Goal: Task Accomplishment & Management: Manage account settings

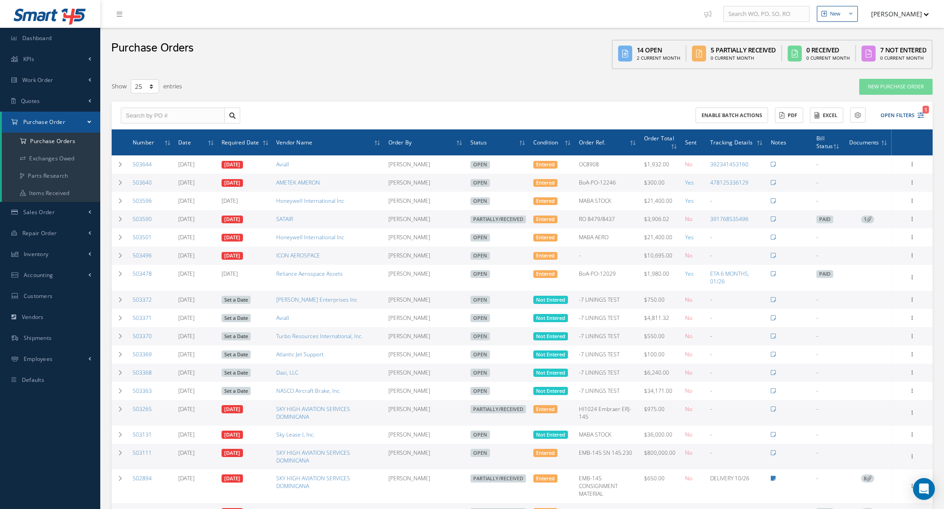
select select "25"
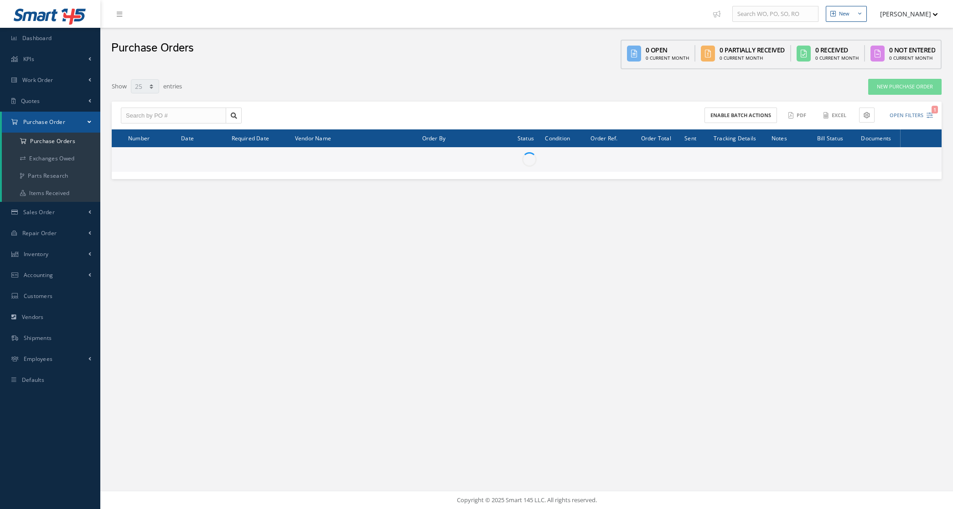
select select "25"
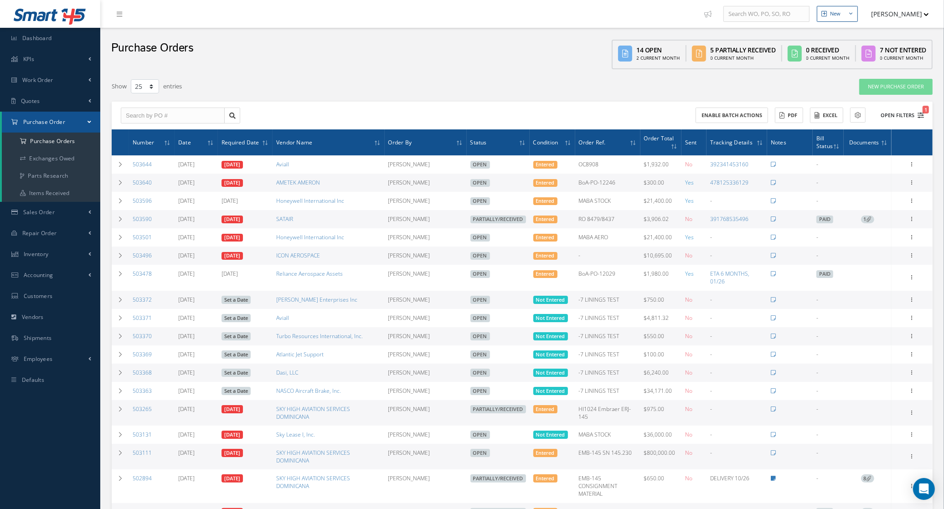
click at [903, 113] on button "Open Filters 1" at bounding box center [899, 115] width 52 height 15
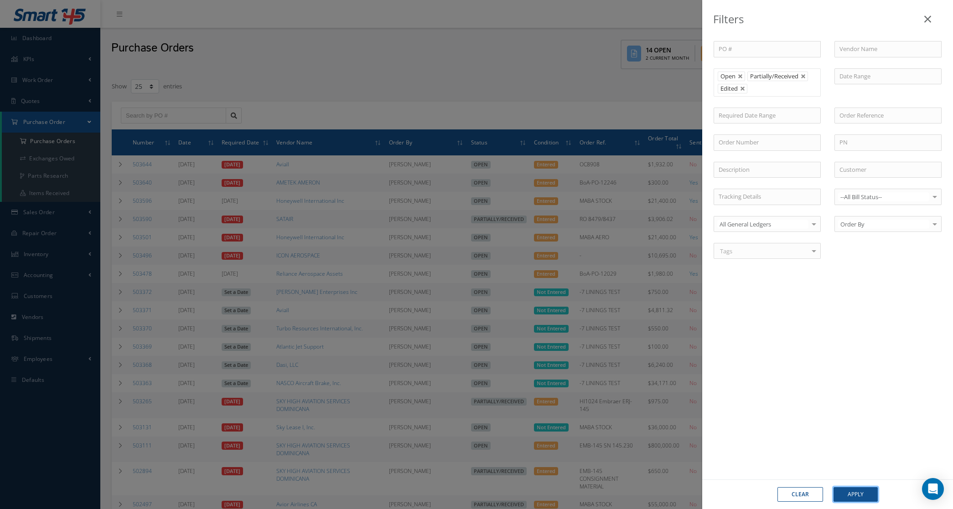
click at [865, 493] on button "Apply" at bounding box center [856, 495] width 44 height 15
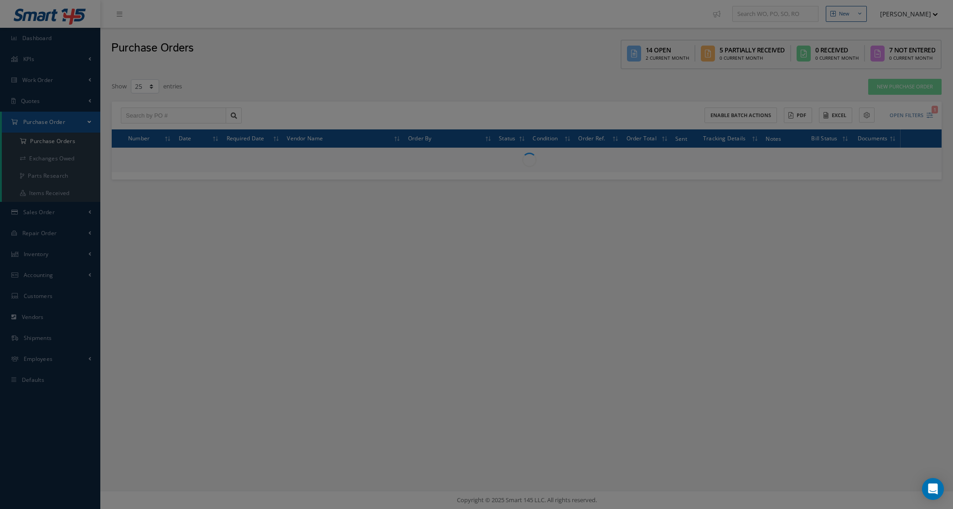
click at [849, 495] on body "Smart 145 Dashboard KPIs Accounting Work Order Work Order Preview Work Order Wo…" at bounding box center [476, 254] width 953 height 509
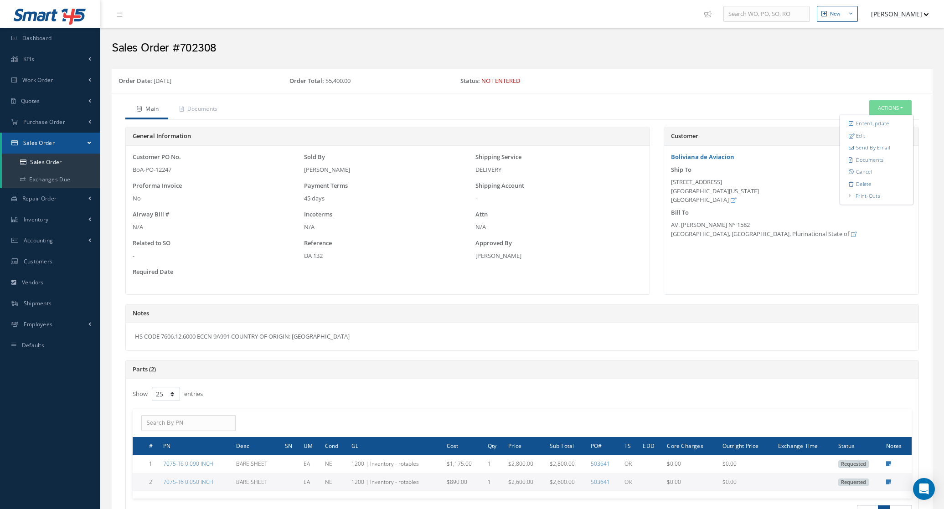
select select "25"
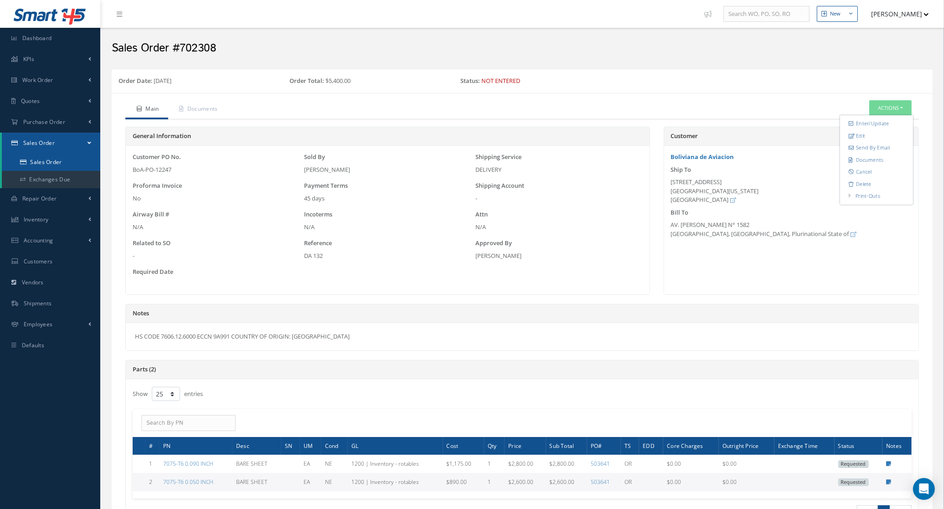
click at [53, 160] on link "Sales Order" at bounding box center [51, 162] width 99 height 17
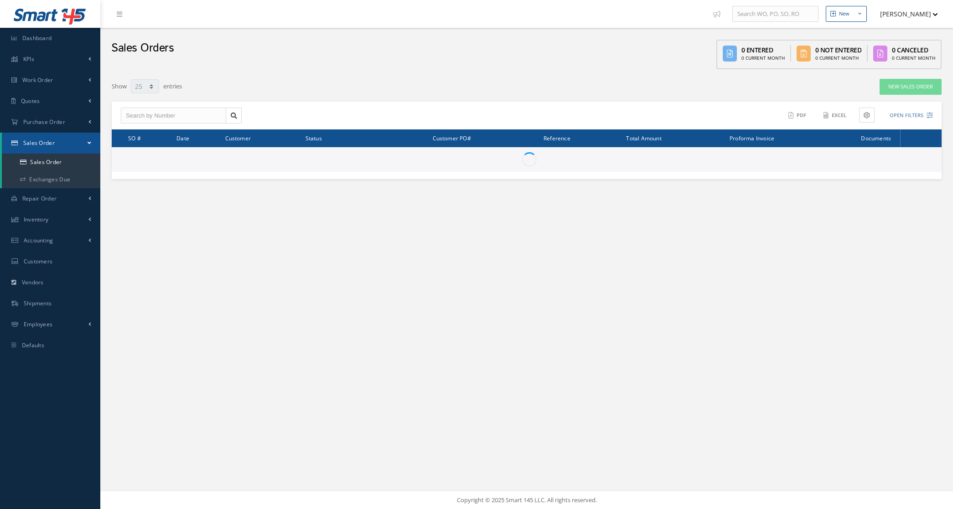
select select "25"
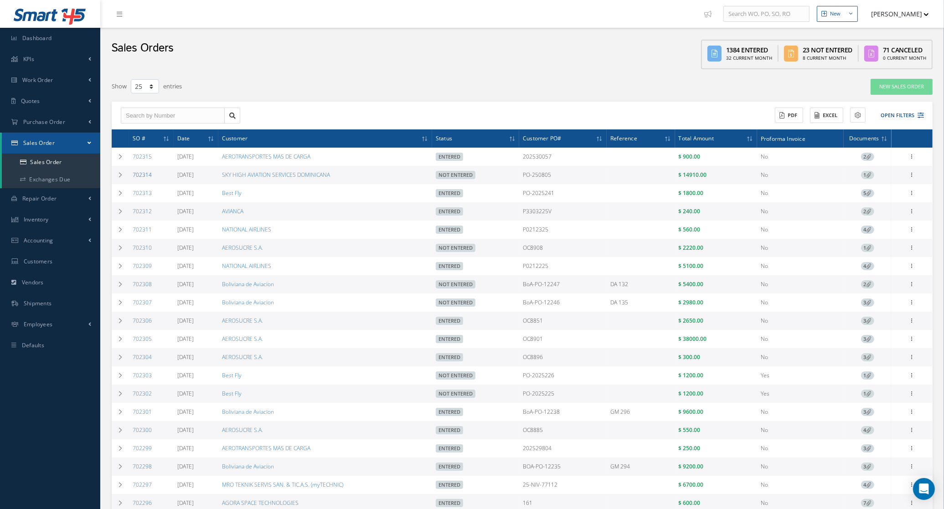
click at [144, 176] on link "702314" at bounding box center [142, 175] width 19 height 8
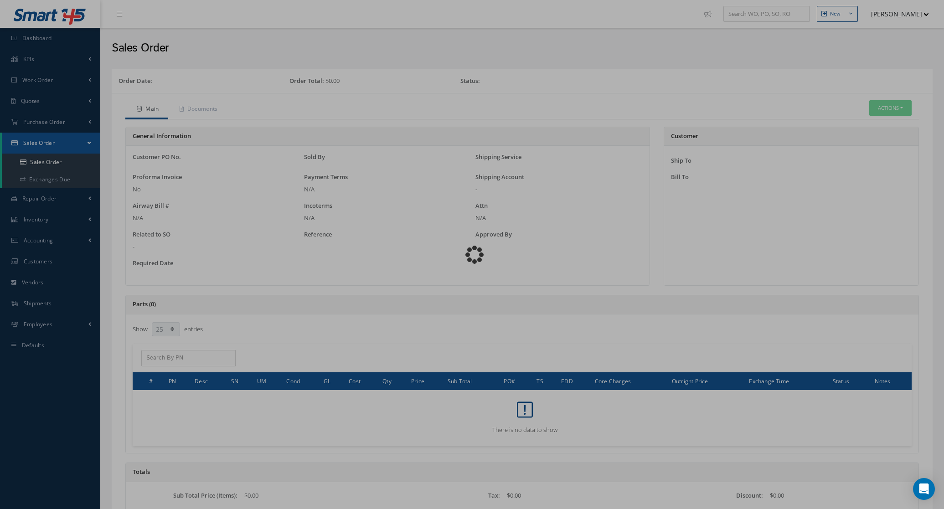
select select "25"
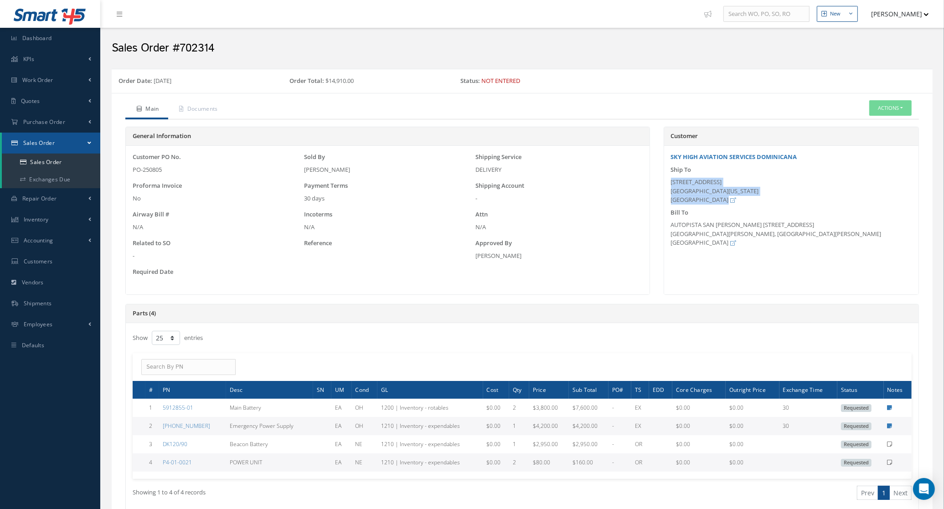
drag, startPoint x: 671, startPoint y: 183, endPoint x: 708, endPoint y: 203, distance: 42.0
click at [708, 203] on div "[STREET_ADDRESS][US_STATE]" at bounding box center [791, 191] width 241 height 27
copy div "[STREET_ADDRESS][US_STATE]"
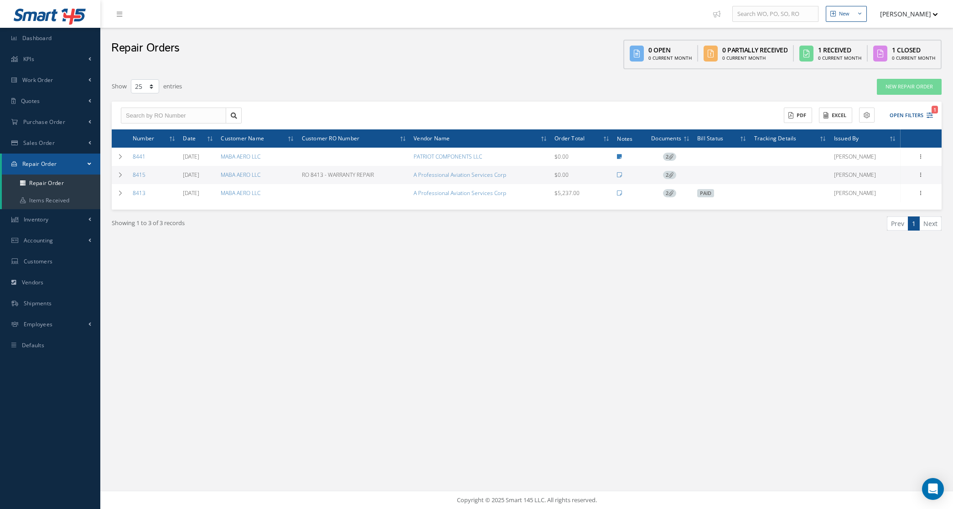
select select "25"
click at [49, 176] on link "Repair Order" at bounding box center [51, 183] width 99 height 17
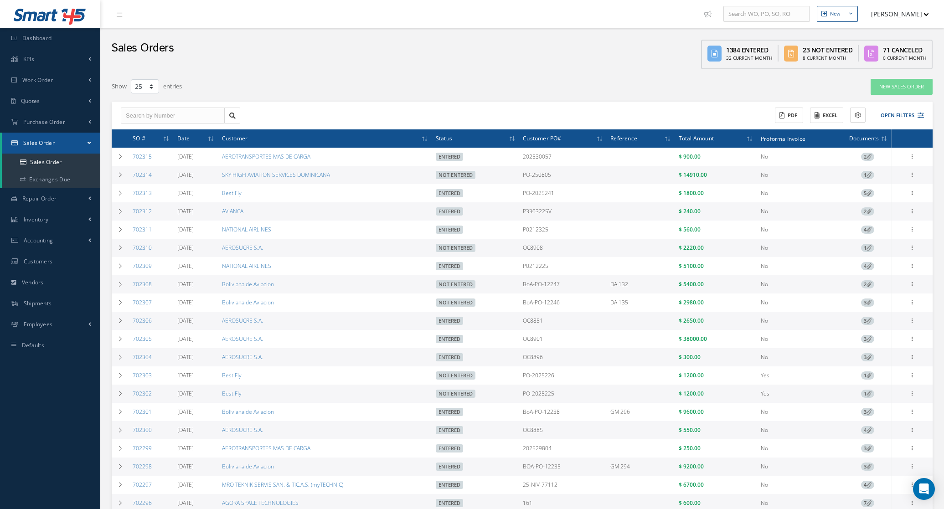
select select "25"
click at [149, 250] on link "702310" at bounding box center [142, 248] width 19 height 8
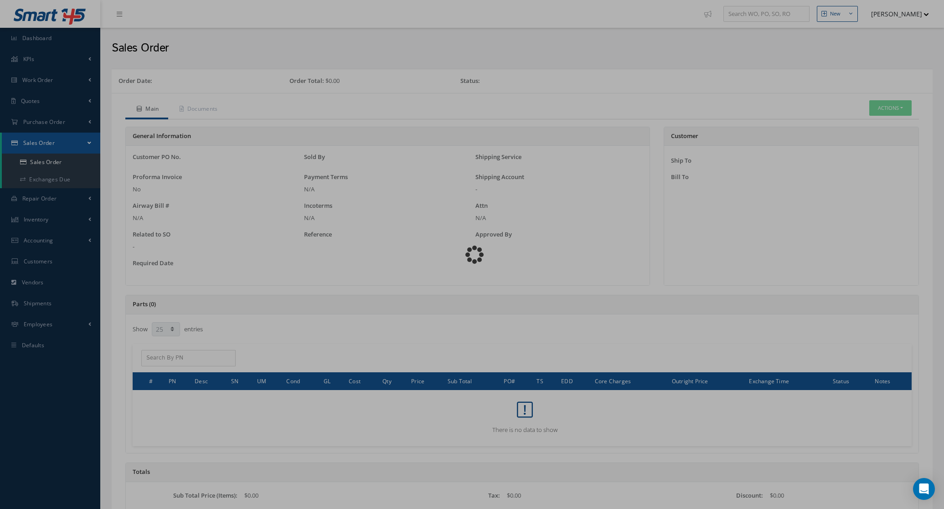
select select "25"
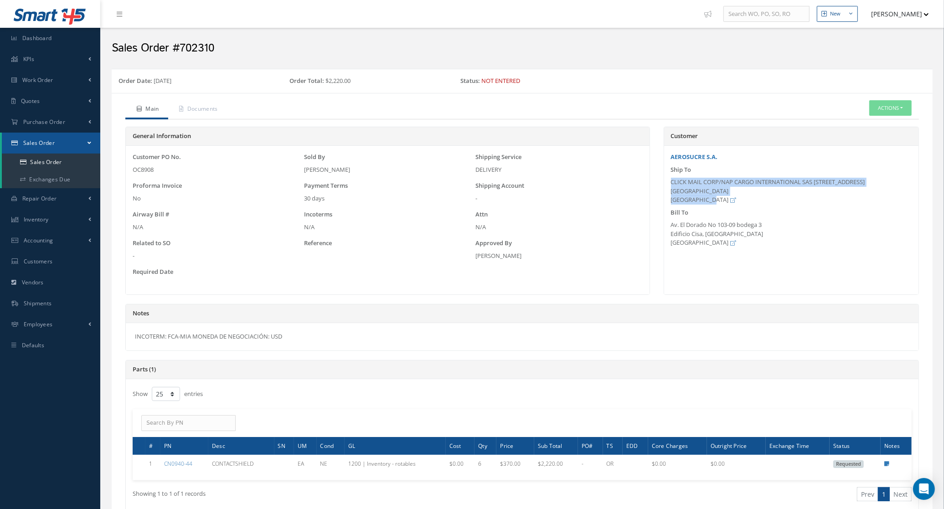
drag, startPoint x: 707, startPoint y: 202, endPoint x: 669, endPoint y: 185, distance: 42.1
click at [669, 185] on div "Ship To CLICK MAIL CORP/NAP CARGO INTERNATIONAL SAS [STREET_ADDRESS]" at bounding box center [791, 185] width 254 height 39
copy div "CLICK MAIL CORP/NAP CARGO INTERNATIONAL SAS [STREET_ADDRESS]"
click at [66, 159] on link "Sales Order" at bounding box center [51, 162] width 99 height 17
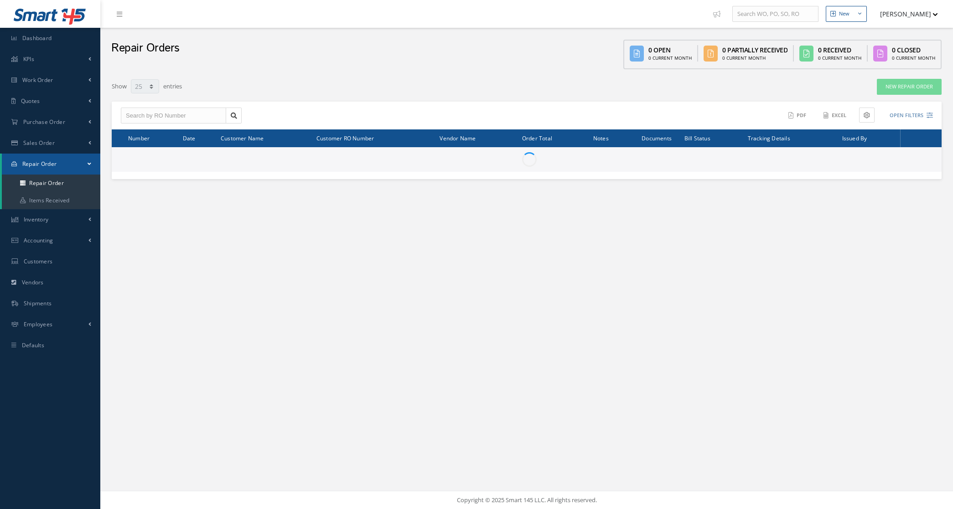
select select "25"
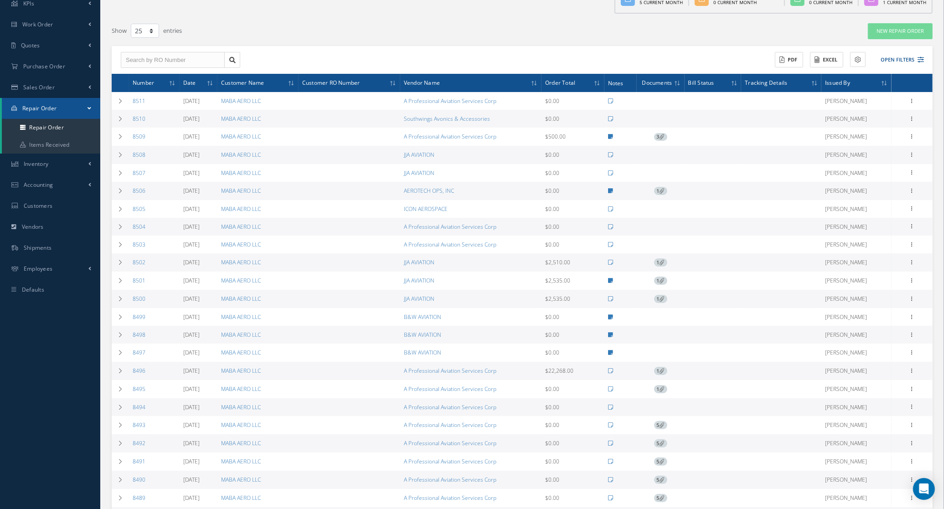
scroll to position [164, 0]
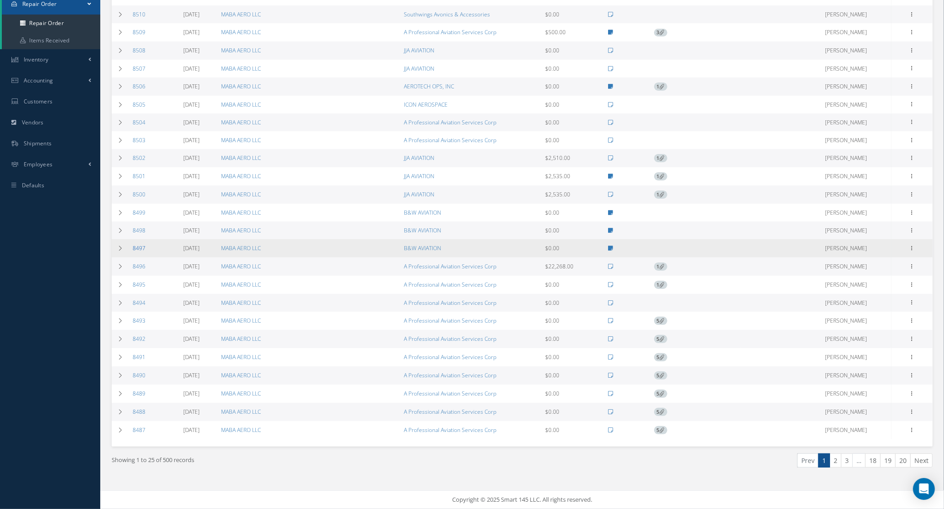
click at [135, 247] on link "8497" at bounding box center [139, 248] width 13 height 8
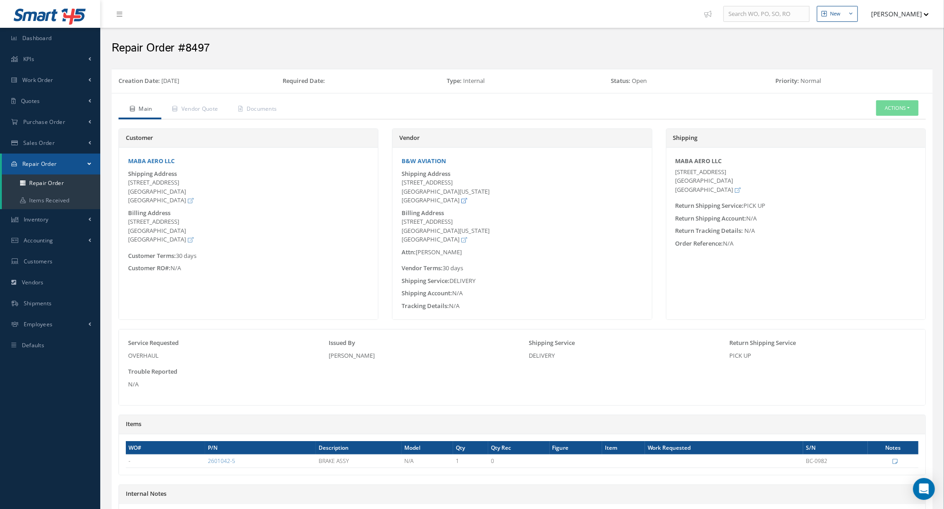
drag, startPoint x: 402, startPoint y: 183, endPoint x: 441, endPoint y: 199, distance: 41.8
click at [441, 199] on div "7317 NW 56th Street MIAMI, FLORIDA 33166 United States" at bounding box center [522, 191] width 241 height 27
copy div "7317 NW 56th Street MIAMI, FLORIDA 33166 United States"
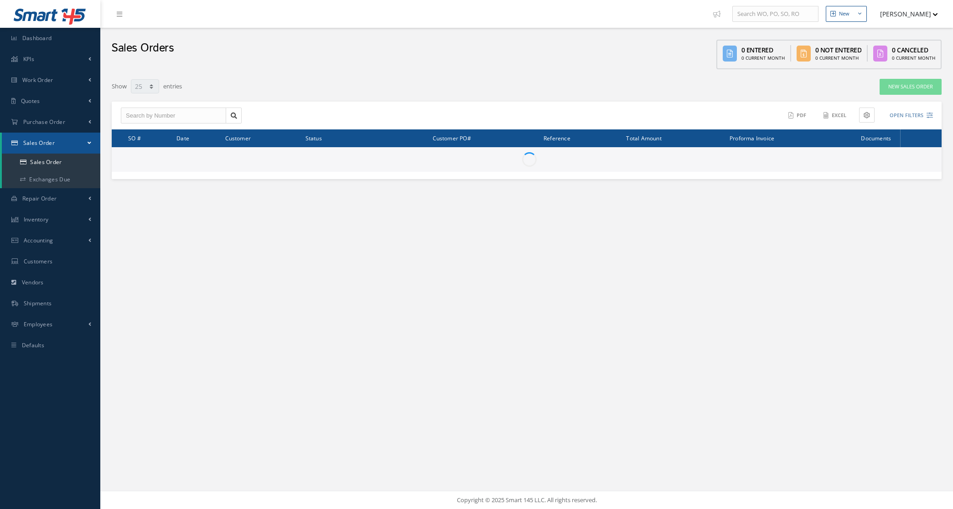
select select "25"
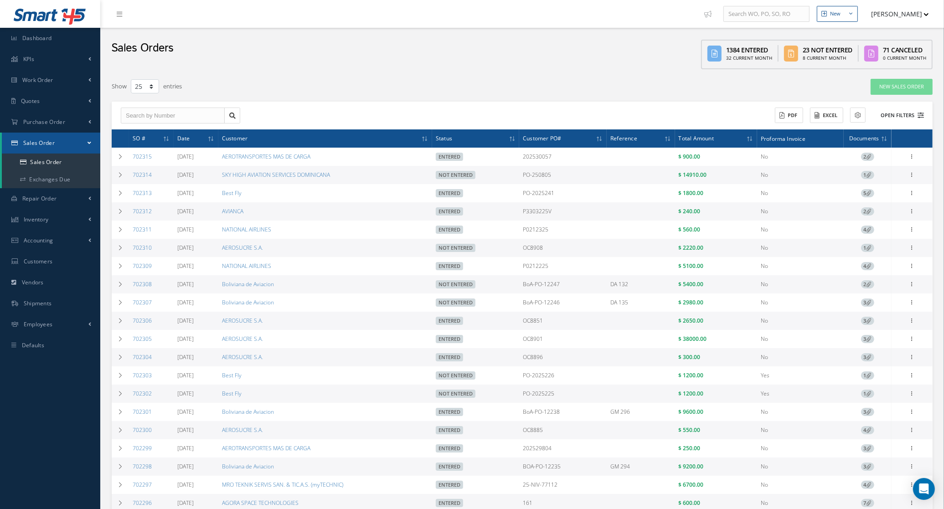
click at [911, 114] on button "Open Filters" at bounding box center [899, 115] width 52 height 15
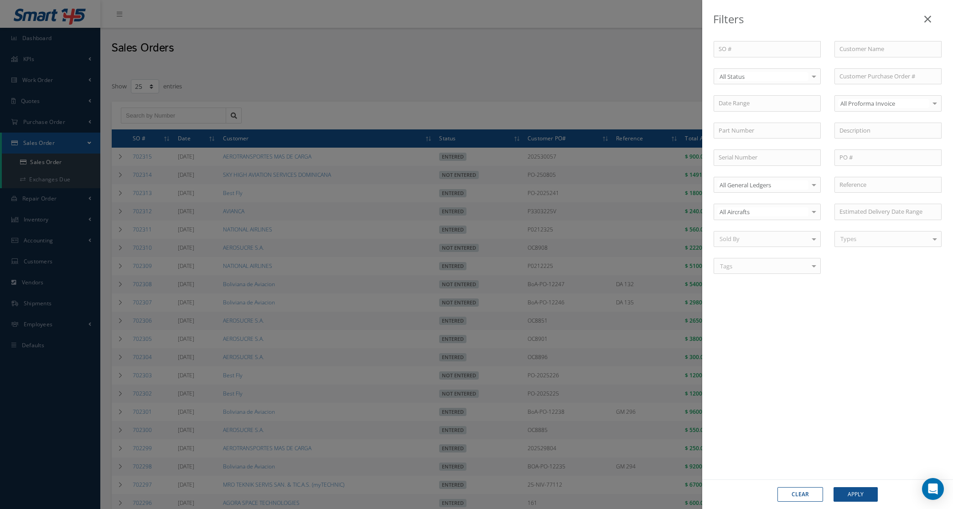
click at [775, 71] on div "All Status" at bounding box center [767, 76] width 107 height 16
click at [766, 119] on span "Not Entered" at bounding box center [767, 123] width 106 height 16
click at [836, 493] on button "Apply" at bounding box center [856, 495] width 44 height 15
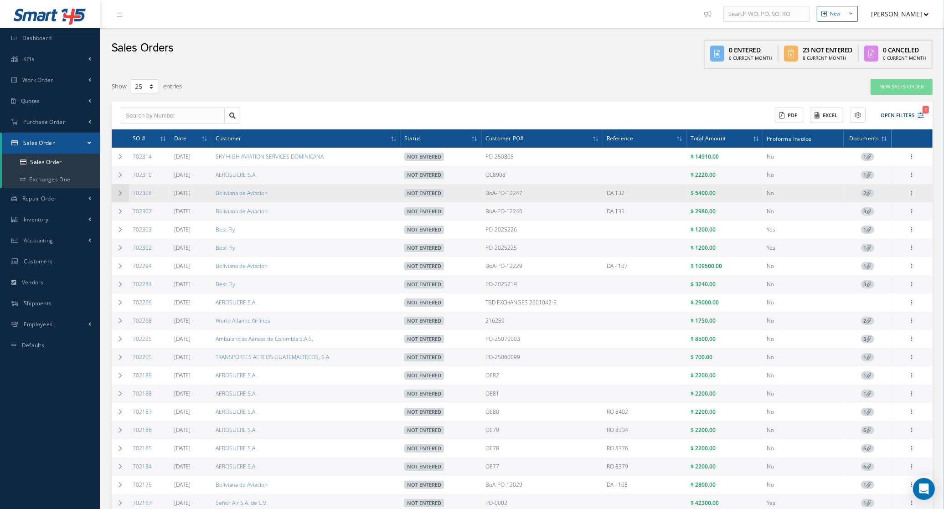
click at [115, 197] on td at bounding box center [120, 193] width 17 height 18
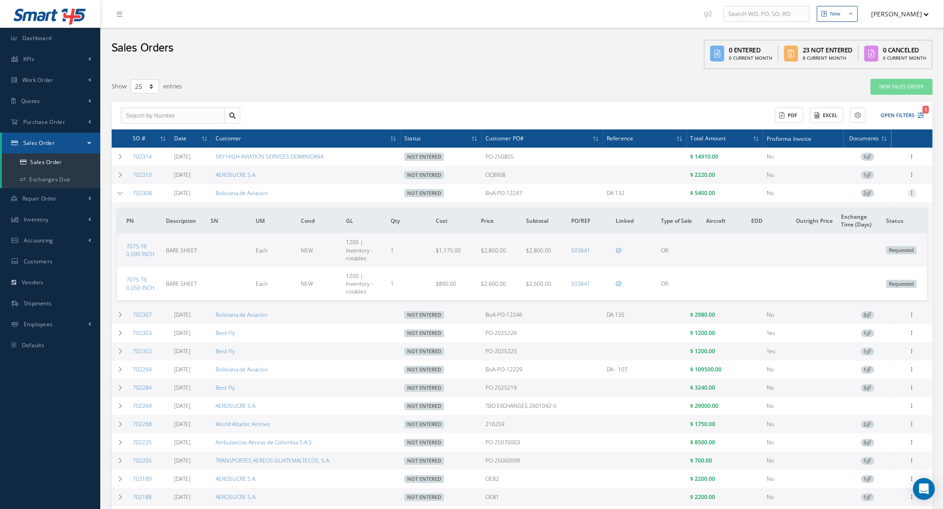
click at [908, 196] on icon at bounding box center [912, 192] width 9 height 7
click at [883, 213] on link "Edit" at bounding box center [871, 211] width 72 height 12
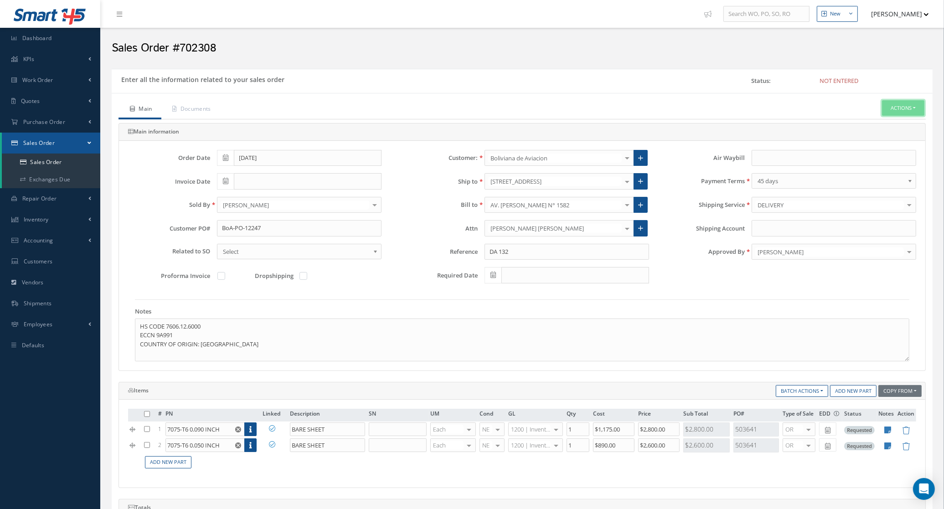
click at [901, 105] on button "Actions" at bounding box center [903, 108] width 42 height 16
click at [876, 125] on link "Enter/Update" at bounding box center [889, 124] width 73 height 12
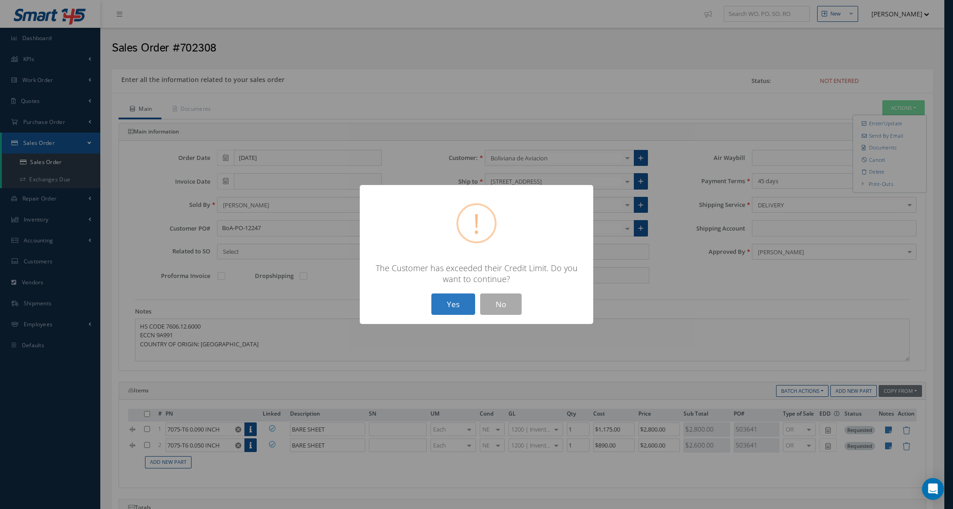
click at [465, 297] on button "Yes" at bounding box center [453, 304] width 44 height 21
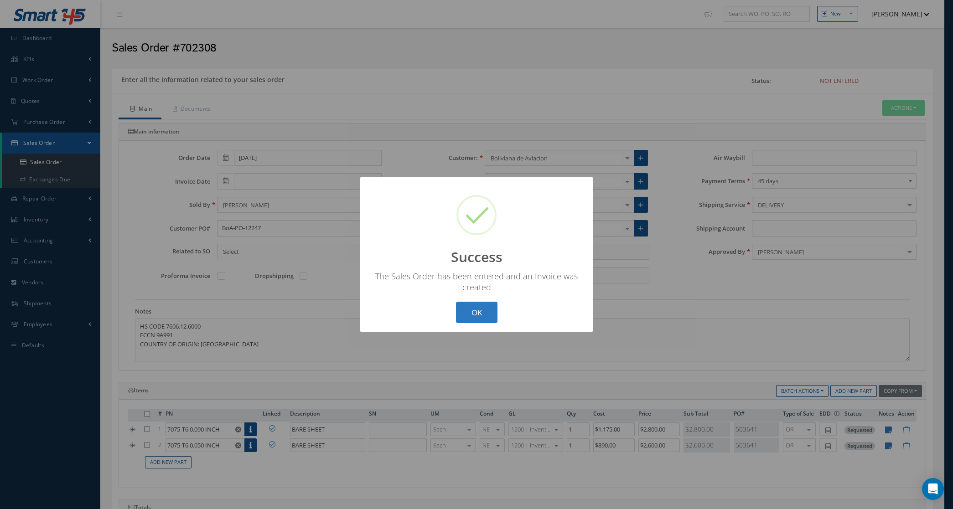
drag, startPoint x: 479, startPoint y: 314, endPoint x: 500, endPoint y: 297, distance: 26.9
click at [479, 314] on button "OK" at bounding box center [477, 312] width 42 height 21
type input "[DATE]"
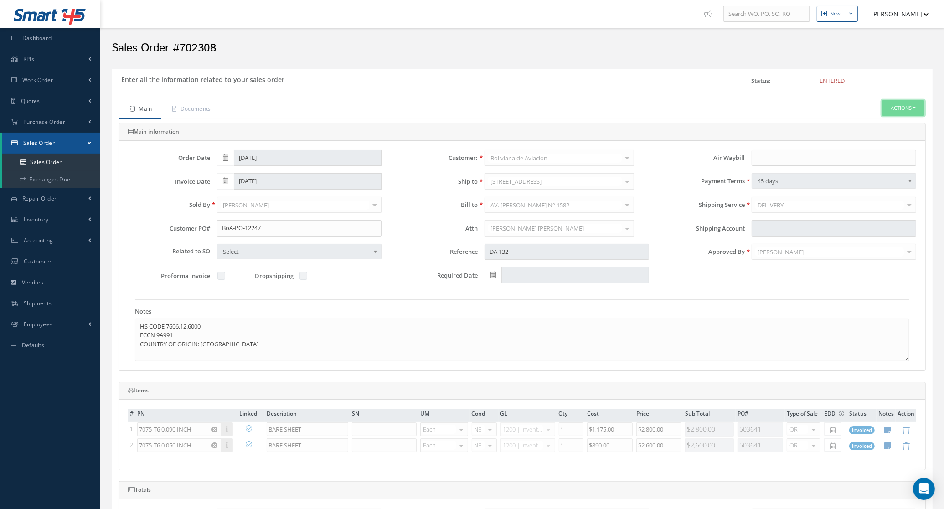
click at [902, 103] on button "Actions" at bounding box center [903, 108] width 42 height 16
click at [805, 325] on link "Multiple Reports" at bounding box center [821, 318] width 69 height 14
checkbox input "true"
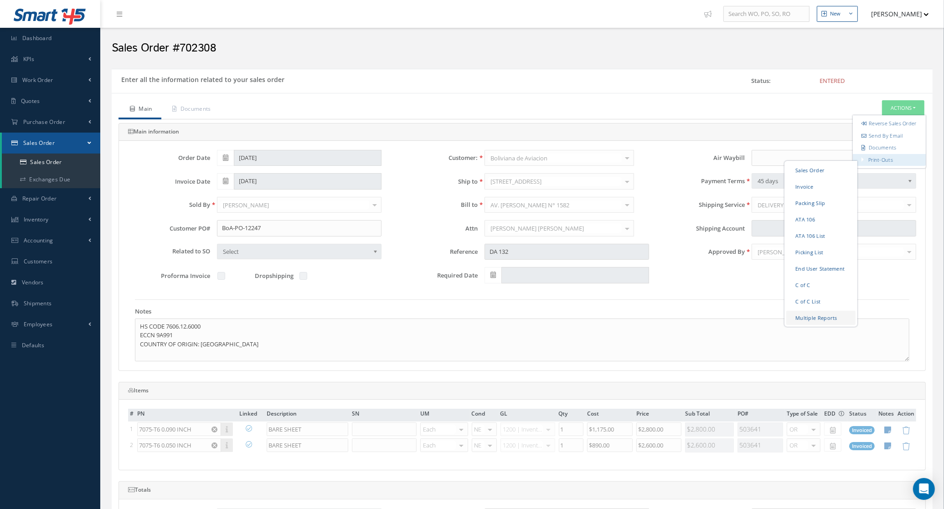
checkbox input "true"
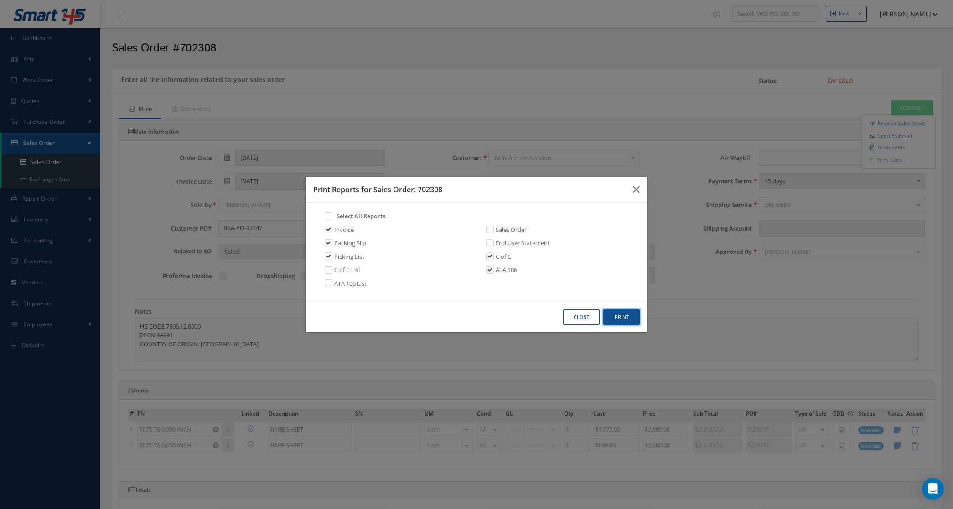
click at [608, 319] on button "Print" at bounding box center [621, 318] width 36 height 16
click at [594, 315] on button "Close" at bounding box center [581, 318] width 36 height 16
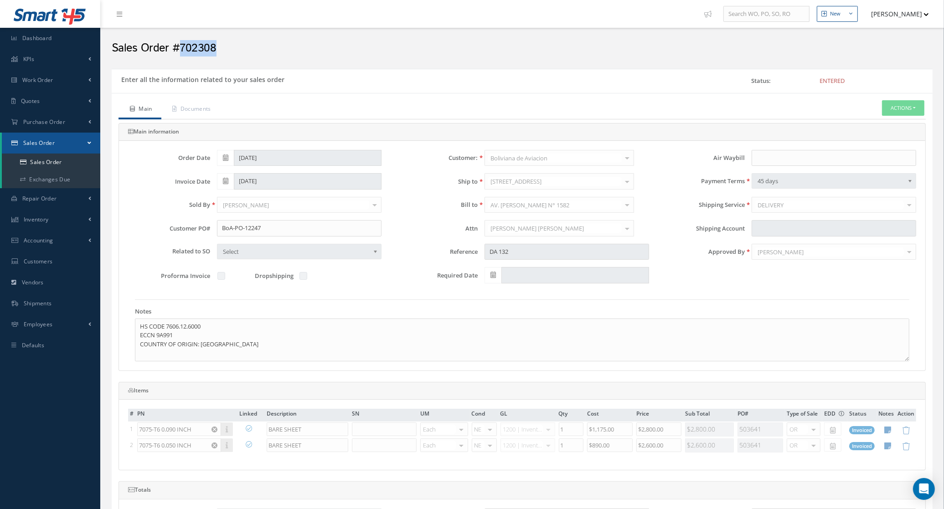
drag, startPoint x: 225, startPoint y: 52, endPoint x: 176, endPoint y: 49, distance: 48.4
click at [176, 49] on h2 "Sales Order #702308" at bounding box center [522, 49] width 821 height 14
copy h2 "702308"
click at [202, 111] on link "Documents" at bounding box center [190, 109] width 59 height 19
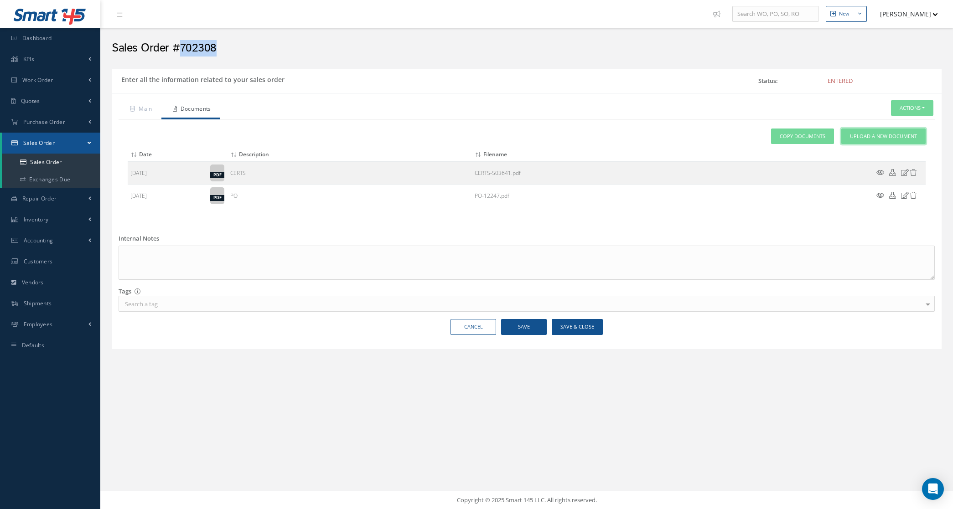
click at [894, 132] on link "Upload a New Document" at bounding box center [883, 137] width 84 height 16
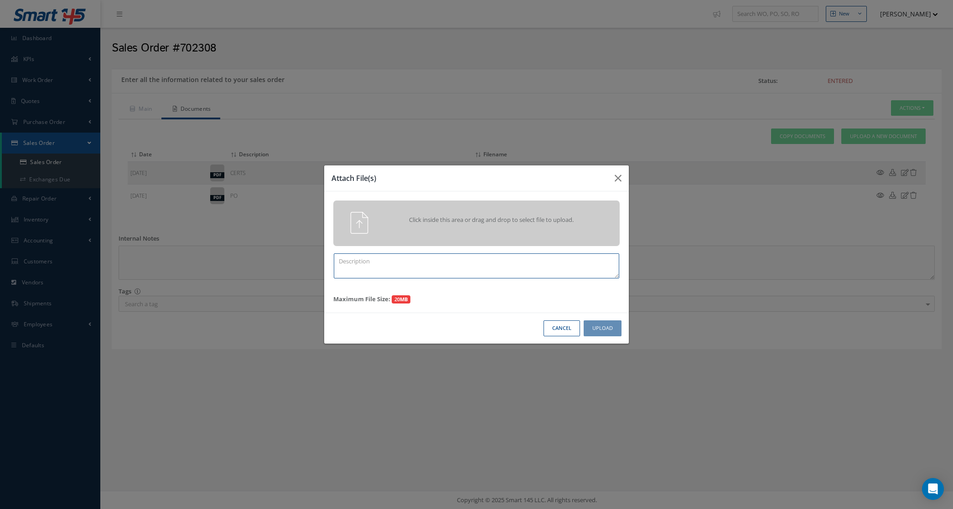
click at [390, 271] on textarea at bounding box center [476, 266] width 285 height 25
paste textarea "702308"
drag, startPoint x: 408, startPoint y: 260, endPoint x: 254, endPoint y: 251, distance: 154.8
click at [254, 251] on div "Attach File(s) Click inside this area or drag and drop to select file to upload…" at bounding box center [476, 254] width 953 height 509
type textarea "PPW SO 702308"
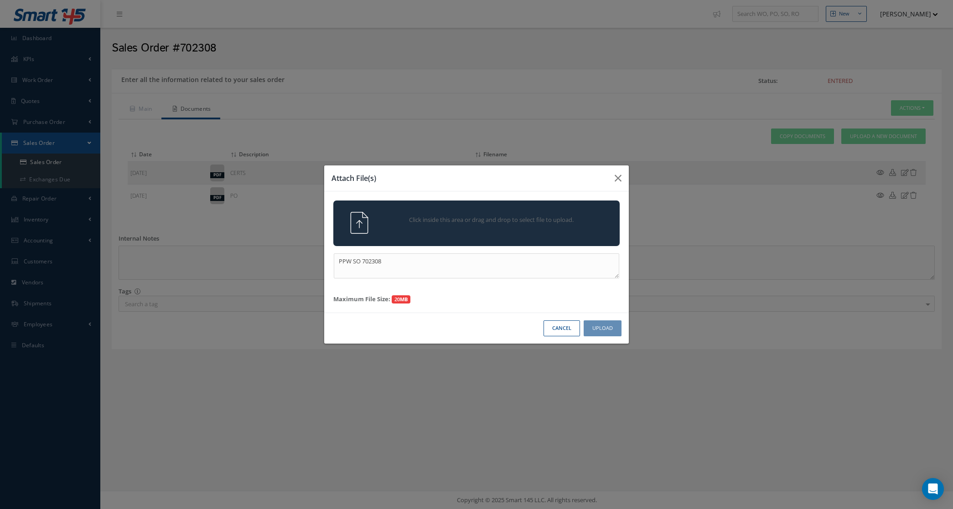
click at [466, 223] on span "Click inside this area or drag and drop to select file to upload." at bounding box center [491, 220] width 207 height 9
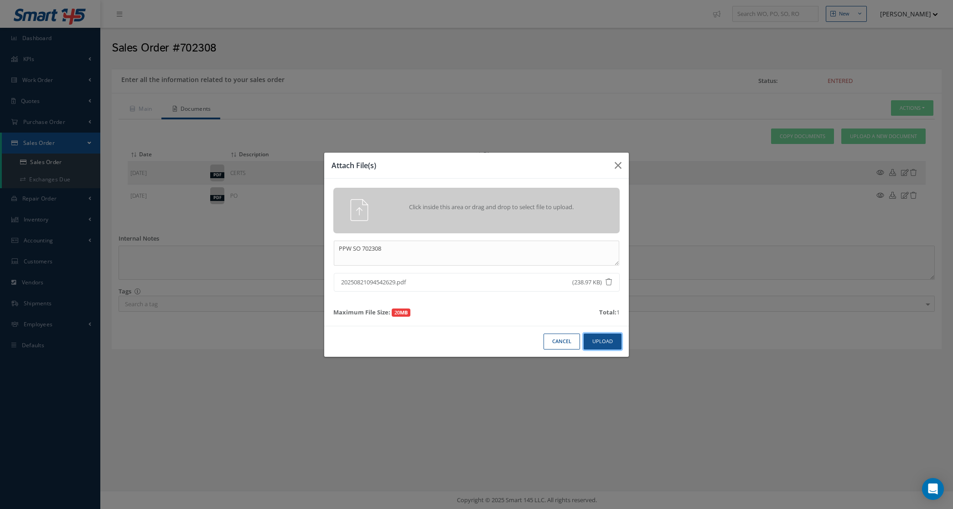
click at [595, 339] on button "Upload" at bounding box center [603, 342] width 38 height 16
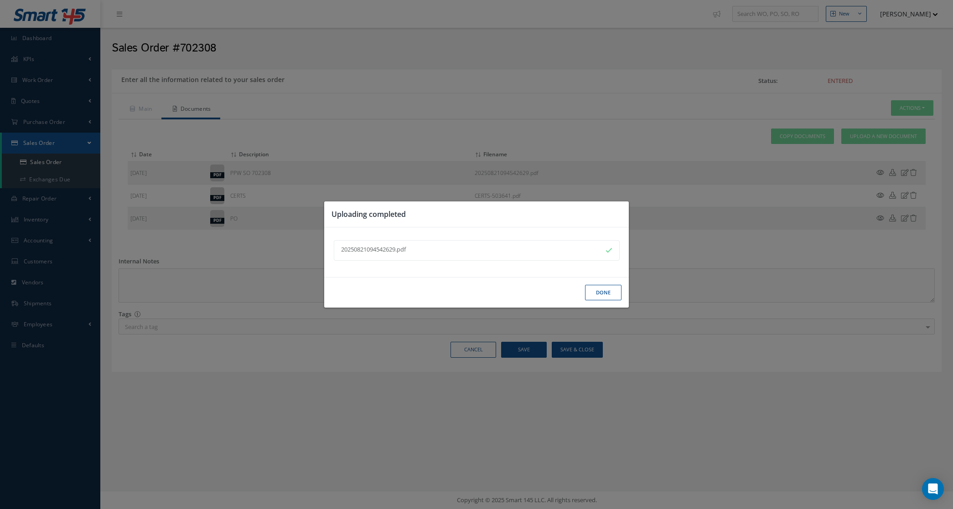
click at [592, 290] on button "Done" at bounding box center [603, 293] width 36 height 16
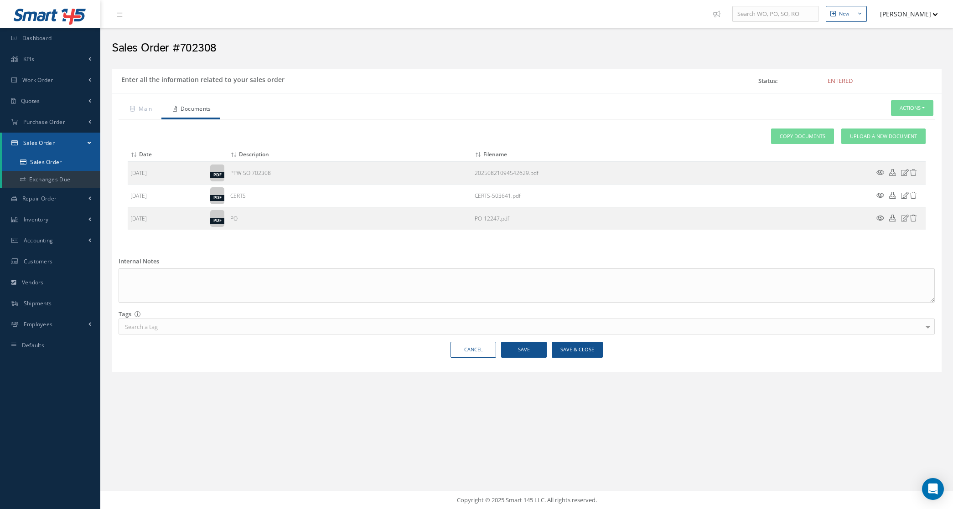
click at [67, 156] on link "Sales Order" at bounding box center [51, 162] width 99 height 17
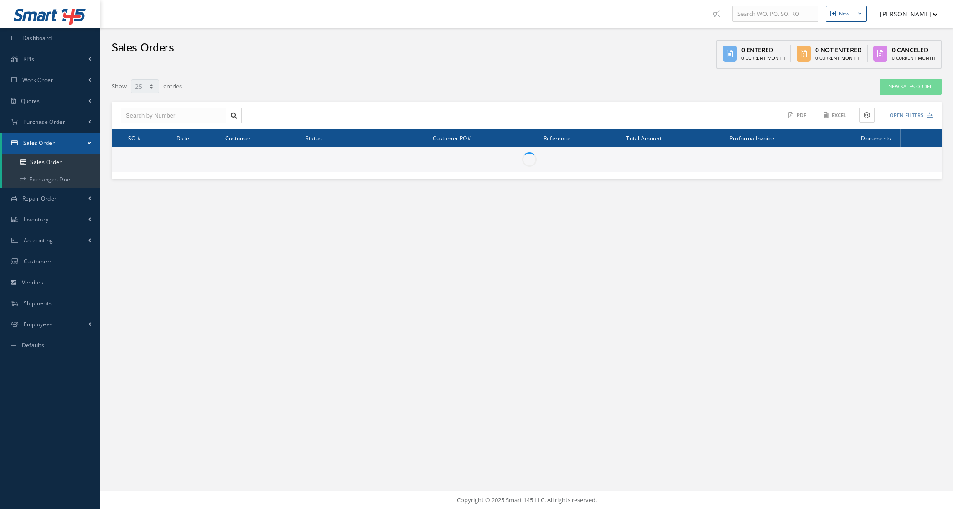
select select "25"
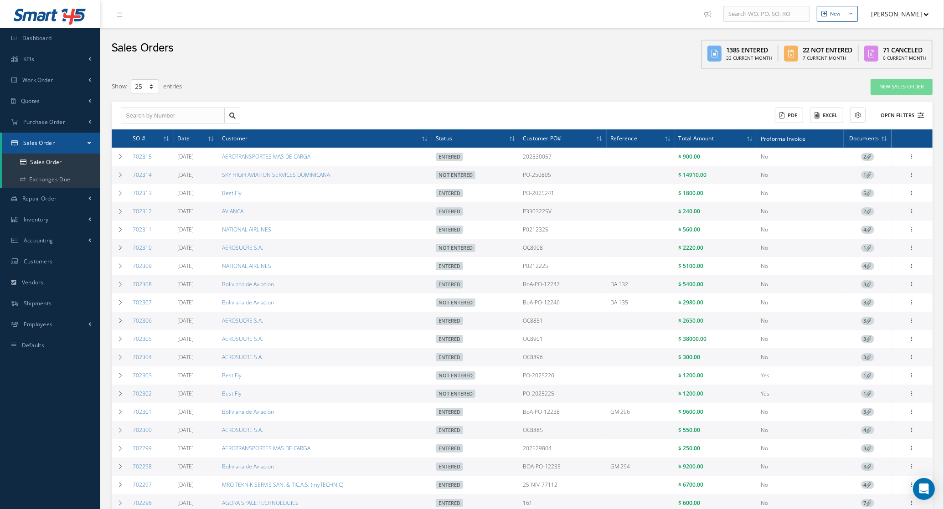
click at [899, 119] on button "Open Filters" at bounding box center [899, 115] width 52 height 15
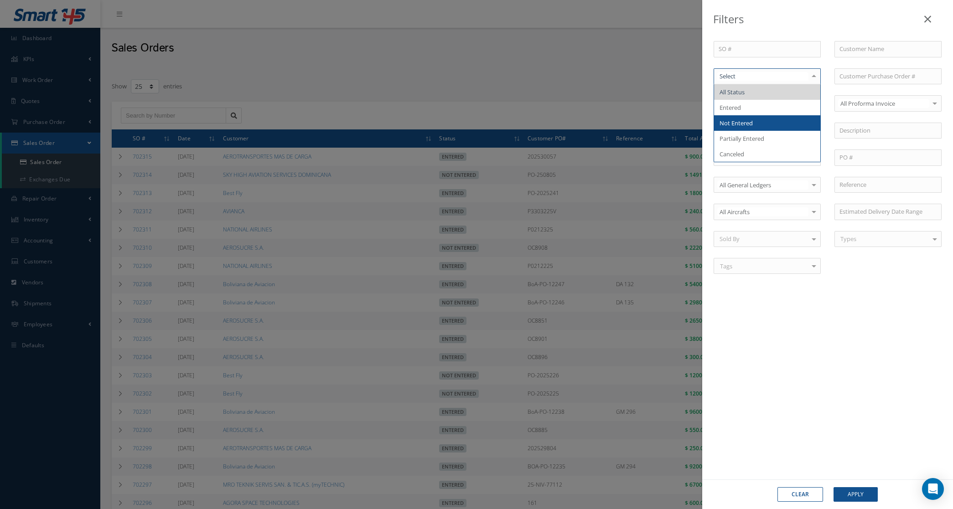
click at [756, 125] on span "Not Entered" at bounding box center [767, 123] width 106 height 16
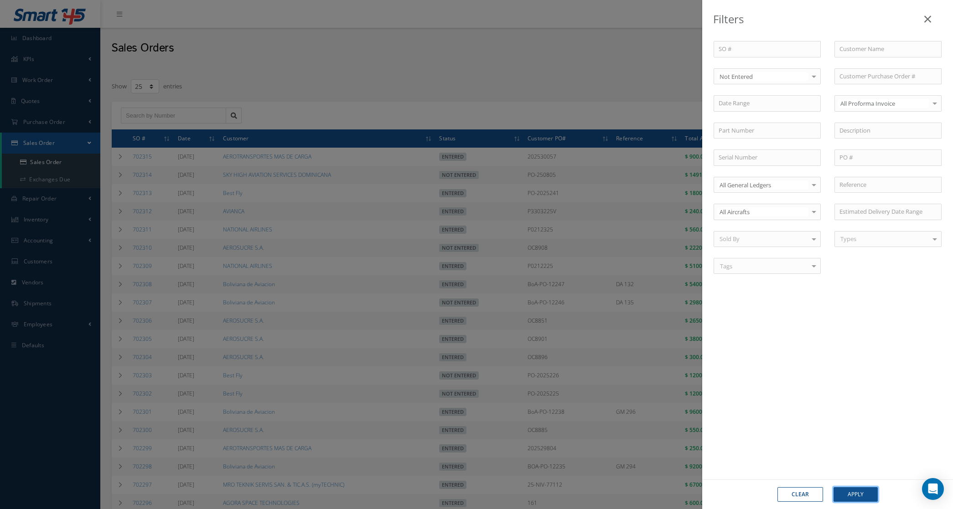
click at [856, 493] on button "Apply" at bounding box center [856, 495] width 44 height 15
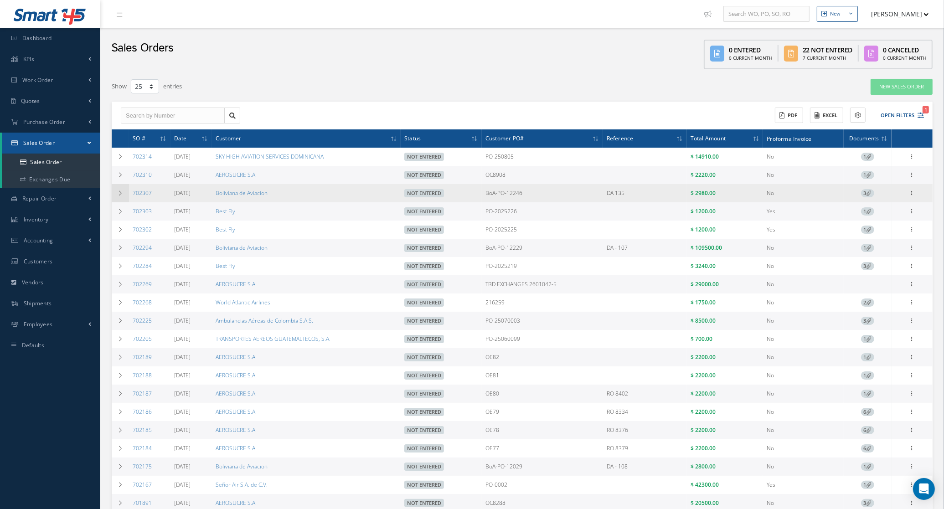
click at [120, 194] on icon at bounding box center [120, 193] width 6 height 5
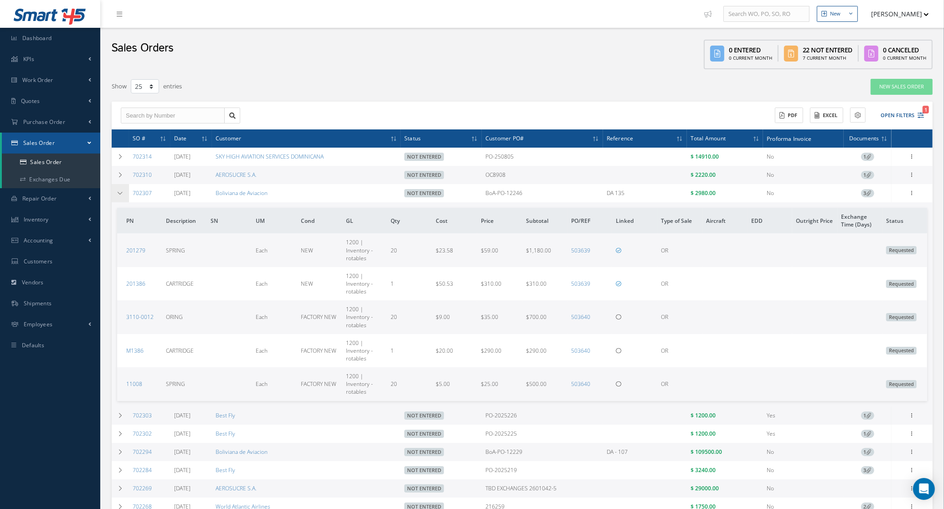
click at [128, 195] on td at bounding box center [120, 193] width 17 height 18
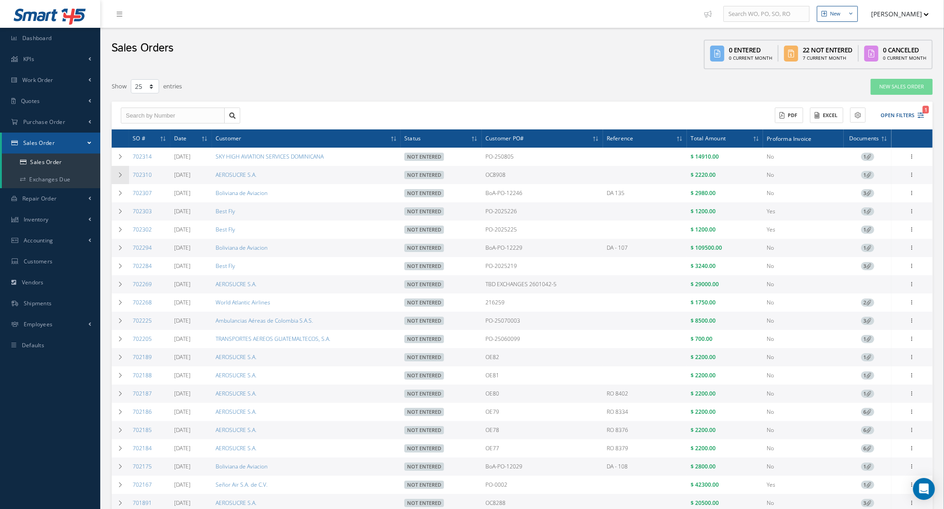
click at [121, 179] on td at bounding box center [120, 175] width 17 height 18
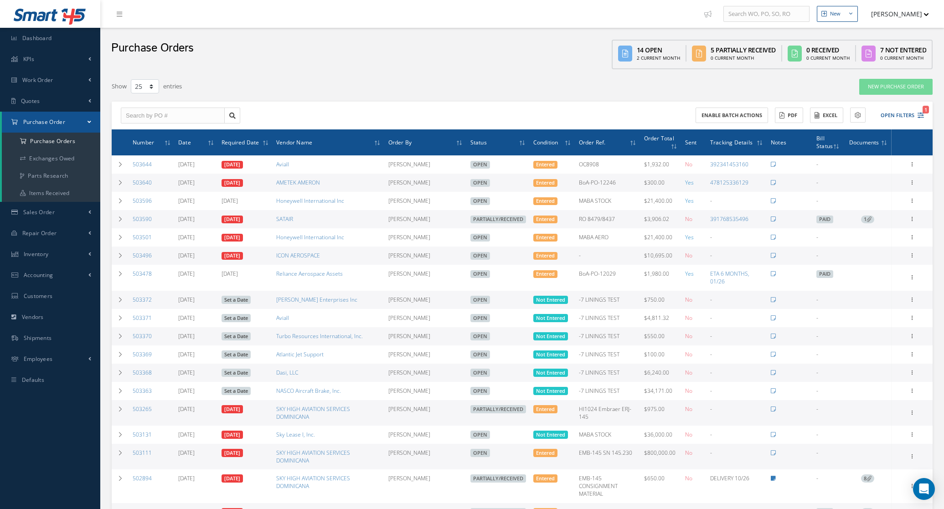
select select "25"
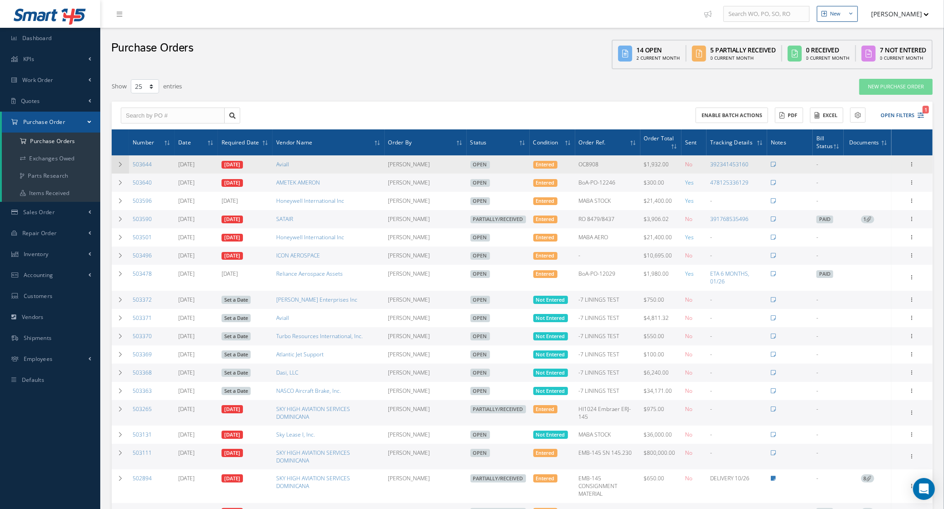
click at [125, 167] on td at bounding box center [120, 165] width 17 height 18
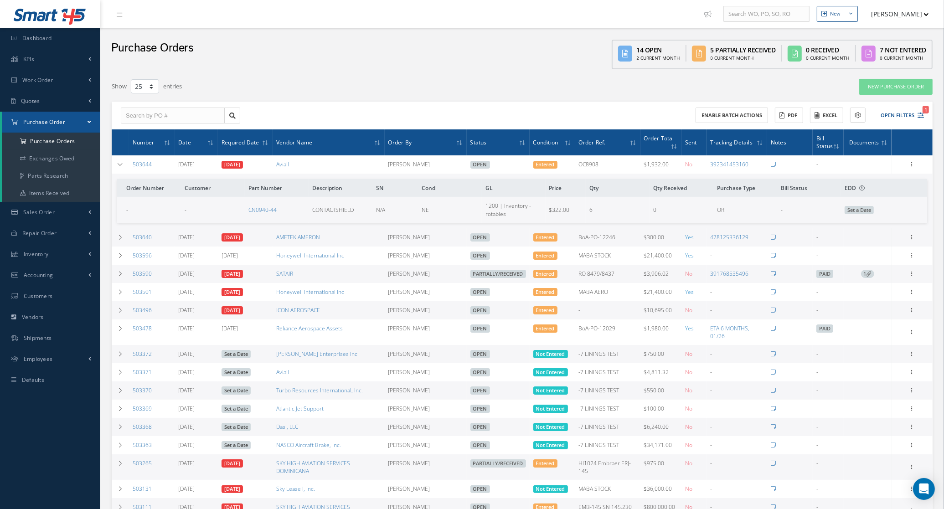
click at [907, 161] on div "Receive Show Edit Create Bill Cancel Send By Email Email History Documents Prin…" at bounding box center [912, 164] width 11 height 11
click at [908, 163] on icon at bounding box center [912, 163] width 9 height 7
click at [883, 250] on link "Documents" at bounding box center [871, 253] width 72 height 12
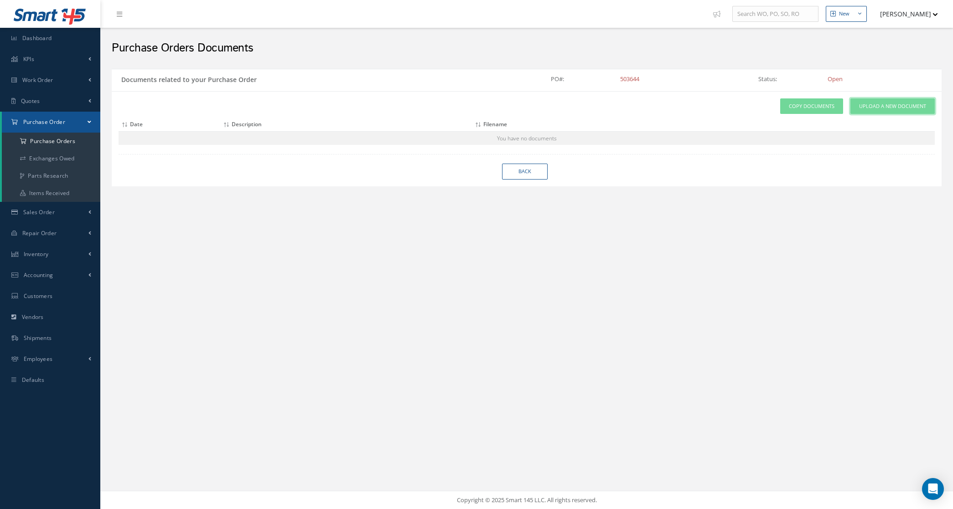
click at [870, 112] on link "Upload a New Document" at bounding box center [893, 107] width 84 height 16
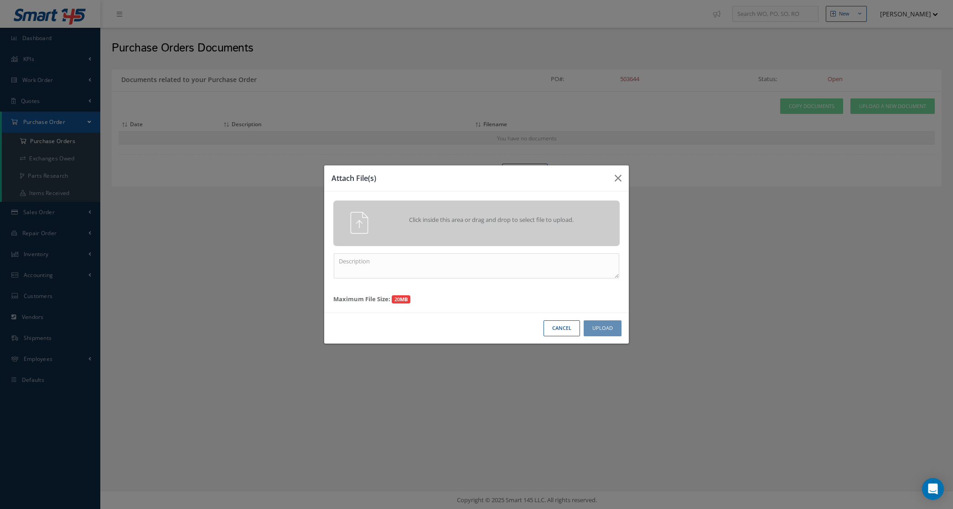
click at [573, 208] on div "Click inside this area or drag and drop to select file to upload." at bounding box center [476, 224] width 286 height 46
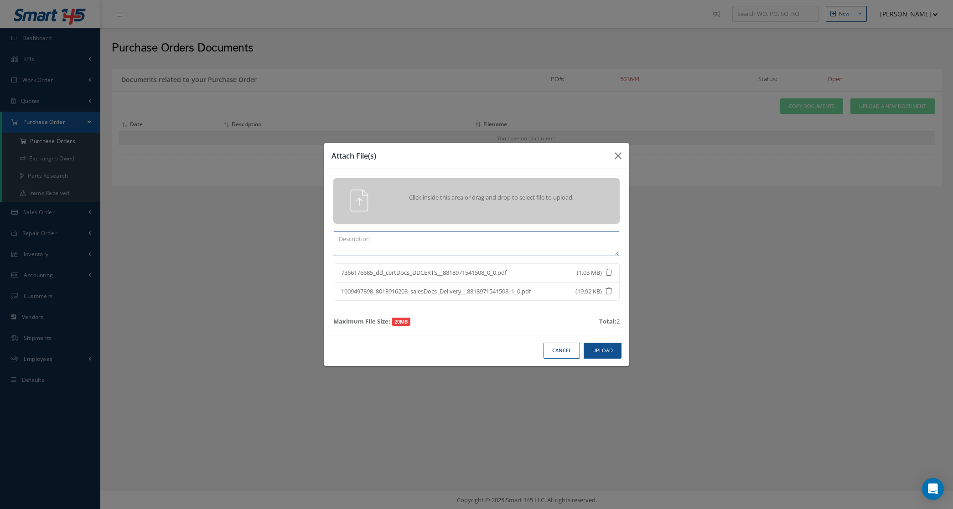
click at [544, 231] on textarea at bounding box center [476, 243] width 285 height 25
type textarea "certs"
click at [601, 343] on button "Upload" at bounding box center [603, 351] width 38 height 16
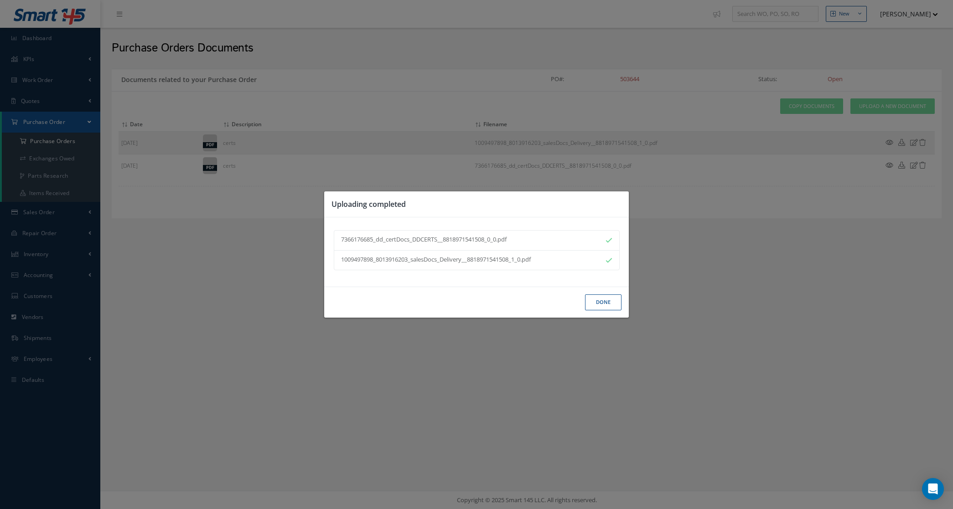
click at [602, 304] on button "Done" at bounding box center [603, 303] width 36 height 16
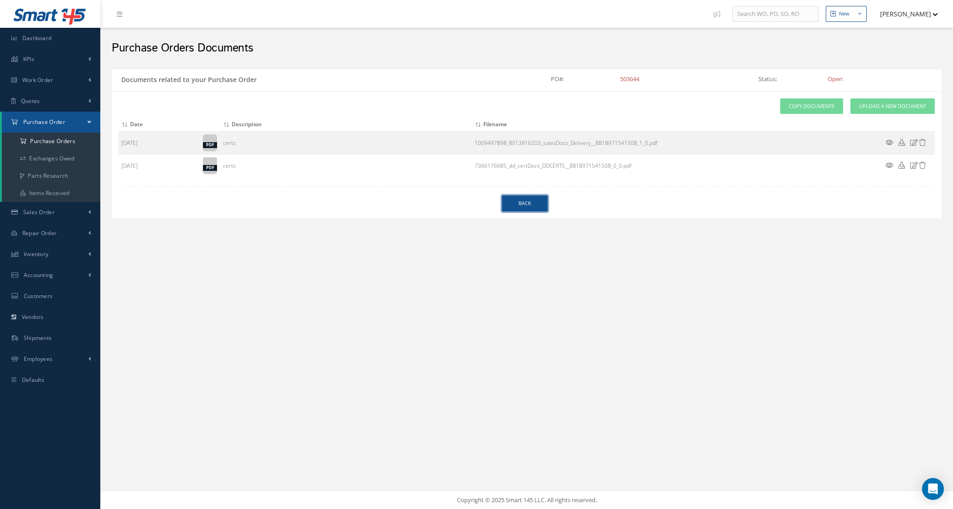
click at [536, 199] on link "Back" at bounding box center [525, 204] width 46 height 16
select select "25"
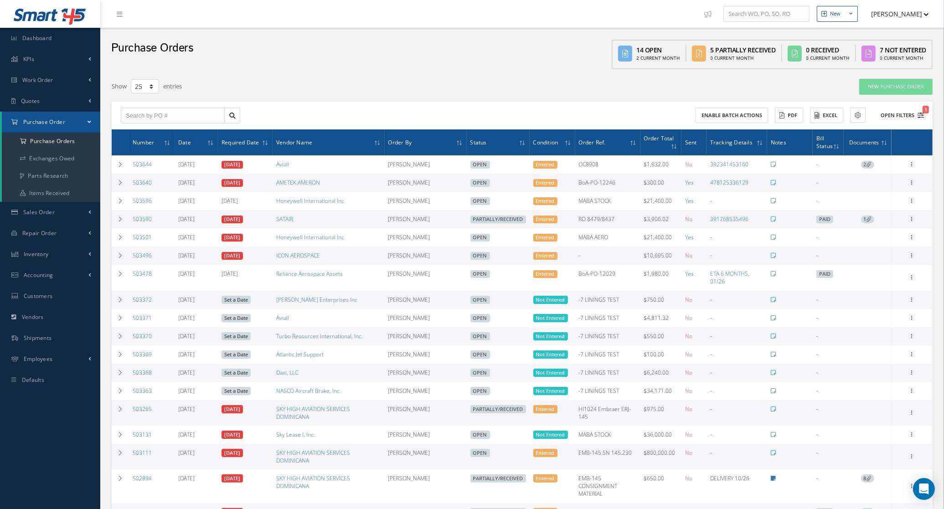
click at [898, 122] on button "Open Filters 1" at bounding box center [899, 115] width 52 height 15
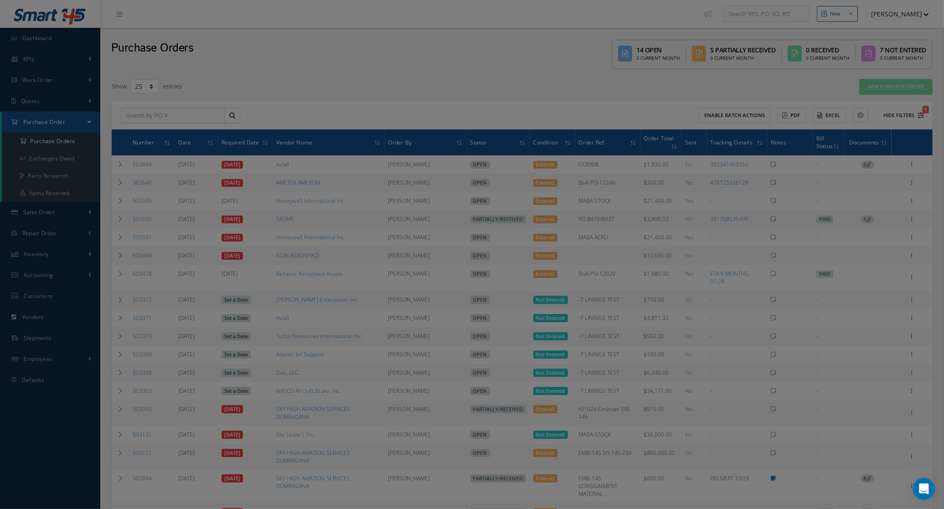
click at [895, 118] on div at bounding box center [472, 254] width 944 height 509
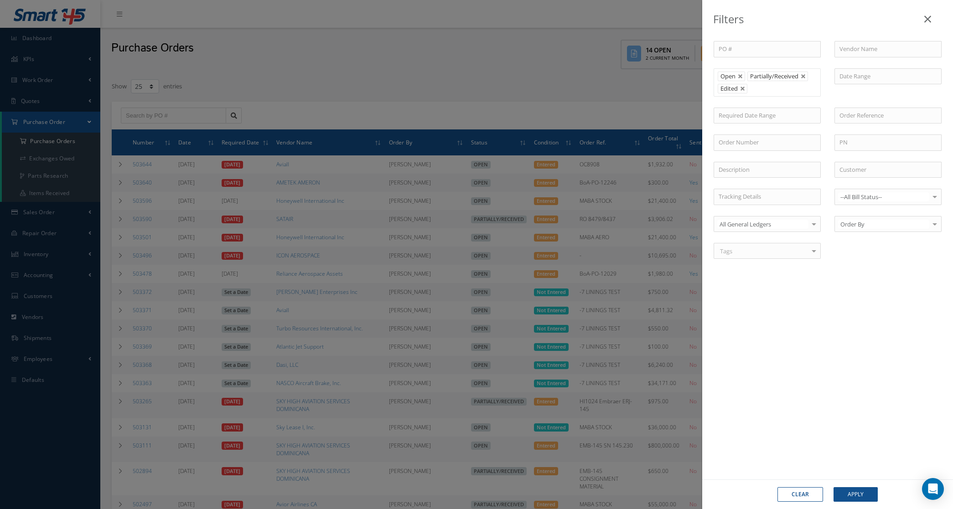
click at [805, 503] on div "Clear Apply" at bounding box center [827, 495] width 251 height 30
click at [805, 502] on button "Clear" at bounding box center [801, 495] width 46 height 15
type input "All Status"
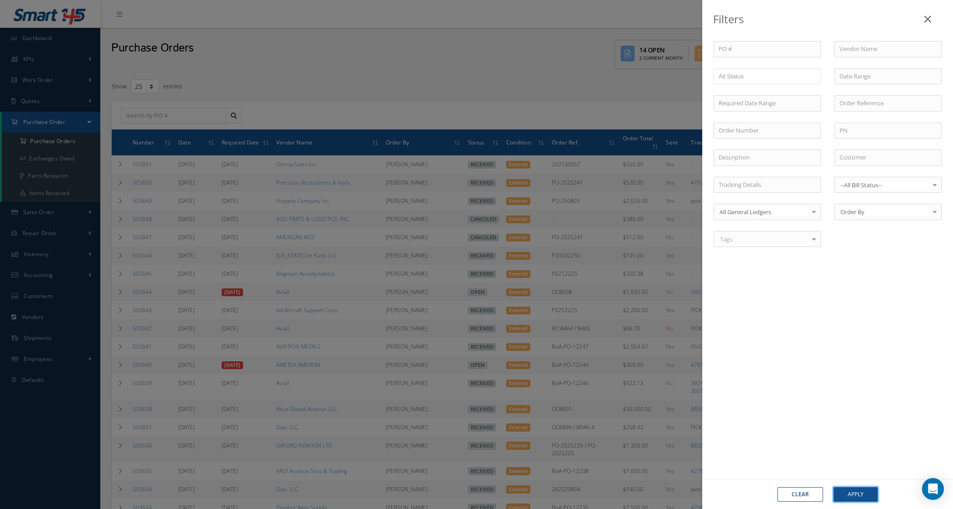
click at [851, 490] on button "Apply" at bounding box center [856, 495] width 44 height 15
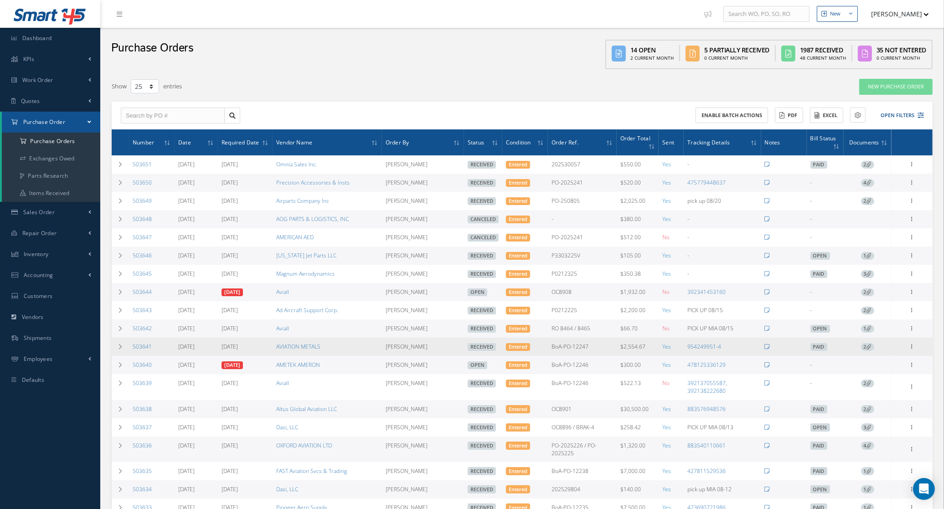
click at [868, 349] on icon at bounding box center [869, 346] width 5 height 5
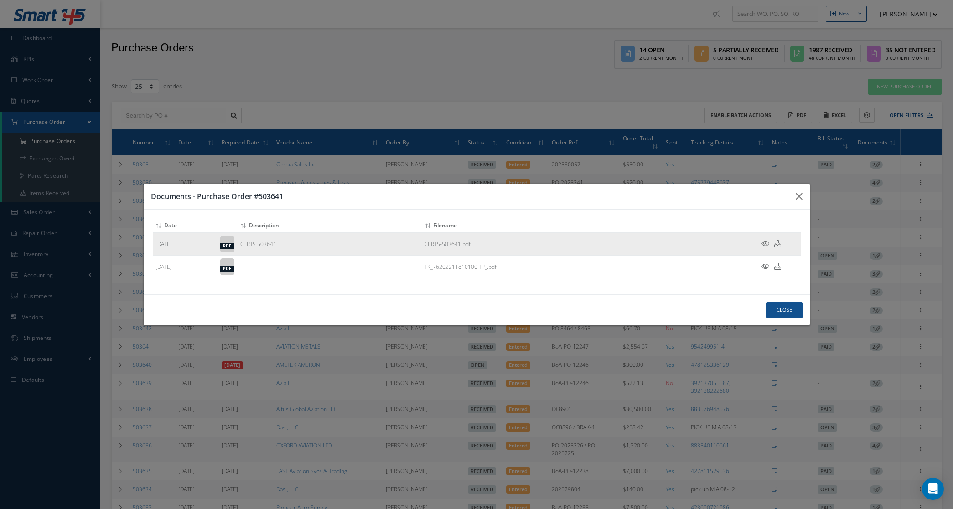
click at [779, 244] on icon at bounding box center [777, 243] width 7 height 7
click at [783, 311] on button "Close" at bounding box center [784, 310] width 36 height 16
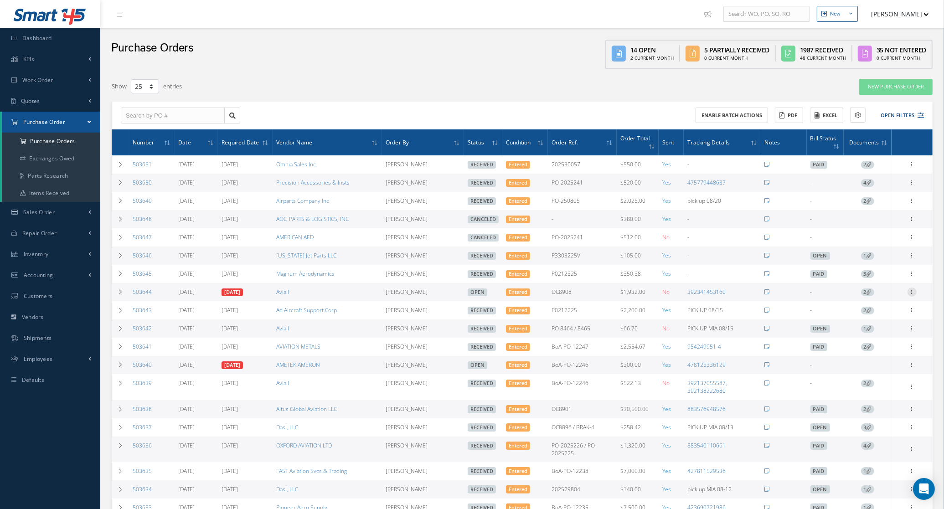
click at [913, 293] on icon at bounding box center [912, 291] width 9 height 7
click at [878, 304] on link "Receive" at bounding box center [871, 298] width 72 height 12
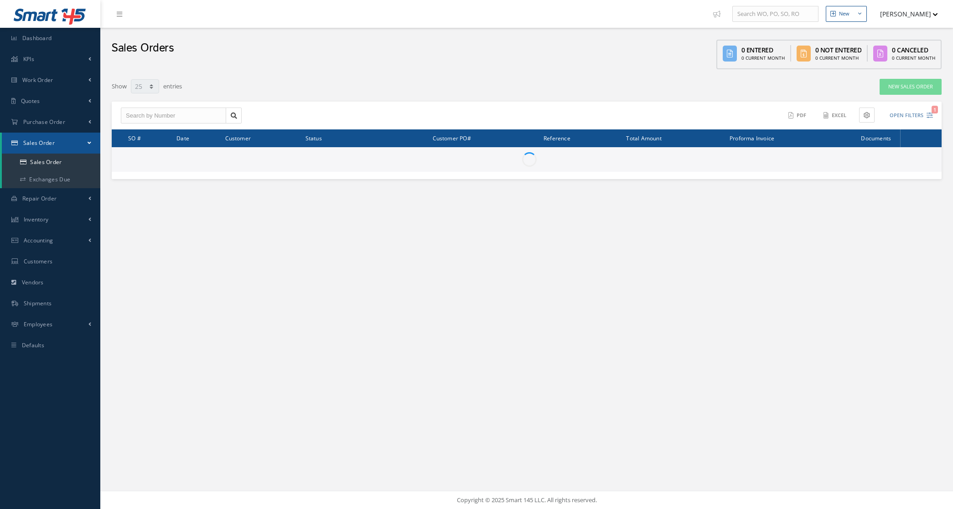
select select "25"
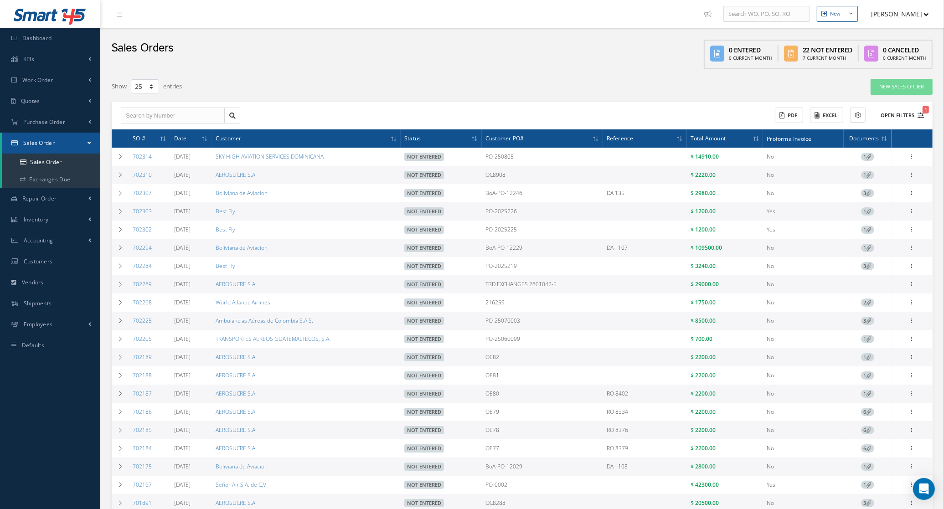
click at [899, 109] on button "Open Filters 1" at bounding box center [899, 115] width 52 height 15
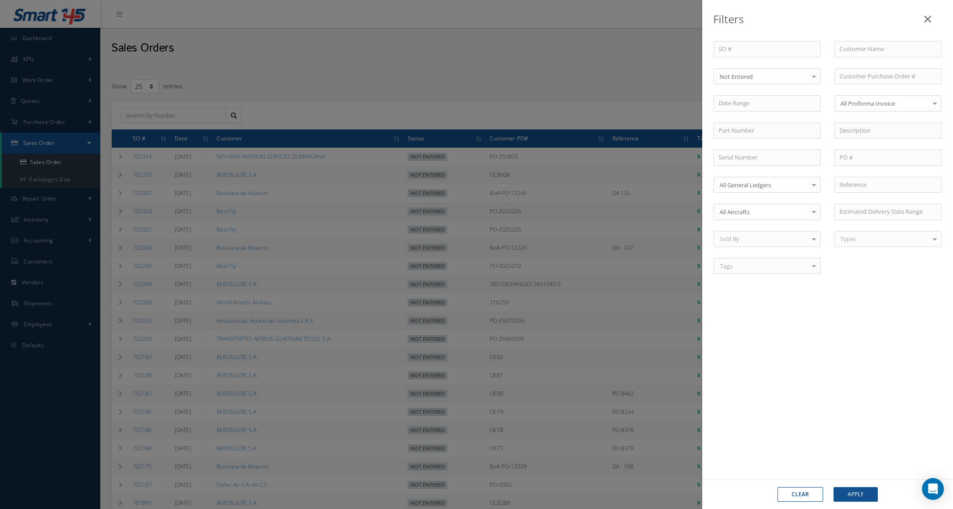
click at [753, 85] on div "SO # Customer Name Select Not Entered All Status Entered Not Entered Partially …" at bounding box center [828, 163] width 242 height 244
click at [747, 94] on span "All Status" at bounding box center [767, 92] width 106 height 16
drag, startPoint x: 855, startPoint y: 491, endPoint x: 853, endPoint y: 486, distance: 5.9
click at [854, 491] on button "Apply" at bounding box center [856, 495] width 44 height 15
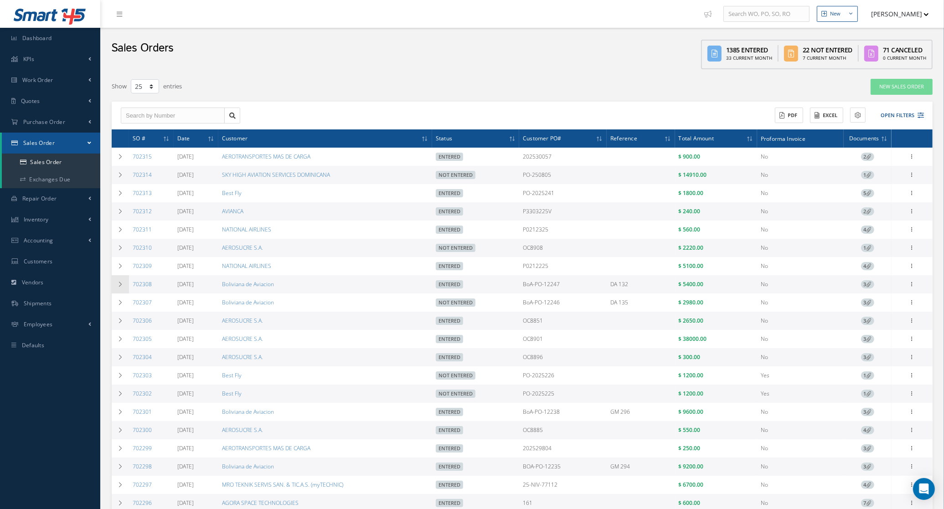
click at [122, 285] on icon at bounding box center [120, 284] width 6 height 5
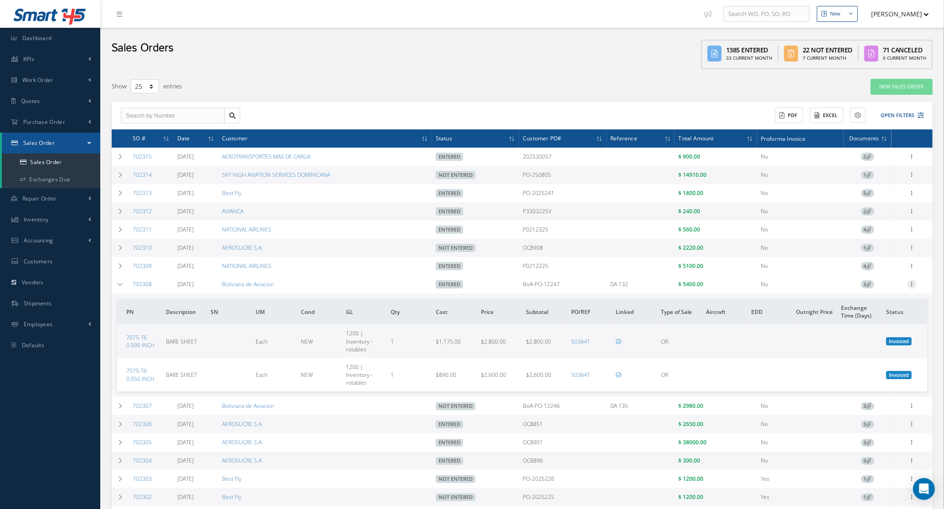
click at [913, 287] on icon at bounding box center [912, 283] width 9 height 7
click at [867, 347] on link "Documents" at bounding box center [871, 345] width 72 height 12
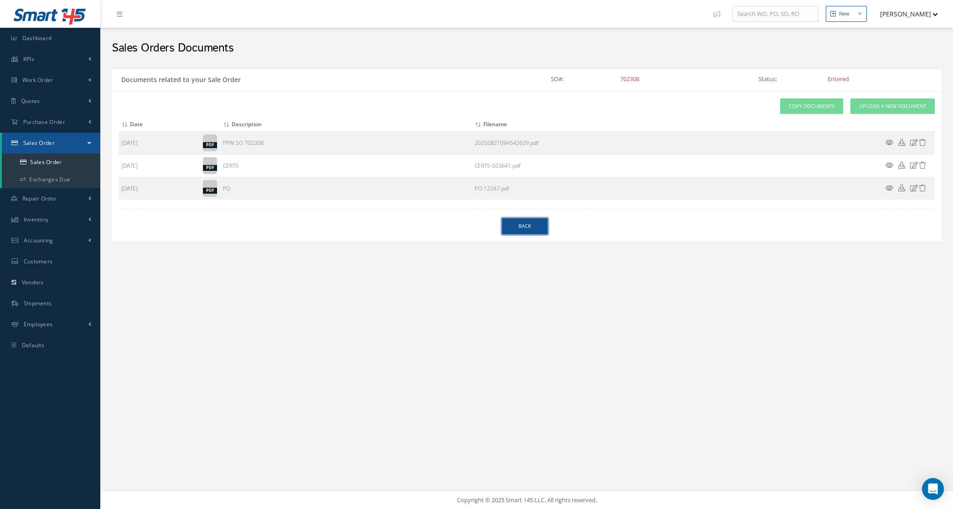
click at [524, 233] on link "Back" at bounding box center [525, 226] width 46 height 16
select select "25"
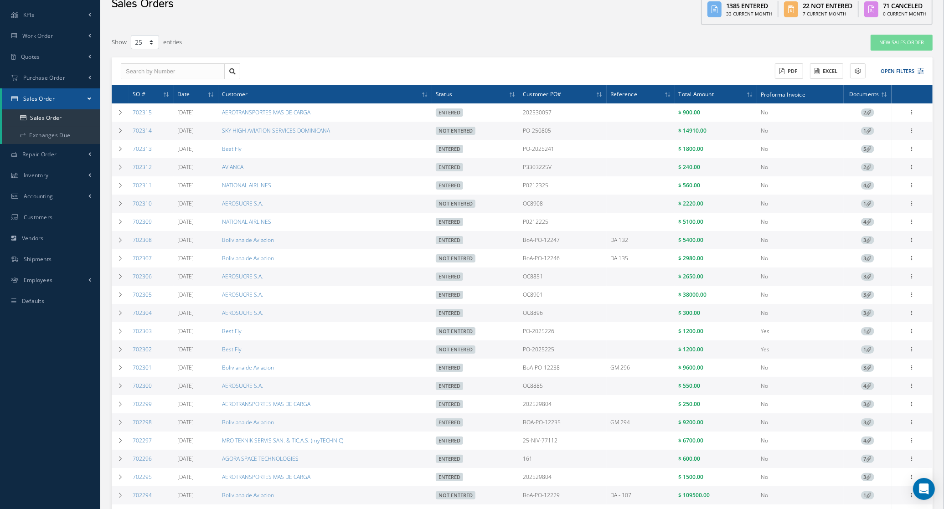
scroll to position [57, 0]
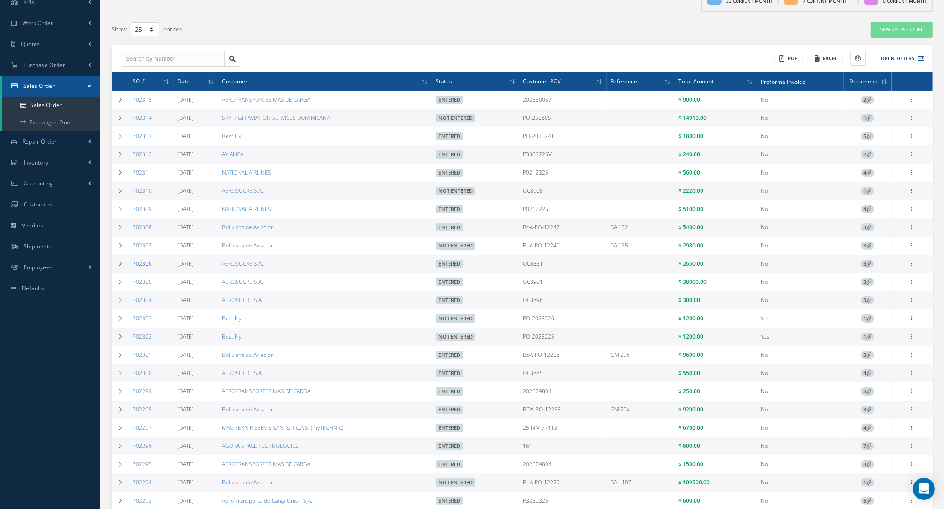
click at [145, 264] on link "702306" at bounding box center [142, 264] width 19 height 8
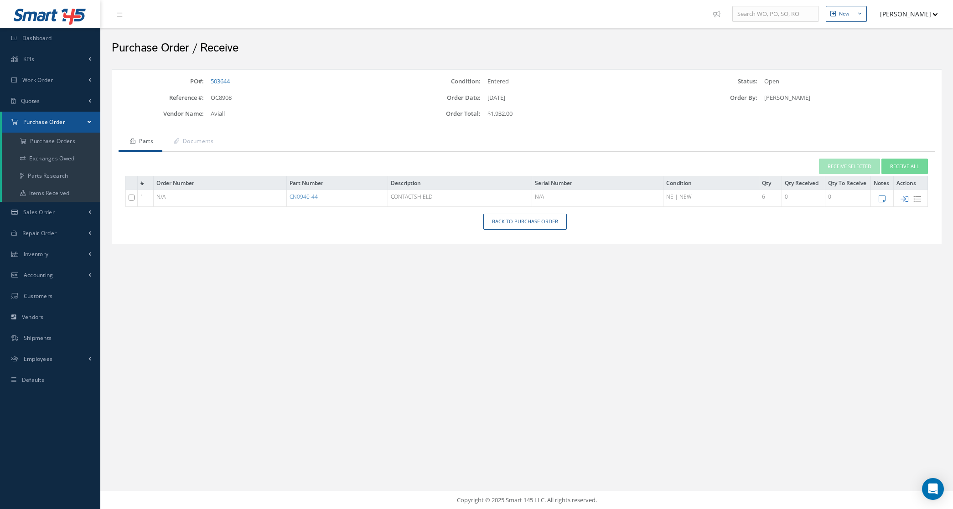
click at [903, 195] on icon at bounding box center [905, 199] width 8 height 8
type input "[DATE]"
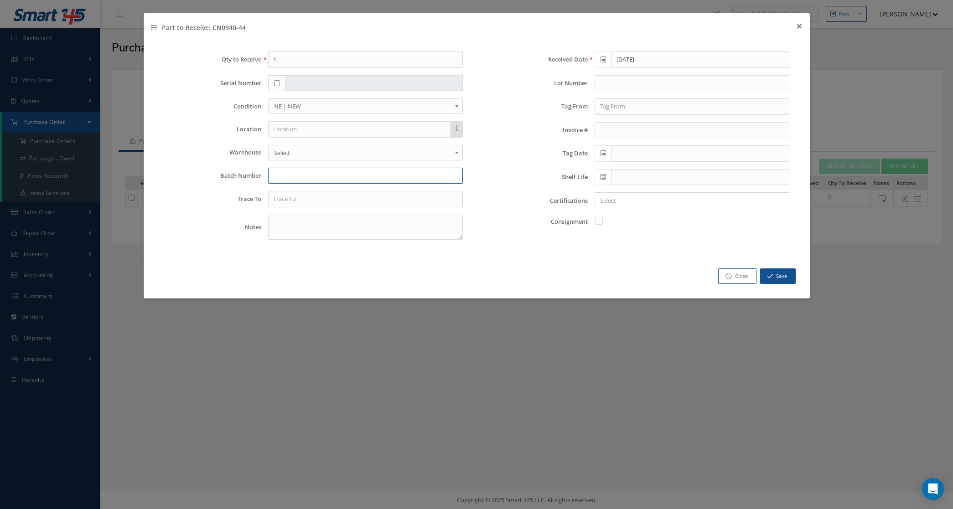
click at [299, 172] on input "text" at bounding box center [365, 176] width 195 height 16
paste input "7366176685"
type input "7366176685"
drag, startPoint x: 284, startPoint y: 62, endPoint x: 239, endPoint y: 58, distance: 44.9
click at [239, 58] on div "Qty to Receive 1" at bounding box center [313, 60] width 313 height 16
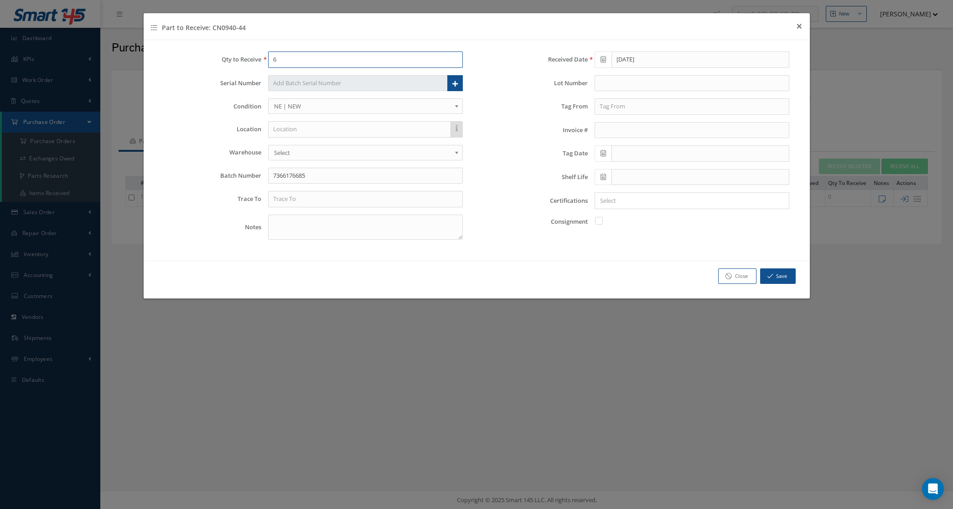
type input "6"
click at [605, 204] on input "Search for option" at bounding box center [690, 201] width 188 height 10
click at [649, 206] on input "Search for option" at bounding box center [703, 201] width 159 height 10
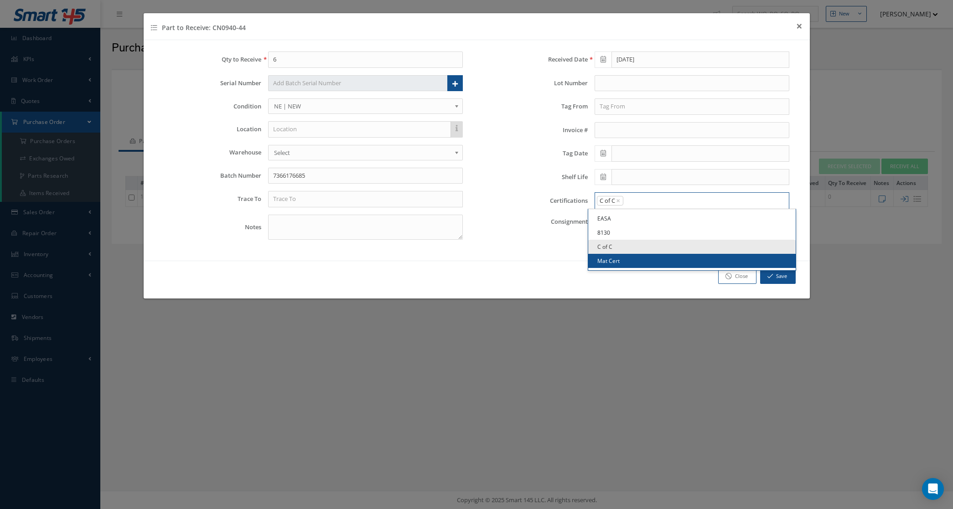
click at [640, 268] on link "Mat Cert" at bounding box center [692, 261] width 208 height 14
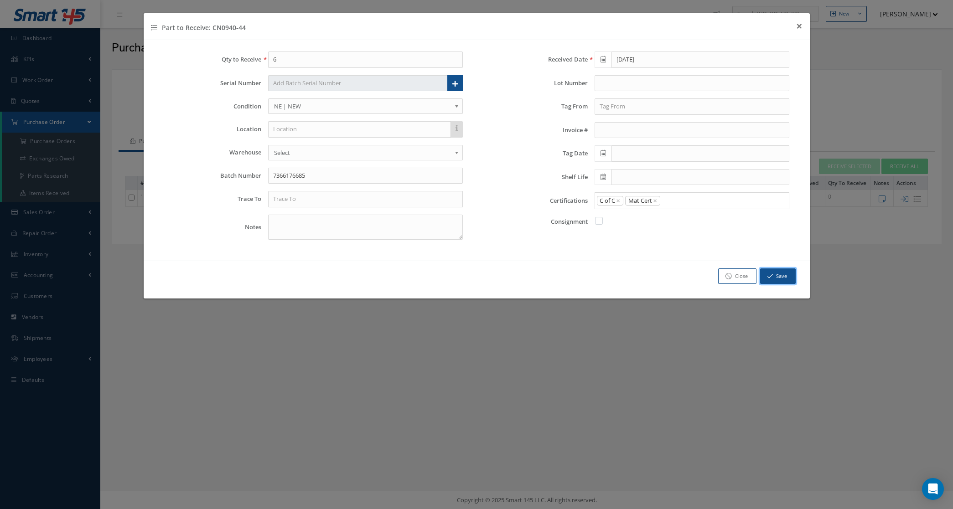
click at [783, 275] on button "Save" at bounding box center [778, 277] width 36 height 16
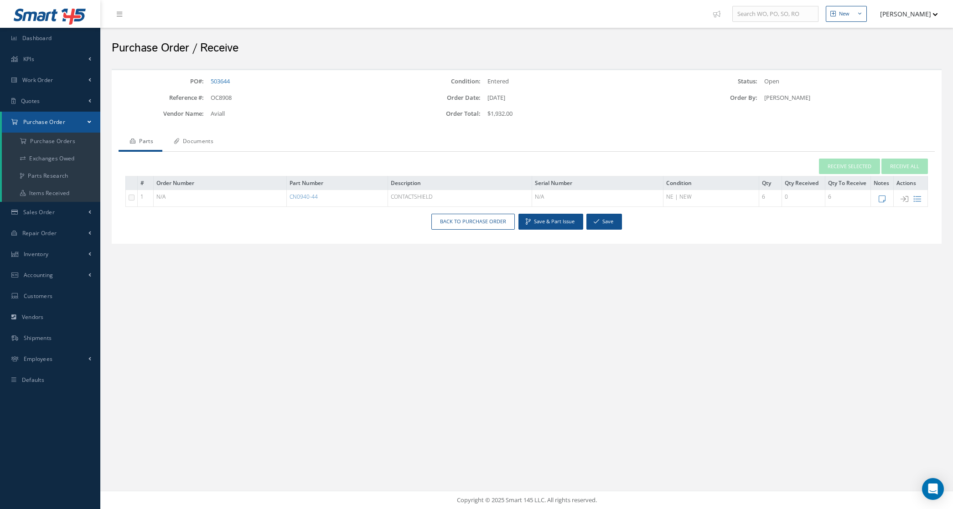
click at [215, 140] on link "Documents" at bounding box center [192, 142] width 60 height 19
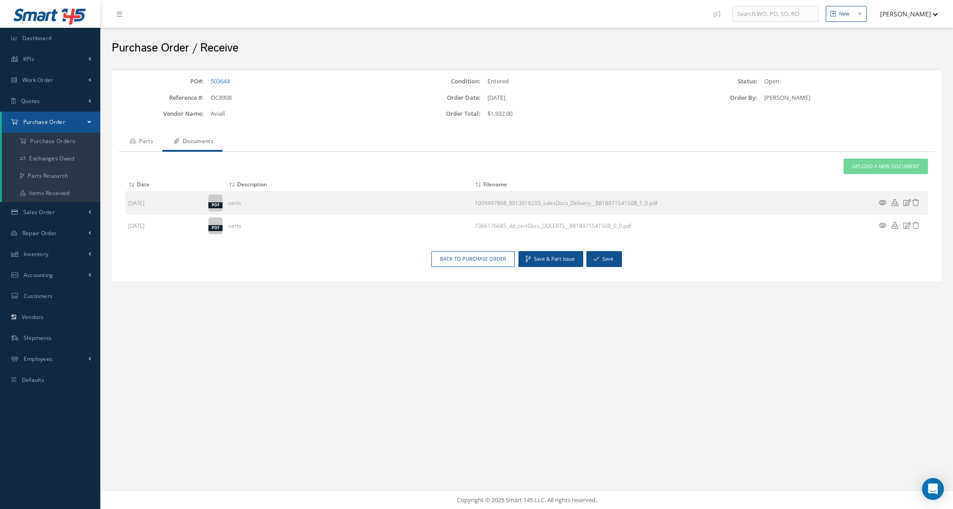
click at [136, 144] on link "Parts" at bounding box center [141, 142] width 44 height 19
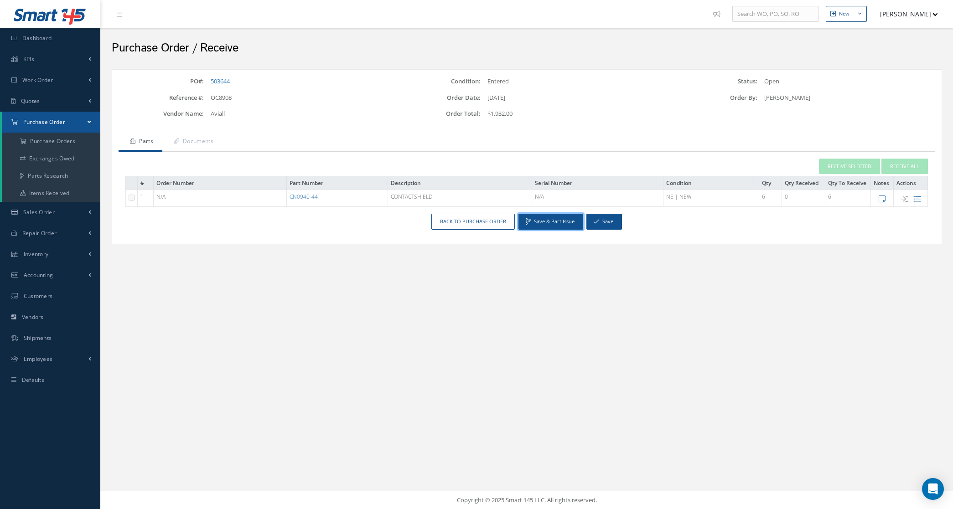
click at [559, 222] on button "Save & Part Issue" at bounding box center [551, 222] width 65 height 16
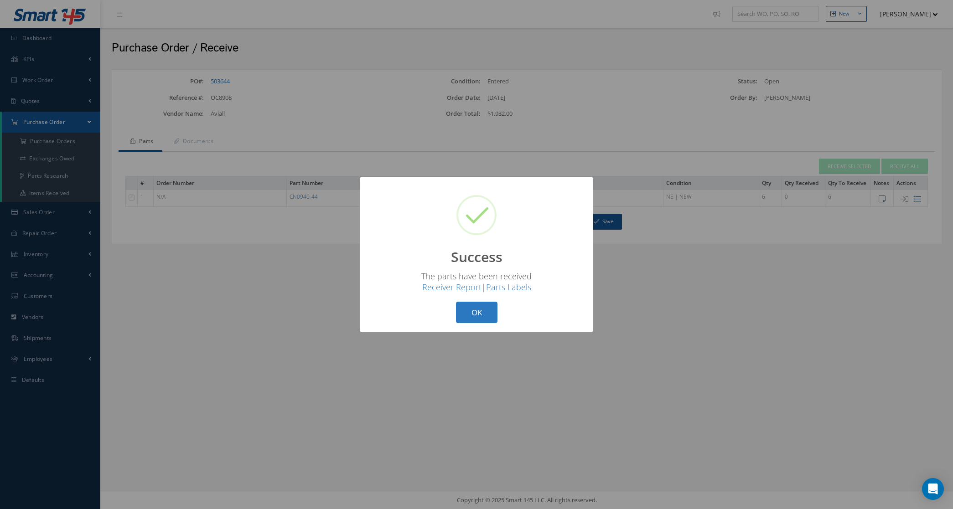
click at [474, 309] on button "OK" at bounding box center [477, 312] width 42 height 21
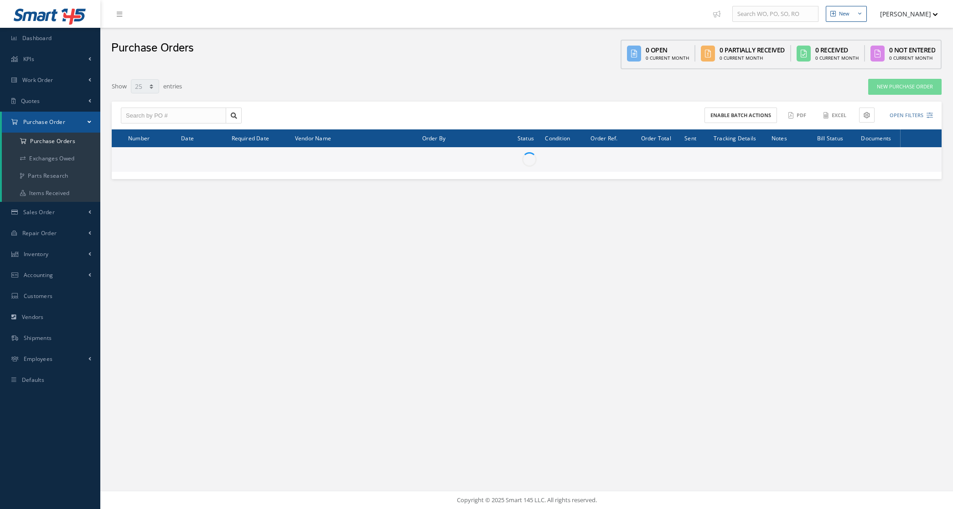
select select "25"
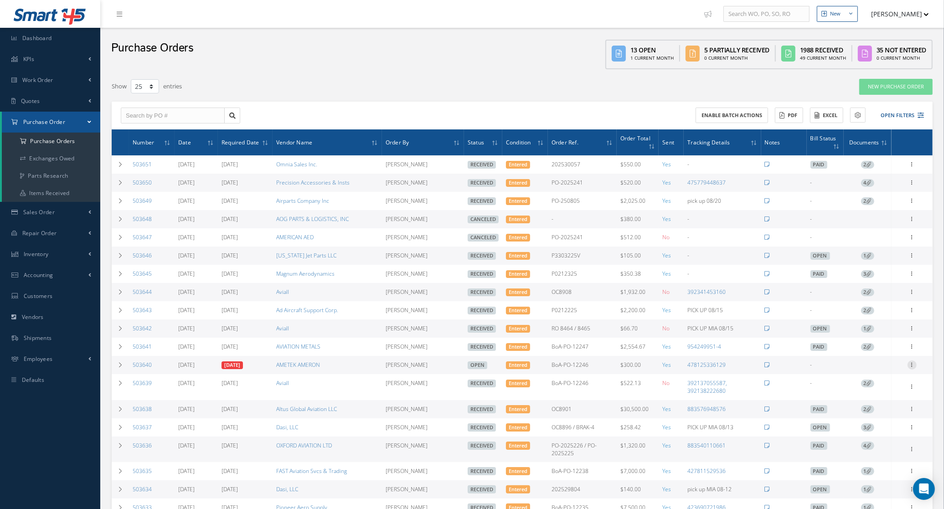
click at [908, 368] on icon at bounding box center [912, 364] width 9 height 7
click at [879, 457] on link "Documents" at bounding box center [871, 453] width 72 height 12
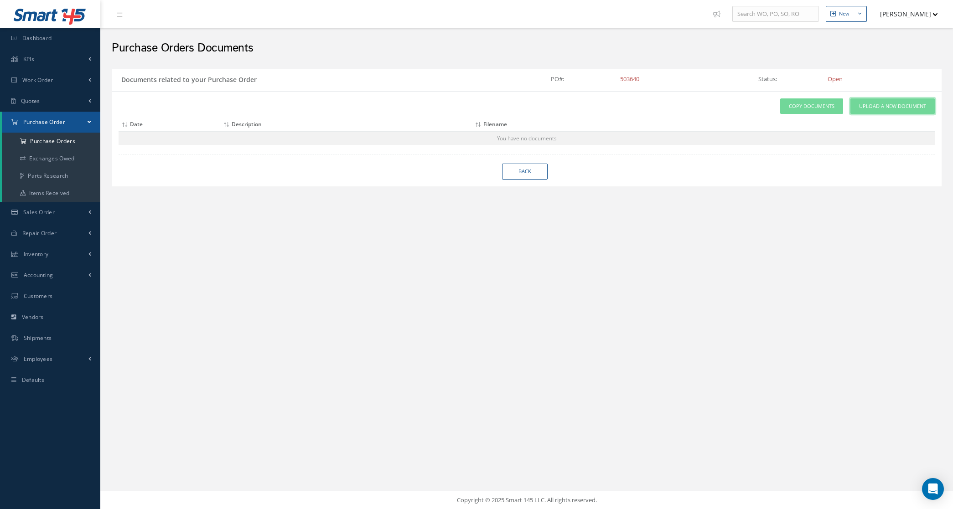
click at [867, 106] on span "Upload a New Document" at bounding box center [892, 107] width 67 height 8
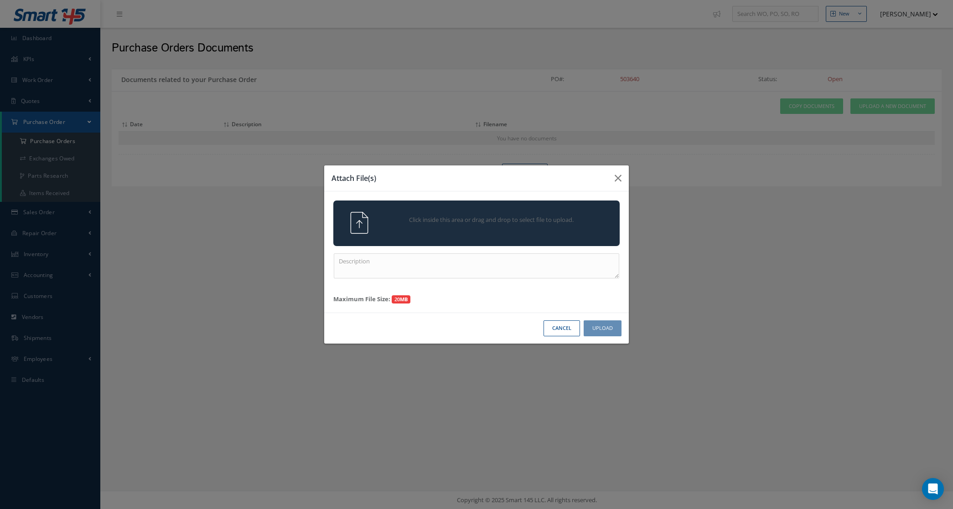
click at [439, 209] on div "Click inside this area or drag and drop to select file to upload." at bounding box center [476, 224] width 286 height 46
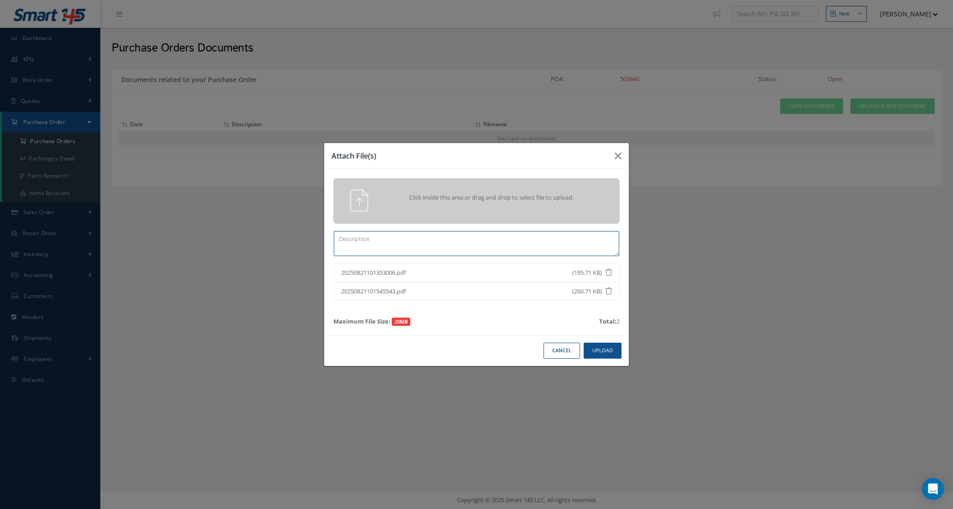
click at [521, 235] on textarea at bounding box center [476, 243] width 285 height 25
type textarea "CERTS 503640"
click at [607, 339] on div "Cancel Upload" at bounding box center [476, 350] width 305 height 31
click at [609, 349] on button "Upload" at bounding box center [603, 351] width 38 height 16
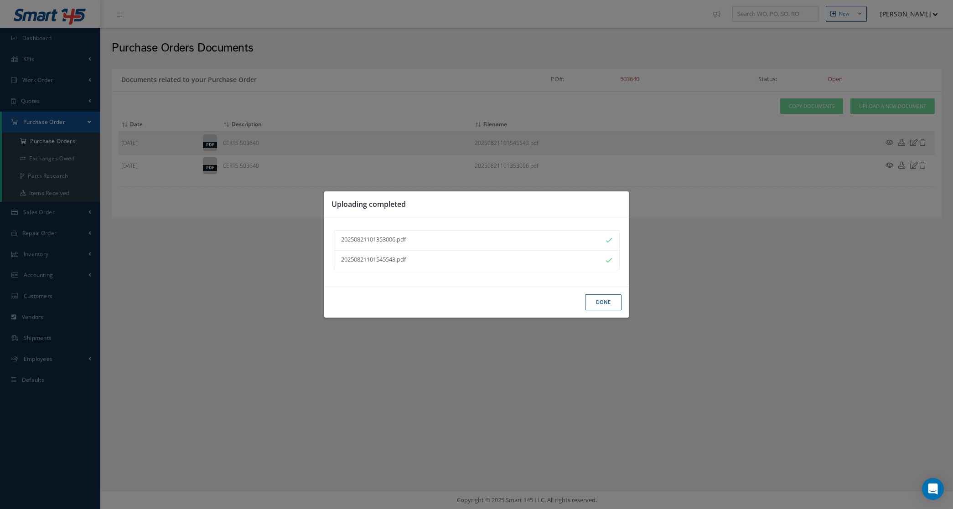
click at [597, 302] on button "Done" at bounding box center [603, 303] width 36 height 16
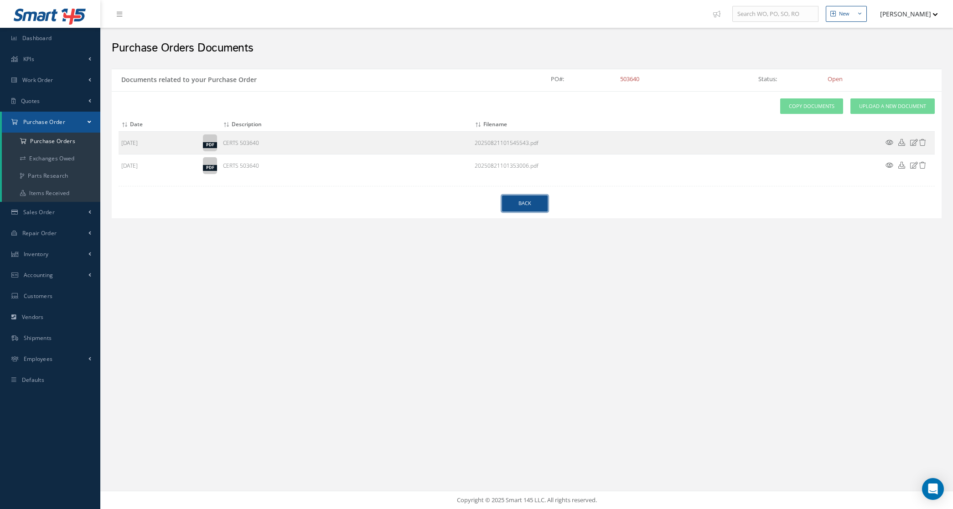
click at [513, 208] on link "Back" at bounding box center [525, 204] width 46 height 16
select select "25"
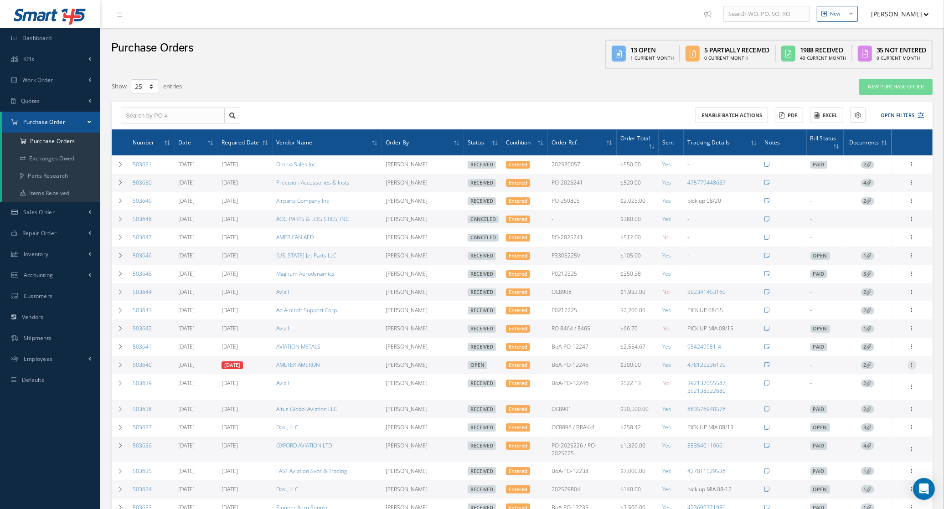
click at [917, 366] on icon at bounding box center [912, 364] width 9 height 7
click at [881, 377] on link "Receive" at bounding box center [871, 371] width 72 height 12
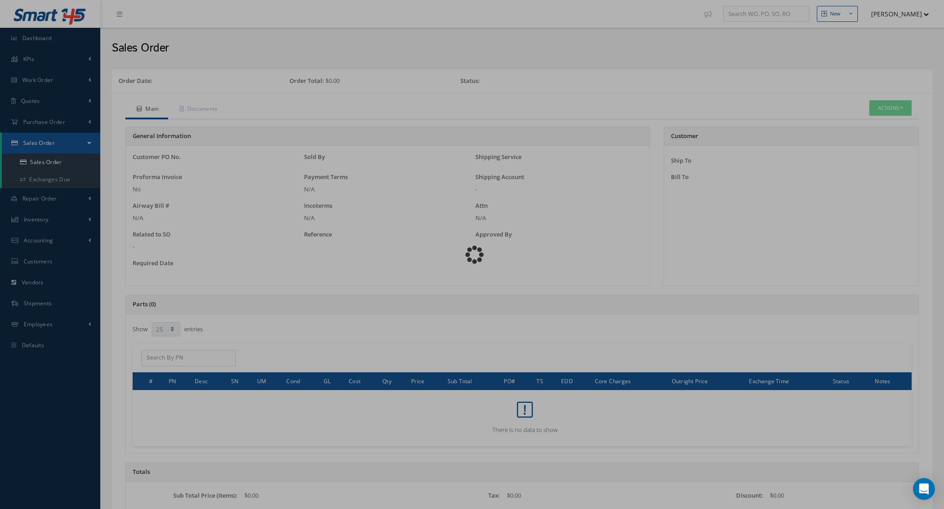
select select "25"
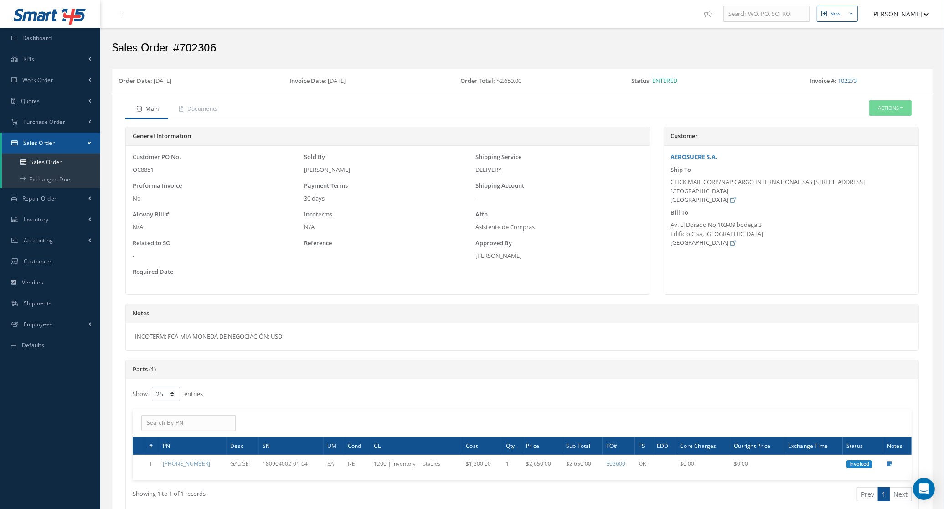
drag, startPoint x: 265, startPoint y: 338, endPoint x: 119, endPoint y: 337, distance: 146.4
click at [119, 337] on div "Notes INCOTERM: FCA-MIA MONEDA DE NEGOCIACIÓN: USD" at bounding box center [523, 332] width 808 height 56
copy div "INCOTERM: FCA-MIA MONEDA DE NEGOCIACIÓN: USD"
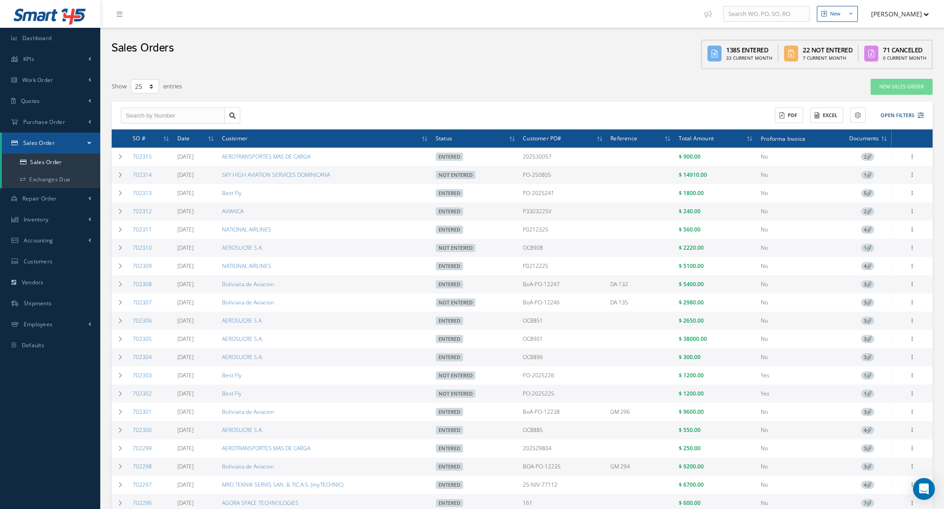
select select "25"
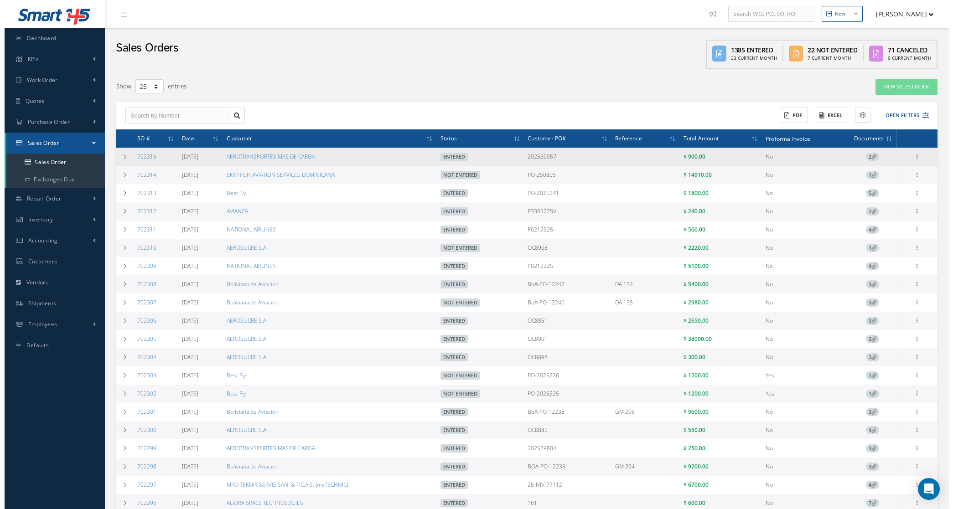
scroll to position [57, 0]
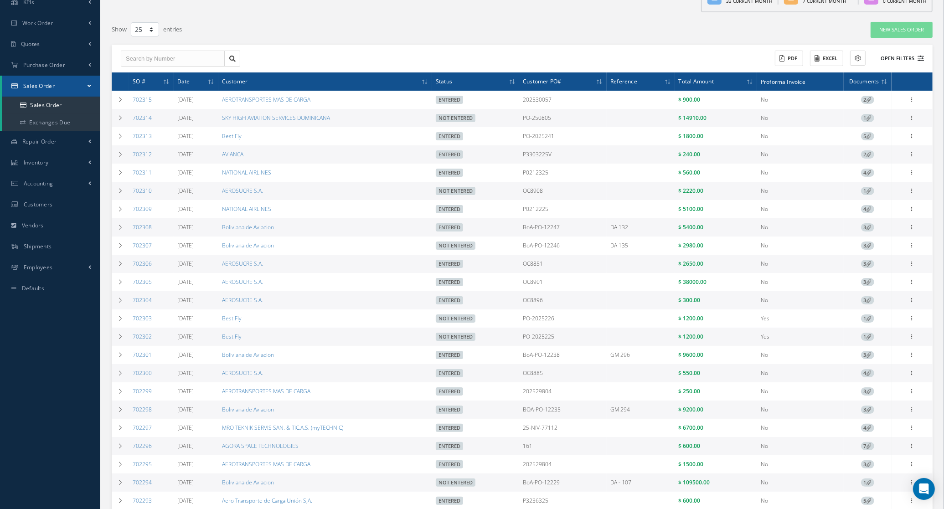
click at [906, 59] on button "Open Filters" at bounding box center [899, 58] width 52 height 15
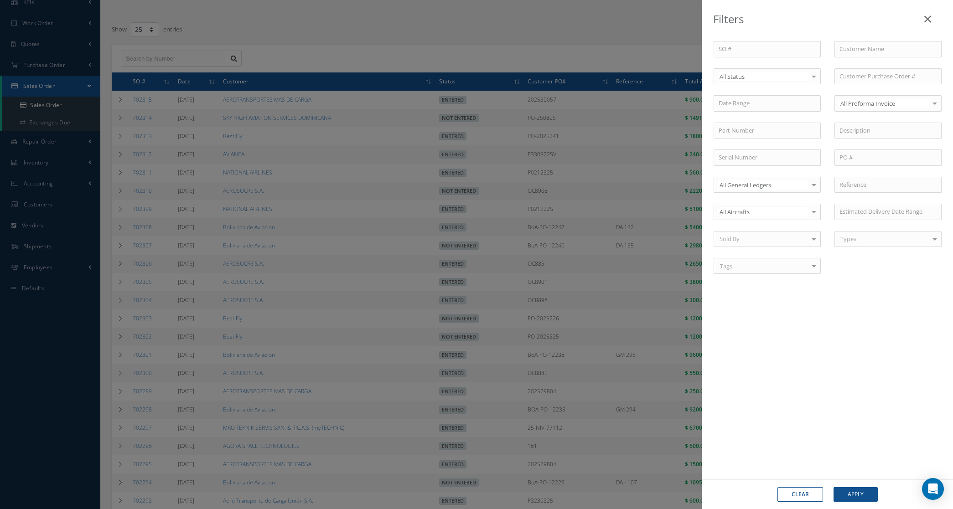
click at [756, 84] on div "All Status All Status Entered Not Entered Partially Entered Canceled No element…" at bounding box center [767, 76] width 107 height 16
click at [753, 125] on span "Not Entered" at bounding box center [736, 123] width 33 height 8
click at [852, 499] on button "Apply" at bounding box center [856, 495] width 44 height 15
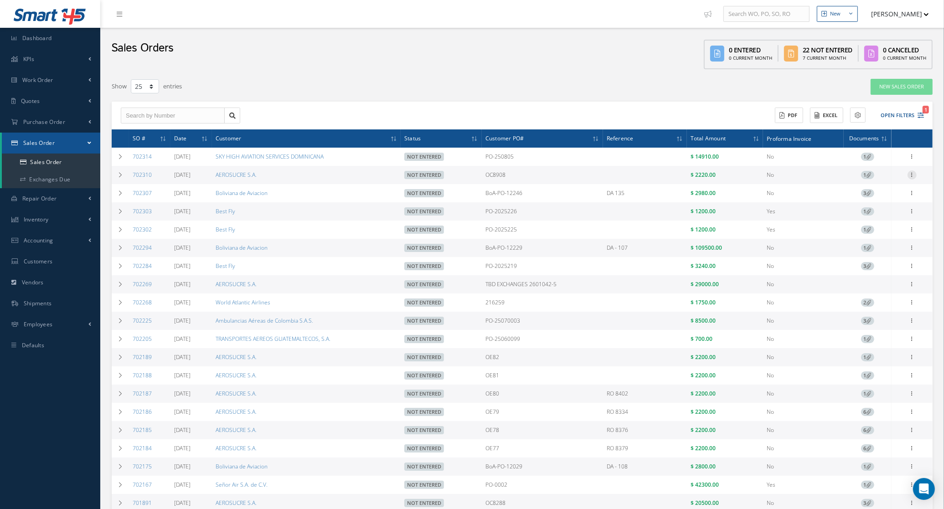
click at [911, 160] on icon at bounding box center [912, 155] width 9 height 7
click at [882, 227] on link "Documents" at bounding box center [871, 228] width 72 height 12
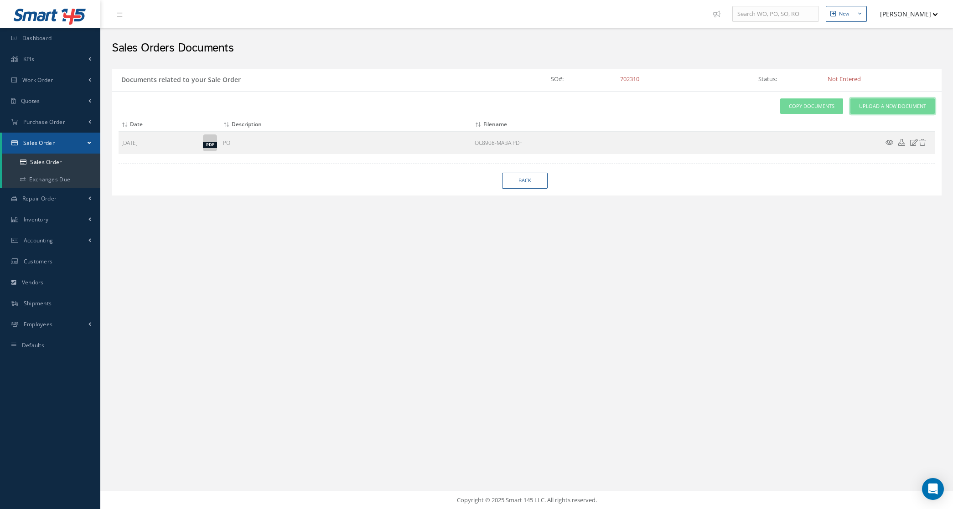
click at [878, 109] on span "Upload a New Document" at bounding box center [892, 107] width 67 height 8
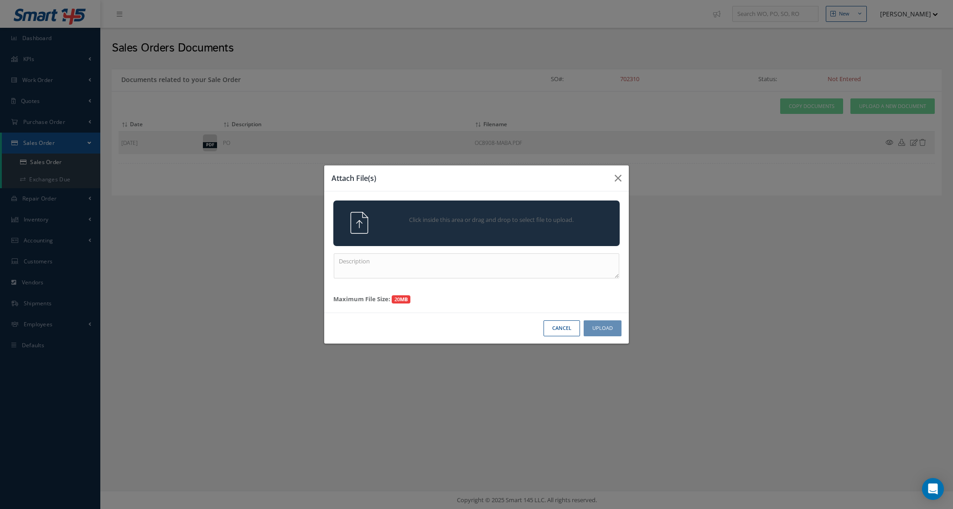
click at [577, 208] on div "Click inside this area or drag and drop to select file to upload." at bounding box center [476, 224] width 286 height 46
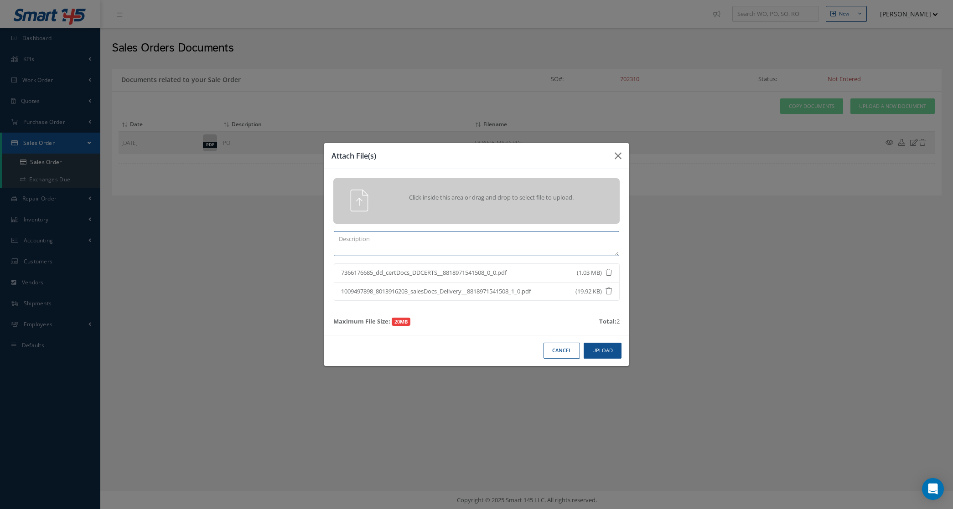
click at [497, 250] on textarea at bounding box center [476, 243] width 285 height 25
type textarea "certs"
click at [604, 352] on button "Upload" at bounding box center [603, 351] width 38 height 16
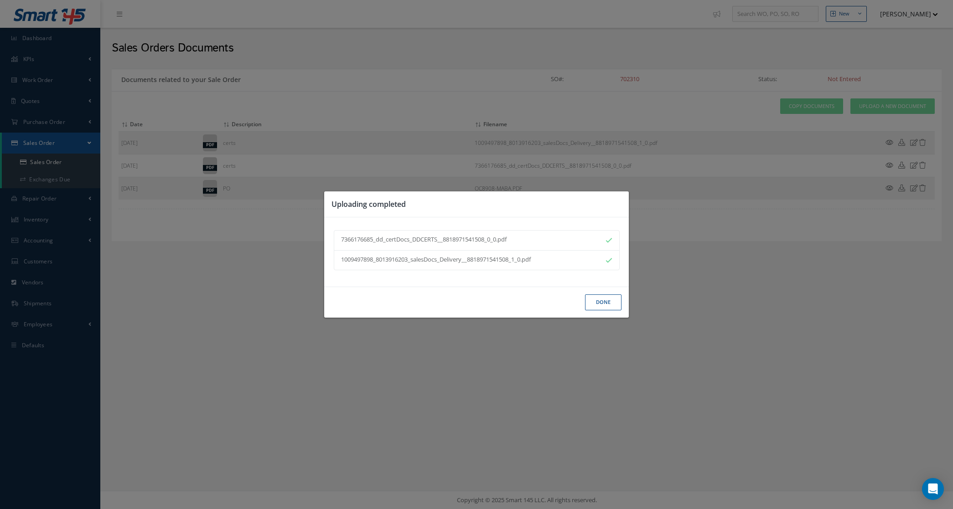
click at [599, 307] on button "Done" at bounding box center [603, 303] width 36 height 16
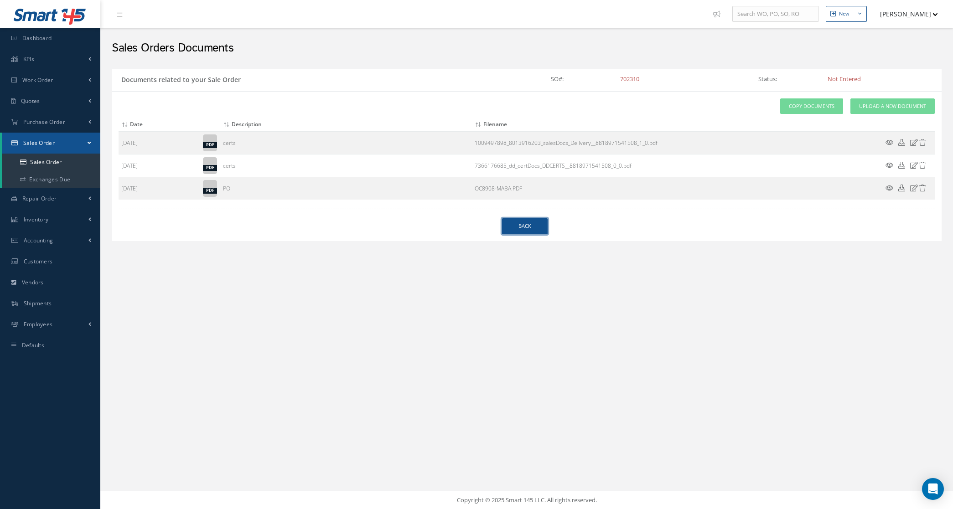
click at [524, 222] on link "Back" at bounding box center [525, 226] width 46 height 16
select select "25"
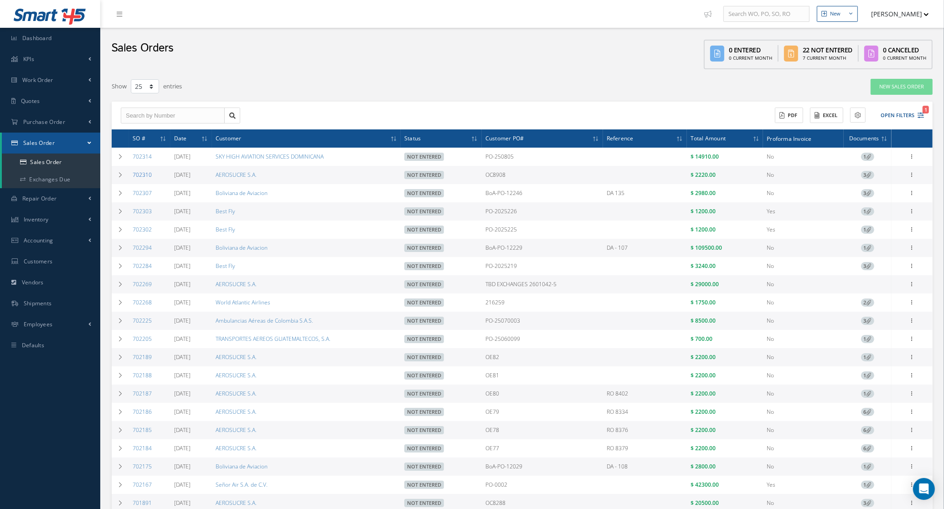
click at [140, 176] on link "702310" at bounding box center [142, 175] width 19 height 8
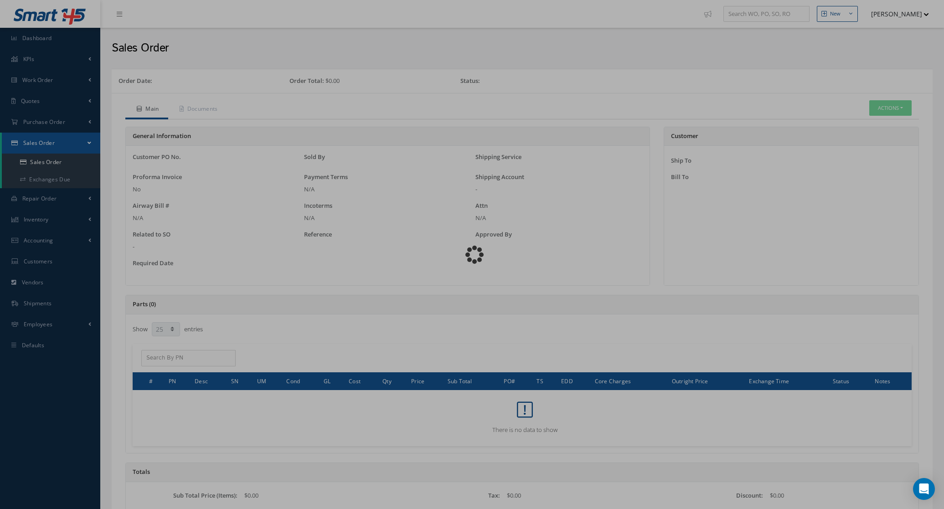
select select "25"
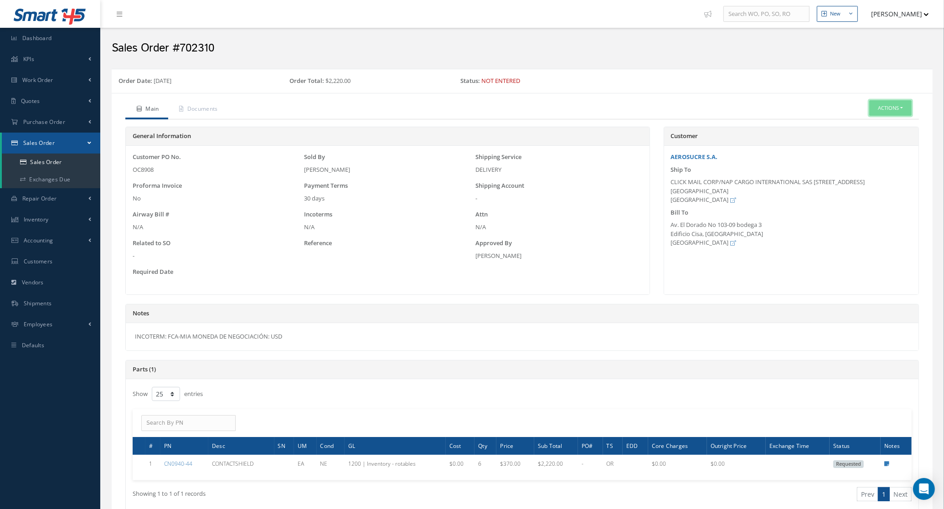
click at [892, 113] on button "Actions" at bounding box center [891, 108] width 42 height 16
click at [883, 133] on link "Edit" at bounding box center [877, 136] width 73 height 12
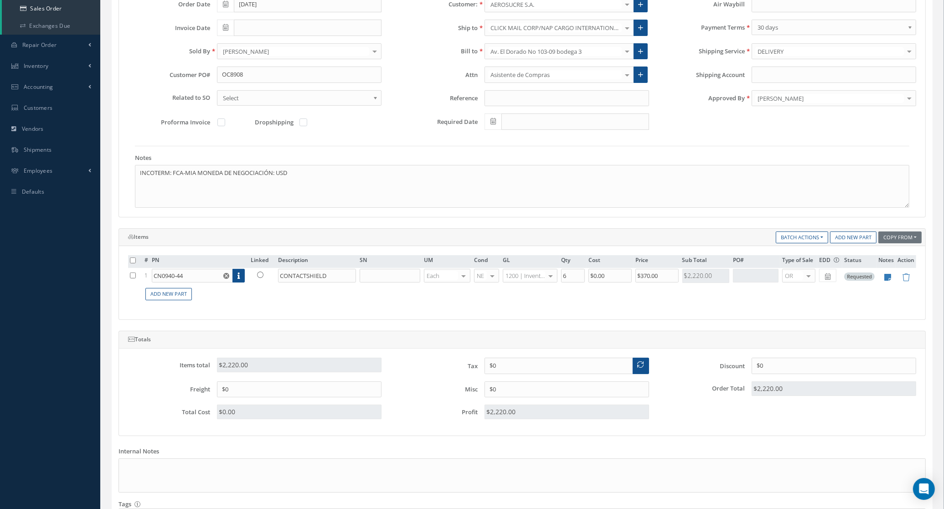
scroll to position [171, 0]
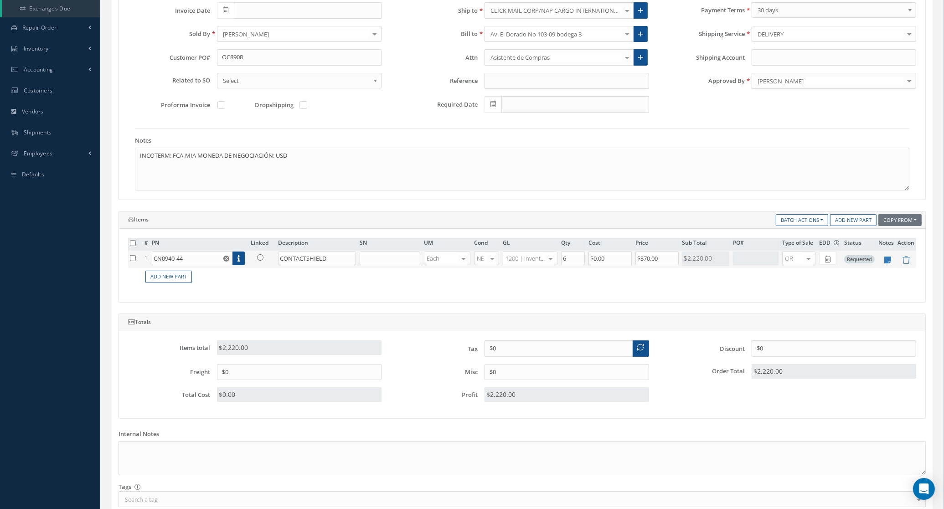
click at [261, 258] on icon at bounding box center [260, 257] width 6 height 6
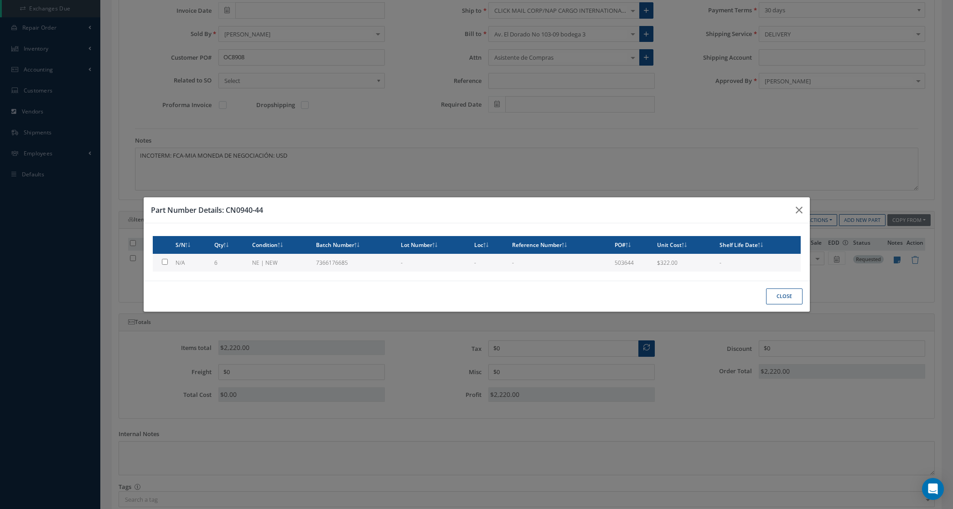
click at [239, 265] on td "6" at bounding box center [230, 263] width 38 height 18
type input "$322"
checkbox input "true"
click at [792, 292] on button "Close" at bounding box center [784, 297] width 36 height 16
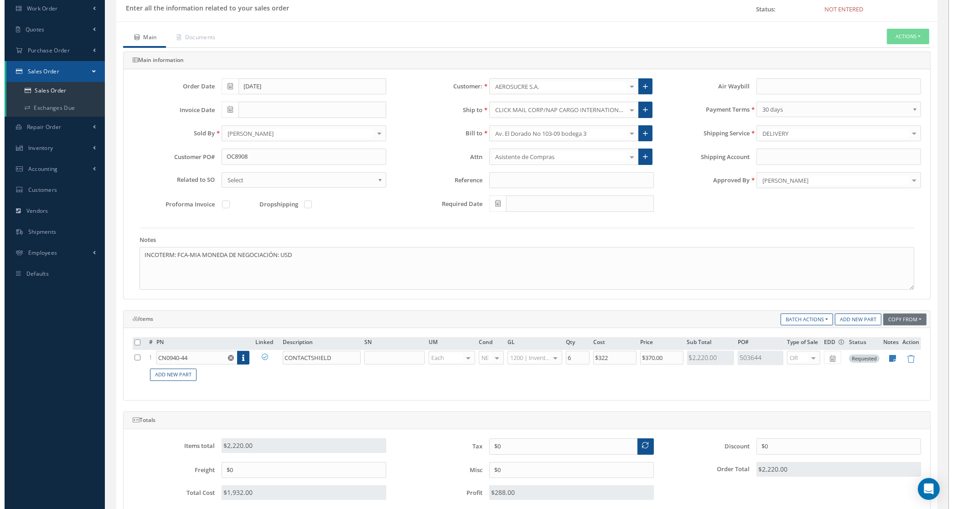
scroll to position [0, 0]
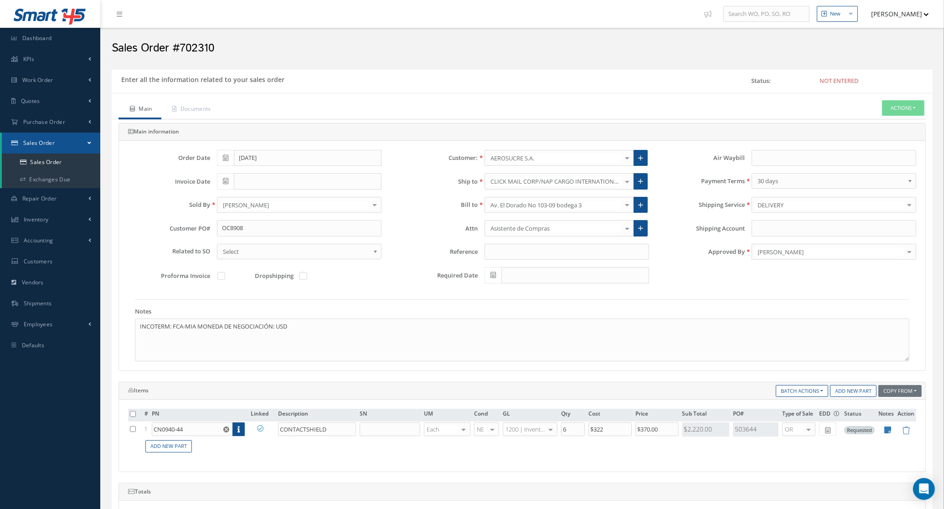
click at [904, 117] on ul "Main Documents Actions Enter/Update Send By Email Documents Cancel Delete Print…" at bounding box center [523, 109] width 808 height 19
click at [898, 112] on button "Actions" at bounding box center [903, 108] width 42 height 16
click at [881, 122] on link "Enter/Update" at bounding box center [889, 124] width 73 height 12
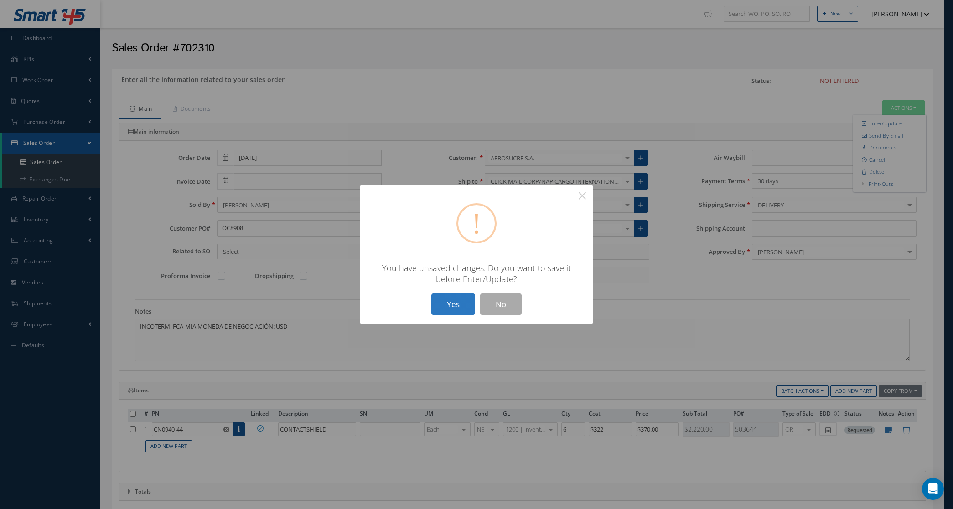
click at [462, 302] on button "Yes" at bounding box center [453, 304] width 44 height 21
click at [460, 297] on button "Yes" at bounding box center [453, 304] width 44 height 21
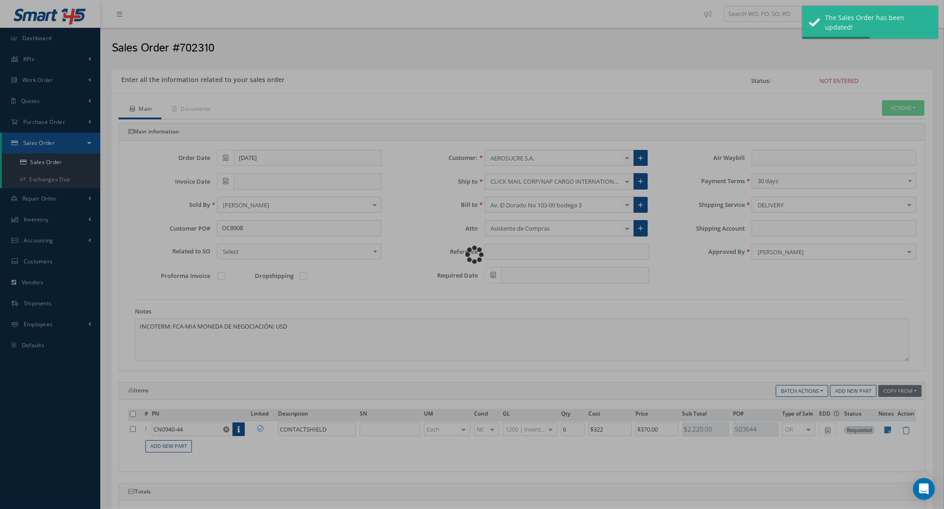
click at [472, 255] on div "Loading…" at bounding box center [472, 255] width 0 height 0
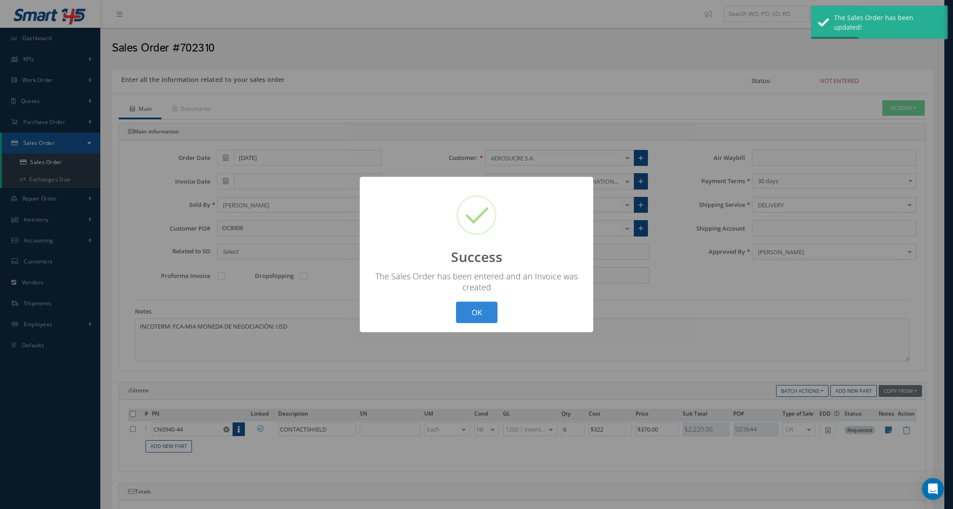
click at [899, 111] on div "? ! i Success × The Sales Order has been entered and an Invoice was created OK …" at bounding box center [476, 254] width 953 height 509
type input "[DATE]"
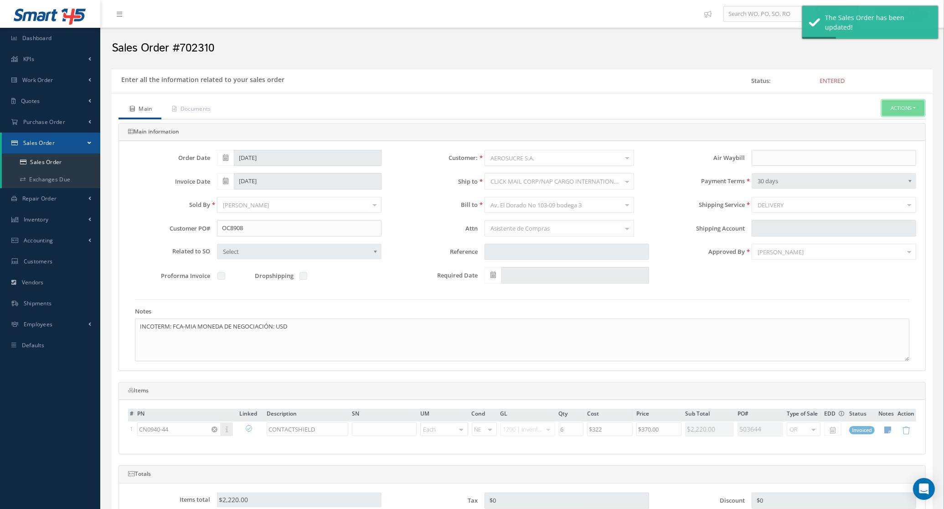
click at [903, 108] on button "Actions" at bounding box center [903, 108] width 42 height 16
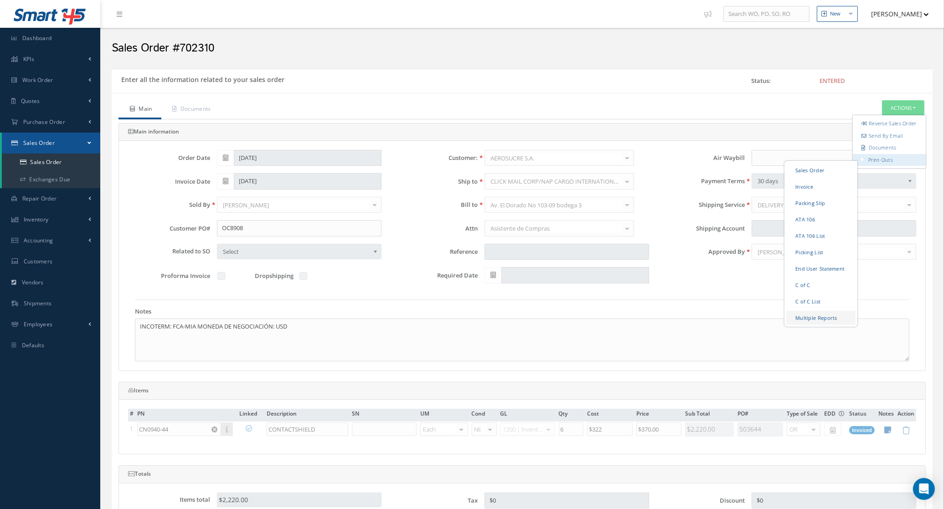
click at [835, 320] on link "Multiple Reports" at bounding box center [821, 318] width 69 height 14
checkbox input "true"
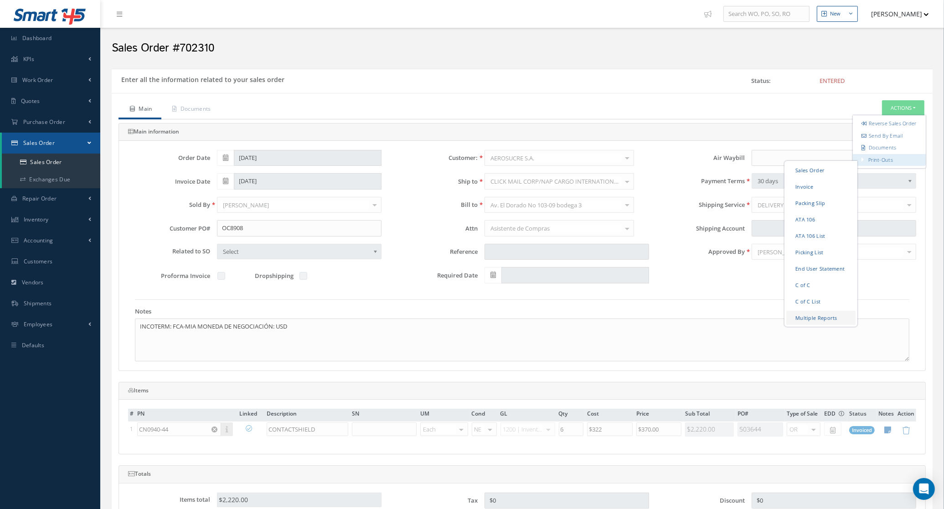
checkbox input "true"
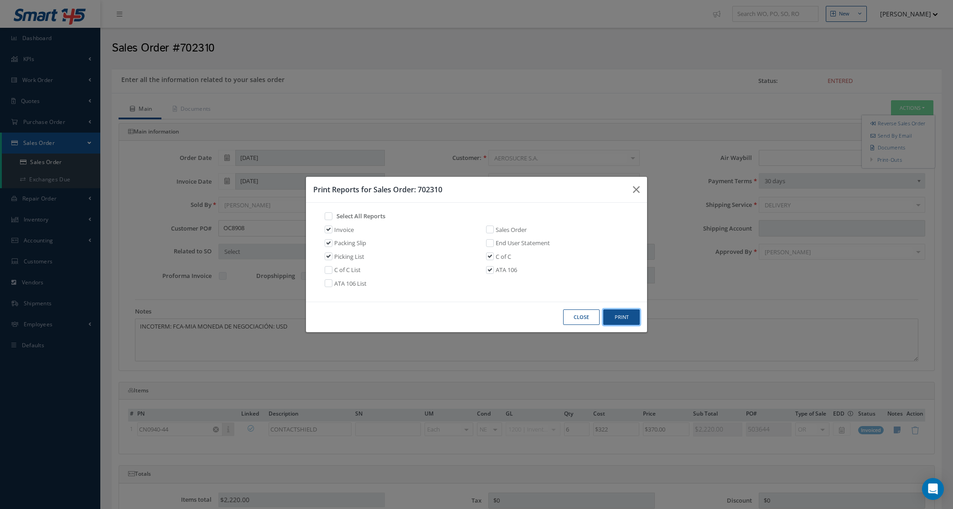
click at [610, 321] on button "Print" at bounding box center [621, 318] width 36 height 16
drag, startPoint x: 451, startPoint y: 187, endPoint x: 420, endPoint y: 188, distance: 31.9
click at [420, 188] on h3 "Print Reports for Sales Order: 702310" at bounding box center [469, 189] width 312 height 11
copy h3 "702310"
click at [576, 315] on button "Close" at bounding box center [581, 318] width 36 height 16
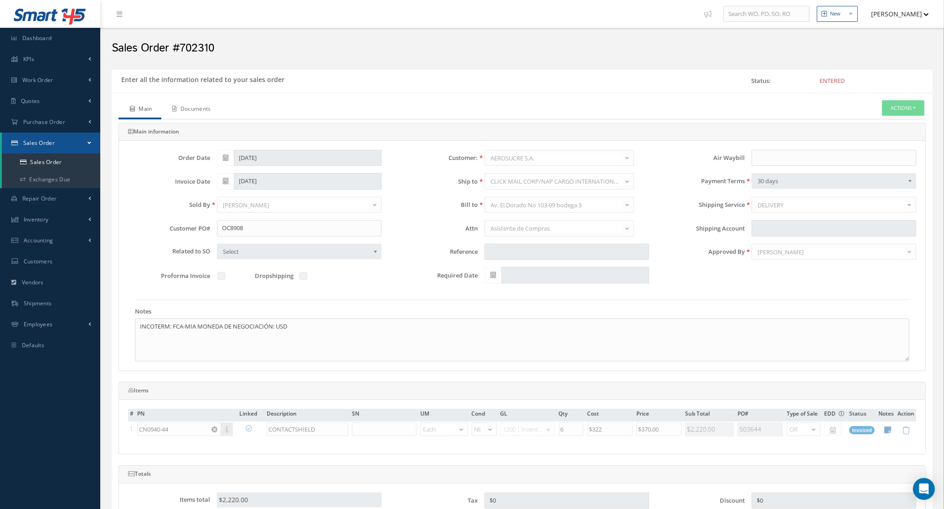
click at [187, 109] on link "Documents" at bounding box center [190, 109] width 59 height 19
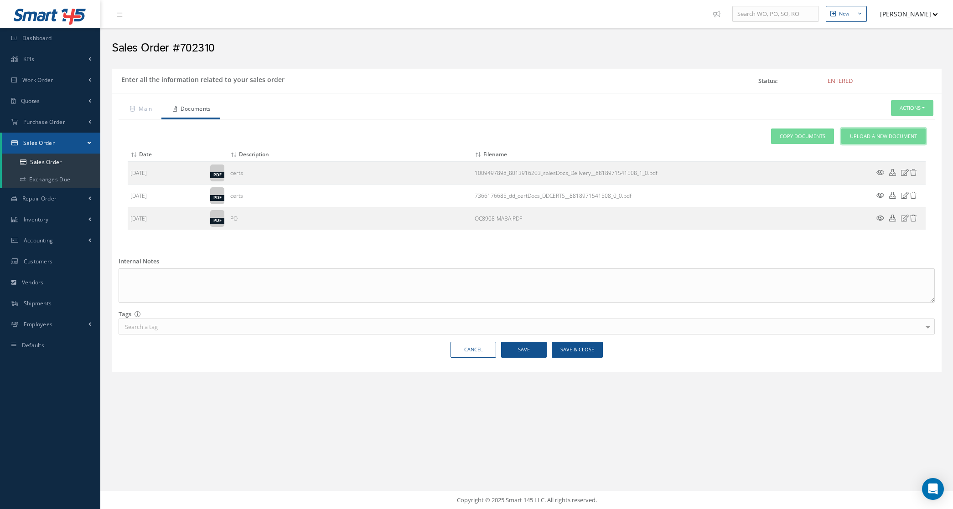
click at [854, 142] on link "Upload a New Document" at bounding box center [883, 137] width 84 height 16
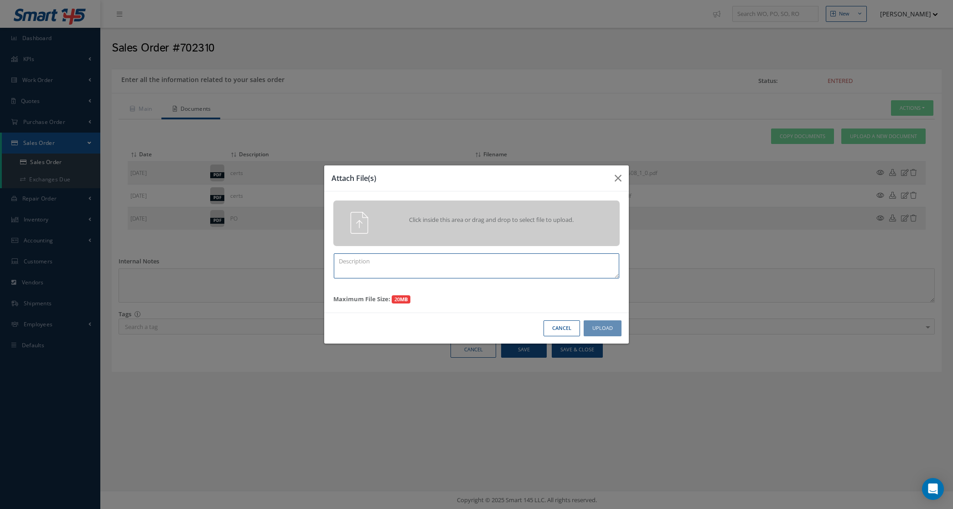
click at [395, 255] on textarea at bounding box center [476, 266] width 285 height 25
type textarea "p"
paste textarea "702310"
type textarea "PPW SO 702310"
click at [361, 220] on img at bounding box center [359, 223] width 22 height 22
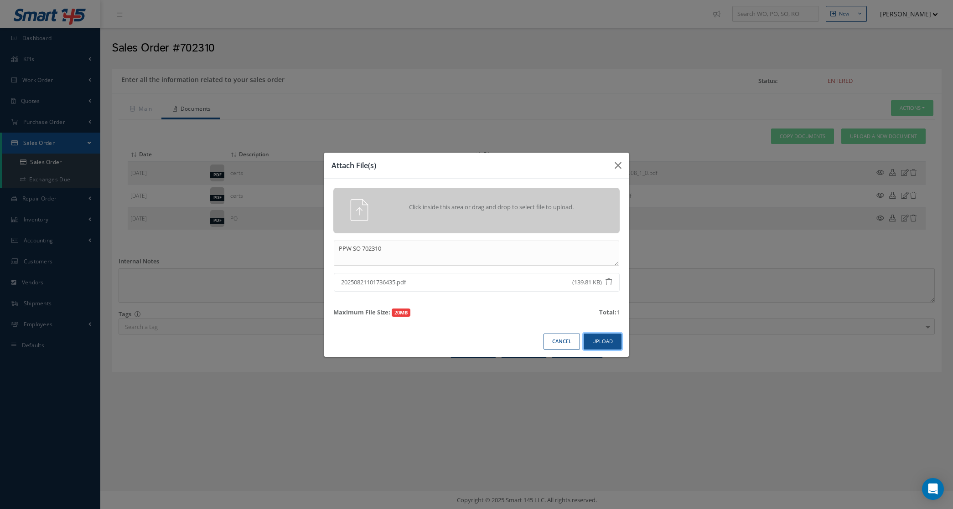
click at [593, 340] on button "Upload" at bounding box center [603, 342] width 38 height 16
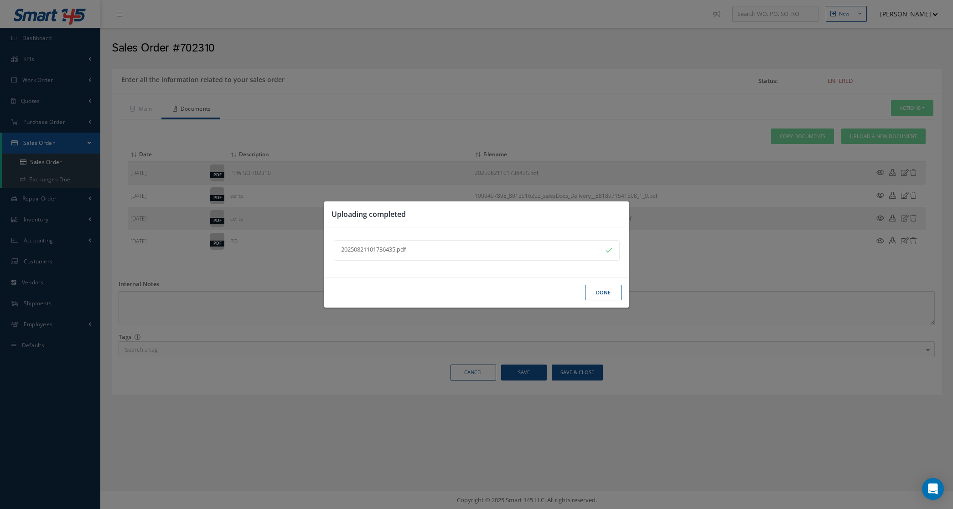
click at [597, 288] on button "Done" at bounding box center [603, 293] width 36 height 16
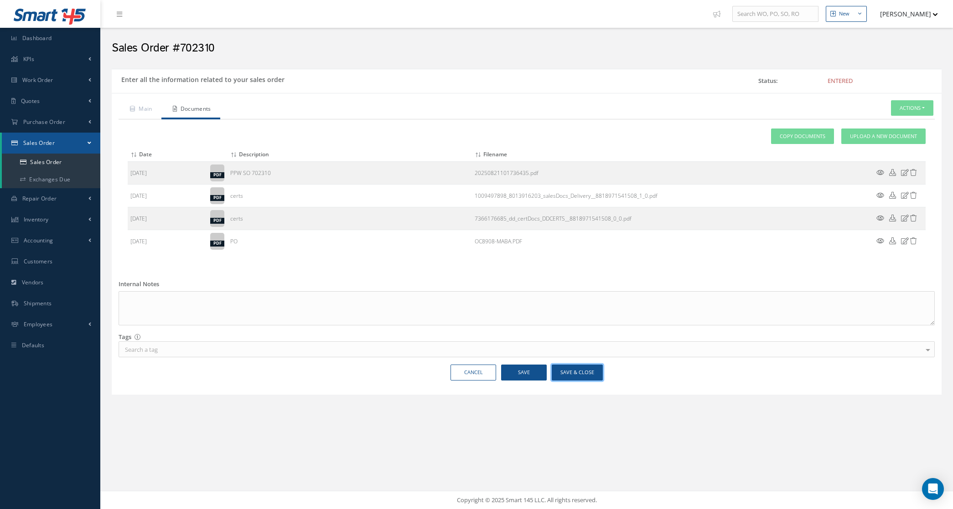
click at [568, 377] on button "Save & Close" at bounding box center [577, 373] width 51 height 16
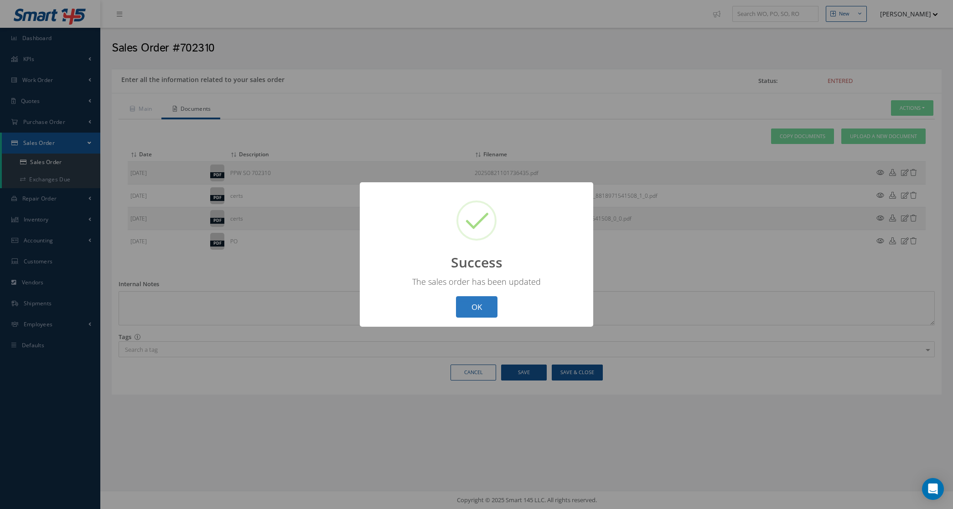
click at [475, 315] on button "OK" at bounding box center [477, 306] width 42 height 21
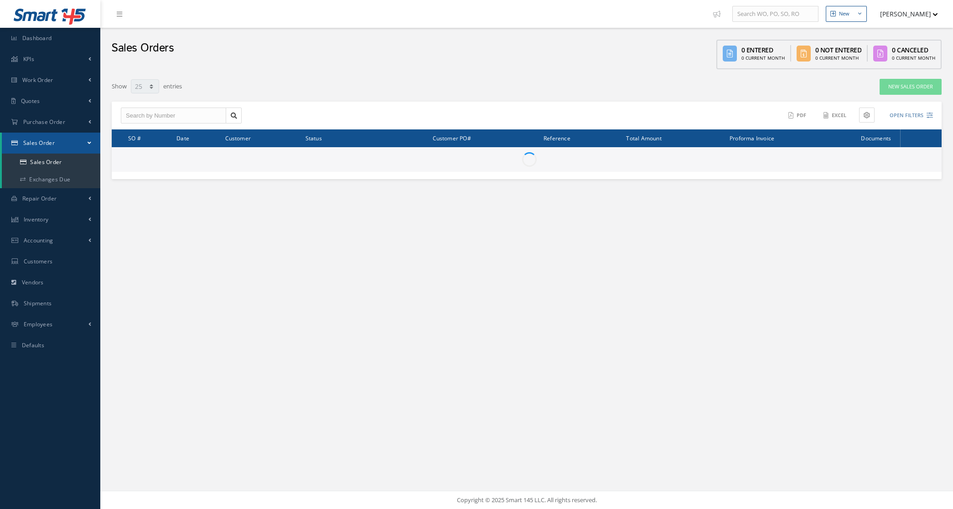
select select "25"
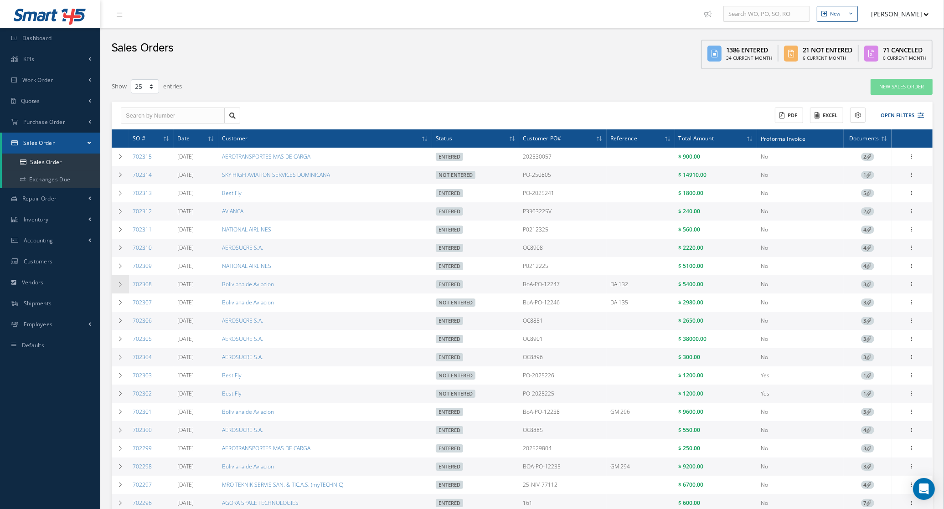
click at [114, 286] on td at bounding box center [120, 284] width 17 height 18
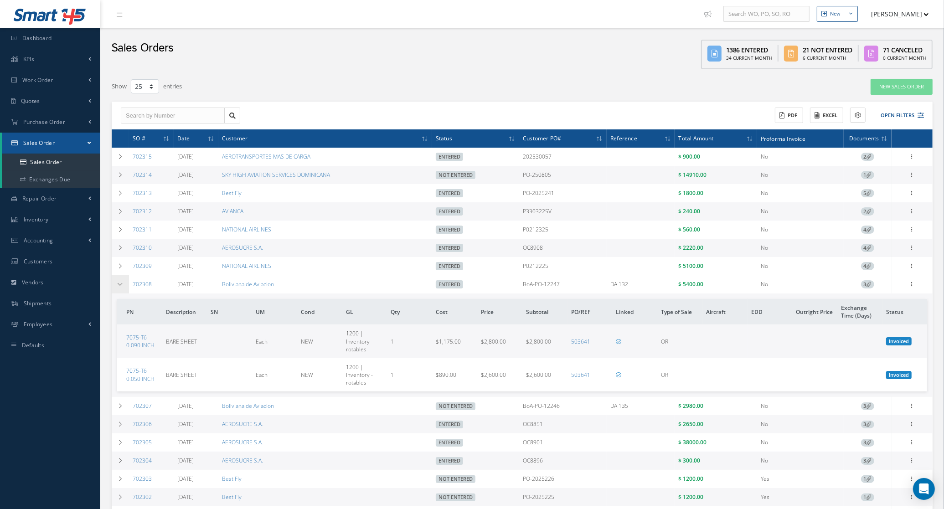
click at [114, 286] on td at bounding box center [120, 284] width 17 height 18
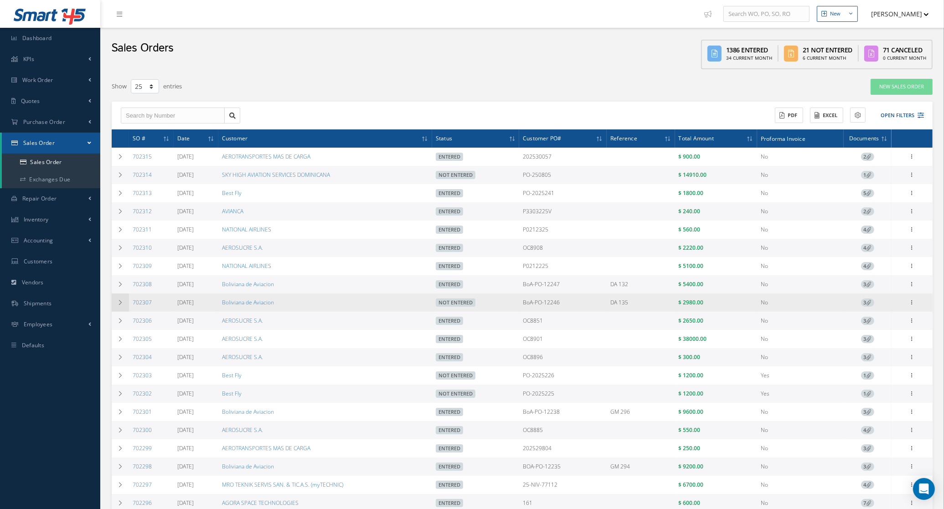
click at [120, 301] on td at bounding box center [120, 303] width 17 height 18
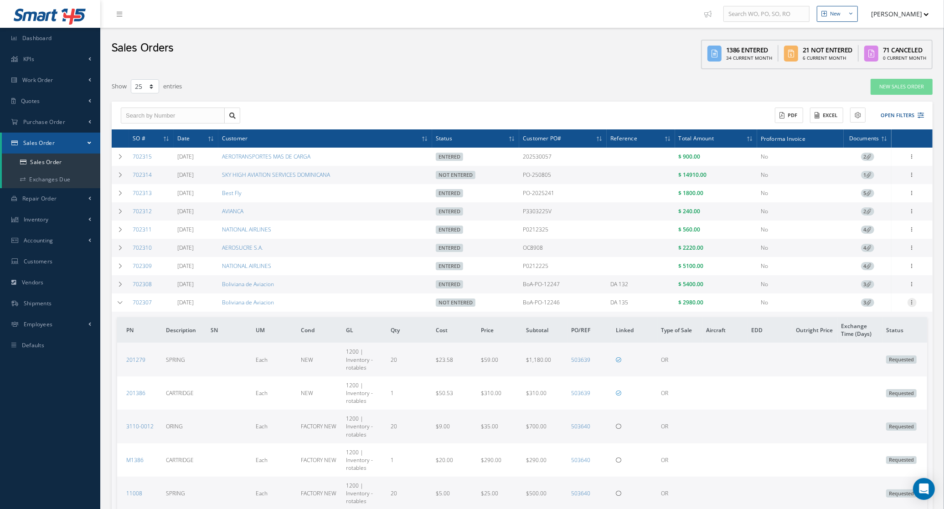
click at [910, 303] on icon at bounding box center [912, 301] width 9 height 7
click at [885, 355] on link "Documents" at bounding box center [871, 356] width 72 height 12
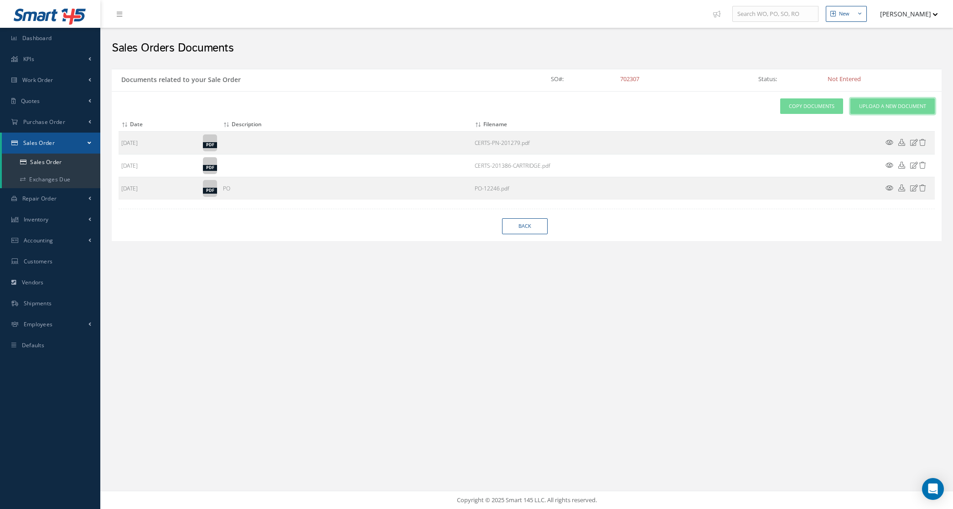
click at [870, 104] on span "Upload a New Document" at bounding box center [892, 107] width 67 height 8
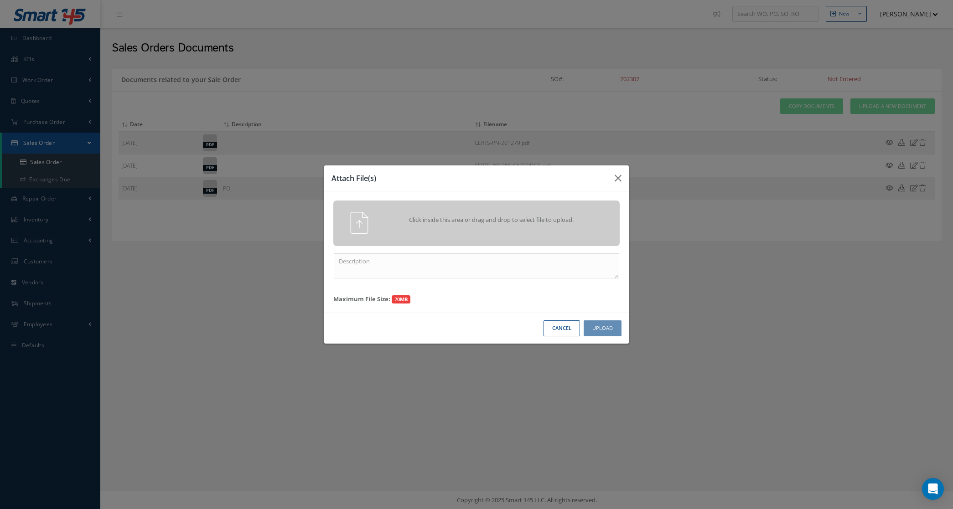
click at [569, 233] on div "Click inside this area or drag and drop to select file to upload." at bounding box center [477, 223] width 300 height 22
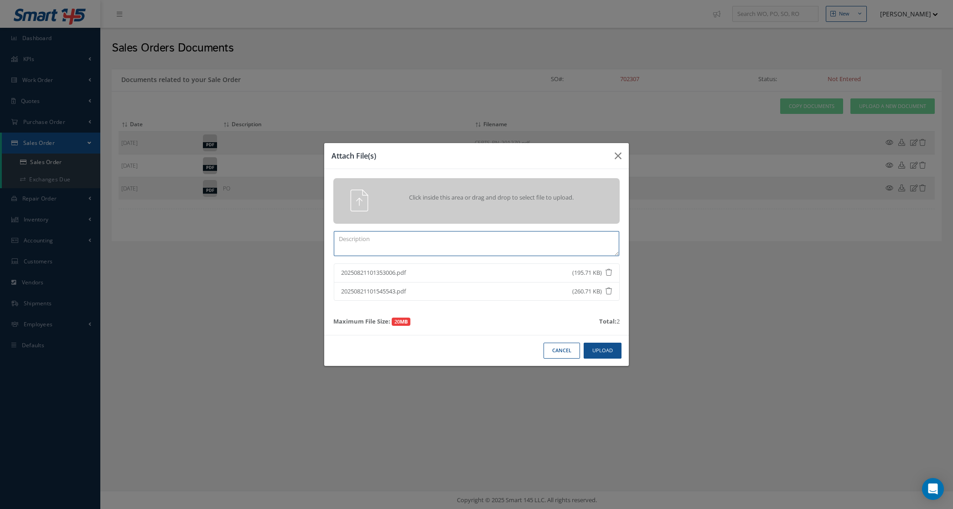
click at [523, 249] on textarea at bounding box center [476, 243] width 285 height 25
type textarea "CERTS PN 3110-0012 / PN M1386 / PN 11008"
click at [603, 347] on button "Upload" at bounding box center [603, 351] width 38 height 16
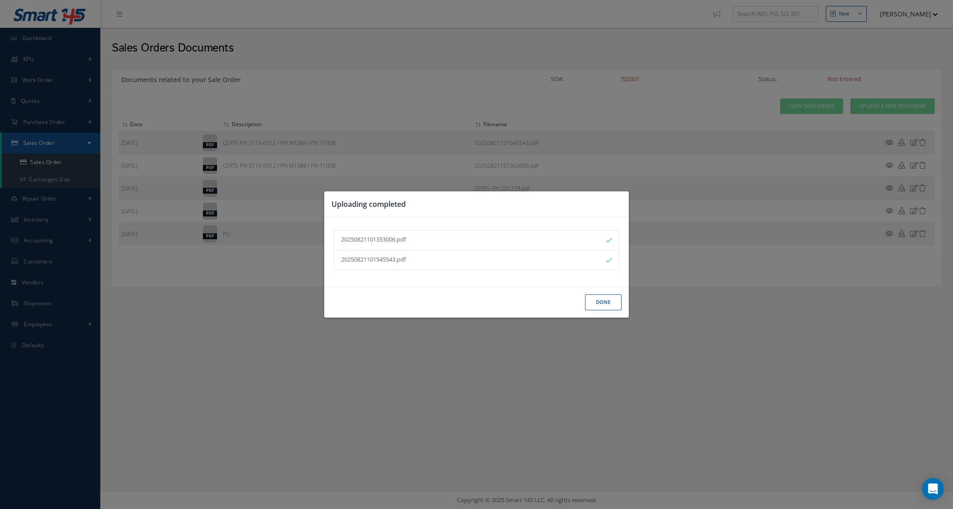
click at [596, 305] on button "Done" at bounding box center [603, 303] width 36 height 16
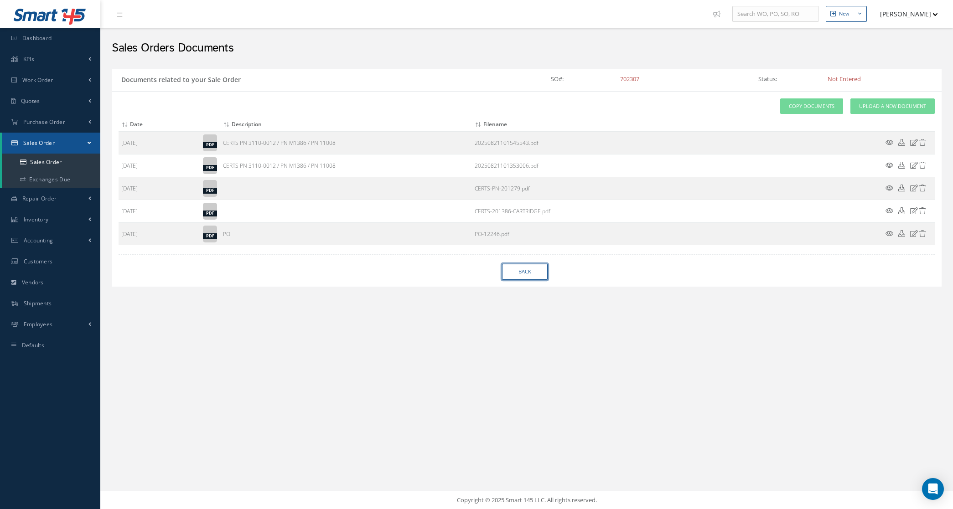
drag, startPoint x: 519, startPoint y: 278, endPoint x: 675, endPoint y: 388, distance: 191.2
click at [675, 388] on div "New New Work Order New Purchase Order New Customer Quote New Sales Order New Re…" at bounding box center [526, 254] width 853 height 509
click at [893, 104] on span "Upload a New Document" at bounding box center [892, 107] width 67 height 8
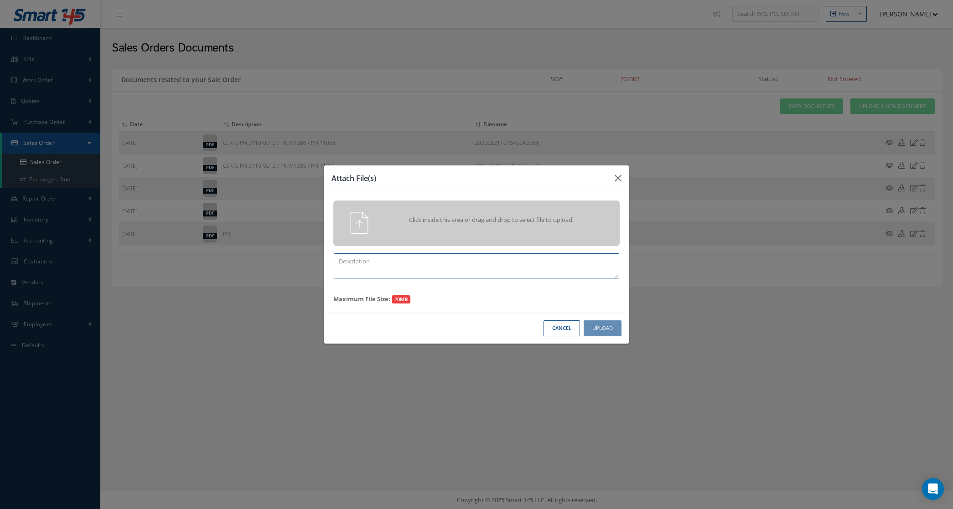
click at [416, 270] on textarea at bounding box center [476, 266] width 285 height 25
click at [571, 325] on button "Cancel" at bounding box center [562, 329] width 36 height 16
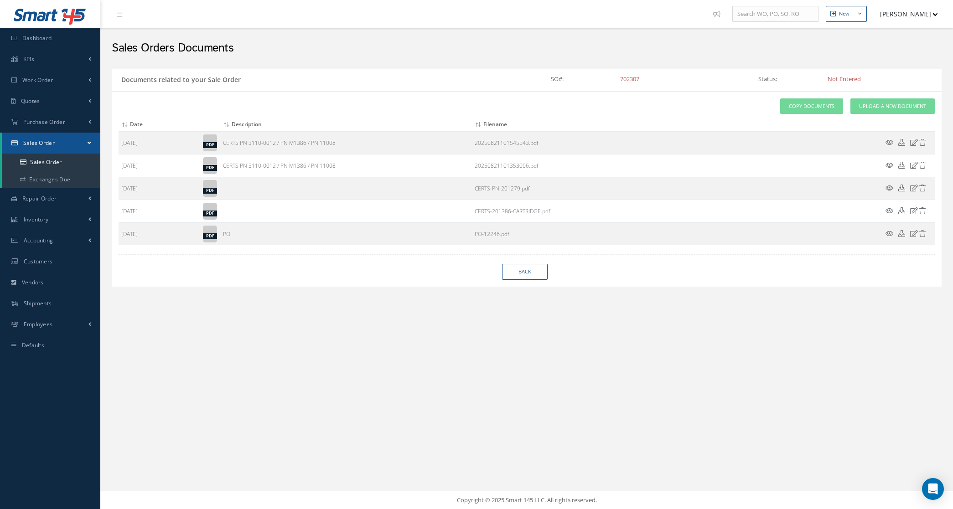
click at [629, 81] on span "702307" at bounding box center [629, 79] width 19 height 8
click at [529, 276] on link "Back" at bounding box center [525, 272] width 46 height 16
select select "25"
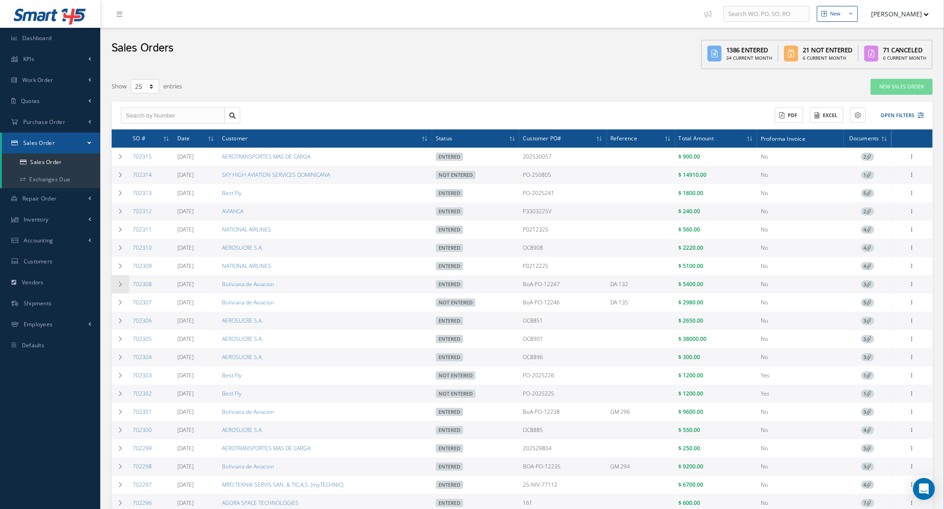
click at [126, 289] on td at bounding box center [120, 284] width 17 height 18
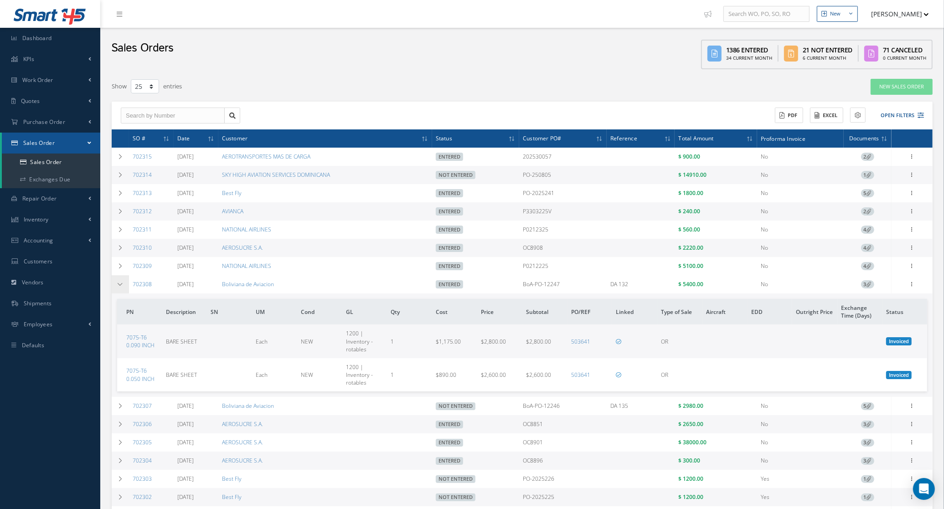
click at [126, 289] on td at bounding box center [120, 284] width 17 height 18
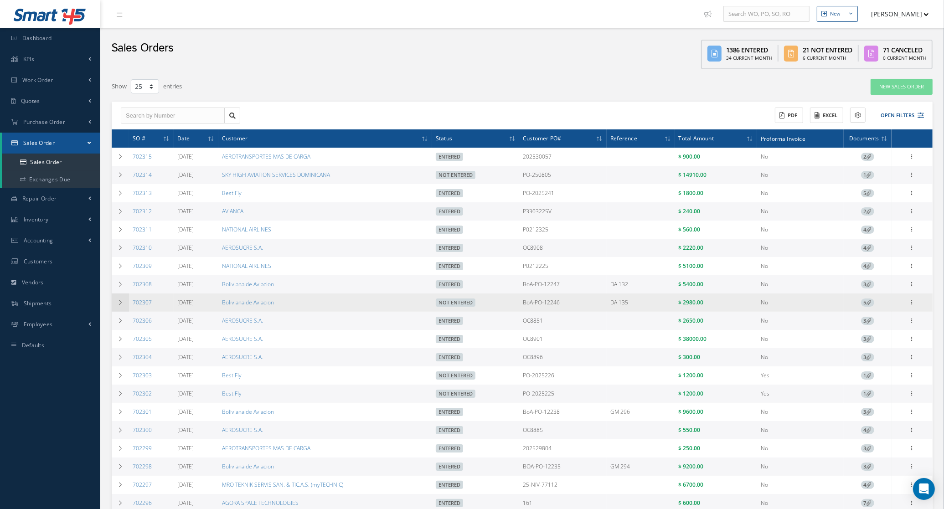
click at [127, 299] on td at bounding box center [120, 303] width 17 height 18
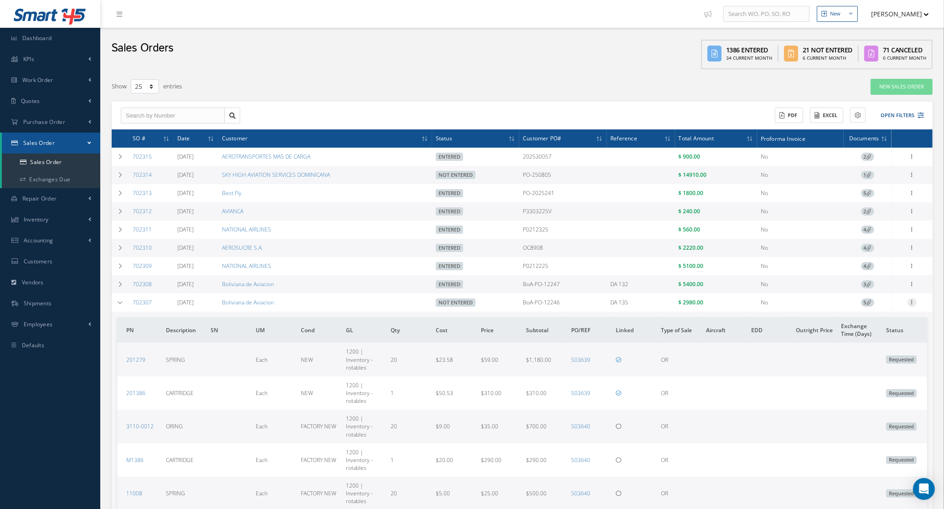
click at [913, 306] on icon at bounding box center [912, 301] width 9 height 7
click at [878, 324] on link "Edit" at bounding box center [871, 321] width 72 height 12
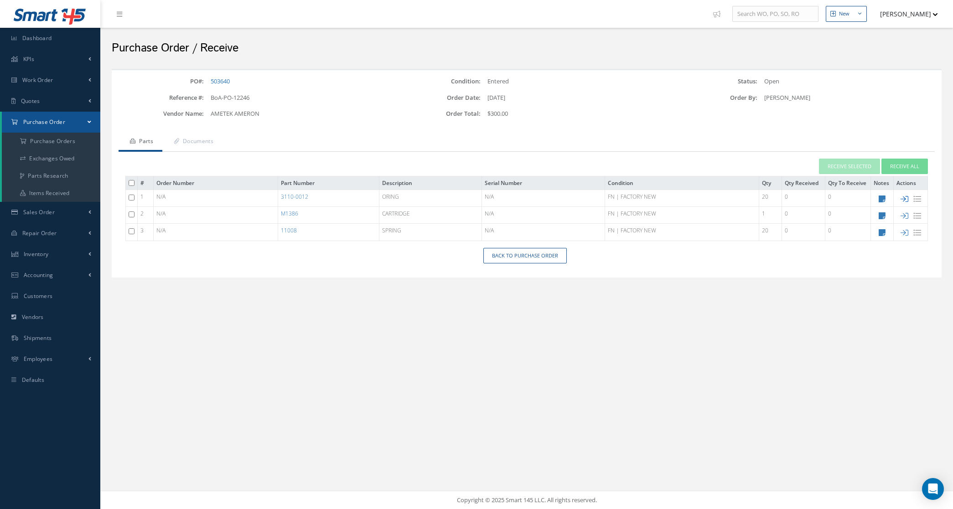
click at [907, 200] on icon at bounding box center [905, 199] width 8 height 8
type input "[DATE]"
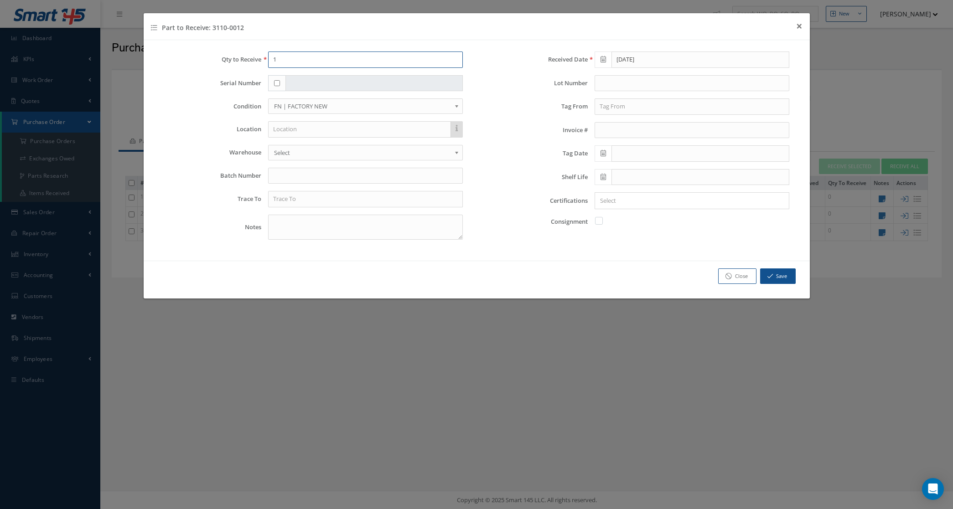
drag, startPoint x: 329, startPoint y: 58, endPoint x: 176, endPoint y: 57, distance: 153.2
click at [176, 57] on div "Qty to Receive 1" at bounding box center [313, 60] width 313 height 16
type input "8"
click at [616, 90] on input "text" at bounding box center [692, 83] width 195 height 16
type input "494827"
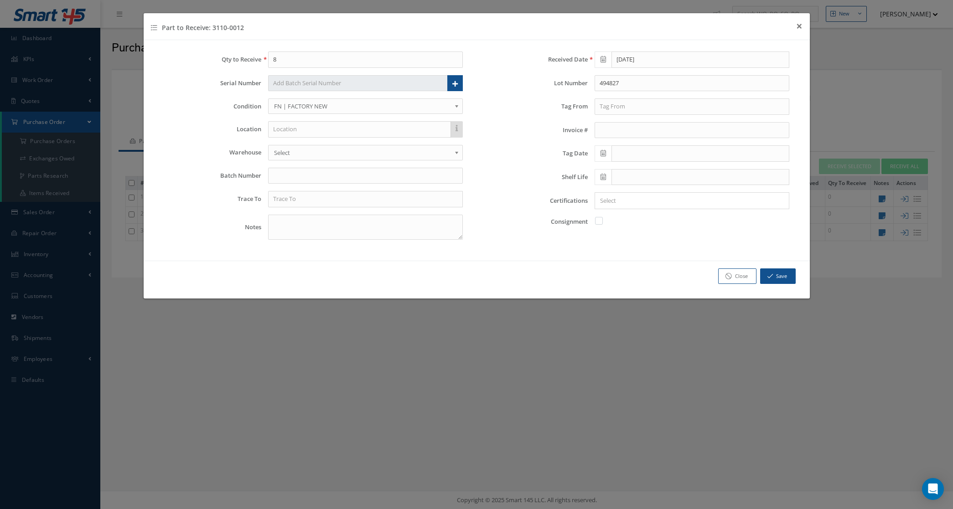
click at [605, 180] on icon at bounding box center [603, 177] width 5 height 6
click at [634, 195] on th "August 2025" at bounding box center [642, 194] width 68 height 14
click at [684, 194] on th "»" at bounding box center [681, 194] width 14 height 14
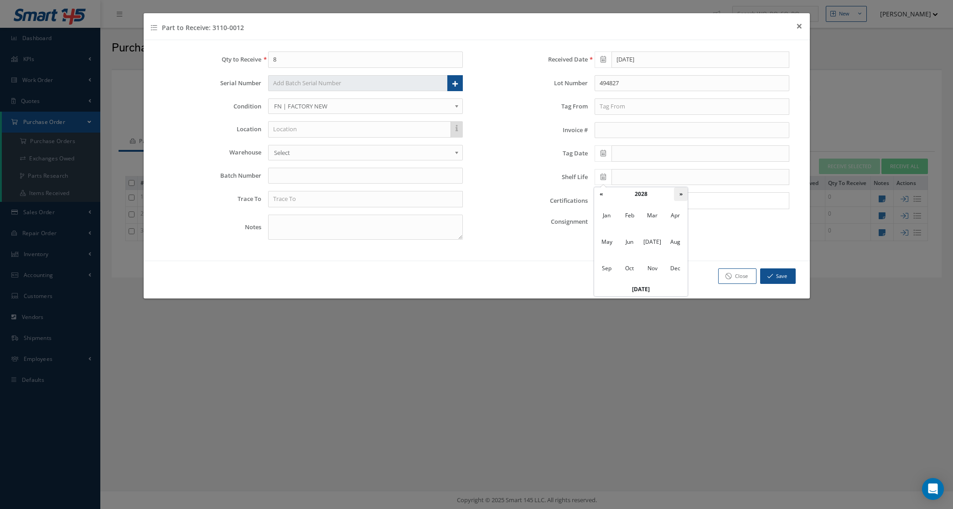
click at [684, 194] on th "»" at bounding box center [681, 194] width 14 height 14
click at [683, 194] on th "»" at bounding box center [681, 194] width 14 height 14
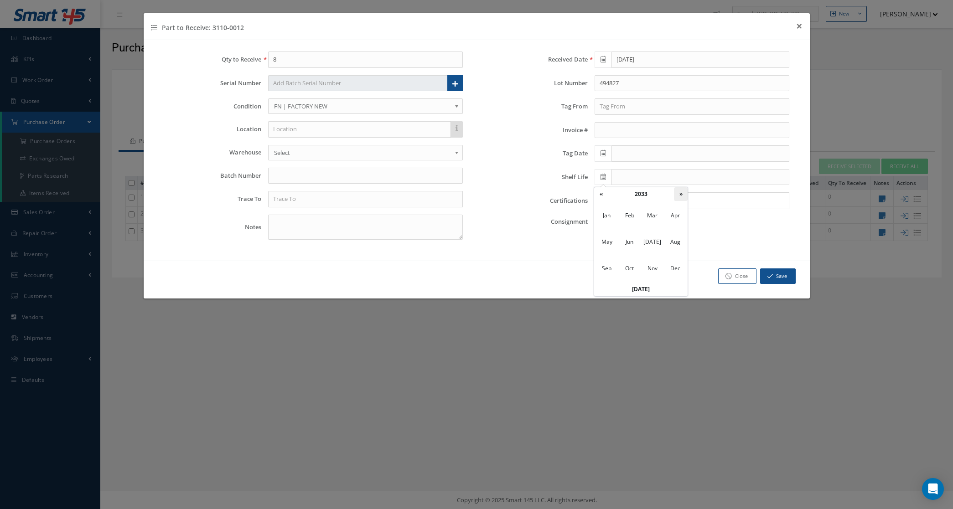
click at [683, 194] on th "»" at bounding box center [681, 194] width 14 height 14
click at [635, 214] on span "Feb" at bounding box center [629, 215] width 21 height 25
click at [644, 223] on td "1" at bounding box center [642, 222] width 14 height 14
type input "[DATE]"
click at [616, 206] on input "Search for option" at bounding box center [690, 201] width 188 height 10
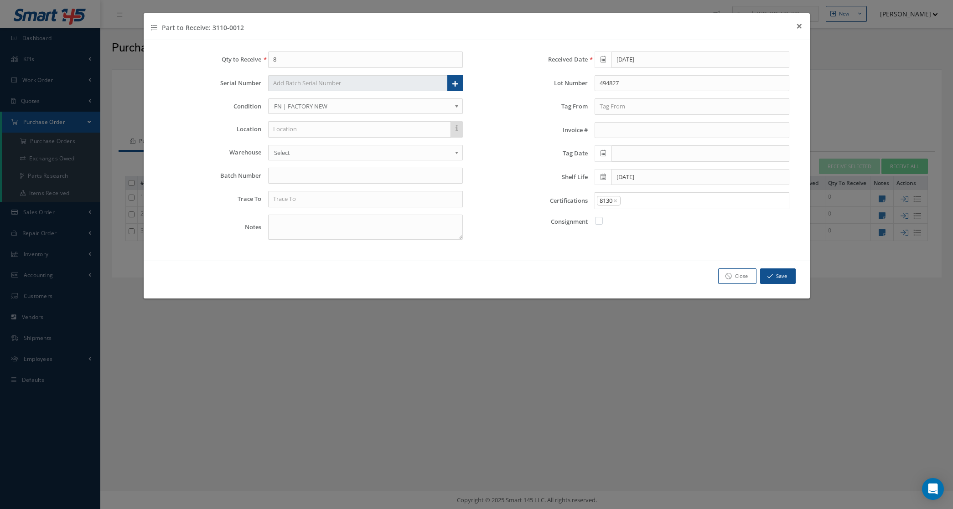
click at [628, 231] on link "8130" at bounding box center [692, 233] width 208 height 14
click at [444, 232] on textarea at bounding box center [365, 227] width 195 height 25
type textarea "CURE DATE 2Q/19"
click at [602, 156] on icon at bounding box center [603, 153] width 5 height 6
click at [630, 166] on th "August 2025" at bounding box center [642, 171] width 68 height 14
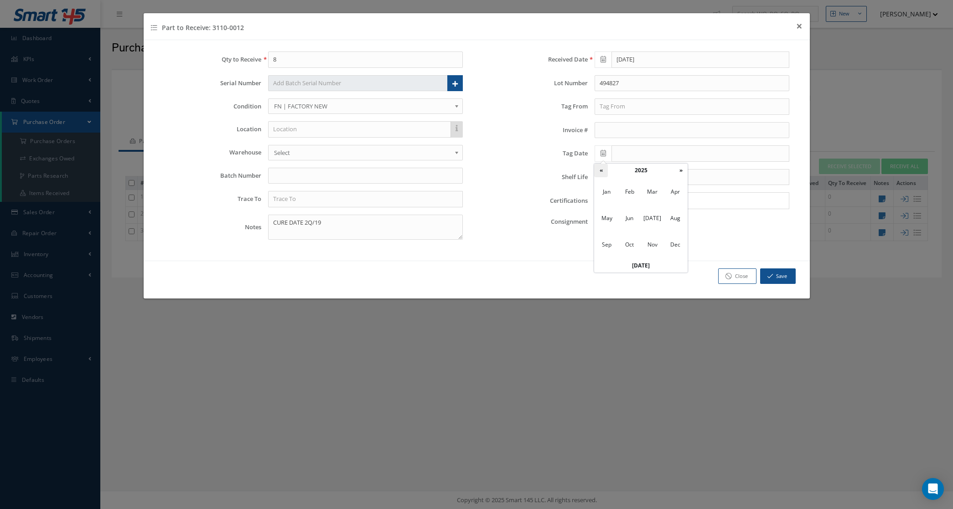
click at [594, 169] on th "«" at bounding box center [601, 171] width 14 height 14
click at [628, 249] on span "Oct" at bounding box center [629, 245] width 21 height 25
click at [655, 224] on td "12" at bounding box center [656, 225] width 14 height 14
type input "10/12/2023"
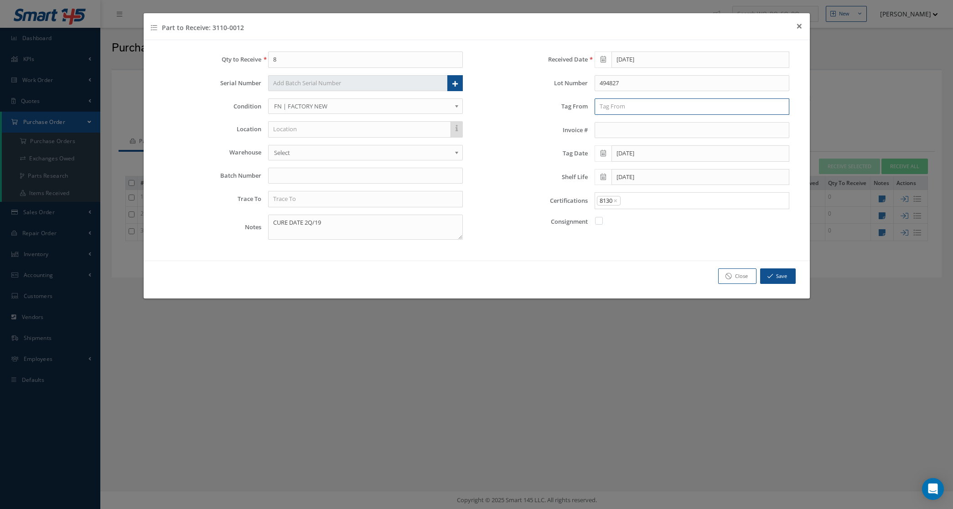
click at [618, 108] on input "text" at bounding box center [692, 107] width 195 height 16
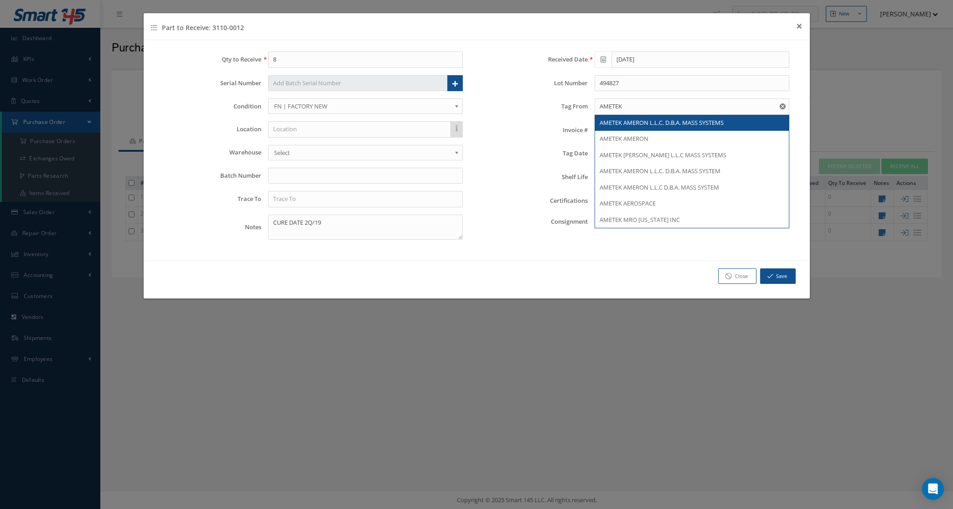
click at [693, 117] on div "AMETEK AMERON L.L.C. D.B.A. MASS SYSTEMS" at bounding box center [692, 123] width 194 height 16
type input "AMETEK AMERON L.L.C. D.B.A. MASS SYSTEMS"
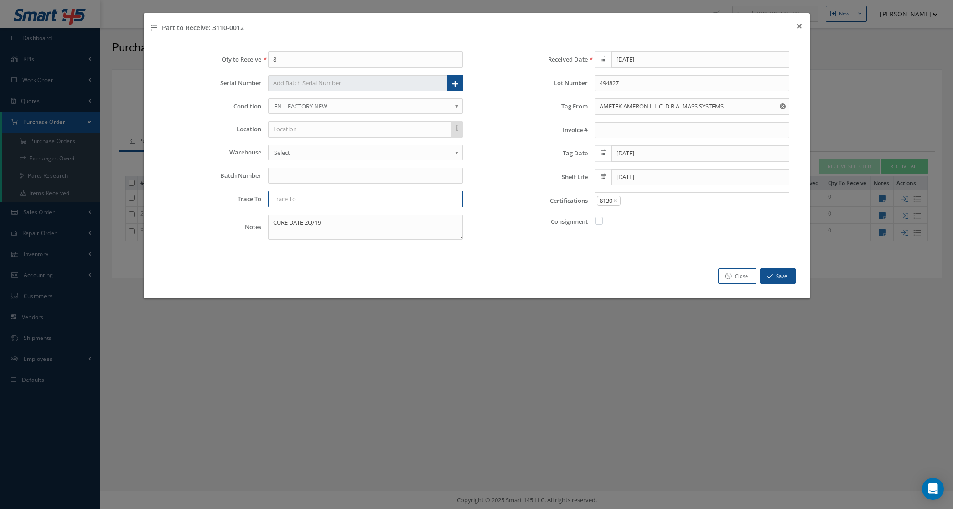
click at [387, 201] on input "text" at bounding box center [365, 199] width 195 height 16
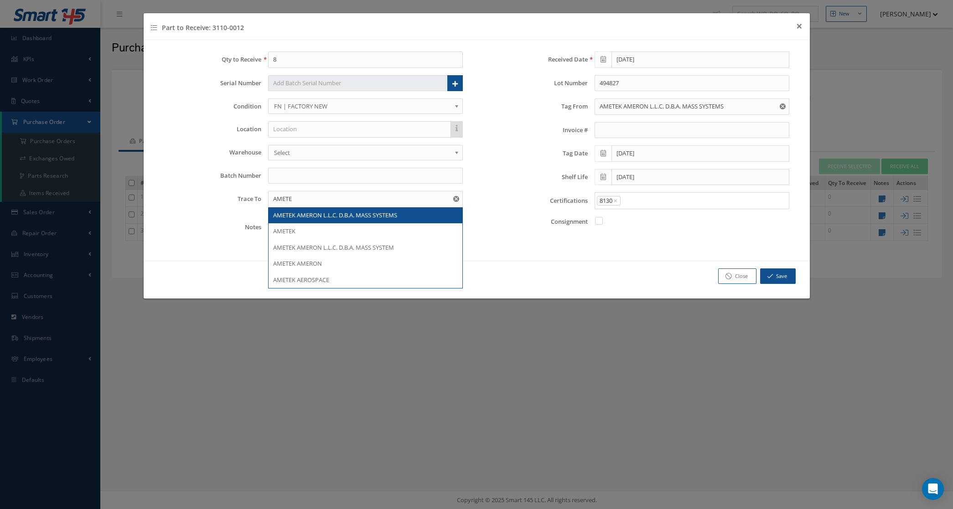
click at [395, 218] on span "AMETEK AMERON L.L.C. D.B.A. MASS SYSTEMS" at bounding box center [335, 215] width 124 height 8
type input "AMETEK AMERON L.L.C. D.B.A. MASS SYSTEMS"
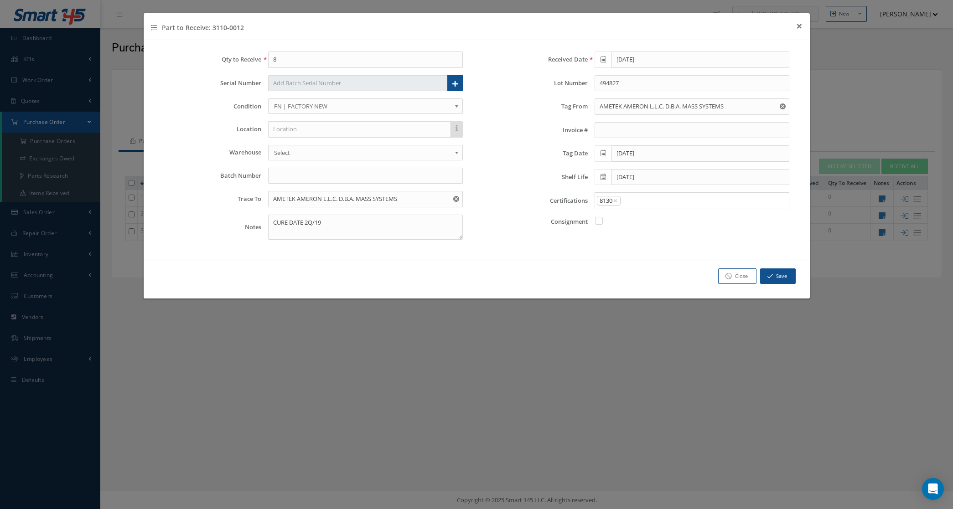
click at [679, 206] on input "Search for option" at bounding box center [703, 201] width 162 height 10
drag, startPoint x: 641, startPoint y: 249, endPoint x: 657, endPoint y: 221, distance: 31.5
click at [641, 249] on link "C of C" at bounding box center [692, 247] width 208 height 14
click at [674, 207] on div "8130 × C of C ×" at bounding box center [690, 200] width 190 height 11
click at [671, 197] on div "8130 × C of C ×" at bounding box center [690, 200] width 190 height 11
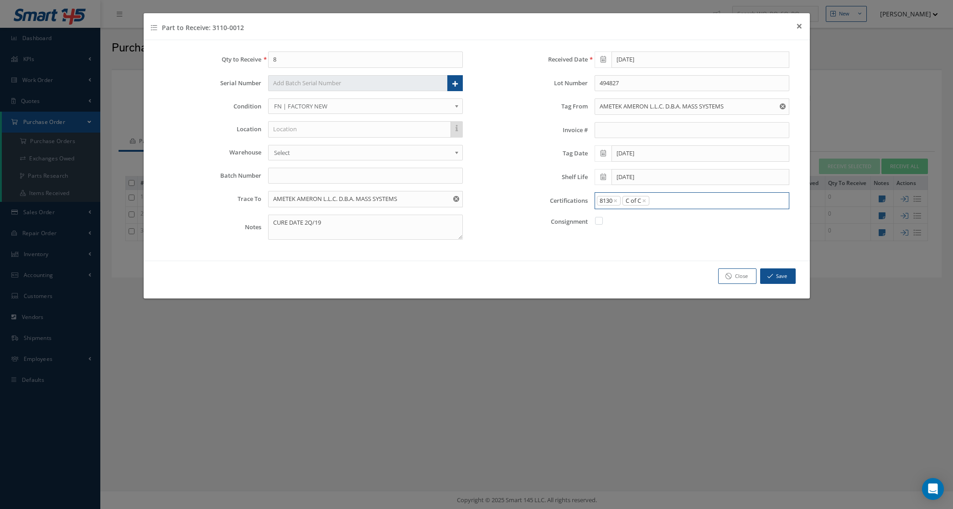
click at [669, 199] on input "Search for option" at bounding box center [717, 201] width 134 height 10
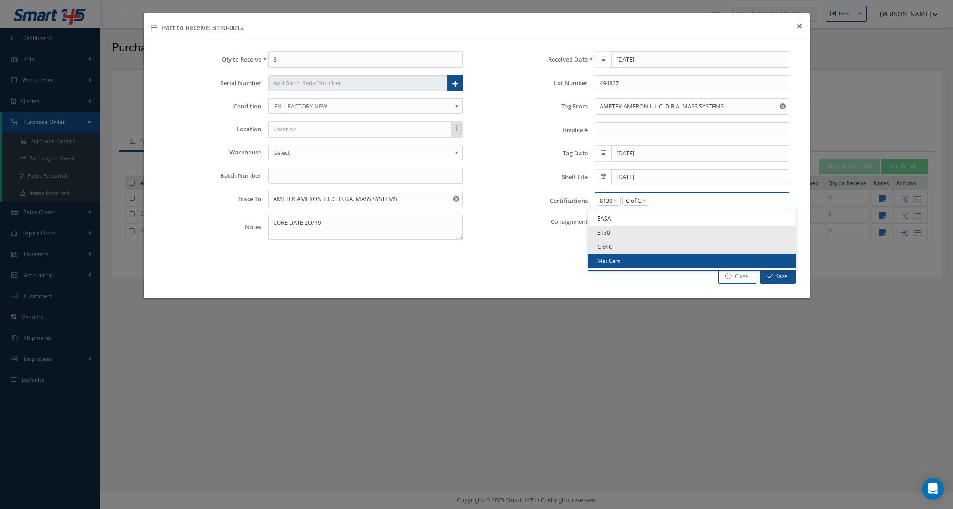
click at [653, 263] on link "Mat Cert" at bounding box center [692, 261] width 208 height 14
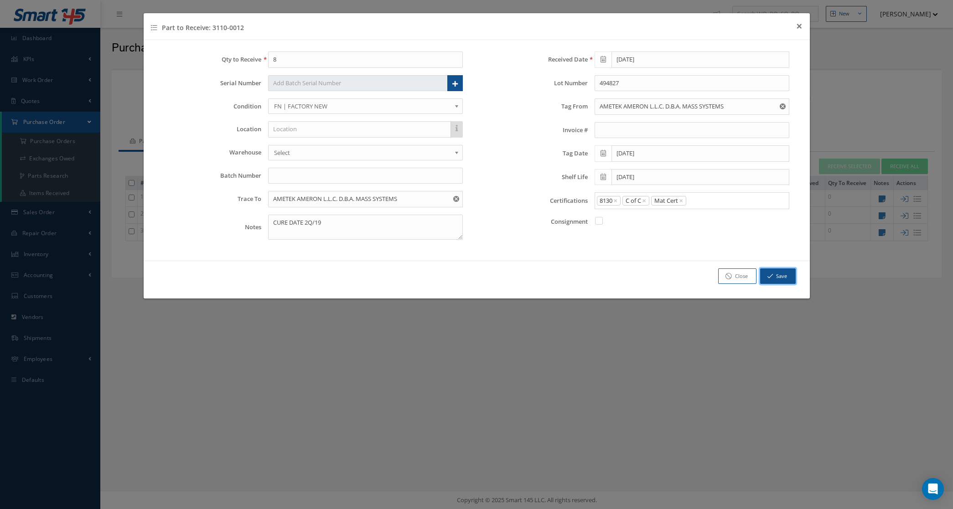
click at [782, 278] on button "Save" at bounding box center [778, 277] width 36 height 16
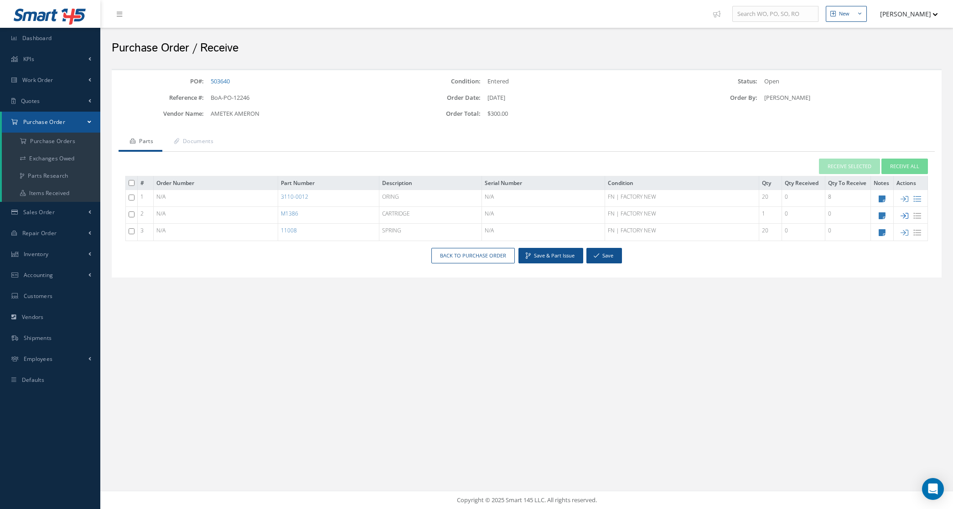
click at [903, 217] on icon at bounding box center [905, 216] width 8 height 8
type input "1"
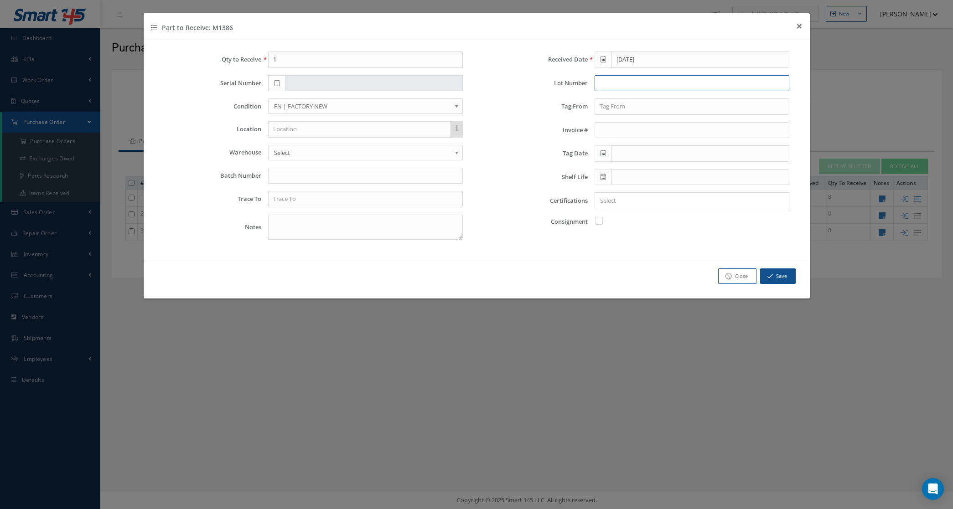
click at [641, 85] on input "text" at bounding box center [692, 83] width 195 height 16
type input "496594"
click at [630, 113] on input "text" at bounding box center [692, 107] width 195 height 16
click at [320, 225] on textarea at bounding box center [365, 227] width 195 height 25
type textarea "MFG DATE 02/23"
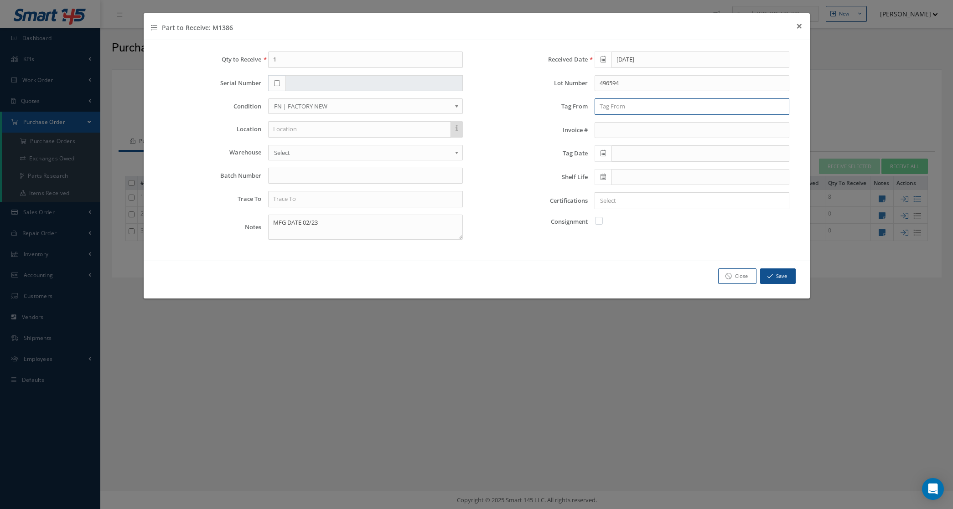
click at [616, 101] on input "text" at bounding box center [692, 107] width 195 height 16
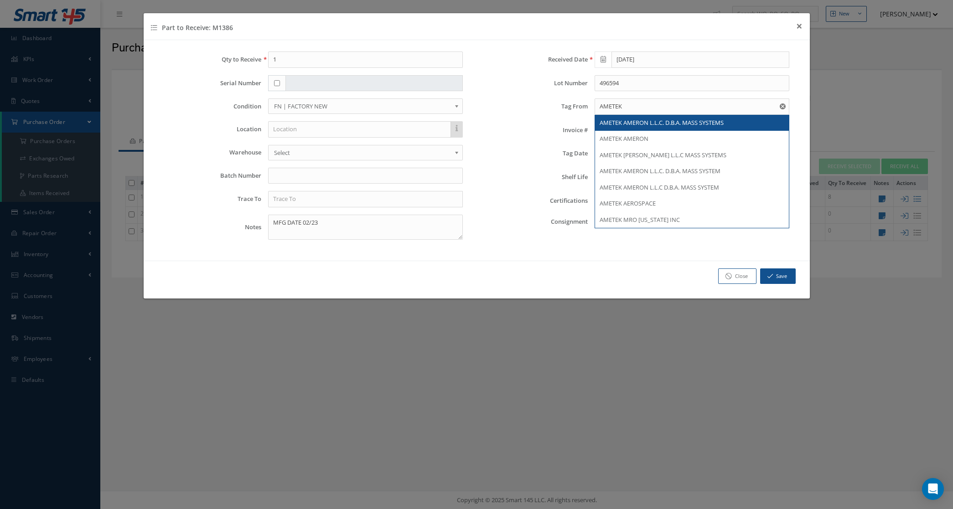
click at [634, 126] on span "AMETEK AMERON L.L.C. D.B.A. MASS SYSTEMS" at bounding box center [662, 123] width 124 height 8
type input "AMETEK AMERON L.L.C. D.B.A. MASS SYSTEMS"
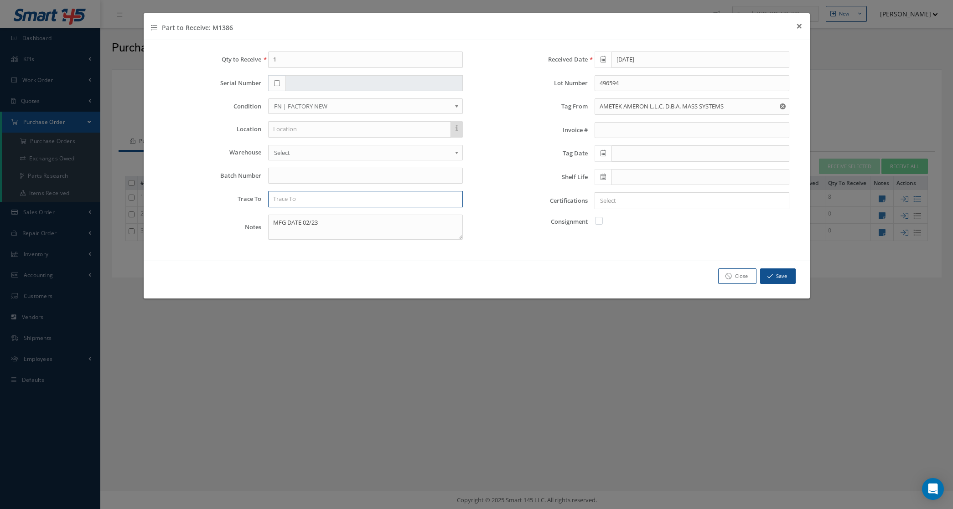
click at [328, 204] on input "text" at bounding box center [365, 199] width 195 height 16
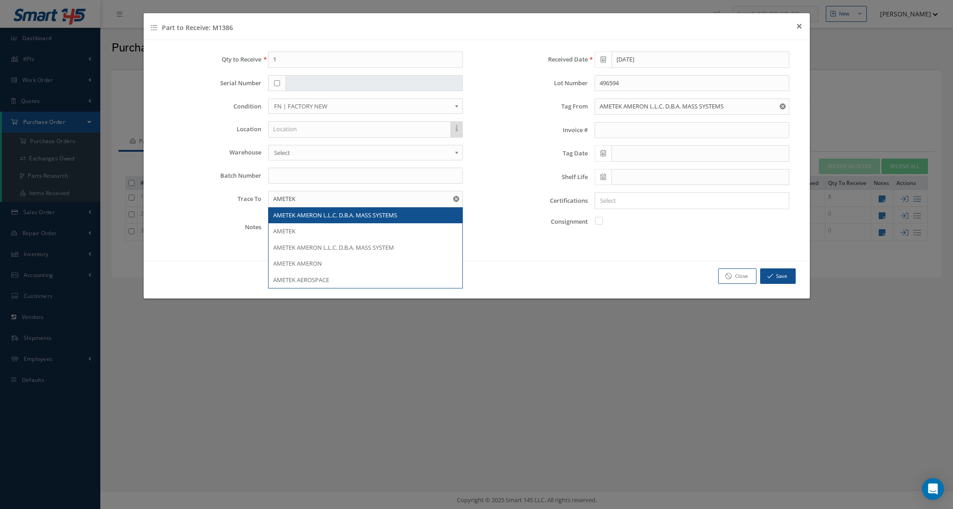
click at [337, 223] on div "AMETEK AMERON L.L.C. D.B.A. MASS SYSTEMS" at bounding box center [366, 216] width 194 height 16
type input "AMETEK AMERON L.L.C. D.B.A. MASS SYSTEMS"
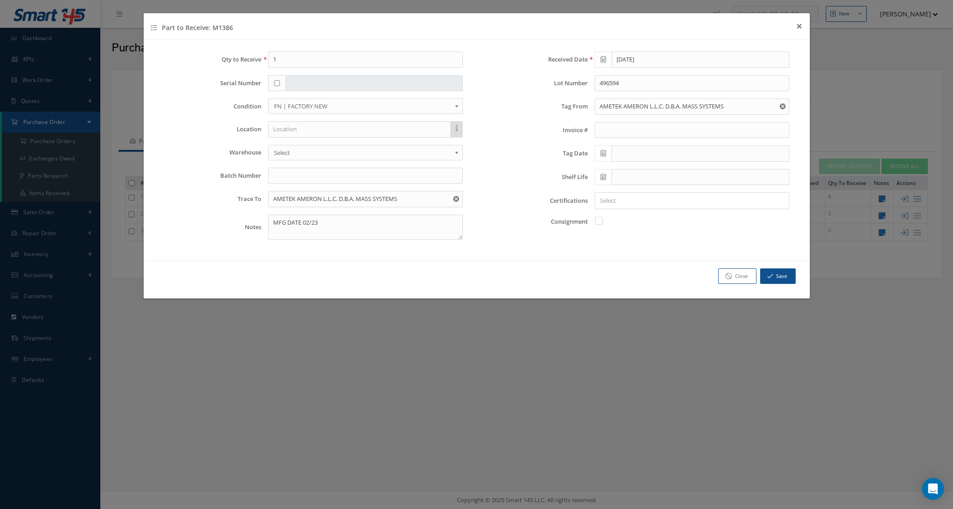
click at [601, 156] on icon at bounding box center [603, 153] width 5 height 6
click at [639, 170] on th "October 2023" at bounding box center [642, 171] width 68 height 14
click at [656, 238] on span "Nov" at bounding box center [652, 245] width 21 height 25
click at [672, 210] on td "10" at bounding box center [670, 212] width 14 height 14
type input "11/10/2023"
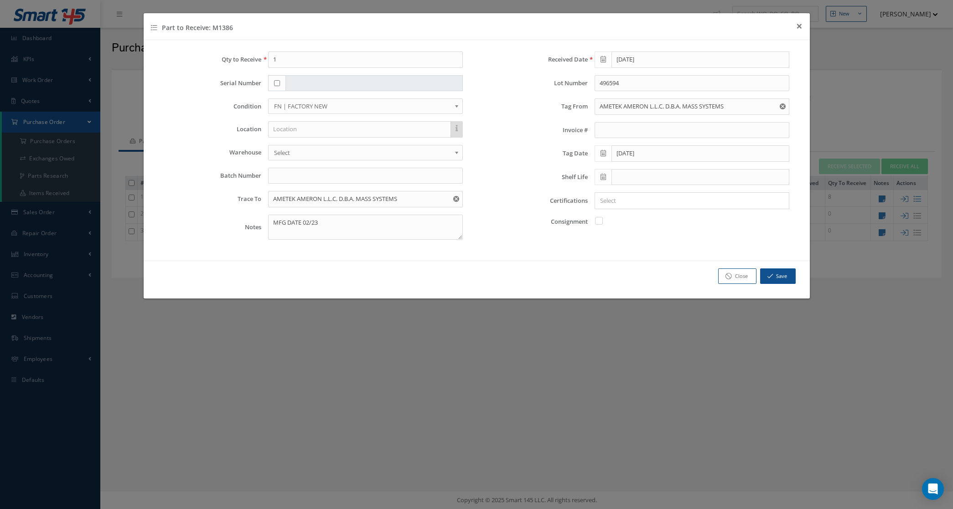
click at [658, 206] on input "Search for option" at bounding box center [690, 201] width 188 height 10
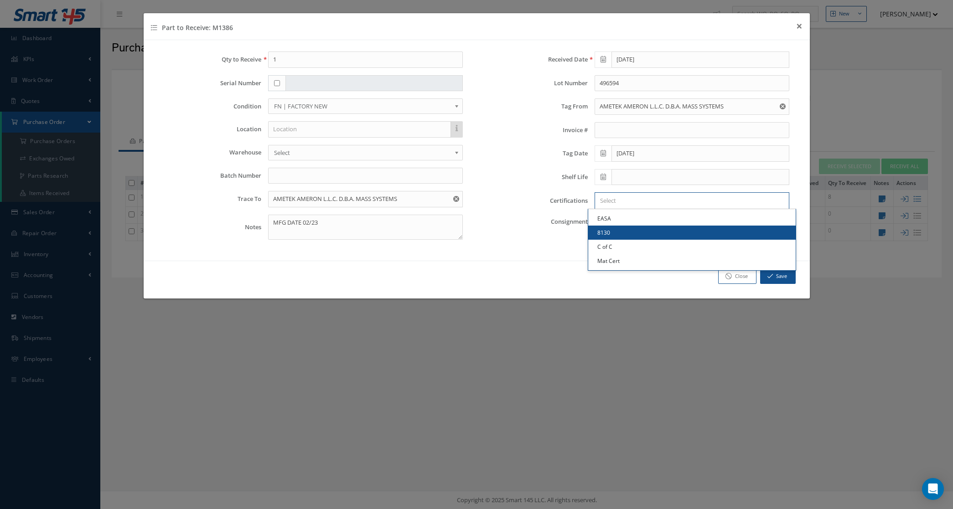
click at [642, 236] on link "8130" at bounding box center [692, 233] width 208 height 14
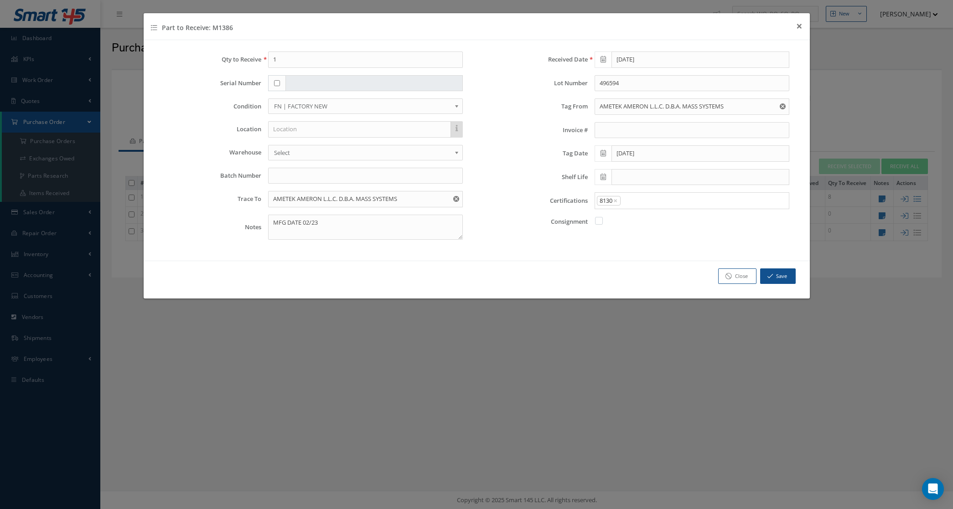
click at [649, 203] on input "Search for option" at bounding box center [703, 201] width 162 height 10
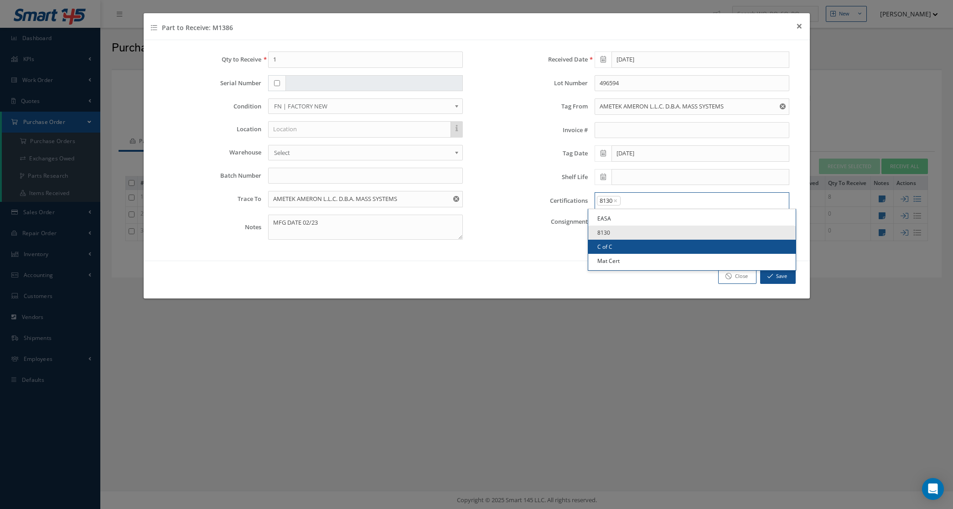
click at [646, 245] on link "C of C" at bounding box center [692, 247] width 208 height 14
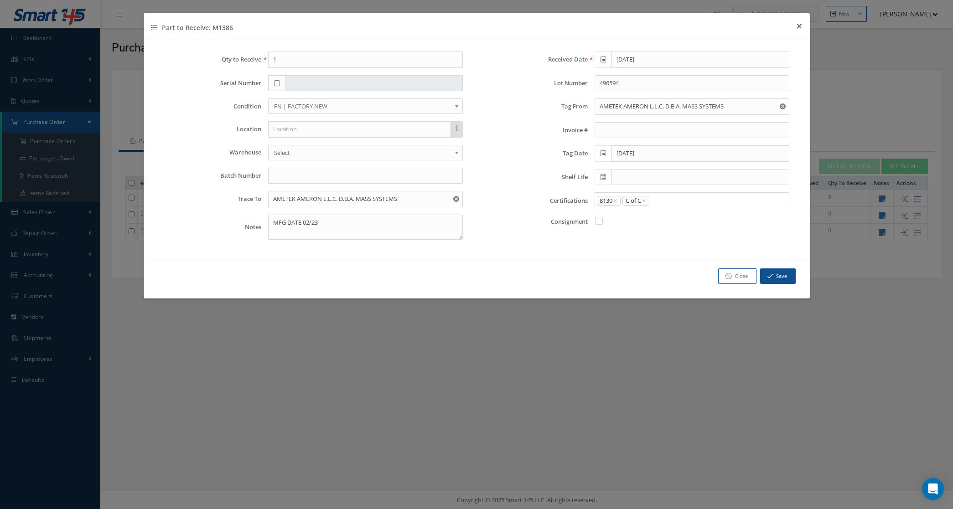
click at [659, 200] on input "Search for option" at bounding box center [717, 201] width 134 height 10
click at [650, 256] on link "Mat Cert" at bounding box center [692, 261] width 208 height 14
click at [769, 273] on button "Save" at bounding box center [778, 277] width 36 height 16
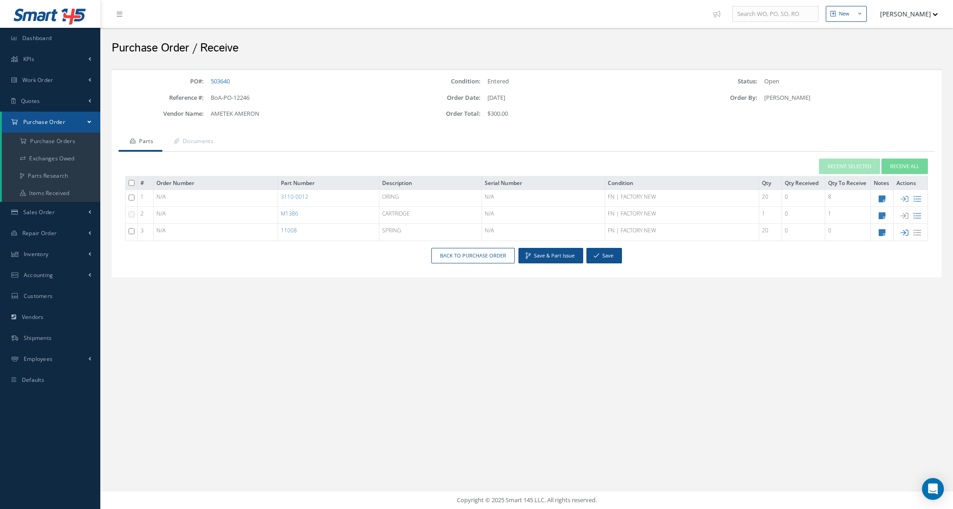
click at [901, 233] on icon at bounding box center [905, 233] width 8 height 8
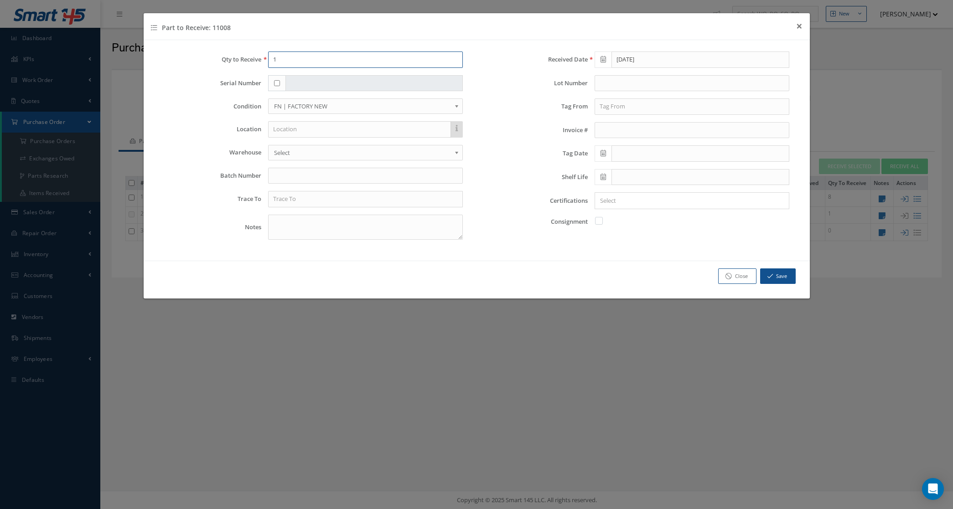
drag, startPoint x: 316, startPoint y: 67, endPoint x: 244, endPoint y: 61, distance: 71.4
click at [244, 61] on div "Qty to Receive 1" at bounding box center [313, 60] width 313 height 16
type input "5"
click at [395, 221] on textarea at bounding box center [365, 227] width 195 height 25
type textarea "MFG 01/23"
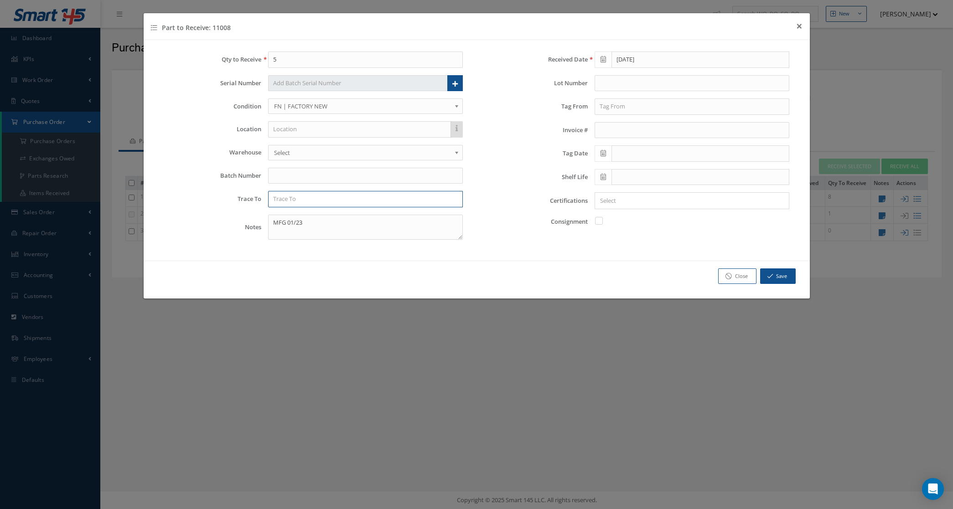
click at [330, 199] on input "text" at bounding box center [365, 199] width 195 height 16
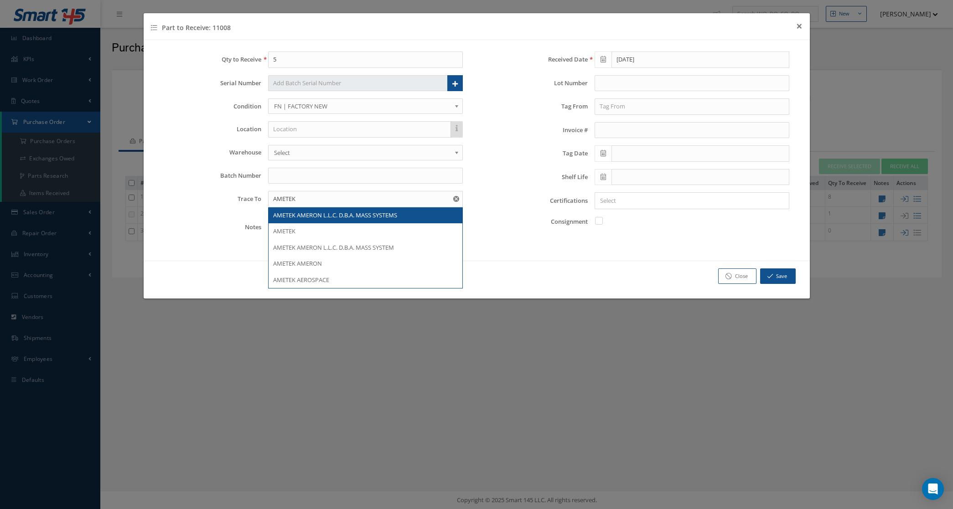
click at [335, 216] on span "AMETEK AMERON L.L.C. D.B.A. MASS SYSTEMS" at bounding box center [335, 215] width 124 height 8
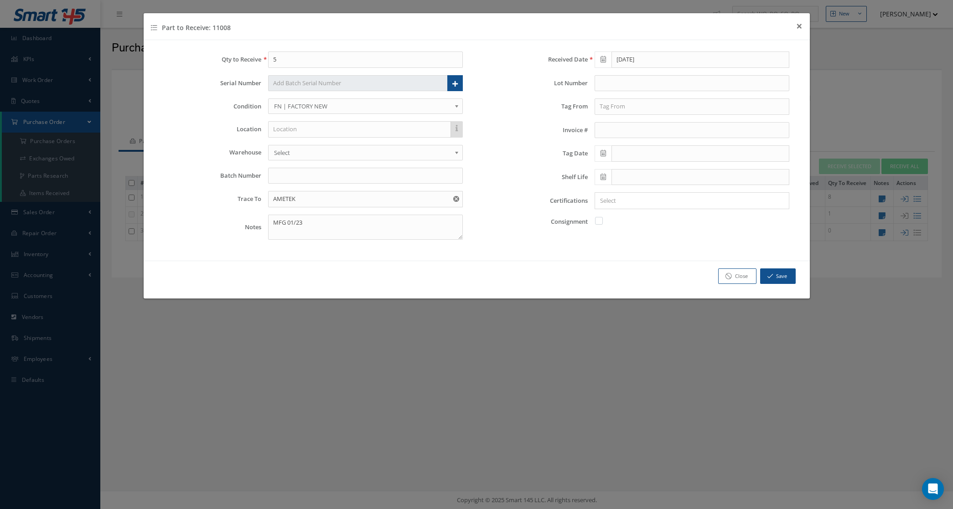
type input "AMETEK AMERON L.L.C. D.B.A. MASS SYSTEMS"
click at [625, 103] on input "text" at bounding box center [692, 107] width 195 height 16
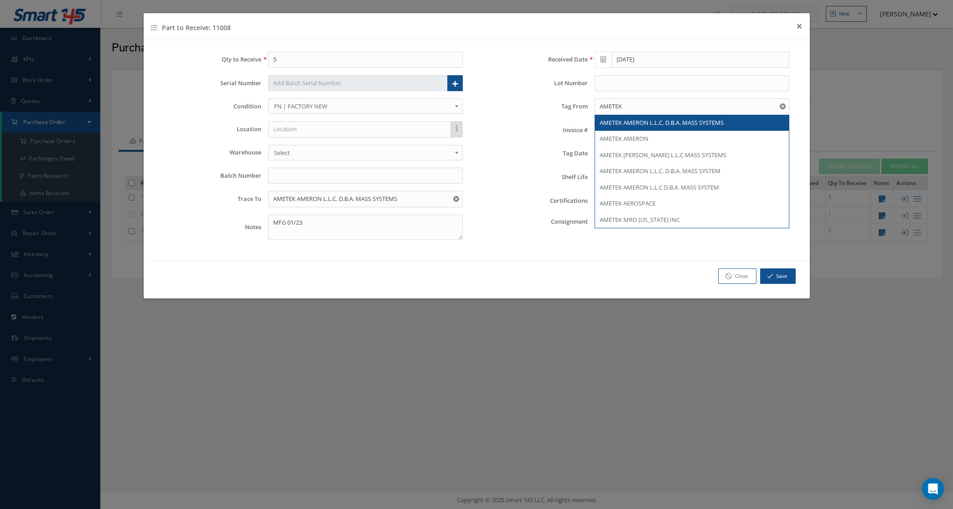
click at [637, 122] on span "AMETEK AMERON L.L.C. D.B.A. MASS SYSTEMS" at bounding box center [662, 123] width 124 height 8
type input "AMETEK AMERON L.L.C. D.B.A. MASS SYSTEMS"
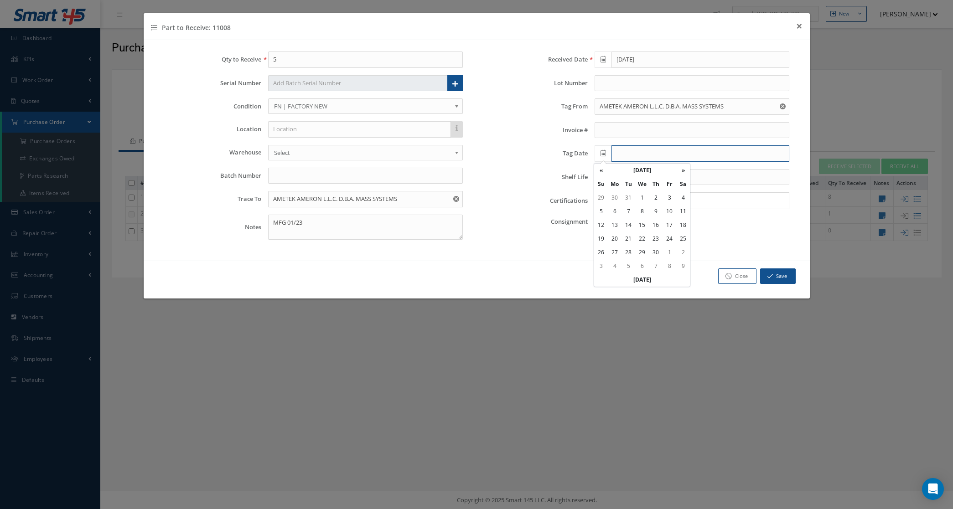
click at [626, 154] on input "text" at bounding box center [701, 153] width 178 height 16
click at [645, 175] on th "November 2023" at bounding box center [642, 171] width 68 height 14
click at [596, 175] on th "«" at bounding box center [601, 171] width 14 height 14
click at [600, 169] on th "«" at bounding box center [601, 171] width 14 height 14
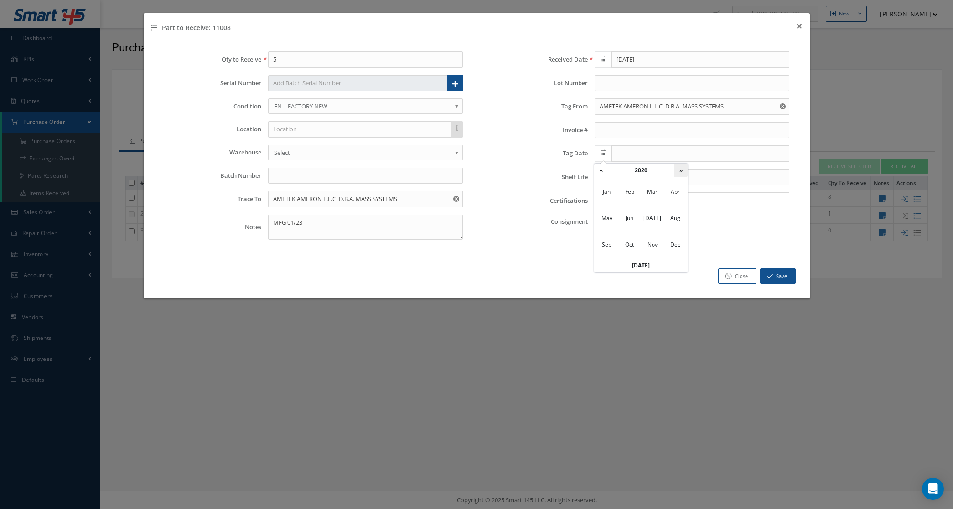
click at [680, 168] on th "»" at bounding box center [681, 171] width 14 height 14
click at [680, 167] on th "»" at bounding box center [681, 171] width 14 height 14
click at [680, 166] on th "»" at bounding box center [681, 171] width 14 height 14
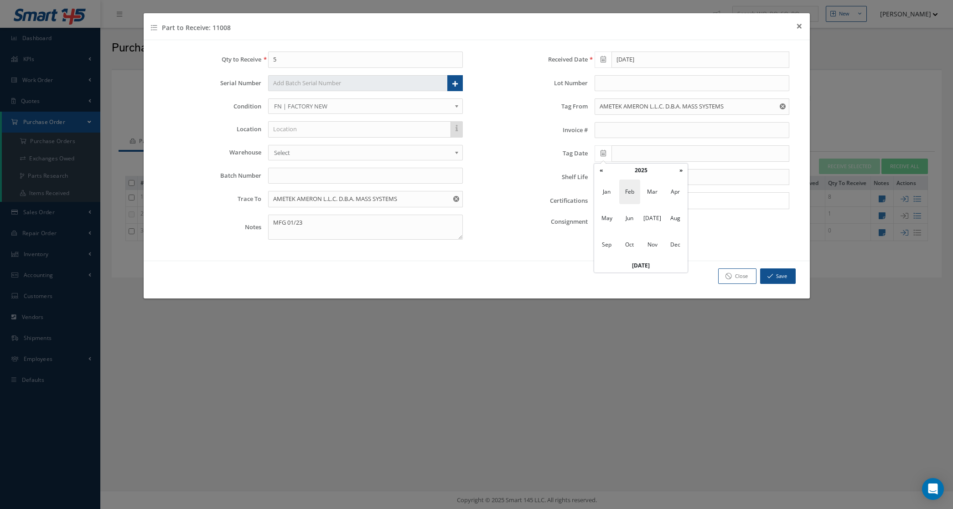
click at [630, 192] on span "Feb" at bounding box center [629, 192] width 21 height 25
click at [646, 224] on td "12" at bounding box center [642, 225] width 14 height 14
type input "02/12/2025"
click at [636, 202] on input "Search for option" at bounding box center [690, 201] width 188 height 10
drag, startPoint x: 642, startPoint y: 235, endPoint x: 642, endPoint y: 224, distance: 11.4
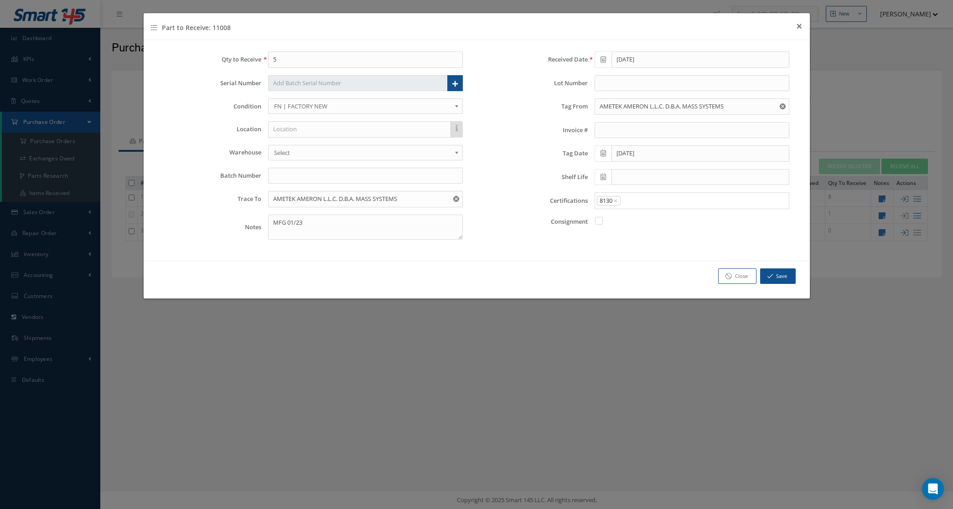
click at [642, 236] on link "8130" at bounding box center [692, 233] width 208 height 14
click at [644, 202] on input "Search for option" at bounding box center [703, 201] width 162 height 10
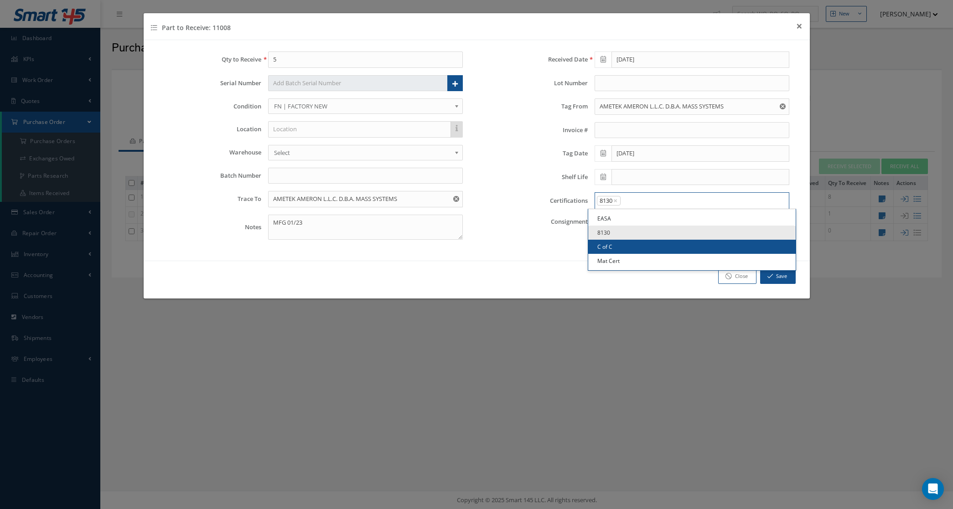
click at [643, 243] on link "C of C" at bounding box center [692, 247] width 208 height 14
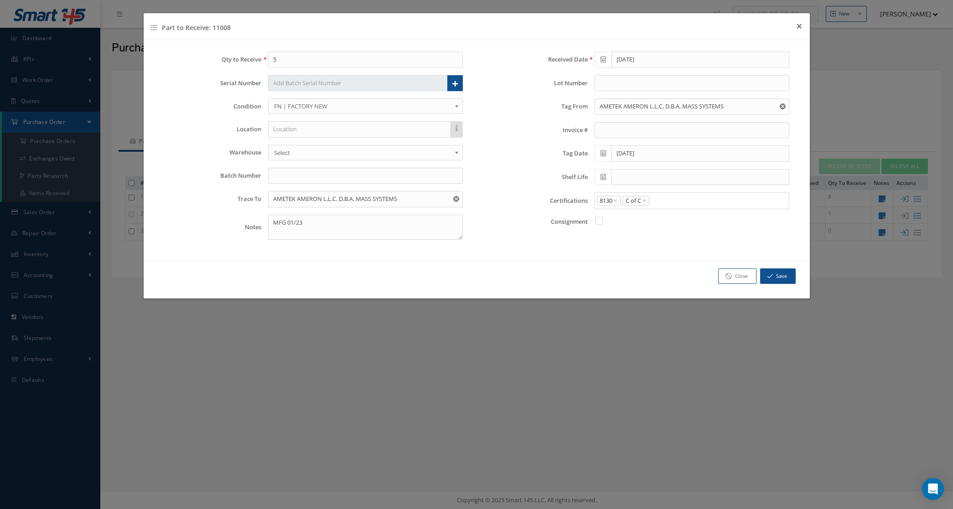
click at [671, 206] on input "Search for option" at bounding box center [717, 201] width 134 height 10
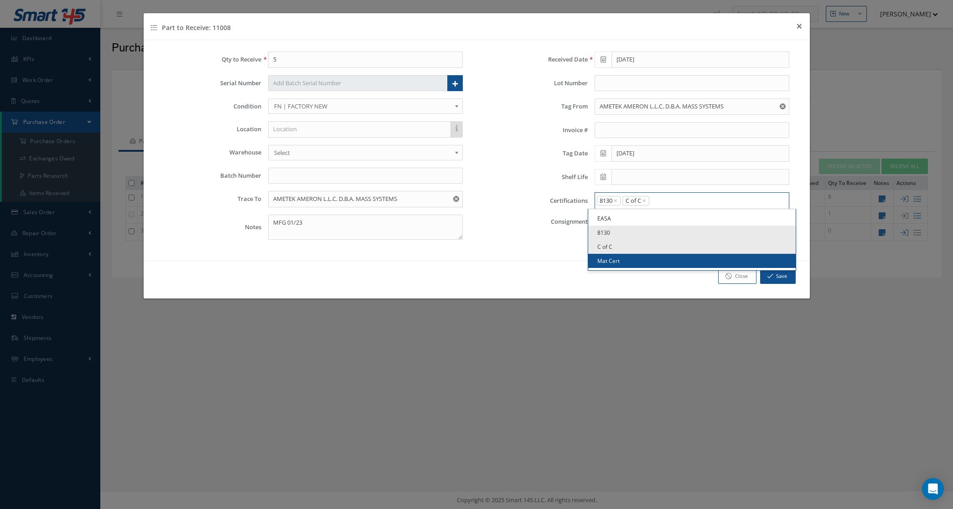
click at [658, 260] on link "Mat Cert" at bounding box center [692, 261] width 208 height 14
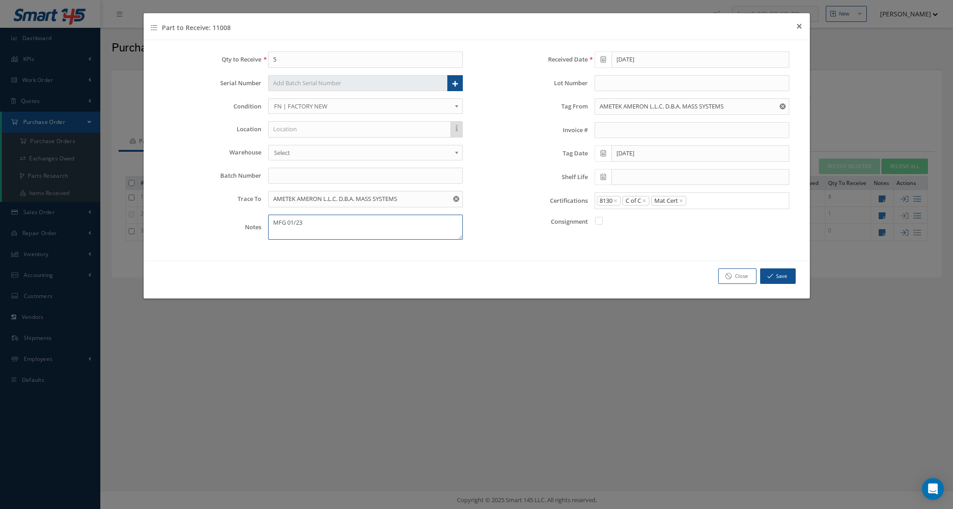
click at [318, 223] on textarea "MFG 01/23" at bounding box center [365, 227] width 195 height 25
click at [273, 231] on textarea "MFG 01/23 52355-1" at bounding box center [365, 227] width 195 height 25
drag, startPoint x: 329, startPoint y: 234, endPoint x: 270, endPoint y: 229, distance: 59.0
click at [270, 229] on textarea "MFG 01/23 MFG PN 52355-1" at bounding box center [365, 227] width 195 height 25
type textarea "MFG 01/23 MFG PN 52355-1"
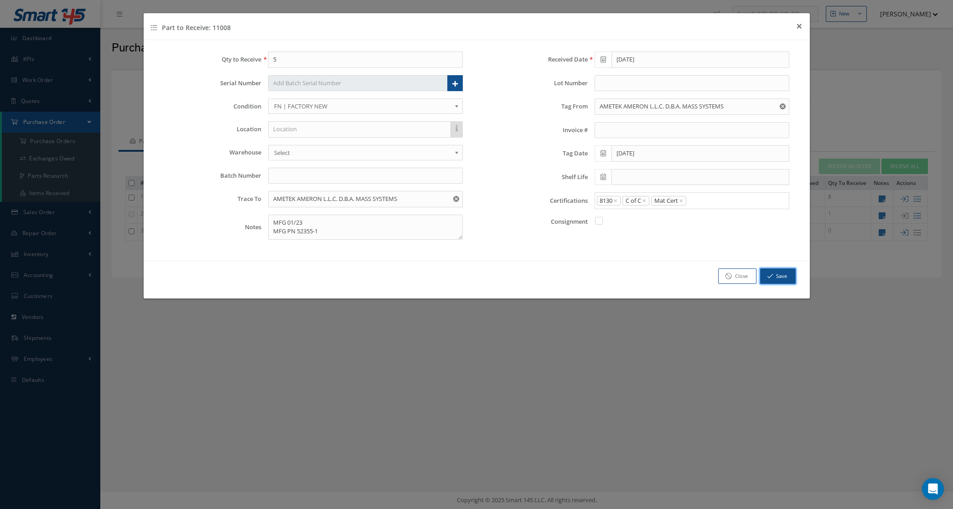
click at [765, 274] on button "Save" at bounding box center [778, 277] width 36 height 16
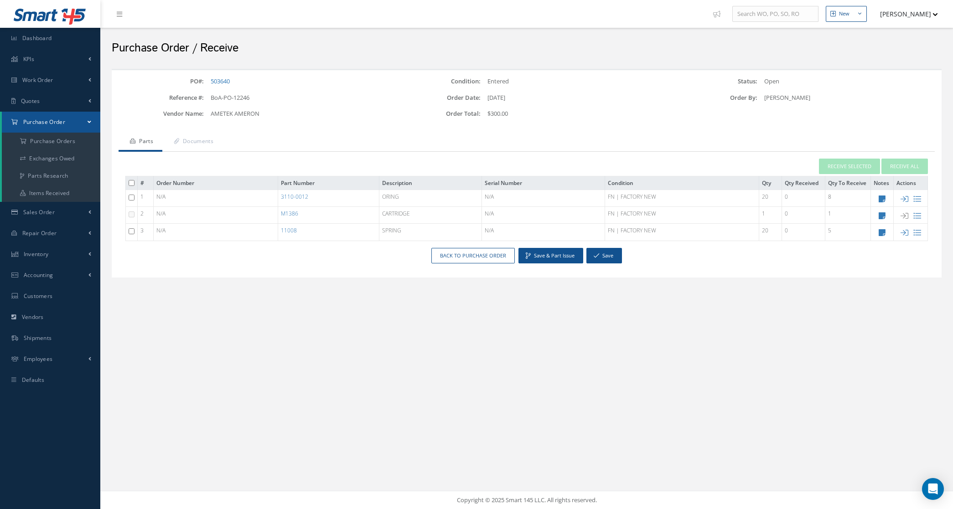
drag, startPoint x: 904, startPoint y: 231, endPoint x: 905, endPoint y: 265, distance: 33.8
click at [905, 265] on div "PO#: 503640 Condition: Entered Status: Open Reference #: BoA-PO-12246 Order Dat…" at bounding box center [527, 174] width 816 height 194
click at [903, 235] on icon at bounding box center [905, 233] width 8 height 8
type input "1"
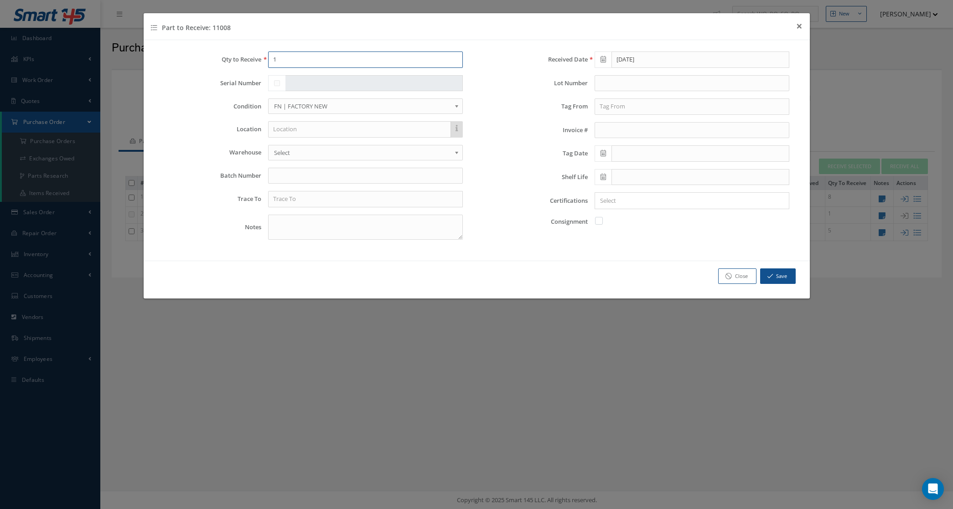
click at [299, 53] on input "1" at bounding box center [365, 60] width 195 height 16
type input "15"
click at [353, 231] on textarea at bounding box center [365, 227] width 195 height 25
paste textarea "MFG PN 52355-1"
type textarea "MFG DATE 12/22 MFG PN 52355-1"
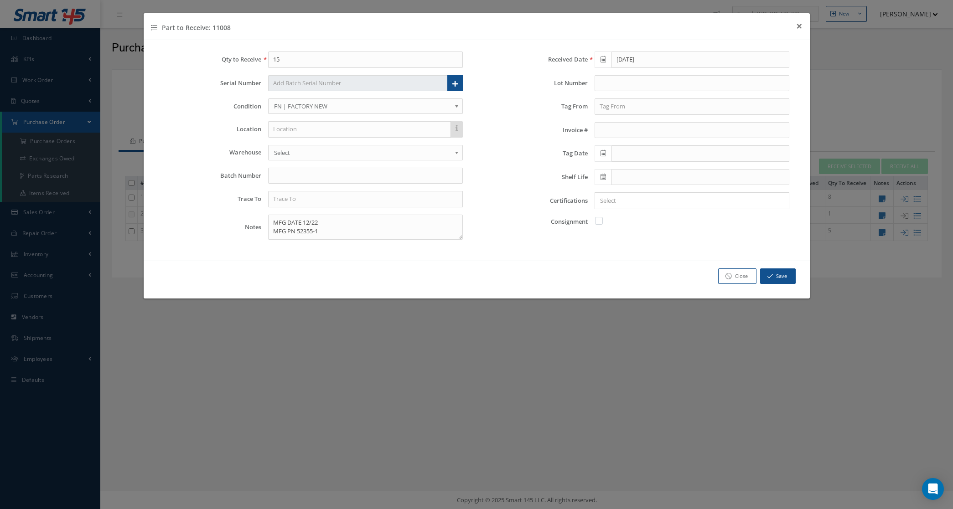
click at [603, 158] on span at bounding box center [603, 153] width 17 height 16
click at [638, 172] on th "February 2025" at bounding box center [642, 171] width 68 height 14
click at [671, 222] on span "Aug" at bounding box center [675, 218] width 21 height 25
click at [620, 240] on td "18" at bounding box center [615, 239] width 14 height 14
type input "08/18/2025"
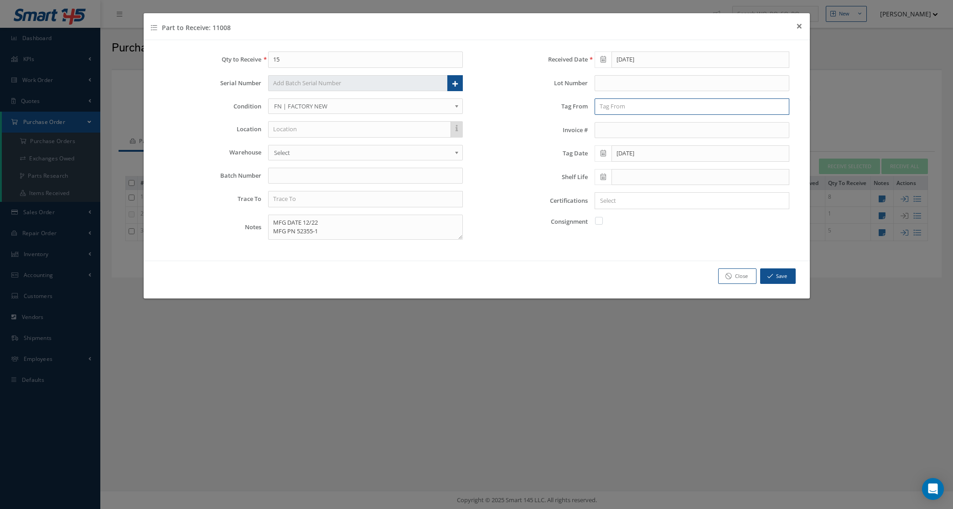
click at [607, 109] on input "text" at bounding box center [692, 107] width 195 height 16
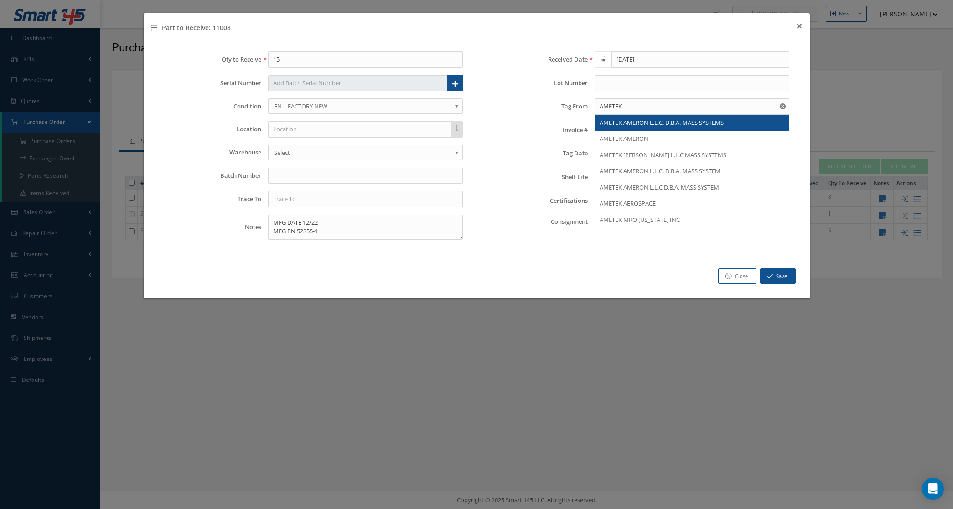
click at [608, 129] on div "Received Date 08/21/2025 Lot Number Tag From AMETEK AMETEK AMERON L.L.C. D.B.A.…" at bounding box center [640, 150] width 327 height 196
click at [628, 104] on input "AMETEK" at bounding box center [692, 107] width 195 height 16
click at [642, 128] on div "AMETEK AMERON L.L.C. D.B.A. MASS SYSTEMS" at bounding box center [692, 123] width 185 height 9
type input "AMETEK AMERON L.L.C. D.B.A. MASS SYSTEMS"
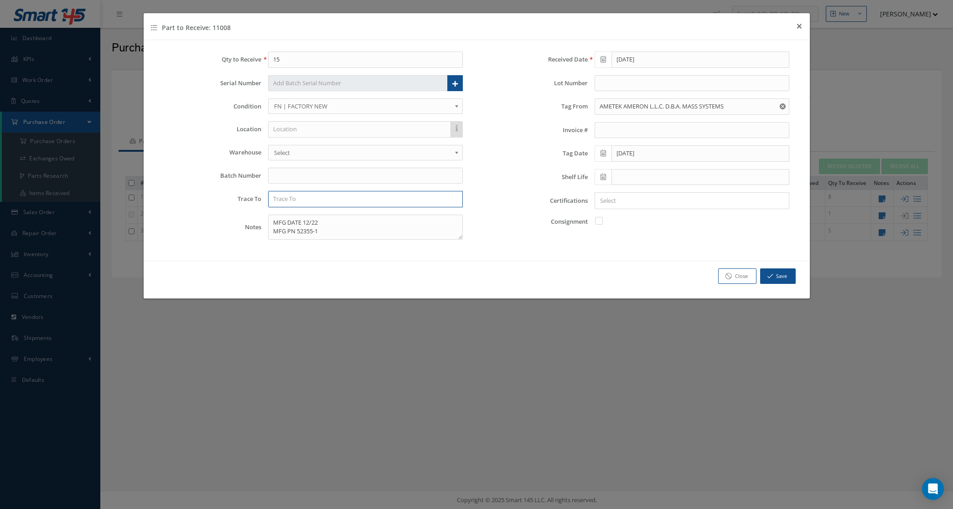
click at [310, 195] on input "text" at bounding box center [365, 199] width 195 height 16
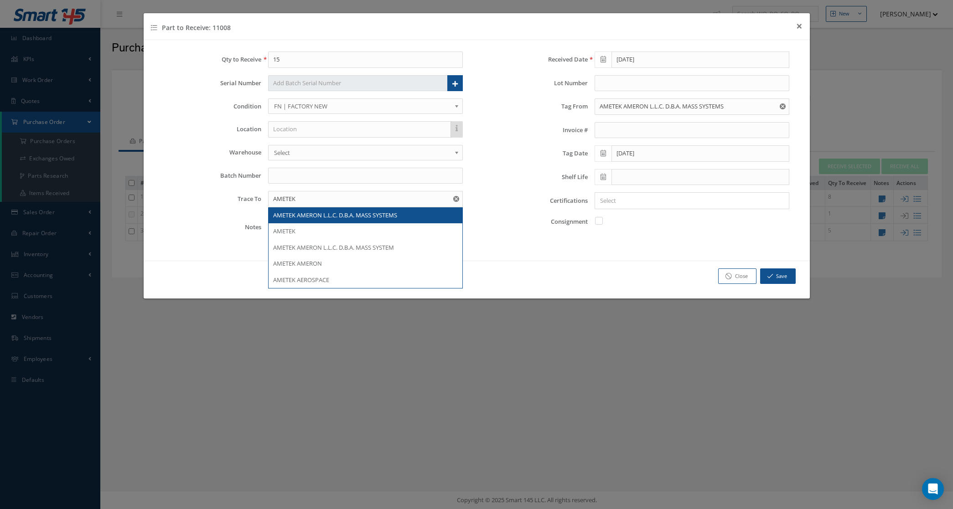
click at [317, 218] on span "AMETEK AMERON L.L.C. D.B.A. MASS SYSTEMS" at bounding box center [335, 215] width 124 height 8
type input "AMETEK AMERON L.L.C. D.B.A. MASS SYSTEMS"
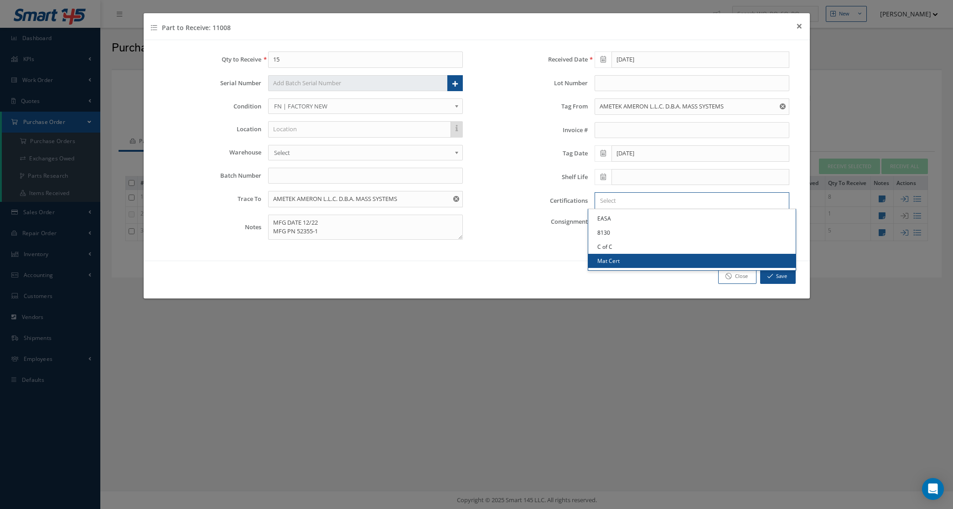
click at [664, 205] on input "Search for option" at bounding box center [690, 201] width 188 height 10
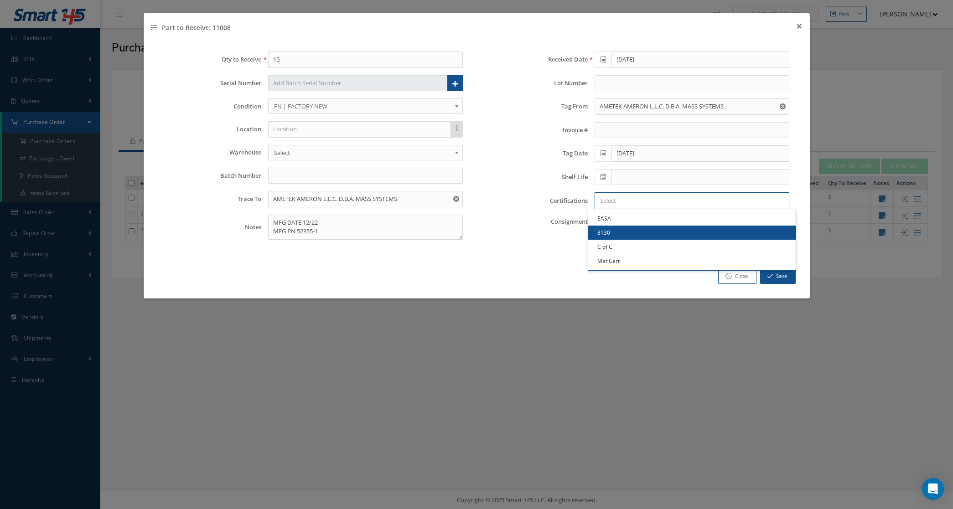
click at [647, 235] on link "8130" at bounding box center [692, 233] width 208 height 14
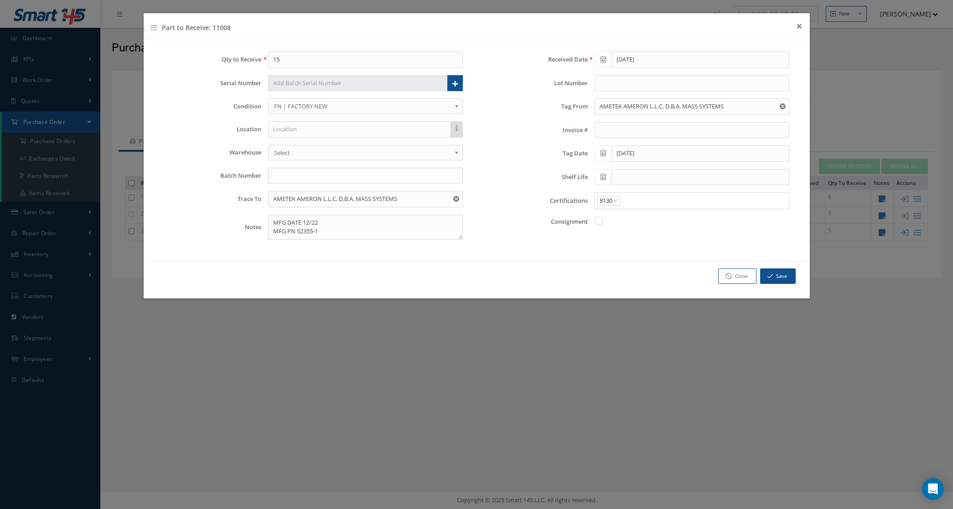
click at [655, 206] on input "Search for option" at bounding box center [703, 201] width 162 height 10
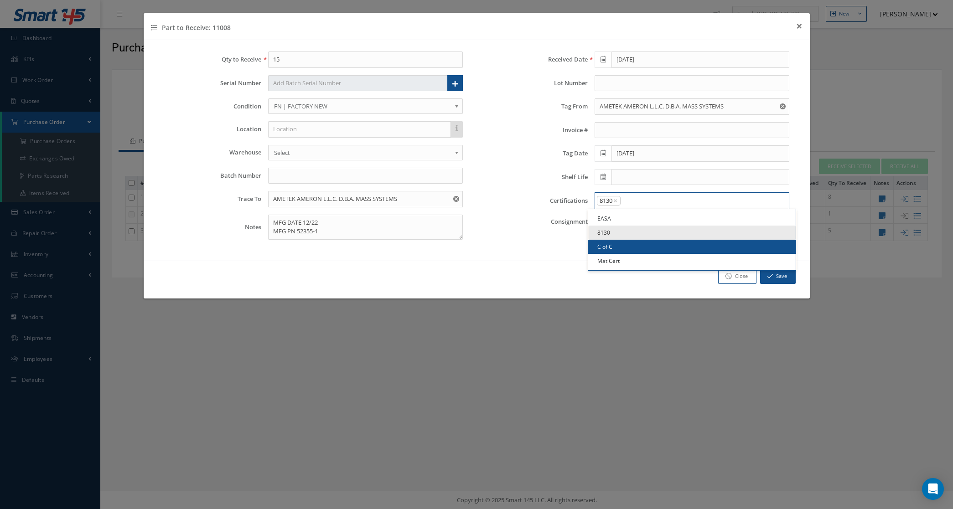
click at [641, 253] on link "C of C" at bounding box center [692, 247] width 208 height 14
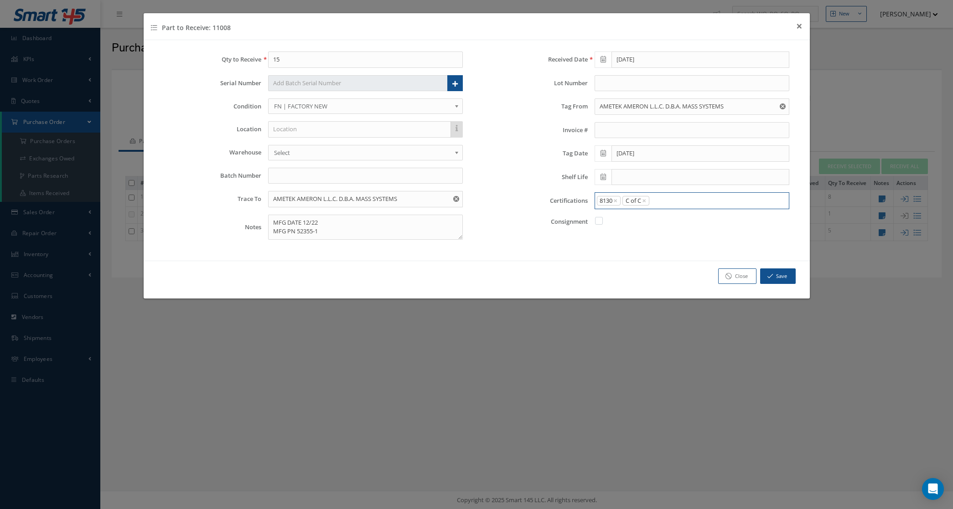
click at [658, 206] on input "Search for option" at bounding box center [717, 201] width 134 height 10
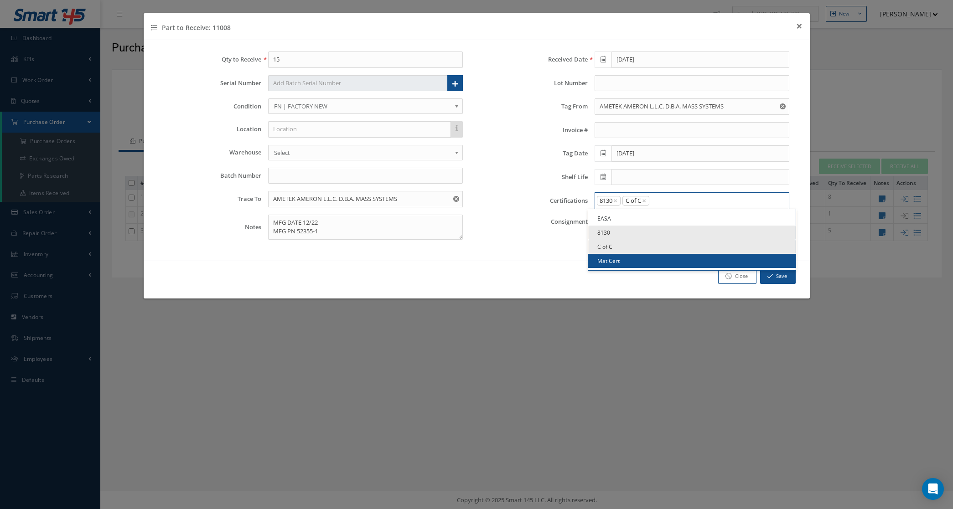
click at [639, 266] on link "Mat Cert" at bounding box center [692, 261] width 208 height 14
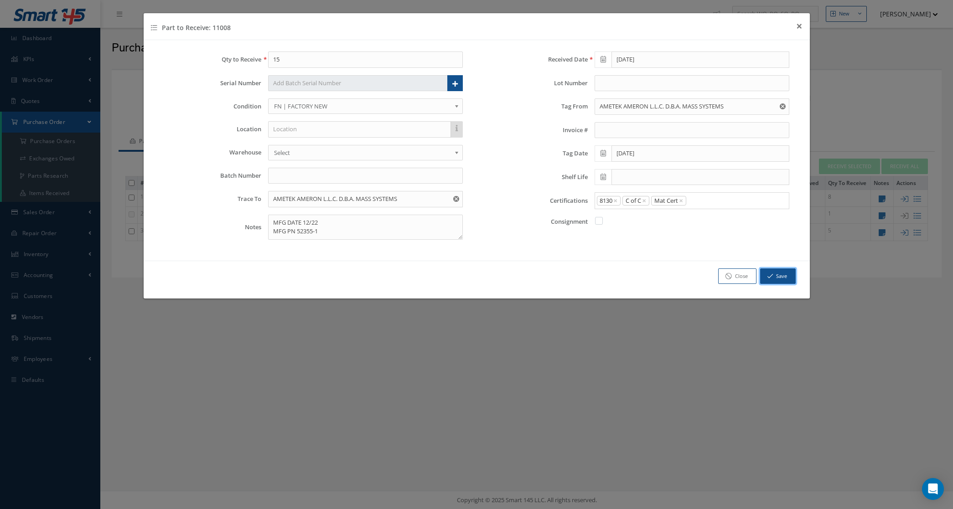
click at [768, 278] on icon "button" at bounding box center [770, 276] width 5 height 6
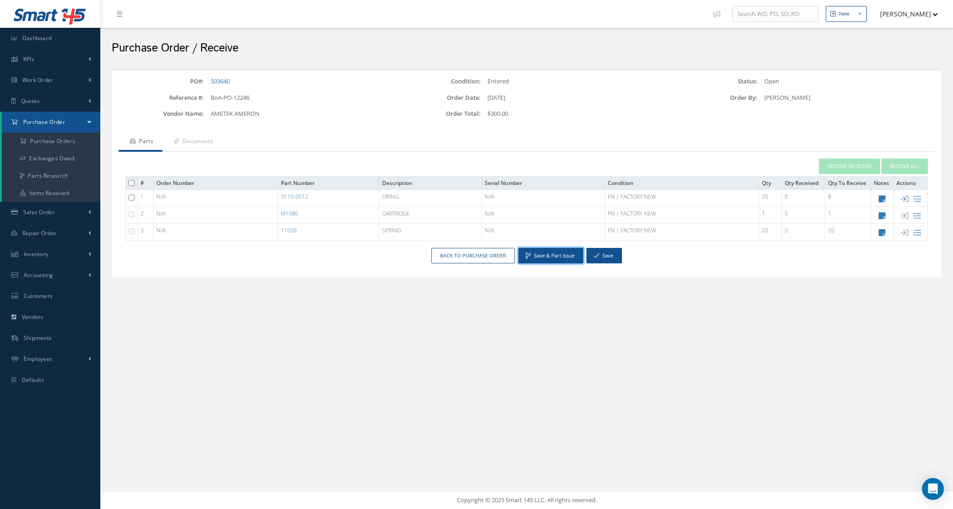
click at [533, 252] on button "Save & Part Issue" at bounding box center [551, 256] width 65 height 16
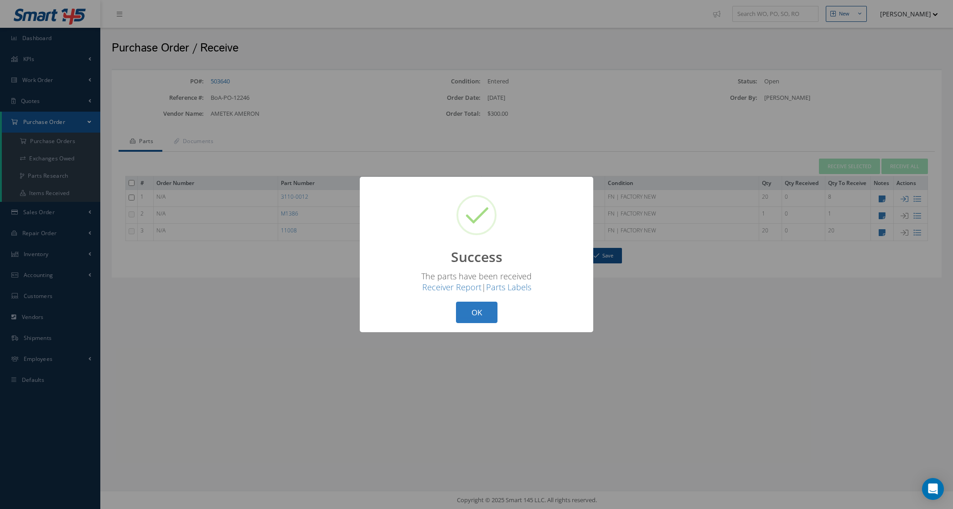
click at [489, 309] on button "OK" at bounding box center [477, 312] width 42 height 21
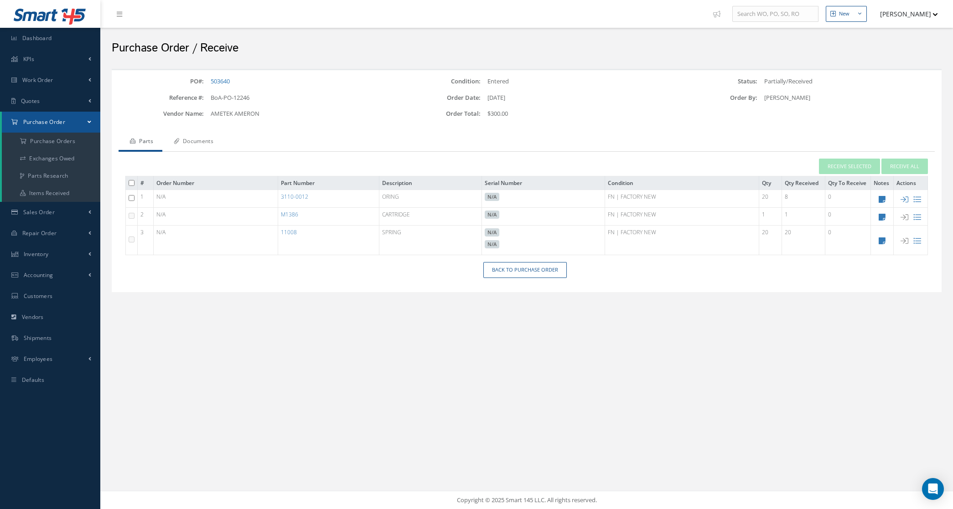
click at [183, 138] on link "Documents" at bounding box center [192, 142] width 60 height 19
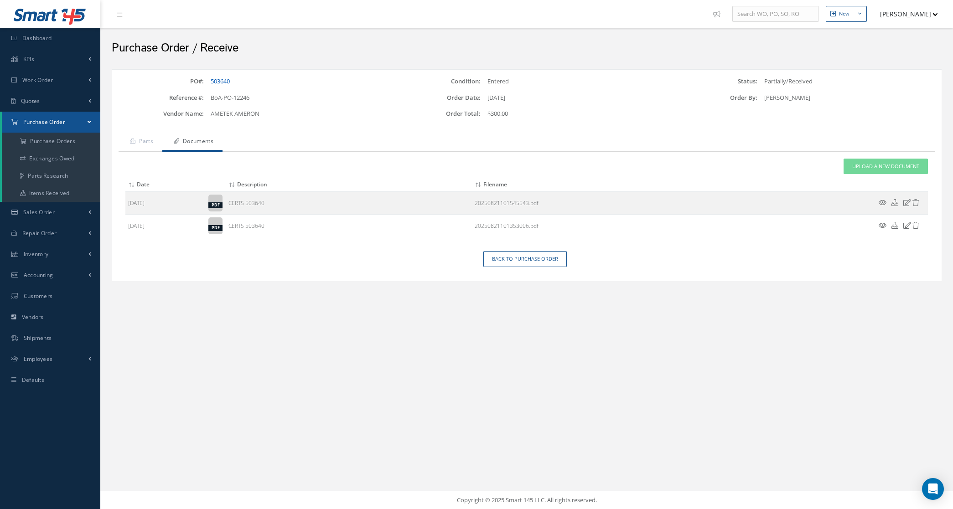
drag, startPoint x: 243, startPoint y: 78, endPoint x: 212, endPoint y: 84, distance: 31.8
click at [212, 84] on div "503640" at bounding box center [296, 81] width 184 height 9
copy link "503640"
click at [144, 135] on link "Parts" at bounding box center [141, 142] width 44 height 19
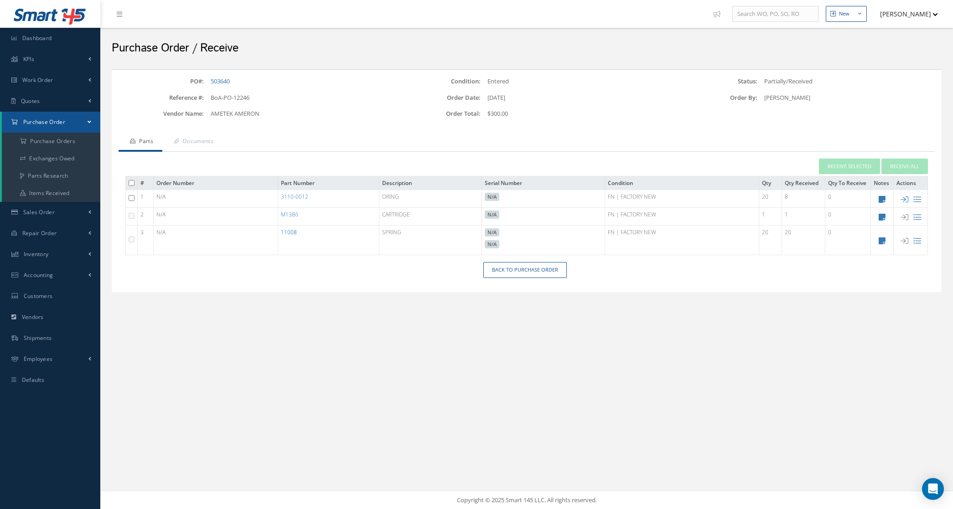
click at [297, 232] on link "11008" at bounding box center [289, 232] width 16 height 8
click at [295, 214] on link "M1386" at bounding box center [289, 215] width 17 height 8
click at [301, 197] on link "3110-0012" at bounding box center [294, 197] width 27 height 8
click at [515, 267] on link "Back to Purchase Order" at bounding box center [524, 270] width 83 height 16
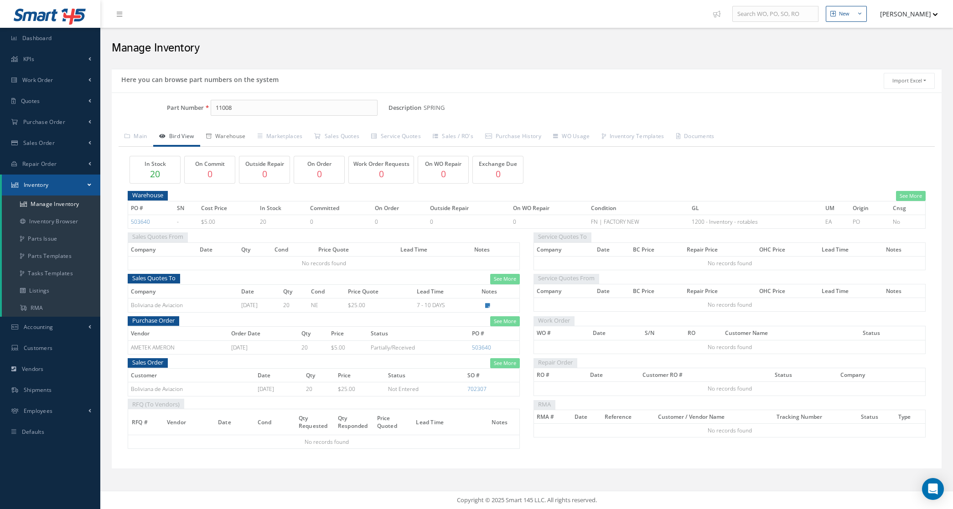
click at [221, 138] on link "Warehouse" at bounding box center [226, 137] width 52 height 19
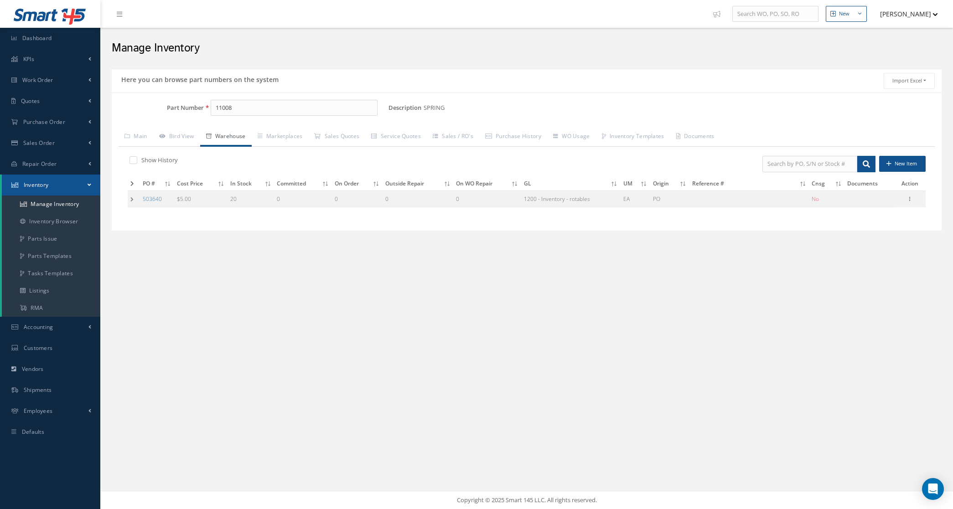
click at [130, 203] on td at bounding box center [134, 199] width 12 height 17
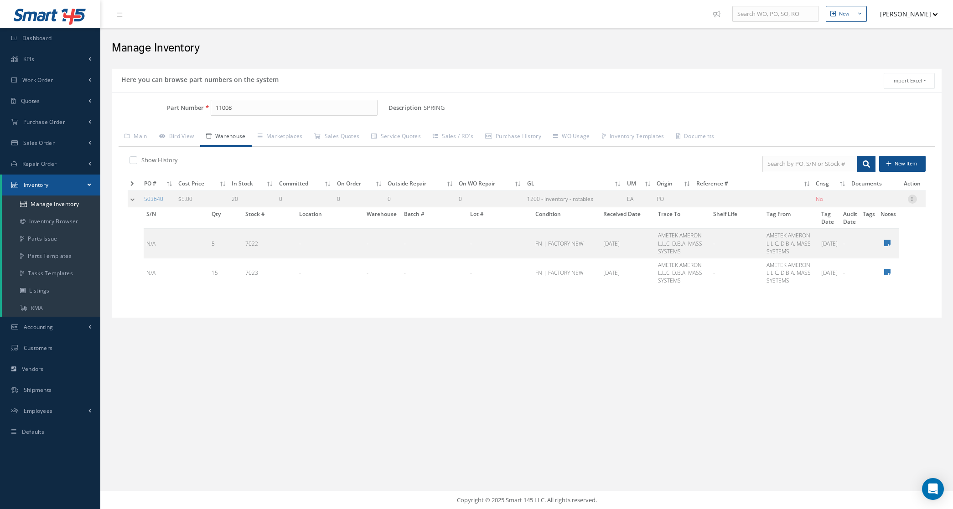
click at [909, 200] on icon at bounding box center [912, 198] width 9 height 7
click at [864, 203] on link "Edit" at bounding box center [871, 205] width 72 height 12
type input "5.00"
type input "[DATE]"
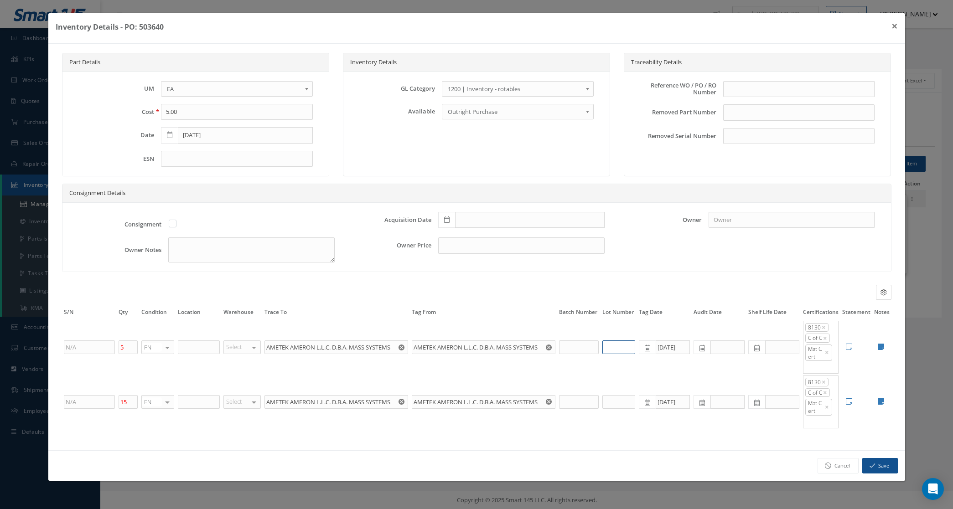
click at [610, 351] on input "text" at bounding box center [618, 348] width 33 height 14
type input "523241"
click at [566, 430] on td at bounding box center [578, 402] width 43 height 55
click at [628, 407] on input "text" at bounding box center [618, 402] width 33 height 14
type input "535167"
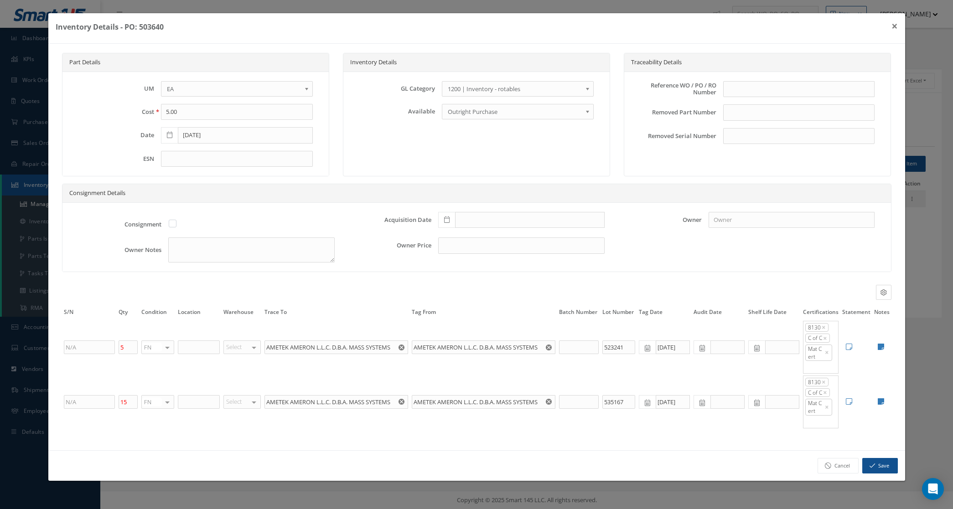
click at [632, 430] on td "535167" at bounding box center [619, 402] width 36 height 55
click at [881, 473] on button "Save" at bounding box center [880, 466] width 36 height 16
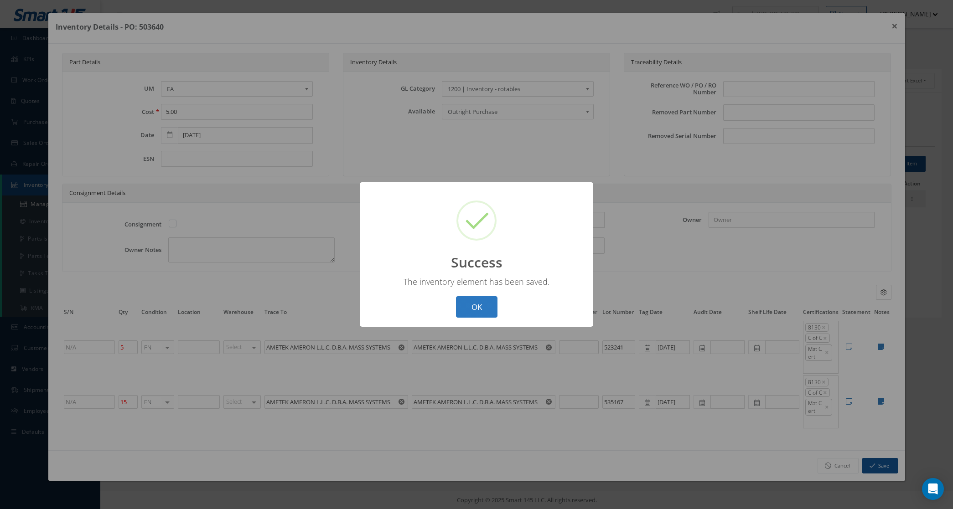
click at [480, 300] on button "OK" at bounding box center [477, 306] width 42 height 21
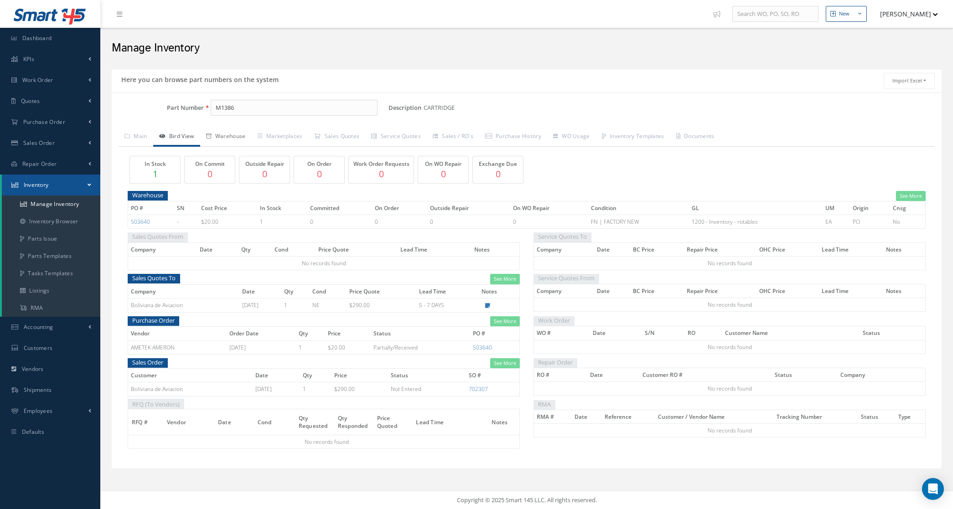
click at [225, 134] on link "Warehouse" at bounding box center [226, 137] width 52 height 19
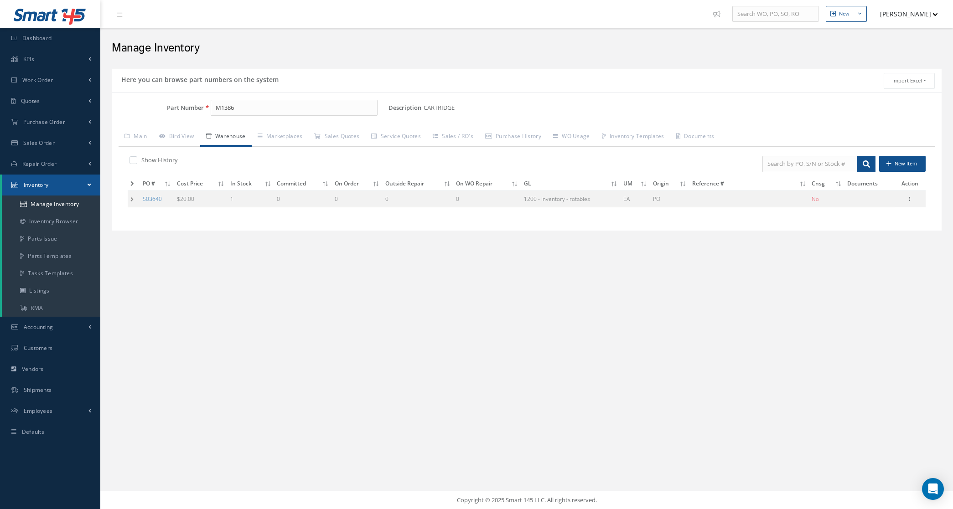
click at [133, 204] on td at bounding box center [134, 199] width 12 height 17
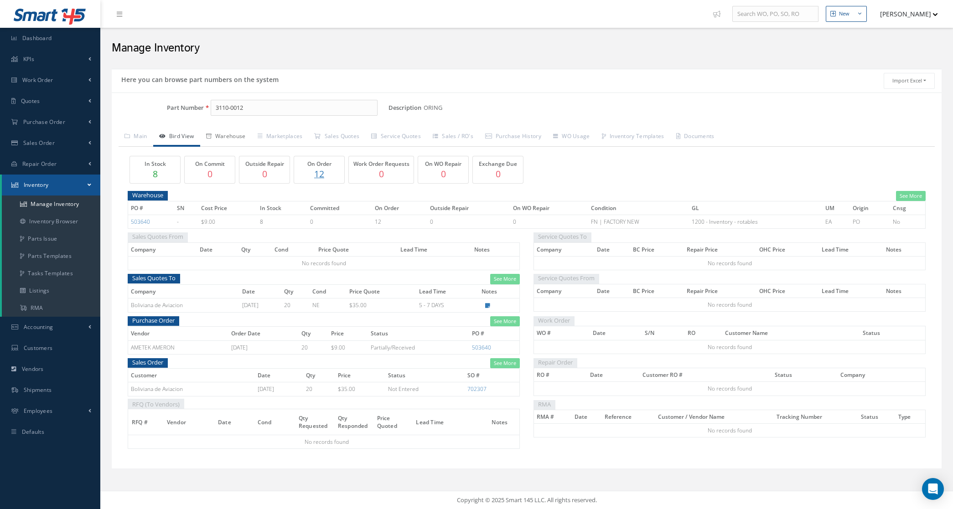
click at [227, 135] on link "Warehouse" at bounding box center [226, 137] width 52 height 19
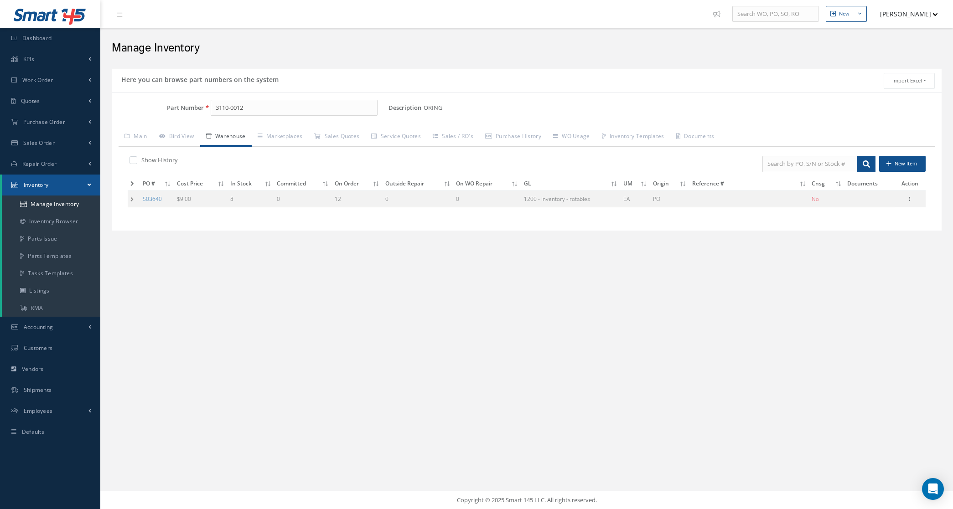
click at [129, 199] on td at bounding box center [134, 199] width 12 height 17
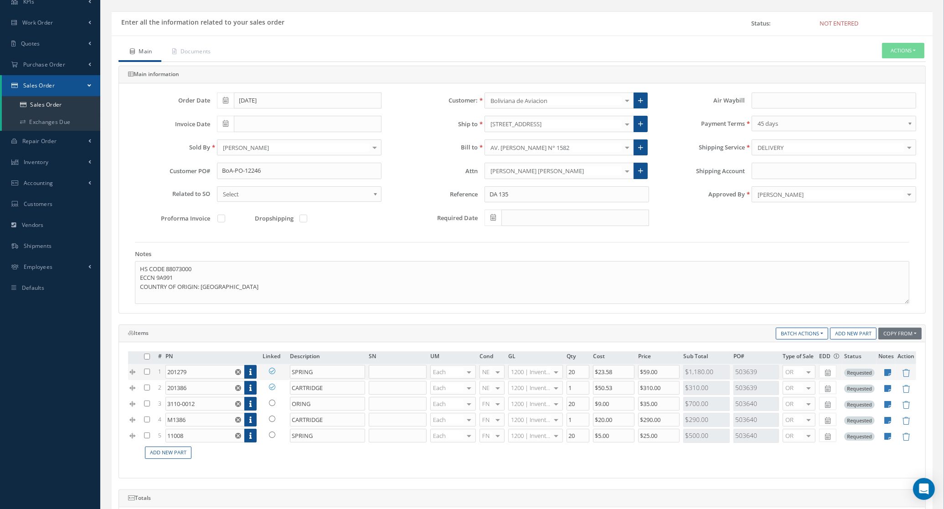
scroll to position [285, 0]
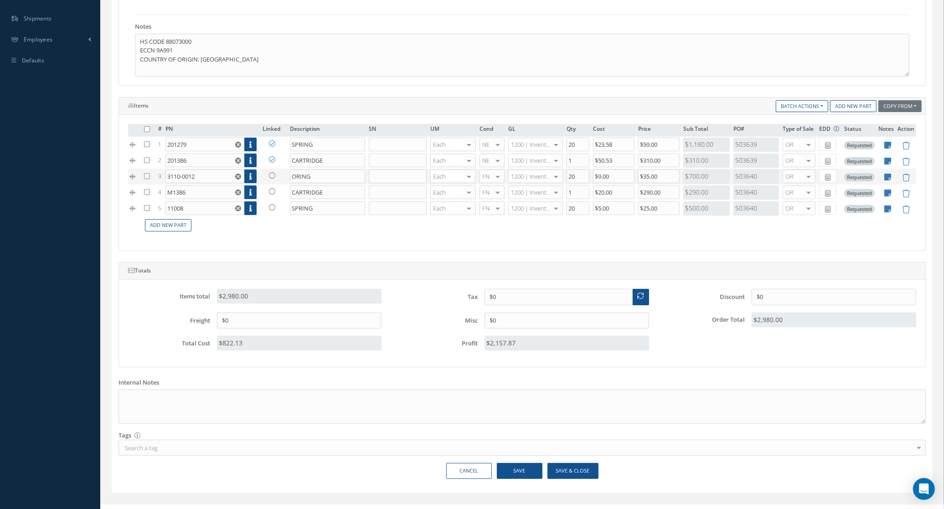
click at [276, 177] on link at bounding box center [275, 175] width 24 height 11
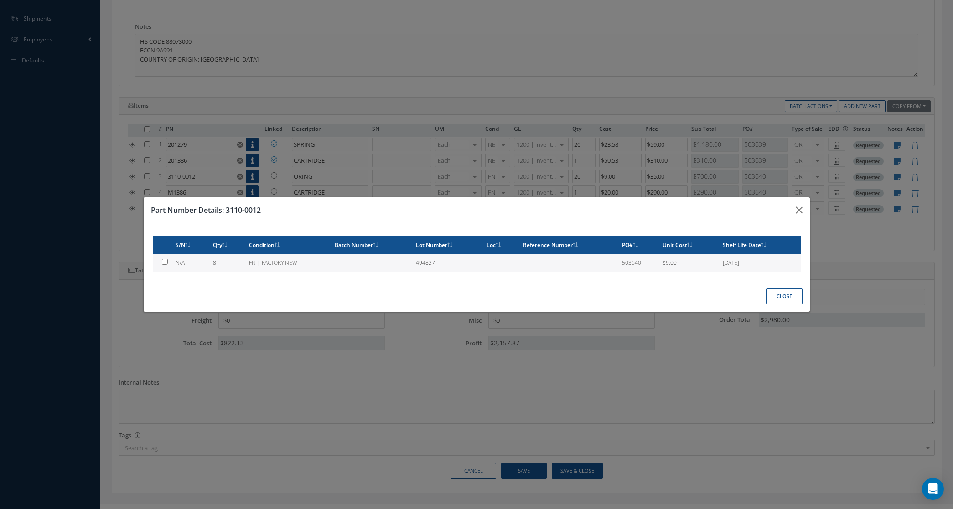
click at [298, 261] on td "FN | FACTORY NEW" at bounding box center [287, 263] width 85 height 18
type input "$9"
click at [316, 262] on td "FN | FACTORY NEW" at bounding box center [287, 263] width 85 height 18
checkbox input "false"
click at [790, 295] on button "Close" at bounding box center [784, 297] width 36 height 16
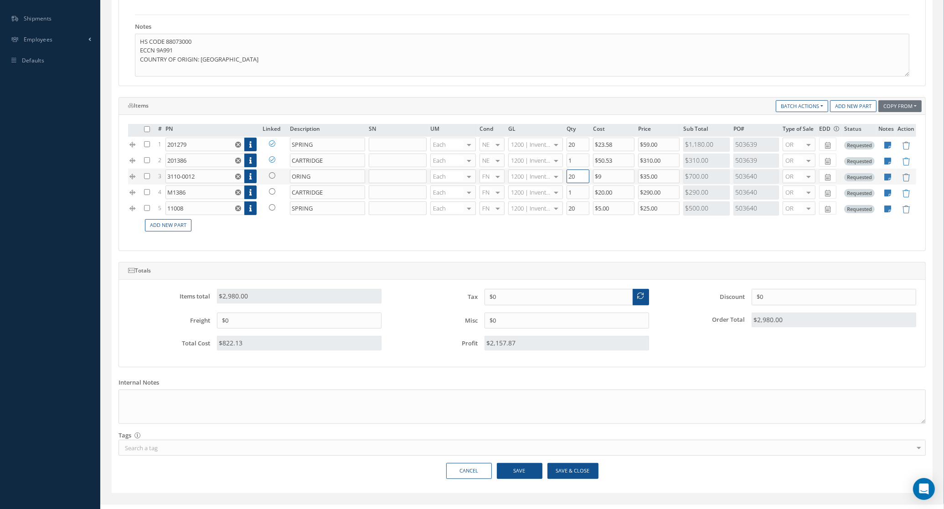
drag, startPoint x: 582, startPoint y: 182, endPoint x: 537, endPoint y: 182, distance: 45.1
click at [537, 182] on tr "3 3110-0012 Part Number Description SN Condition PO# Qty Location Warehouse ORI…" at bounding box center [522, 177] width 789 height 16
type input "8"
click at [280, 234] on td "Add New Part" at bounding box center [529, 226] width 774 height 18
click at [269, 179] on icon at bounding box center [272, 175] width 6 height 6
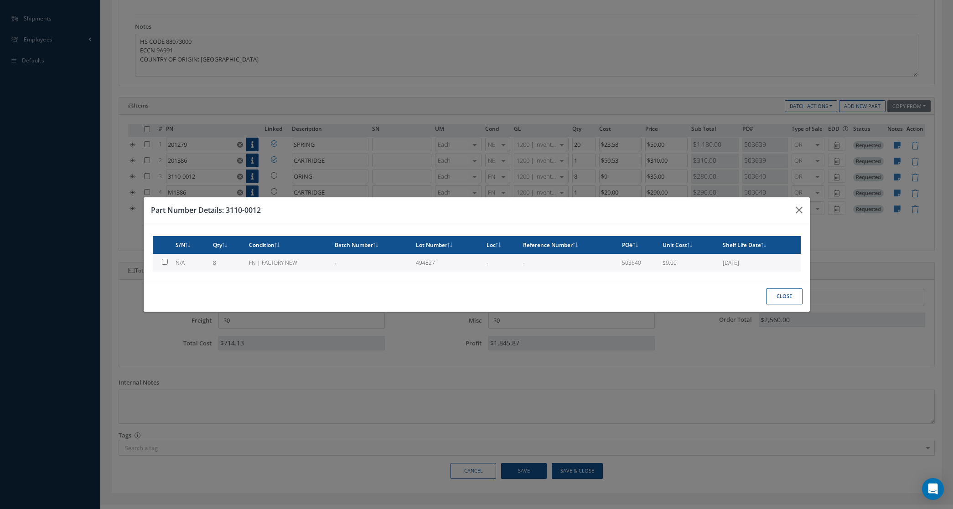
click at [280, 260] on td "FN | FACTORY NEW" at bounding box center [287, 263] width 85 height 18
checkbox input "true"
click at [776, 302] on button "Close" at bounding box center [784, 297] width 36 height 16
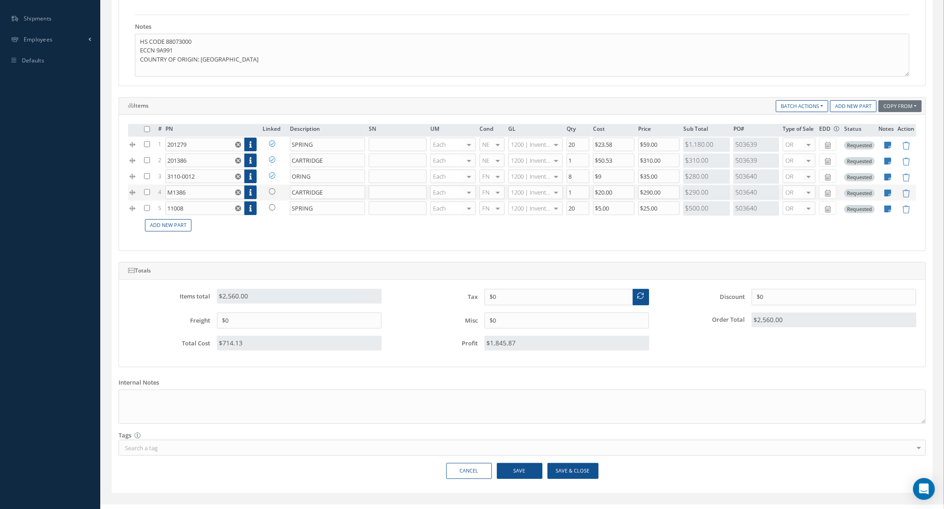
click at [270, 195] on icon at bounding box center [272, 191] width 6 height 6
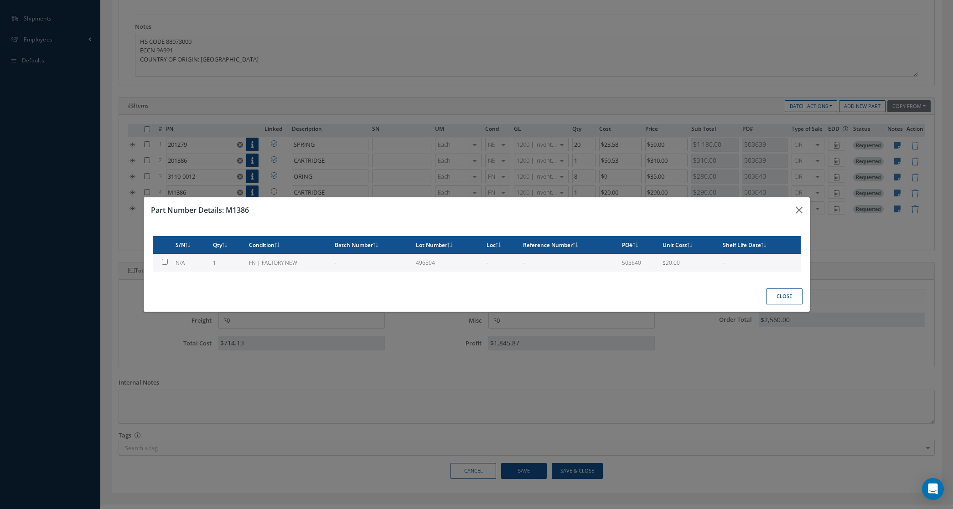
click at [283, 259] on td "FN | FACTORY NEW" at bounding box center [287, 263] width 85 height 18
type input "$20"
checkbox input "true"
click at [776, 297] on button "Close" at bounding box center [784, 297] width 36 height 16
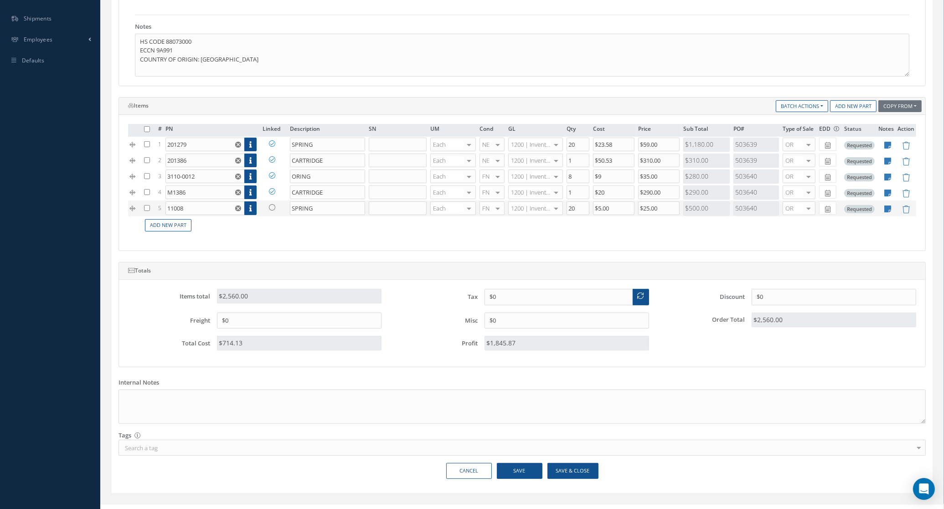
click at [279, 210] on link at bounding box center [275, 207] width 24 height 11
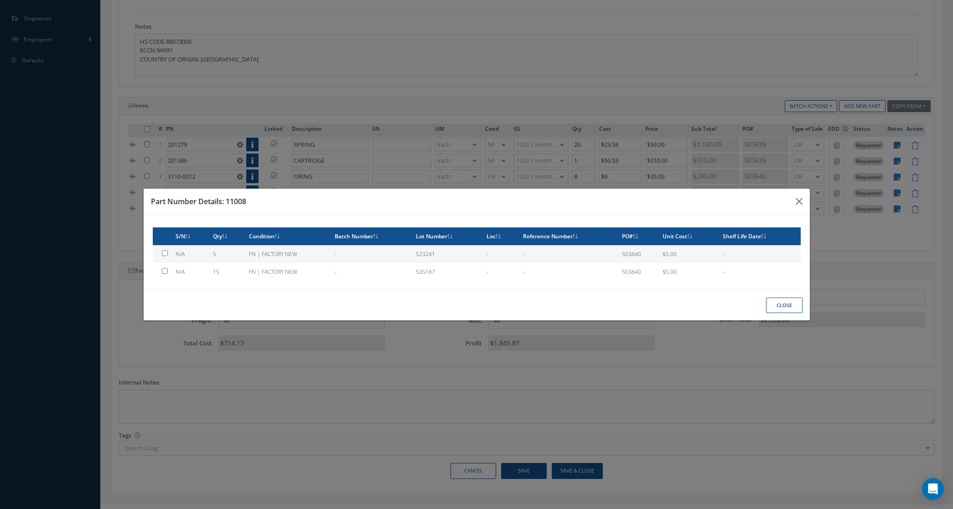
click at [240, 258] on td "5" at bounding box center [227, 254] width 36 height 18
type input "$5"
checkbox input "true"
click at [793, 305] on button "Close" at bounding box center [784, 306] width 36 height 16
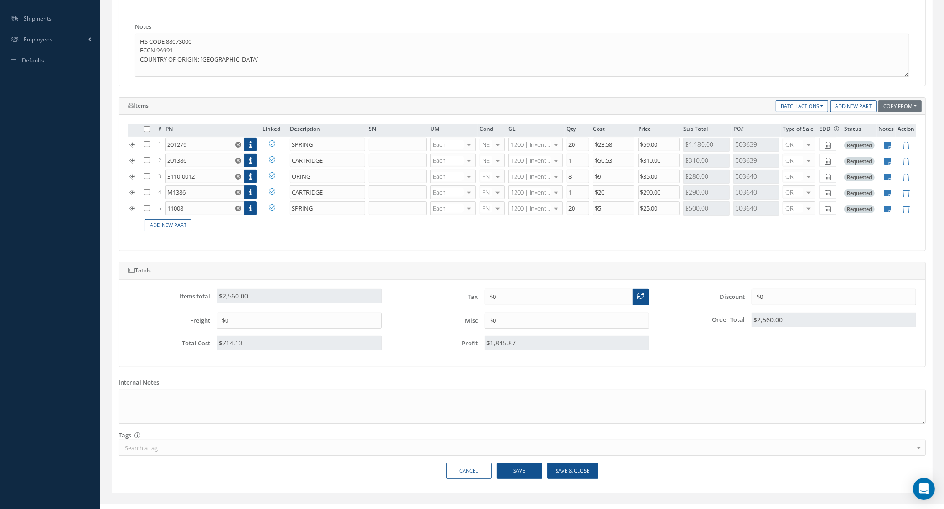
click at [169, 234] on td "Add New Part" at bounding box center [529, 226] width 774 height 18
click at [168, 232] on link "Add New Part" at bounding box center [168, 225] width 47 height 12
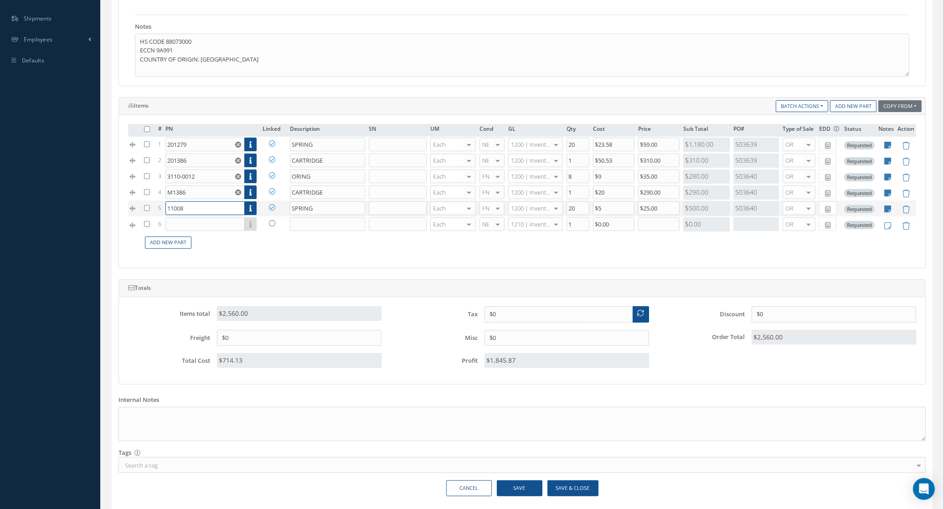
drag, startPoint x: 197, startPoint y: 210, endPoint x: 150, endPoint y: 208, distance: 47.9
click at [150, 208] on tr "5 11008 Part Number Description SN Condition PO# Qty Location Warehouse SPRING …" at bounding box center [522, 209] width 789 height 16
click at [189, 231] on input "text" at bounding box center [205, 225] width 79 height 14
paste input "11008"
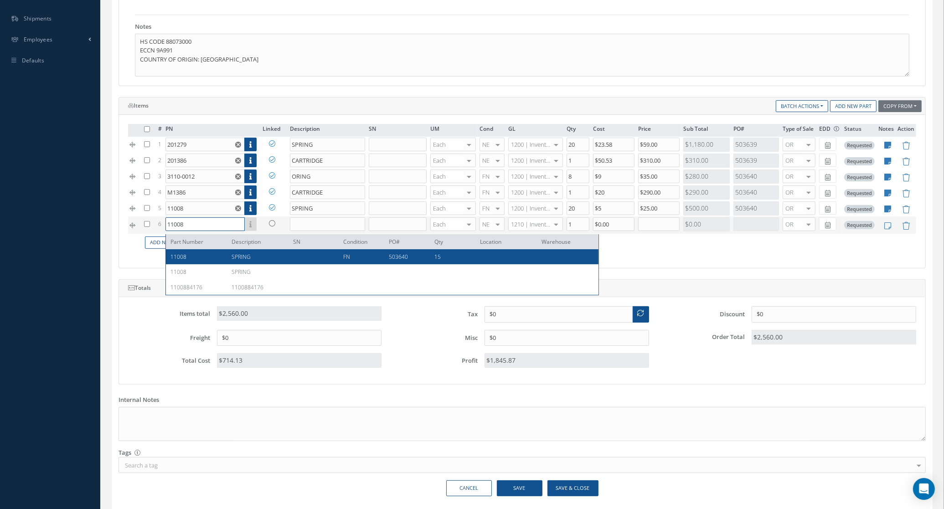
type input "11008"
click at [240, 256] on span "SPRING" at bounding box center [241, 257] width 19 height 8
type input "SPRING"
type input "$5"
type input "$0"
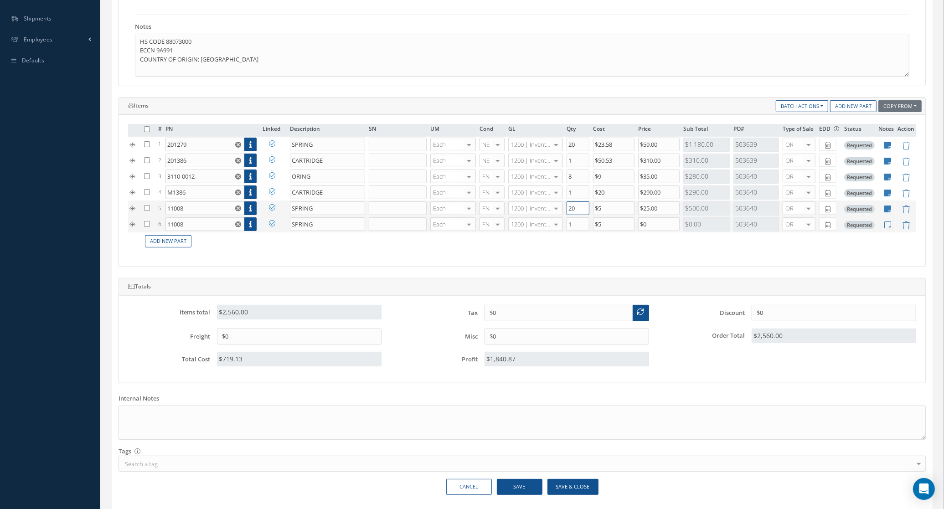
drag, startPoint x: 580, startPoint y: 207, endPoint x: 534, endPoint y: 206, distance: 46.1
click at [534, 206] on tr "5 11008 Part Number Description SN Condition PO# Qty Location Warehouse 11008 S…" at bounding box center [522, 209] width 789 height 16
type input "5"
click at [578, 227] on input "1" at bounding box center [578, 225] width 23 height 14
type input "15"
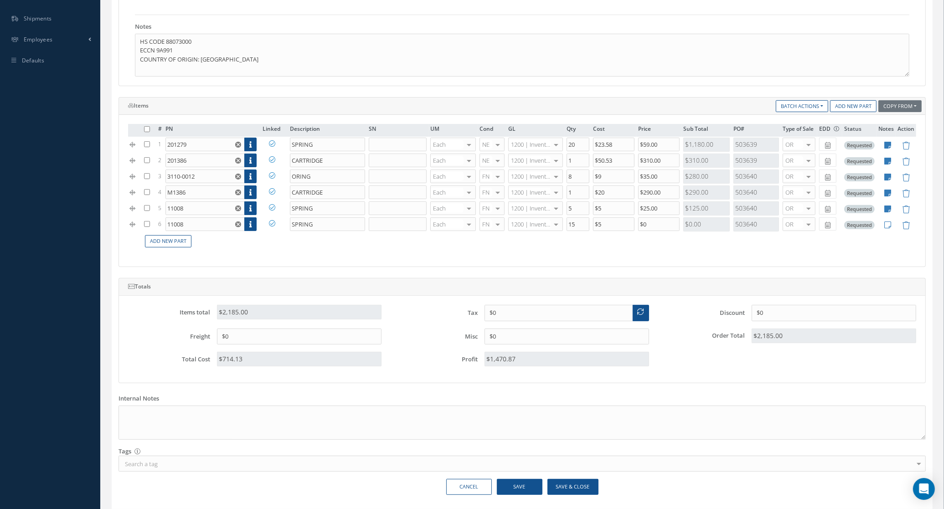
click at [539, 249] on td "Add New Part" at bounding box center [529, 242] width 774 height 18
click at [515, 492] on button "Save" at bounding box center [520, 487] width 46 height 16
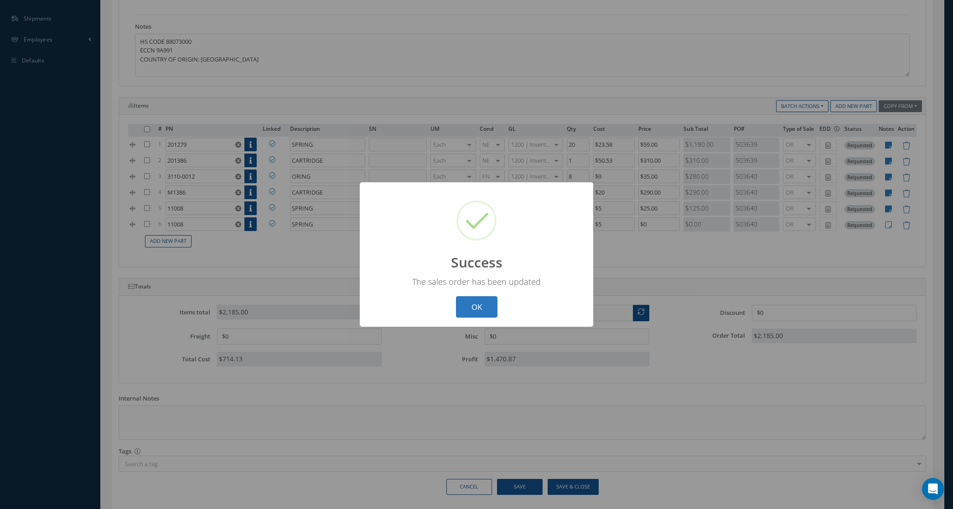
click at [468, 301] on button "OK" at bounding box center [477, 306] width 42 height 21
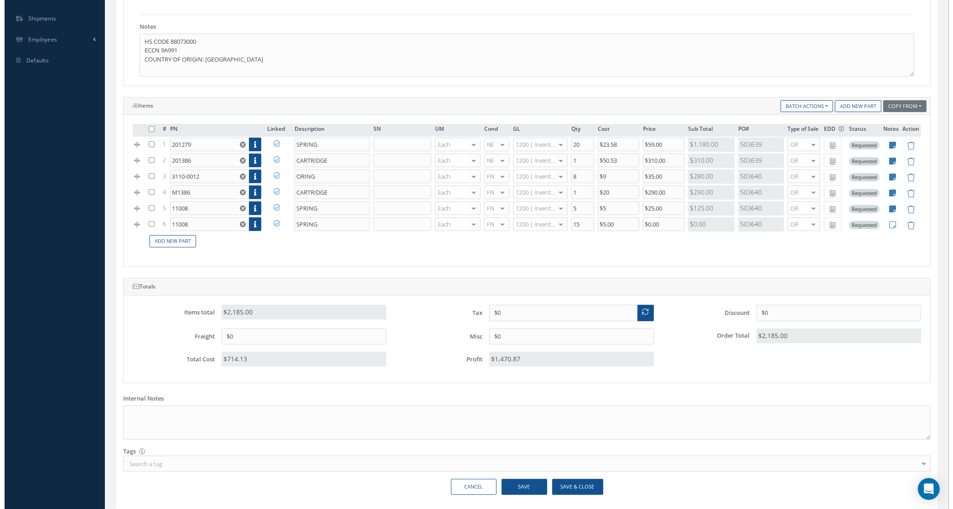
scroll to position [171, 0]
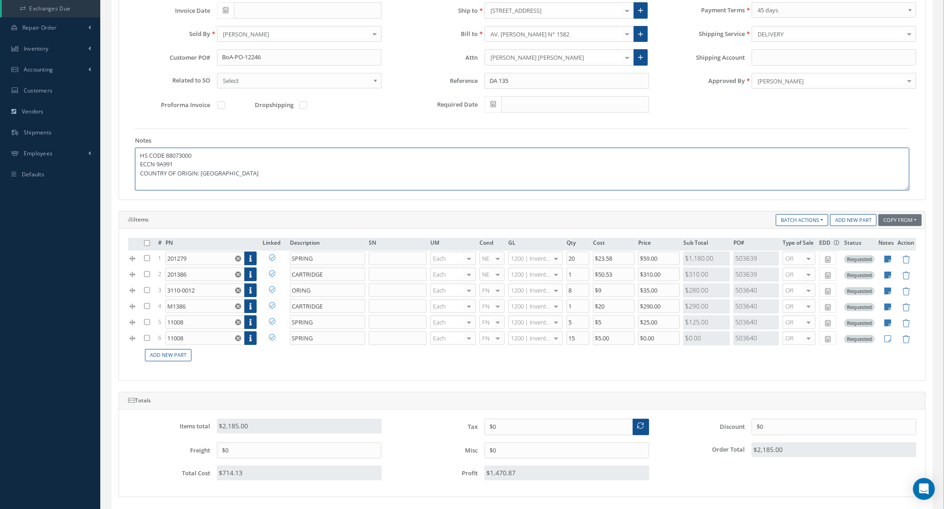
click at [233, 173] on textarea "HS CODE 88073000 ECCN 9A991 COUNTRY OF ORIGIN: USA" at bounding box center [522, 169] width 775 height 43
drag, startPoint x: 293, startPoint y: 64, endPoint x: 196, endPoint y: 58, distance: 96.9
click at [196, 58] on div "Customer PO# BoA-PO-12246" at bounding box center [254, 57] width 267 height 16
drag, startPoint x: 223, startPoint y: 289, endPoint x: 131, endPoint y: 288, distance: 92.6
click at [131, 288] on tr "3 3110-0012 Part Number Description SN Condition PO# Qty Location Warehouse ORI…" at bounding box center [522, 291] width 789 height 16
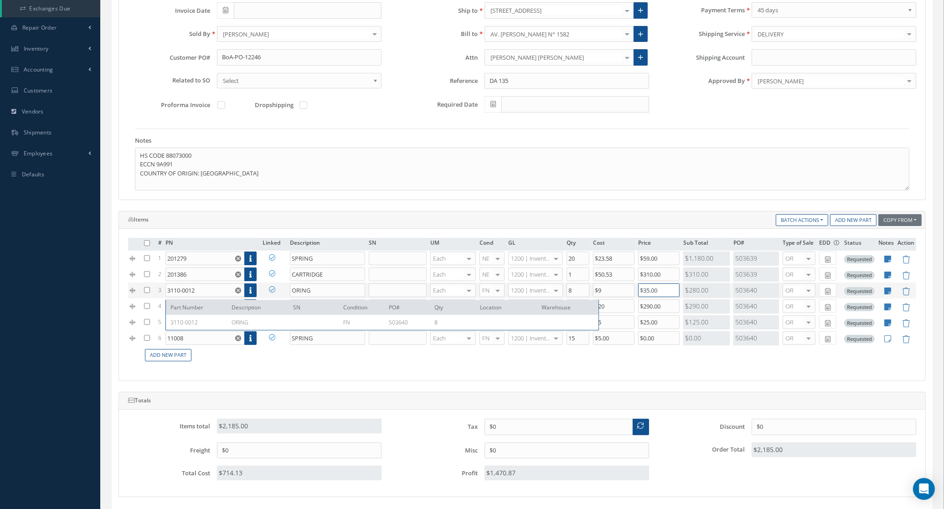
drag, startPoint x: 319, startPoint y: 6, endPoint x: 666, endPoint y: 294, distance: 451.1
click at [666, 294] on input "$35.00" at bounding box center [659, 291] width 42 height 14
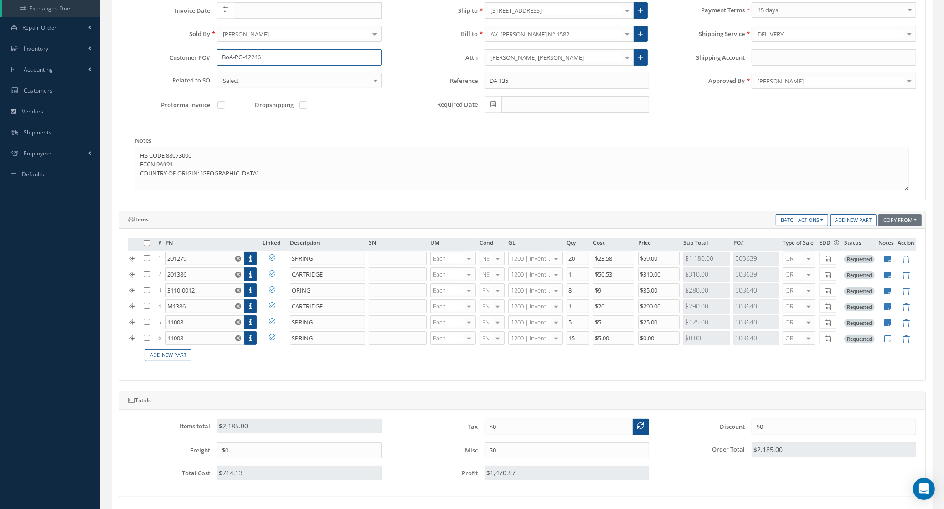
drag, startPoint x: 278, startPoint y: 58, endPoint x: 191, endPoint y: 55, distance: 87.6
click at [191, 55] on div "Customer PO# BoA-PO-12246" at bounding box center [254, 57] width 267 height 16
click at [886, 278] on icon at bounding box center [888, 275] width 7 height 8
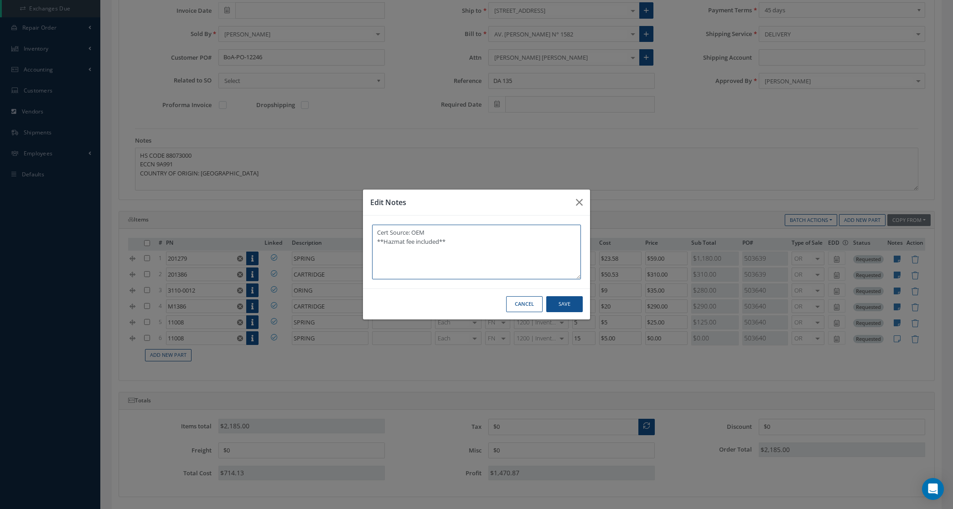
paste textarea "Country of origin United States ECCN / USML EAR99 Schedule B 8424909500"
click at [427, 233] on textarea "Cert Source: OEM **Hazmat fee included** Country of origin United States ECCN /…" at bounding box center [476, 252] width 209 height 55
click at [423, 243] on textarea "Cert Source: OEM **Hazmat fee included** Country of origin United States ECCN /…" at bounding box center [476, 252] width 209 height 55
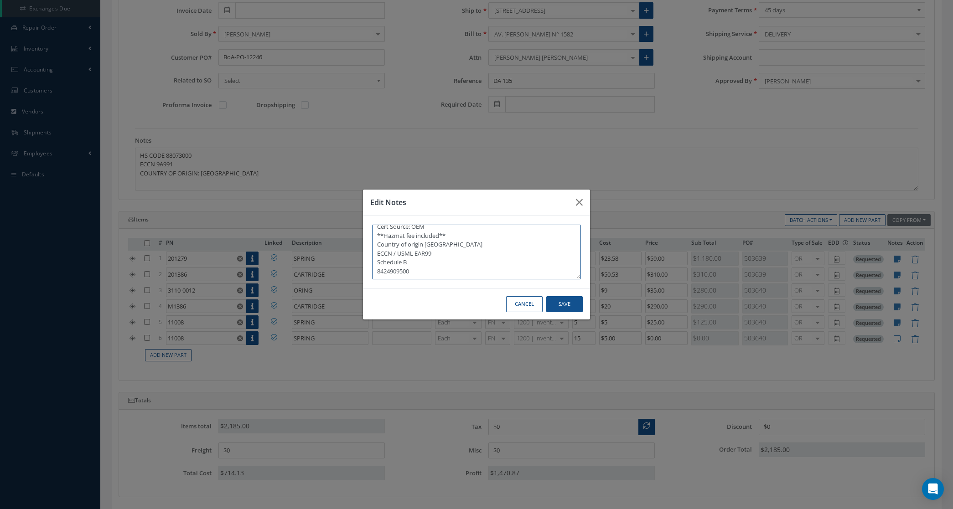
scroll to position [6, 0]
click at [420, 261] on textarea "Cert Source: OEM **Hazmat fee included** Country of origin United States ECCN /…" at bounding box center [476, 252] width 209 height 55
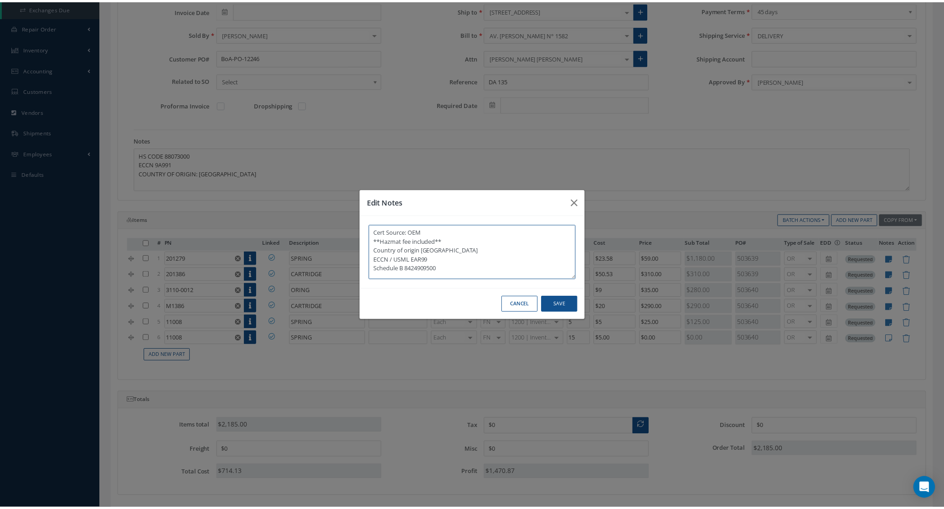
scroll to position [0, 0]
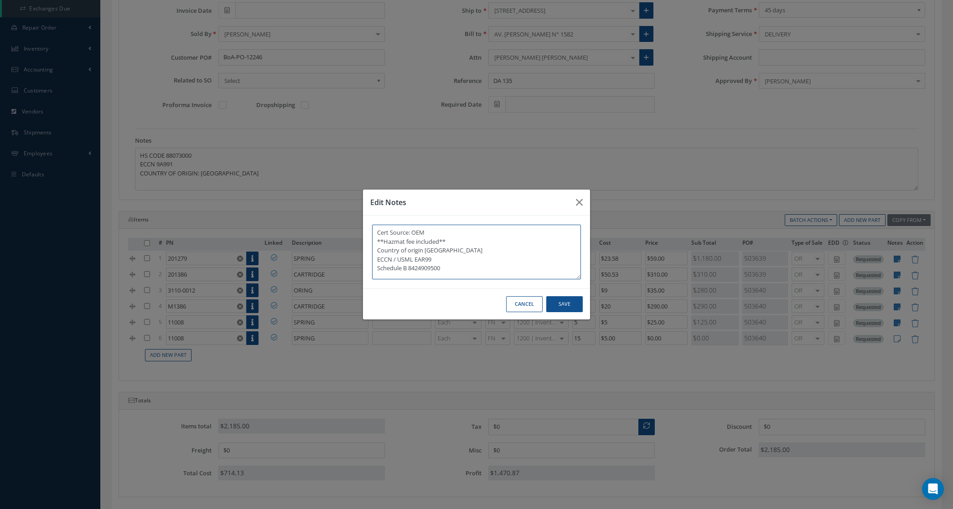
type textarea "Cert Source: OEM **Hazmat fee included** Country of origin United States ECCN /…"
click at [572, 306] on button "Save" at bounding box center [564, 304] width 36 height 16
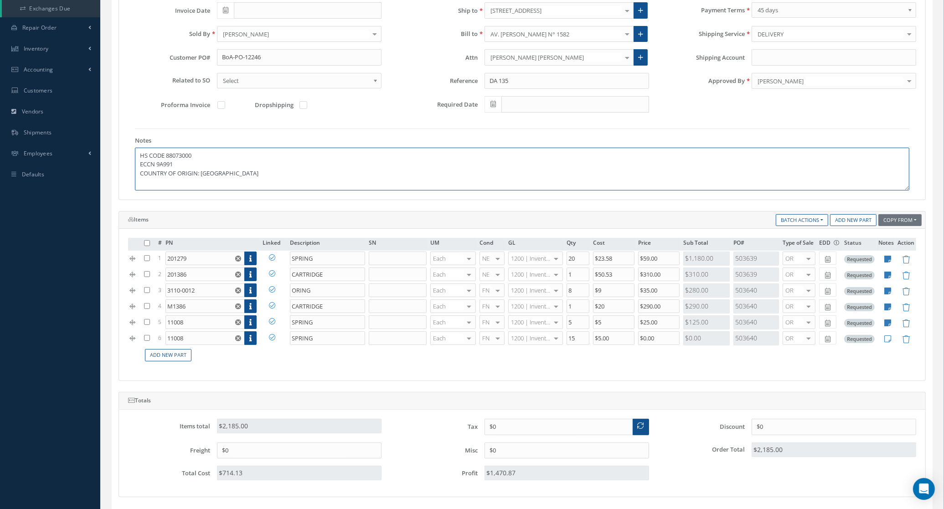
click at [226, 174] on textarea "HS CODE 88073000 ECCN 9A991 COUNTRY OF ORIGIN: USA" at bounding box center [522, 169] width 775 height 43
paste textarea "Country of origin United States ECCN / USML EAR99 Schedule B 8424909500"
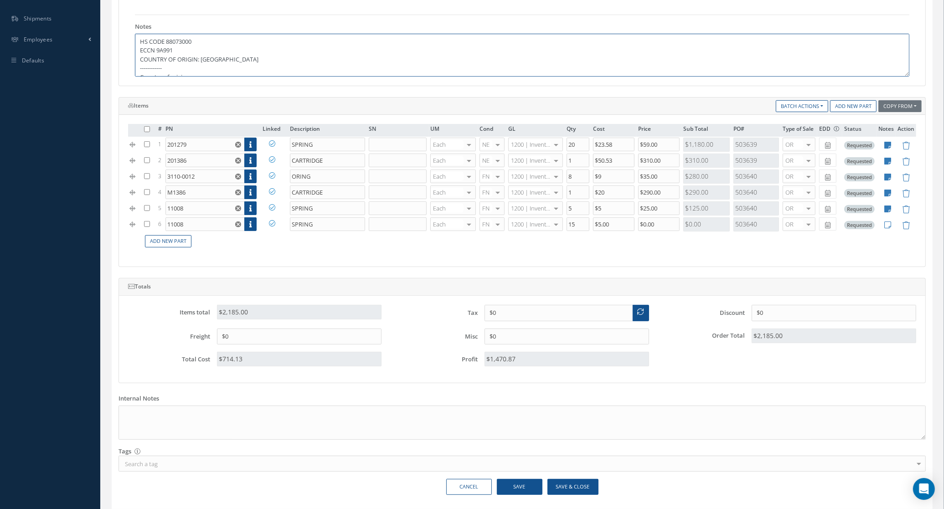
scroll to position [53, 0]
click at [192, 60] on textarea "HS CODE 88073000 ECCN 9A991 COUNTRY OF ORIGIN: USA ------------ Country of orig…" at bounding box center [522, 55] width 775 height 43
click at [179, 51] on textarea "HS CODE 88073000 ECCN 9A991 COUNTRY OF ORIGIN: USA ------------ Country of orig…" at bounding box center [522, 55] width 775 height 43
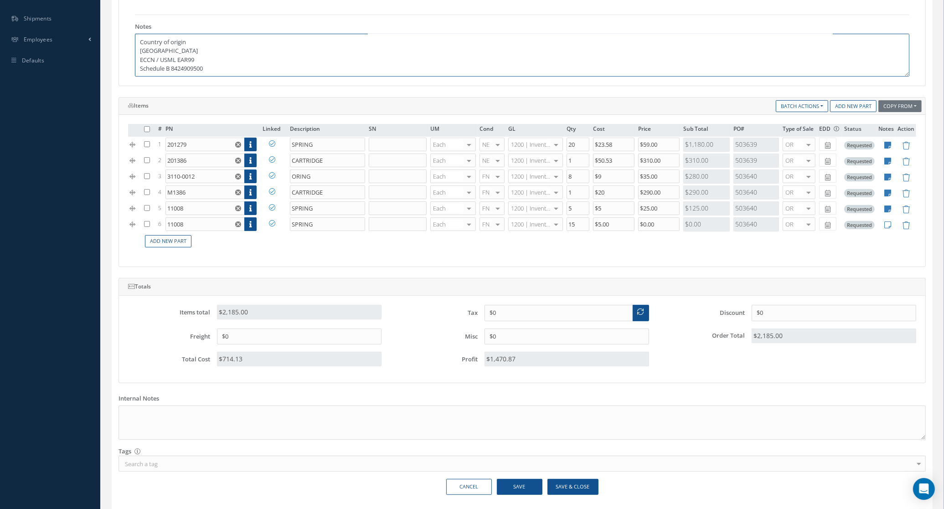
click at [182, 48] on textarea "HS CODE 88073000 ECCN 9A991 COUNTRY OF ORIGIN: USA ------------ Country of orig…" at bounding box center [522, 55] width 775 height 43
click at [188, 42] on textarea "HS CODE 88073000 ECCN 9A991 COUNTRY OF ORIGIN: USA ------------ Country of orig…" at bounding box center [522, 55] width 775 height 43
click at [225, 67] on textarea "HS CODE 88073000 ECCN 9A991 COUNTRY OF ORIGIN: USA ------------ Country of orig…" at bounding box center [522, 55] width 775 height 43
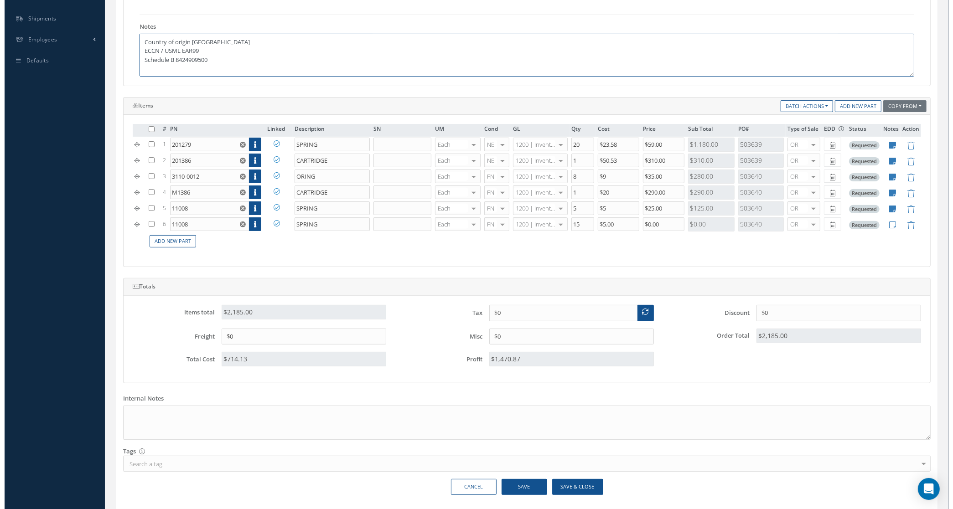
scroll to position [44, 0]
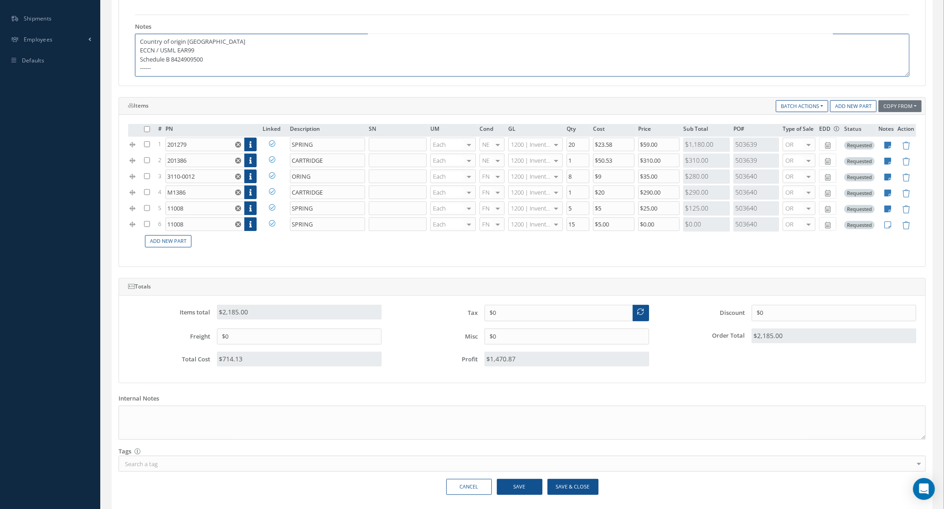
type textarea "HS CODE 88073000 ECCN 9A991 COUNTRY OF ORIGIN: USA ------------ Country of orig…"
click at [888, 162] on icon at bounding box center [888, 161] width 7 height 8
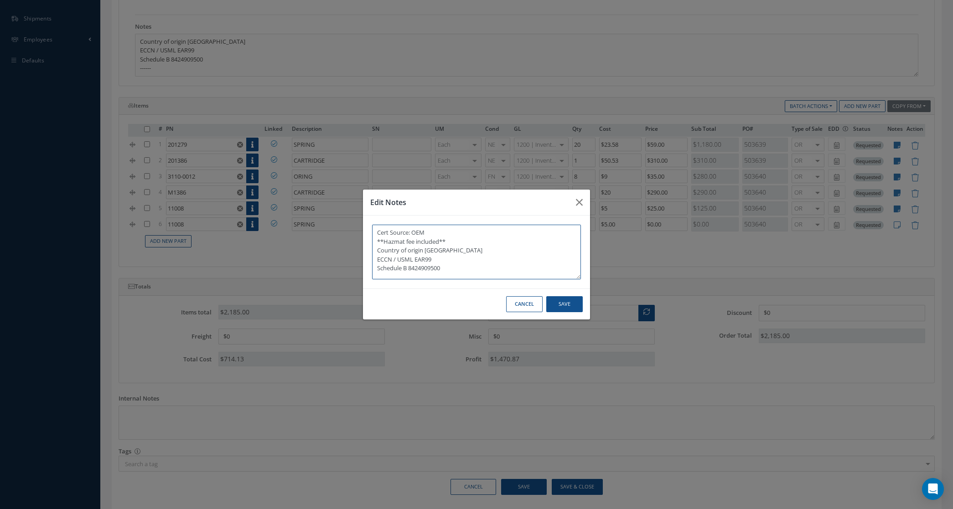
drag, startPoint x: 461, startPoint y: 275, endPoint x: 349, endPoint y: 247, distance: 115.1
click at [349, 247] on div "Edit Notes Cert Source: OEM **Hazmat fee included** Country of origin United St…" at bounding box center [476, 254] width 953 height 509
click at [552, 298] on button "Save" at bounding box center [564, 304] width 36 height 16
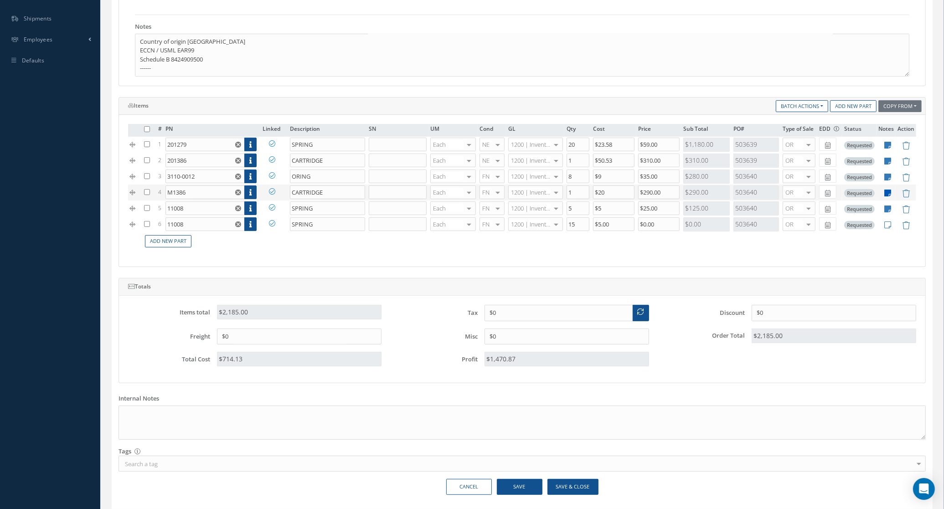
click at [888, 197] on icon at bounding box center [888, 193] width 7 height 8
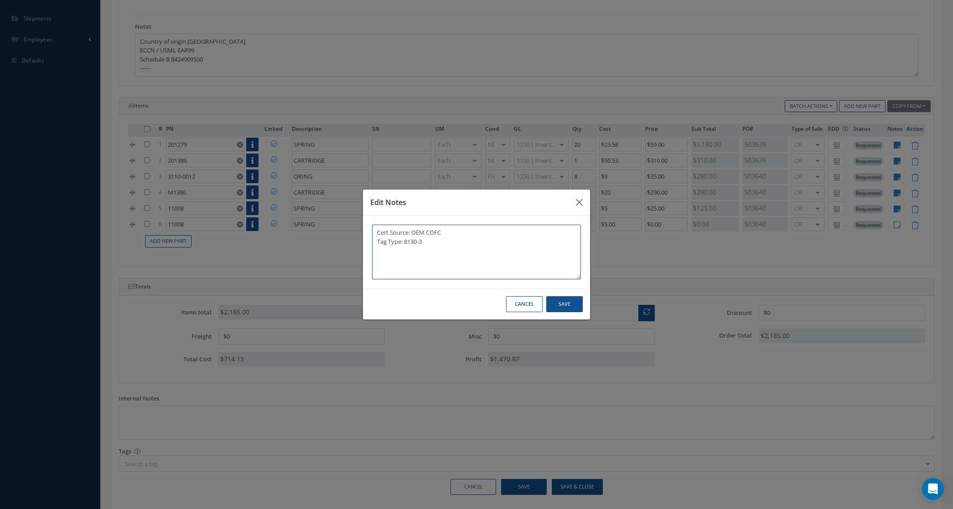
drag, startPoint x: 472, startPoint y: 238, endPoint x: 462, endPoint y: 240, distance: 10.8
click at [467, 240] on textarea "Cert Source: OEM COFC Tag Type: 8130-3" at bounding box center [476, 252] width 209 height 55
click at [445, 242] on textarea "Cert Source: OEM COFC Tag Type: 8130-3" at bounding box center [476, 252] width 209 height 55
click at [523, 304] on button "Cancel" at bounding box center [524, 304] width 36 height 16
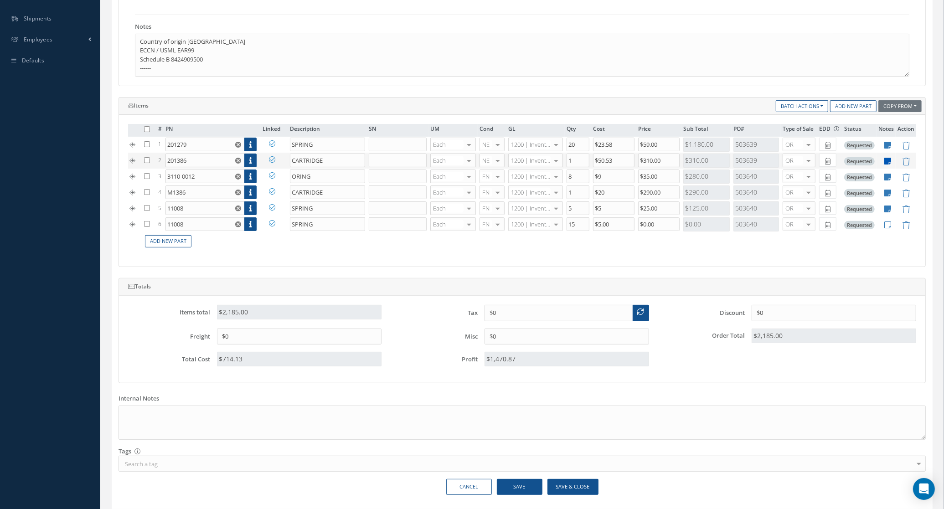
click at [892, 165] on icon at bounding box center [888, 161] width 7 height 8
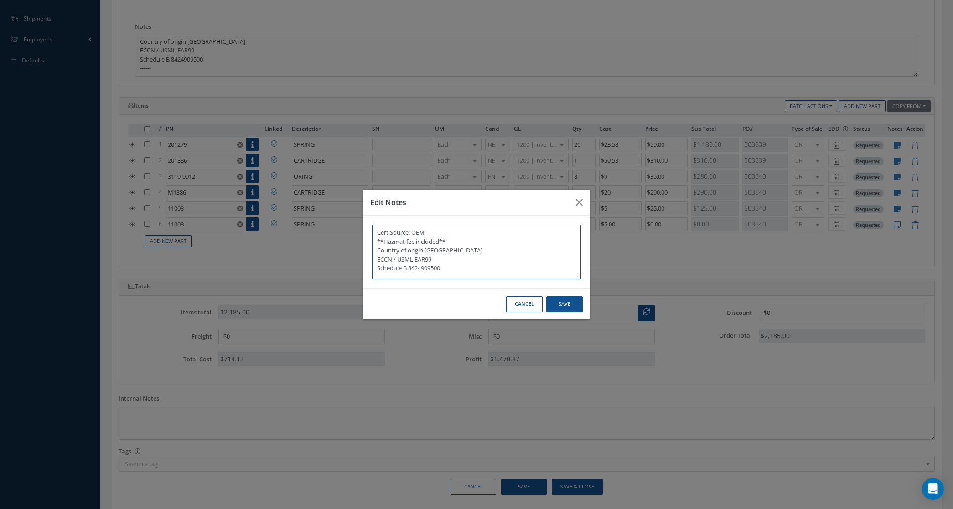
drag, startPoint x: 466, startPoint y: 267, endPoint x: 368, endPoint y: 239, distance: 102.0
click at [368, 239] on div "Cert Source: OEM **Hazmat fee included** Country of origin United States ECCN /…" at bounding box center [476, 252] width 227 height 73
click at [529, 305] on button "Cancel" at bounding box center [524, 304] width 36 height 16
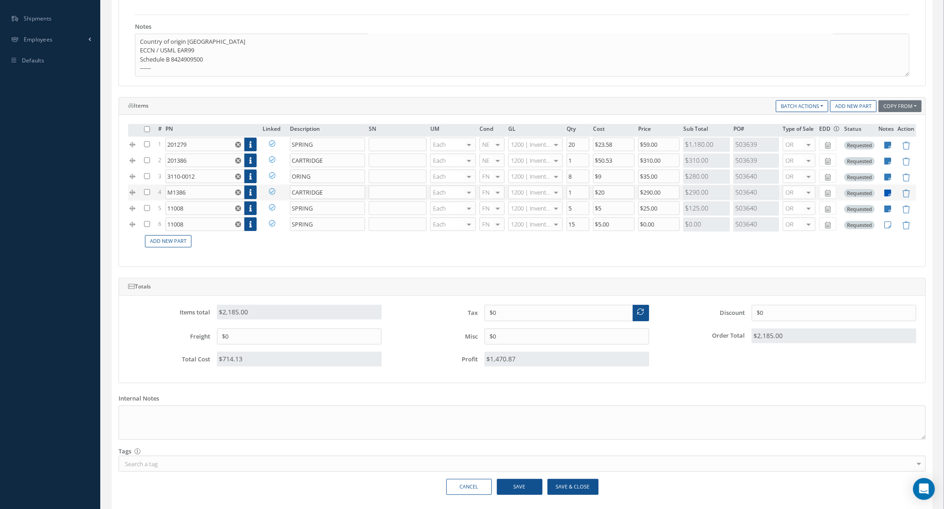
click at [890, 197] on icon at bounding box center [888, 193] width 7 height 8
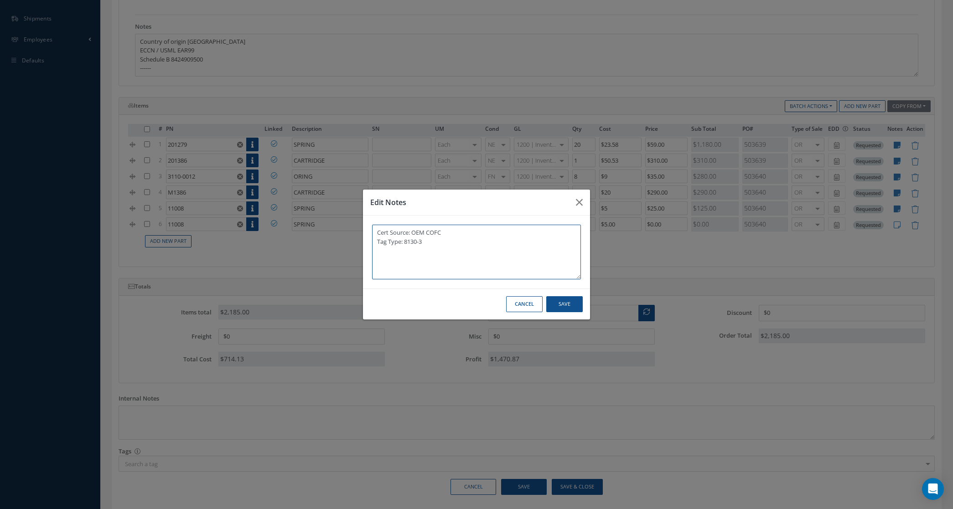
click at [410, 254] on textarea "Cert Source: OEM COFC Tag Type: 8130-3" at bounding box center [476, 252] width 209 height 55
click at [444, 245] on textarea "Cert Source: OEM COFC Tag Type: 8130-3" at bounding box center [476, 252] width 209 height 55
paste textarea "**Hazmat fee included** Country of origin United States ECCN / USML EAR99 Sched…"
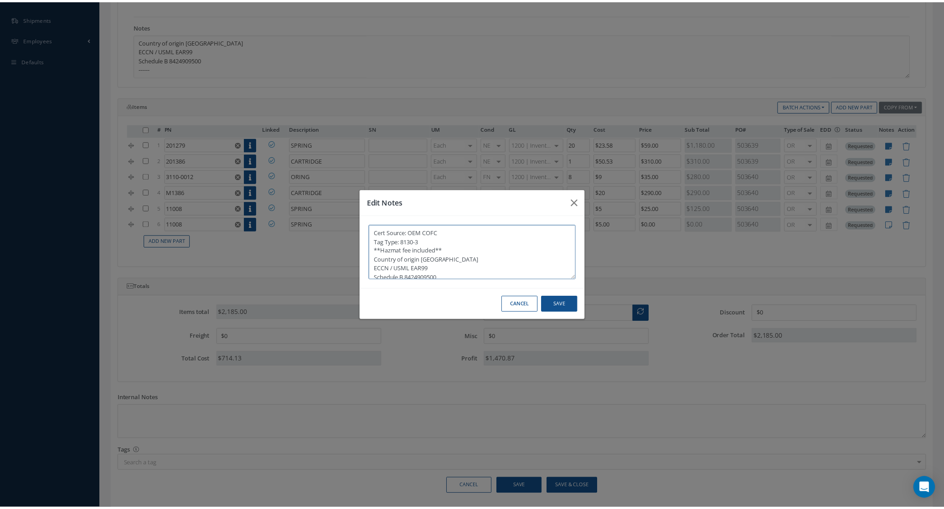
scroll to position [2, 0]
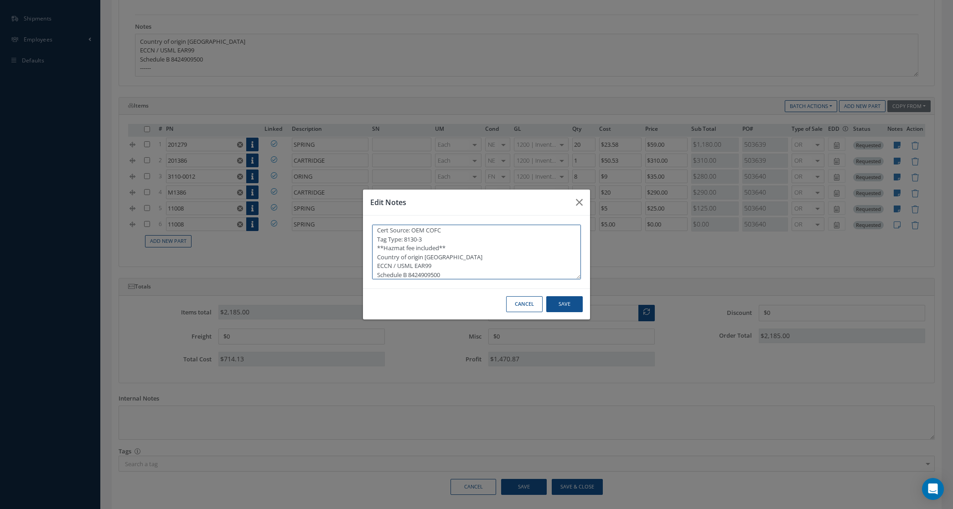
type textarea "Cert Source: OEM COFC Tag Type: 8130-3 **Hazmat fee included** Country of origi…"
click at [555, 309] on button "Save" at bounding box center [564, 304] width 36 height 16
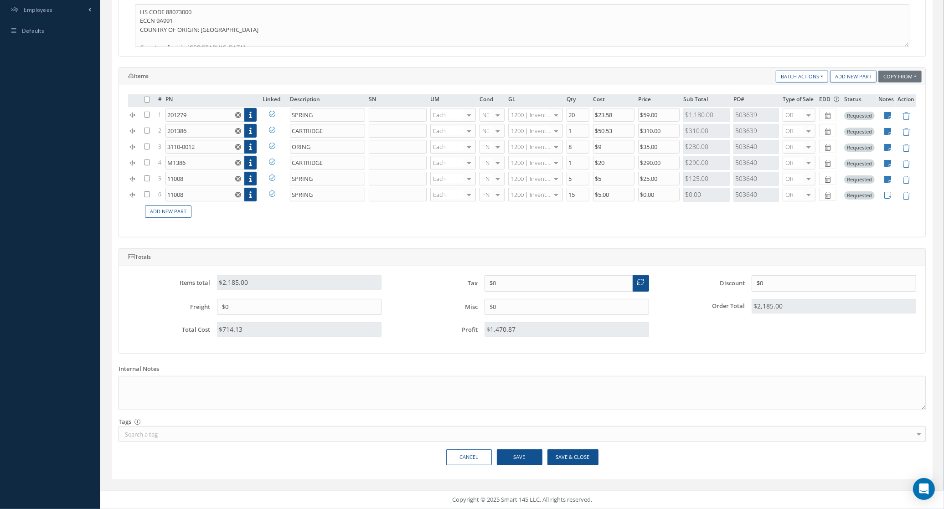
scroll to position [319, 0]
click at [520, 450] on button "Save" at bounding box center [520, 458] width 46 height 16
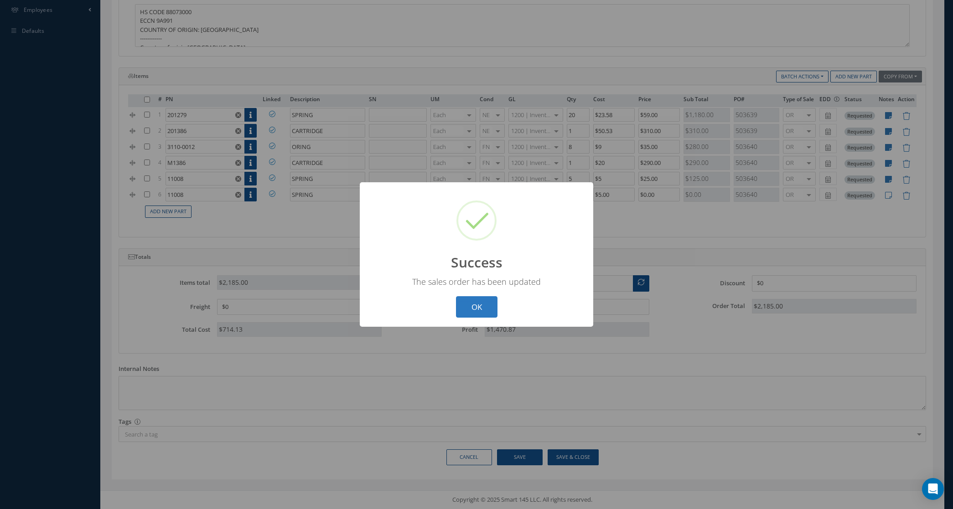
click at [469, 308] on button "OK" at bounding box center [477, 306] width 42 height 21
type textarea "HS CODE 88073000 ECCN 9A991 COUNTRY OF ORIGIN: USA ------------ Country of orig…"
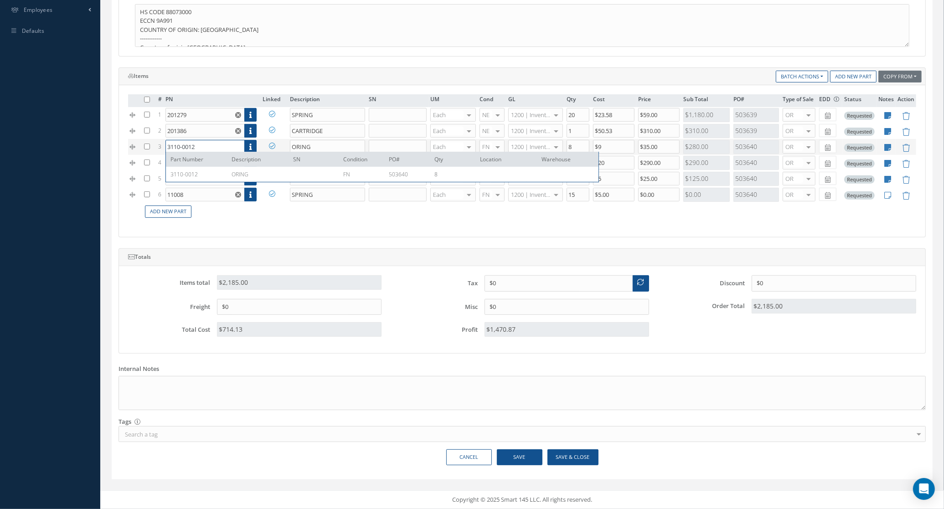
drag, startPoint x: 208, startPoint y: 149, endPoint x: 133, endPoint y: 149, distance: 74.3
click at [133, 149] on tr "3 3110-0012 Part Number Description SN Condition PO# Qty Location Warehouse 311…" at bounding box center [522, 147] width 789 height 16
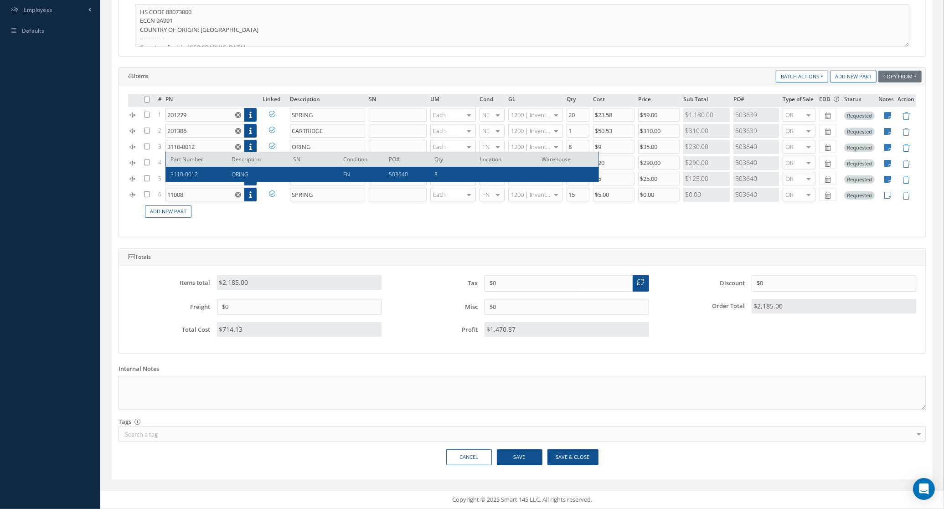
click at [253, 227] on div "# PN Linked Description SN UM Cond GL Qty Cost Price Sub Total PO# Type of Sale…" at bounding box center [522, 161] width 807 height 152
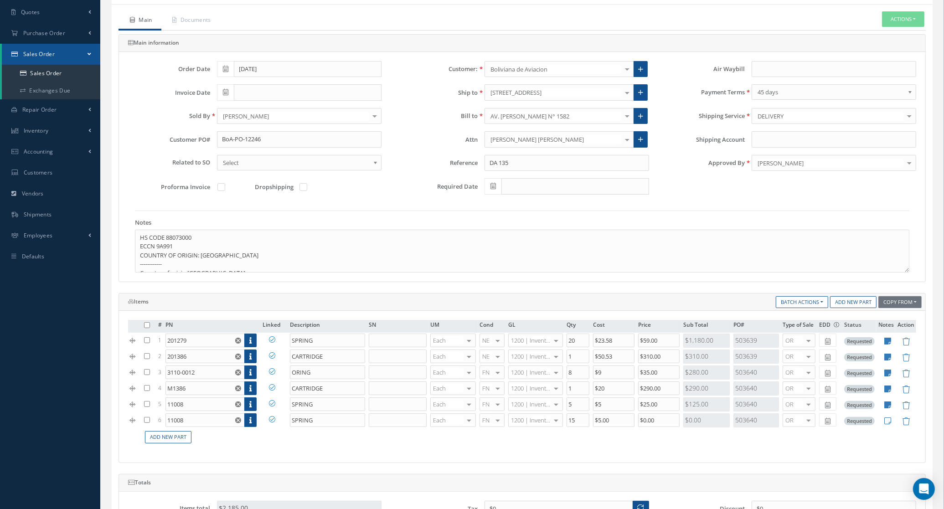
scroll to position [34, 0]
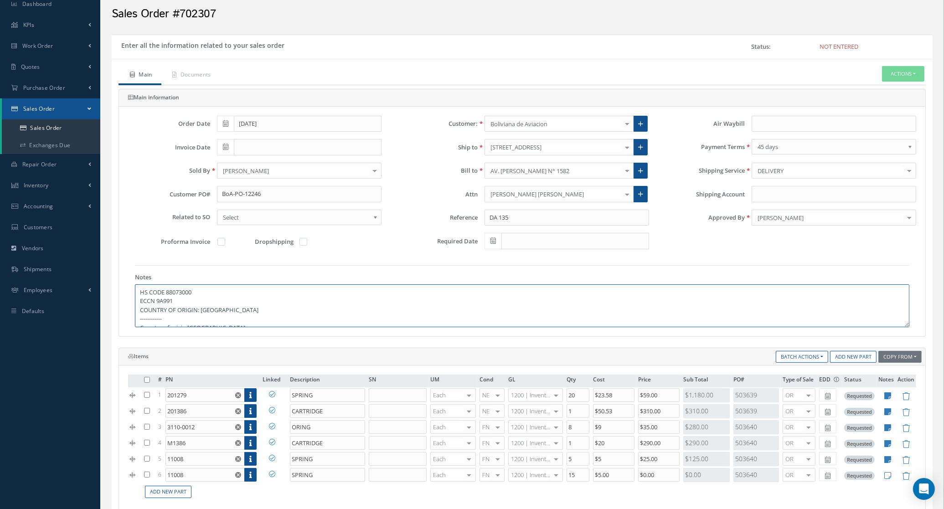
drag, startPoint x: 254, startPoint y: 305, endPoint x: 251, endPoint y: 300, distance: 5.7
click at [253, 304] on textarea "HS CODE 88073000 ECCN 9A991 COUNTRY OF ORIGIN: USA ------------ Country of orig…" at bounding box center [522, 306] width 775 height 43
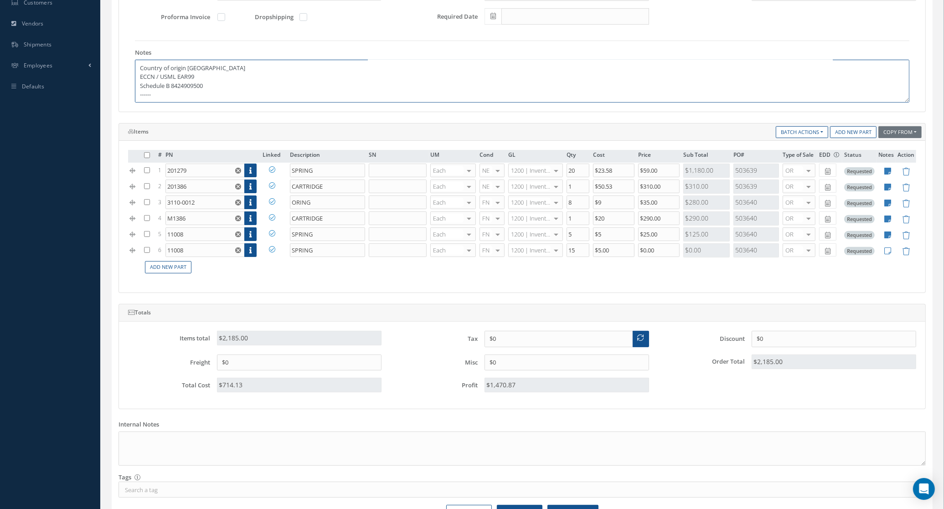
scroll to position [319, 0]
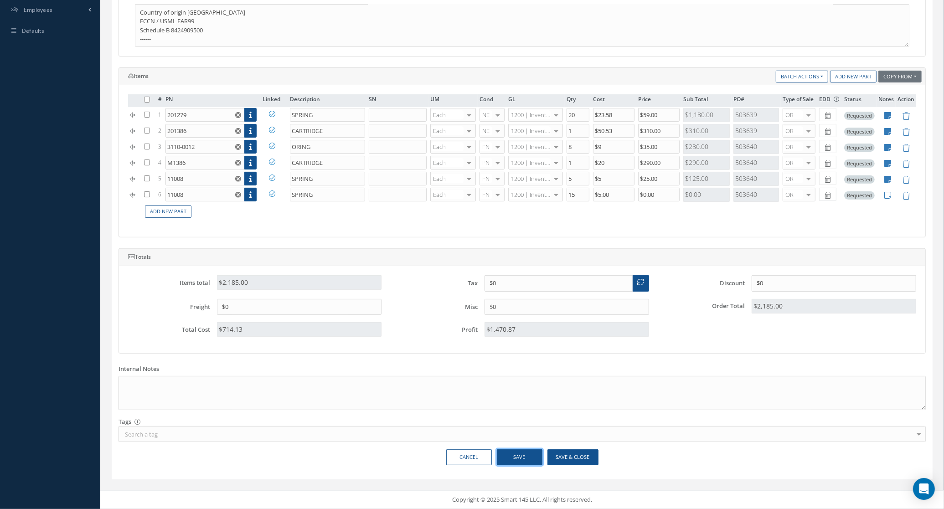
click at [535, 457] on button "Save" at bounding box center [520, 458] width 46 height 16
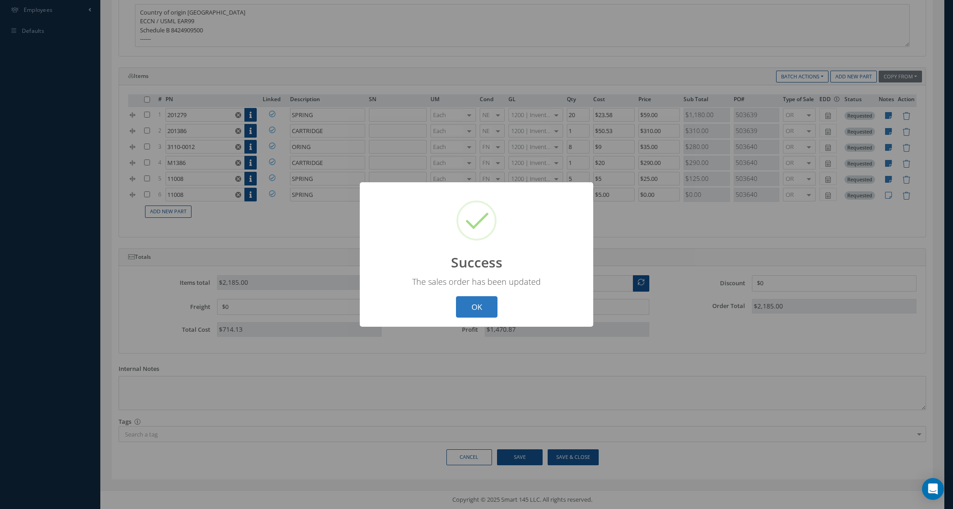
click at [493, 303] on button "OK" at bounding box center [477, 306] width 42 height 21
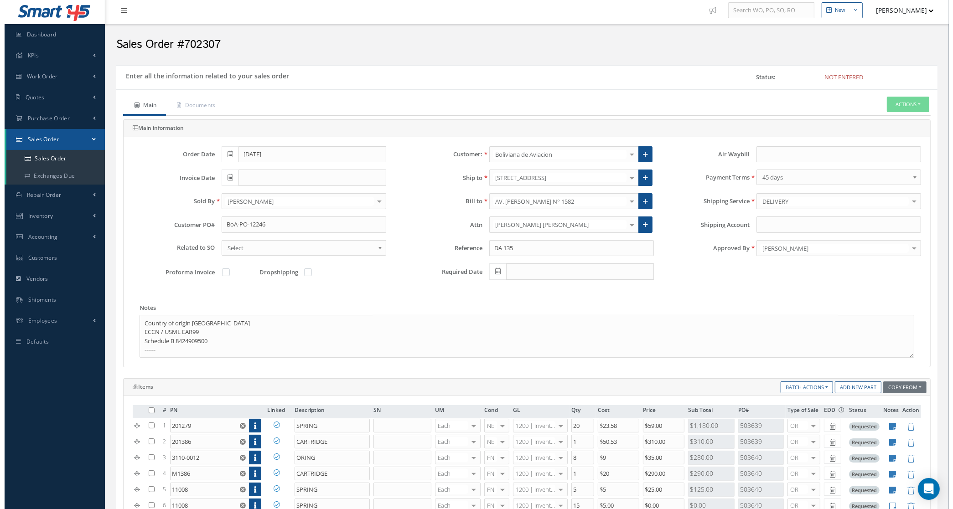
scroll to position [0, 0]
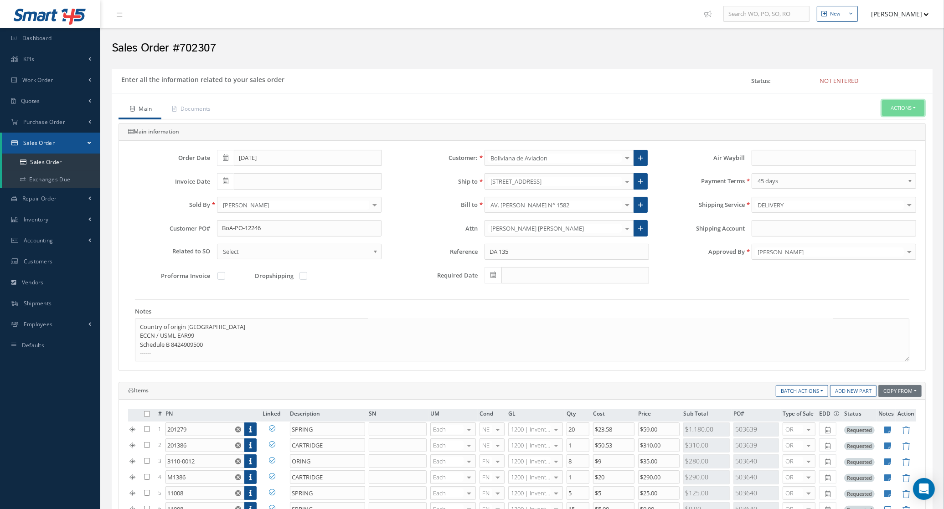
click at [899, 112] on button "Actions" at bounding box center [903, 108] width 42 height 16
click at [889, 119] on link "Enter/Update" at bounding box center [889, 124] width 73 height 12
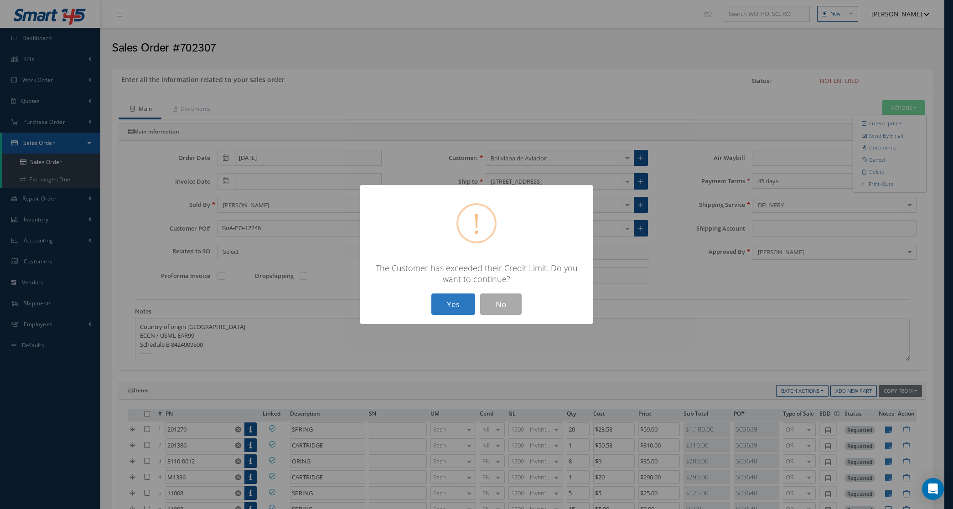
click at [466, 311] on button "Yes" at bounding box center [453, 304] width 44 height 21
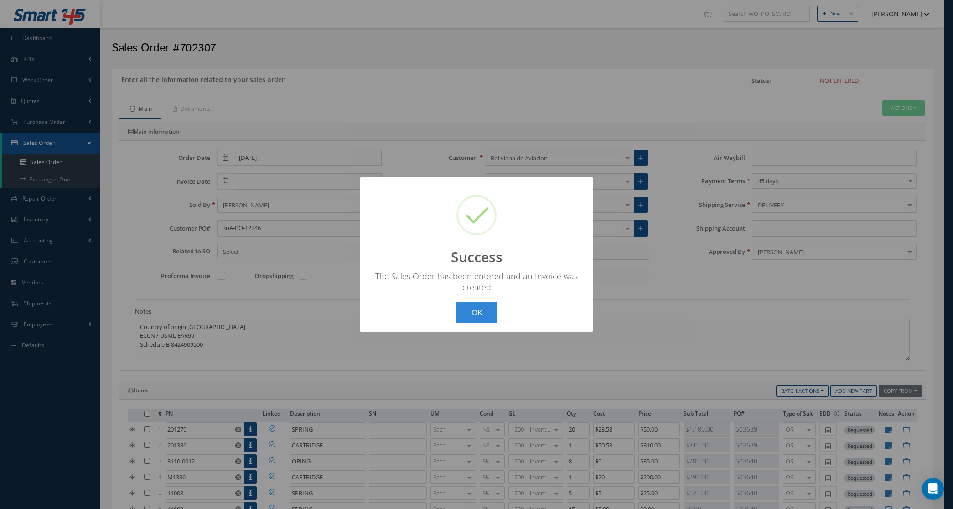
drag, startPoint x: 472, startPoint y: 307, endPoint x: 473, endPoint y: 299, distance: 8.2
click at [472, 306] on button "OK" at bounding box center [477, 312] width 42 height 21
type input "08/21/2025"
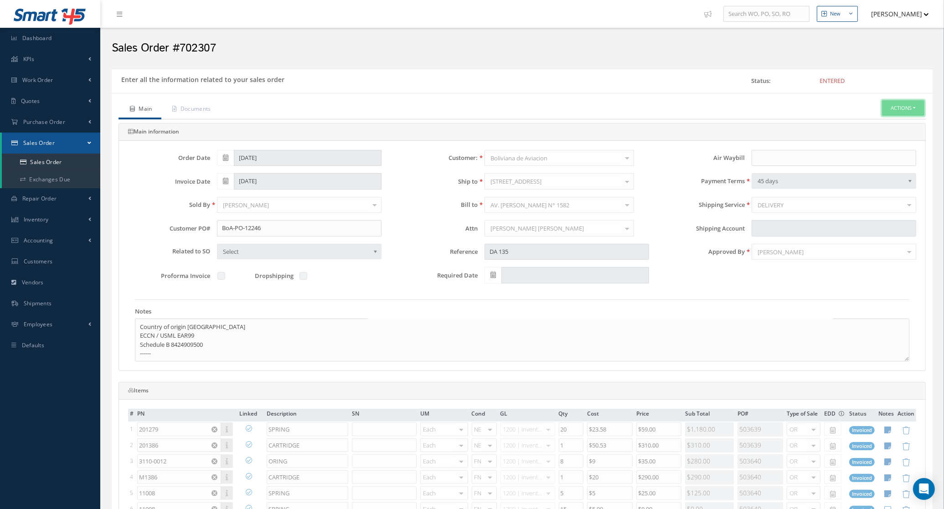
click at [910, 104] on button "Actions" at bounding box center [903, 108] width 42 height 16
click at [806, 325] on link "Multiple Reports" at bounding box center [821, 318] width 69 height 14
checkbox input "true"
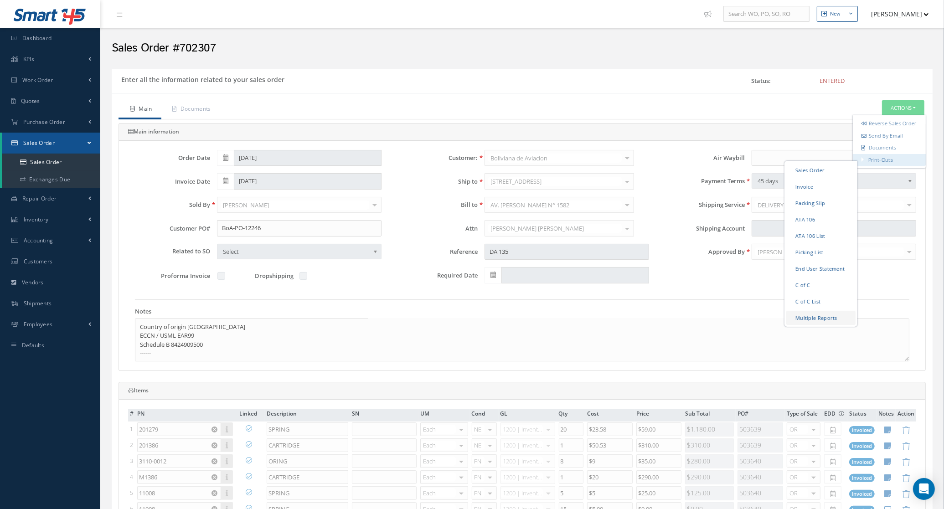
checkbox input "true"
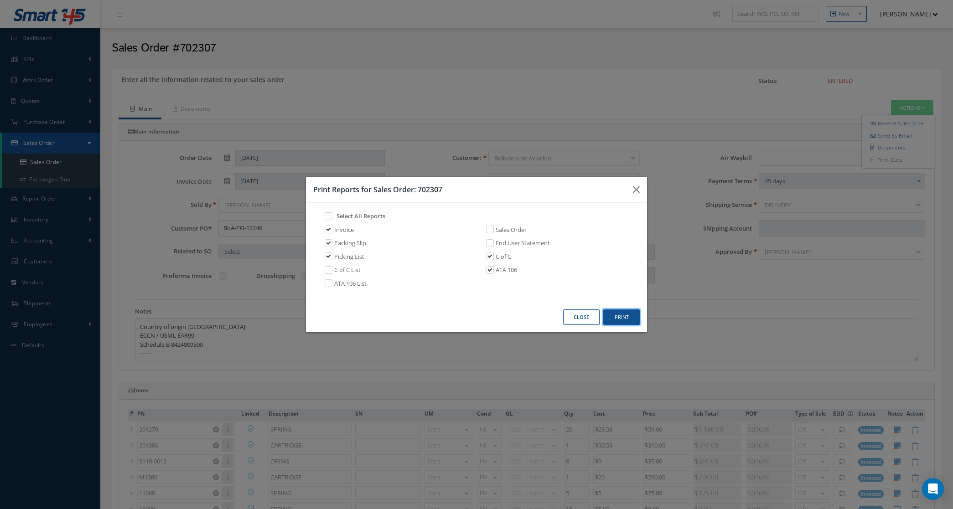
click at [610, 322] on button "Print" at bounding box center [621, 318] width 36 height 16
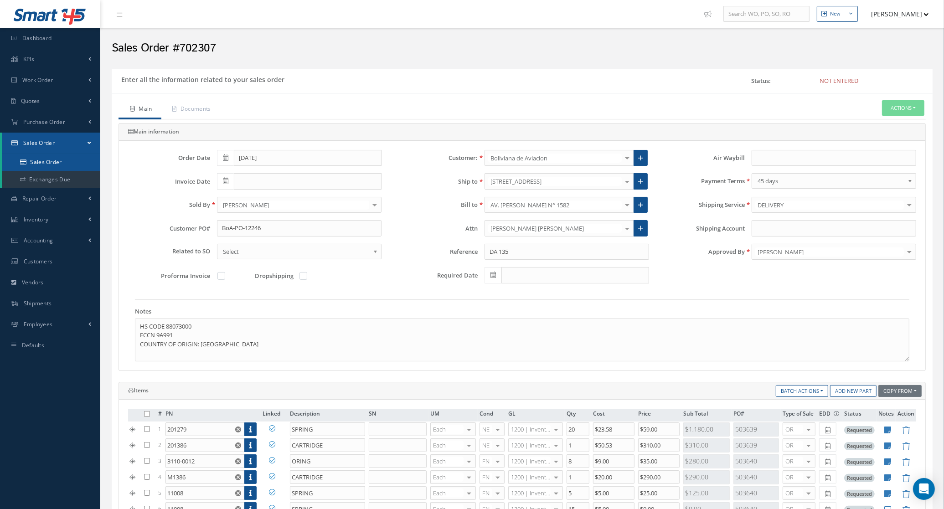
click at [65, 154] on link "Sales Order" at bounding box center [51, 162] width 99 height 17
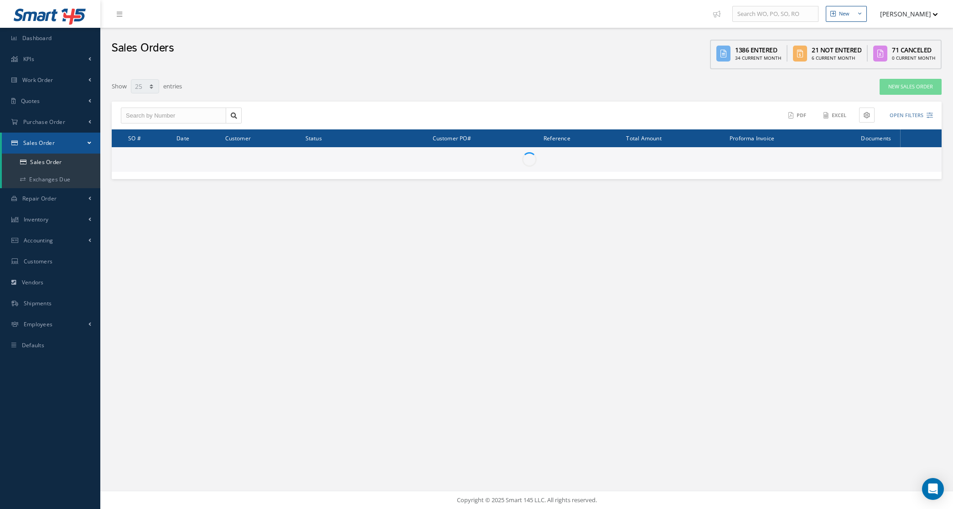
select select "25"
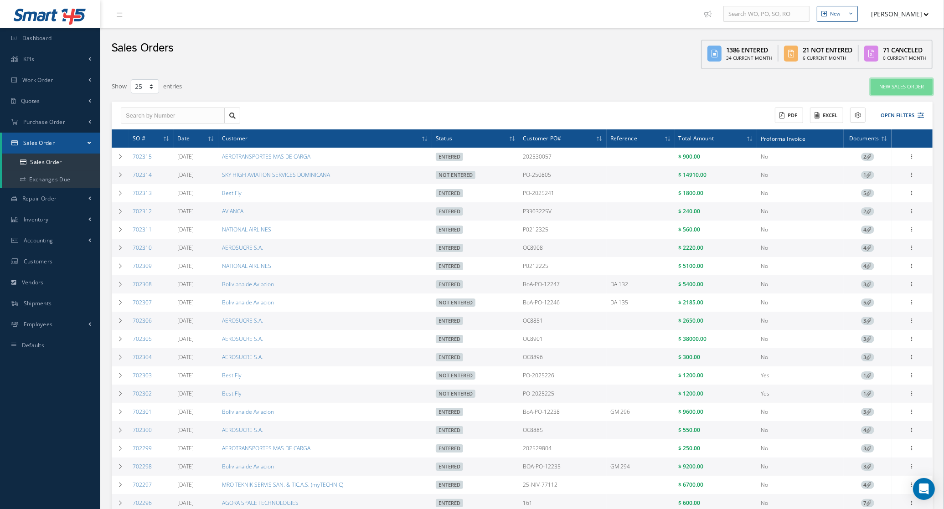
click at [895, 92] on link "New Sales Order" at bounding box center [902, 87] width 62 height 16
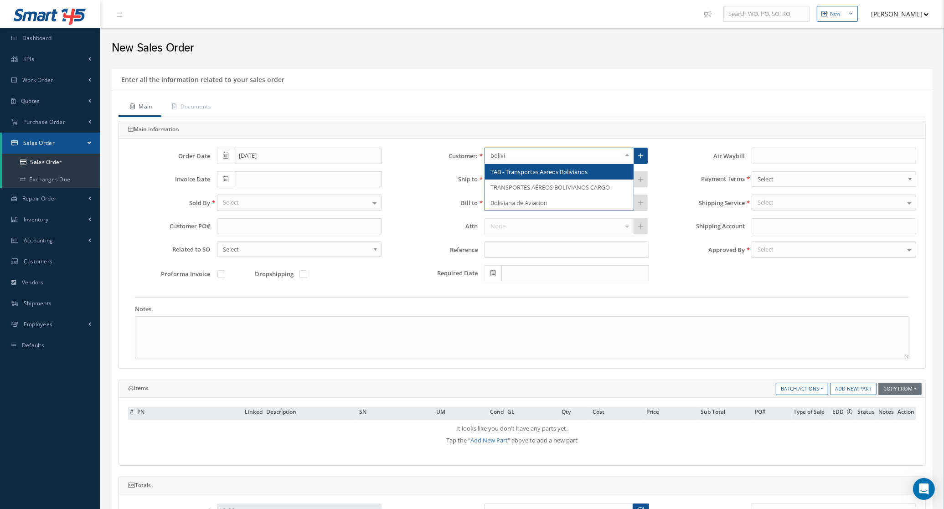
type input "[GEOGRAPHIC_DATA]"
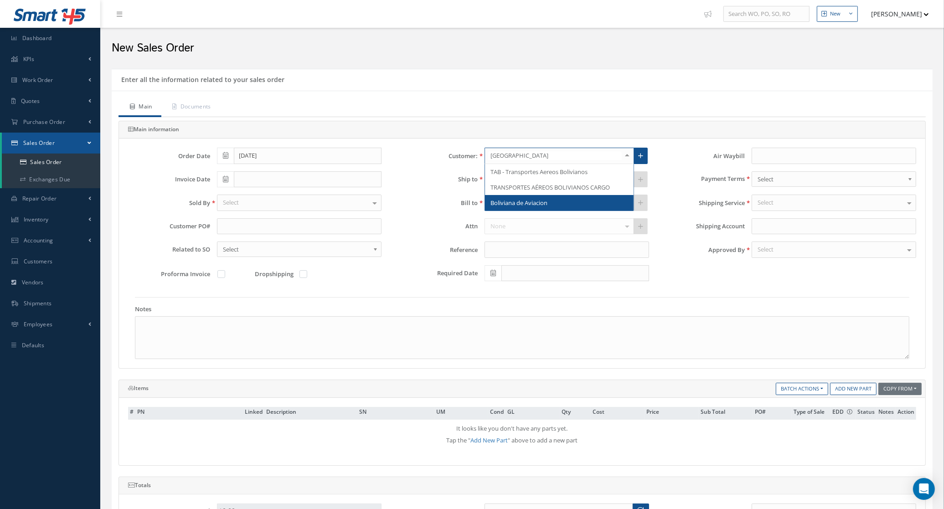
click at [528, 206] on span "Boliviana de Aviacion" at bounding box center [519, 203] width 57 height 8
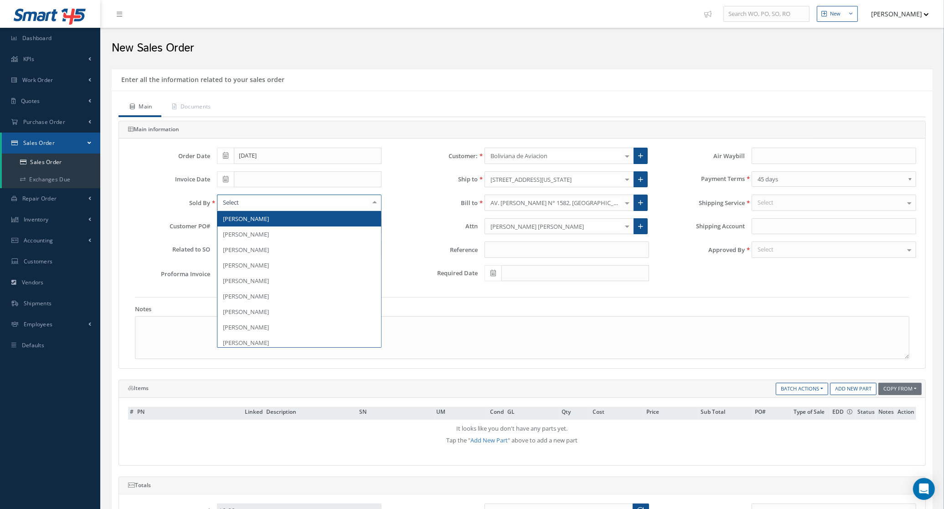
click at [249, 198] on div at bounding box center [299, 203] width 165 height 16
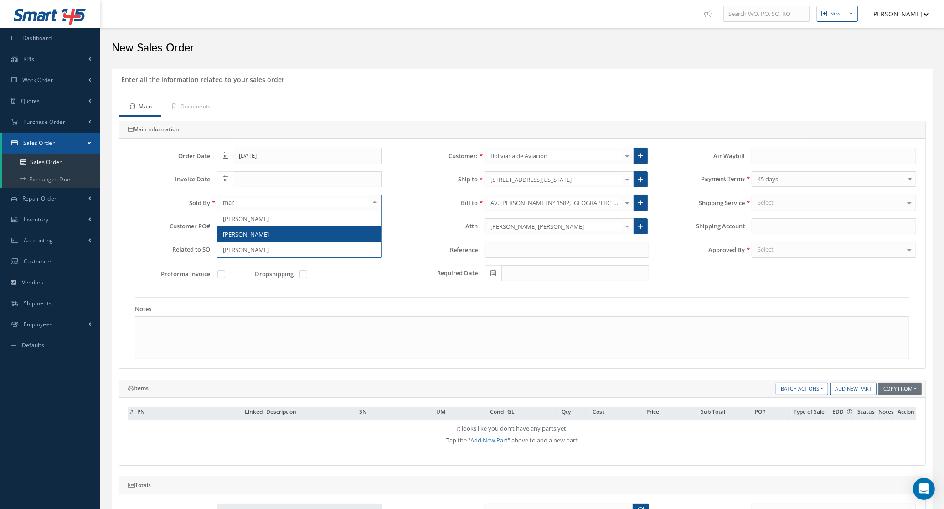
click at [269, 235] on span "[PERSON_NAME]" at bounding box center [246, 234] width 46 height 8
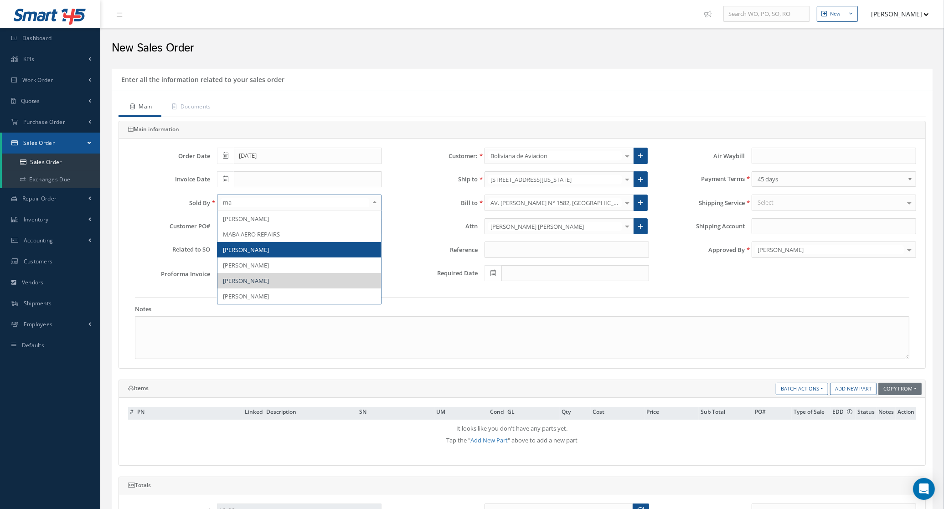
type input "mar"
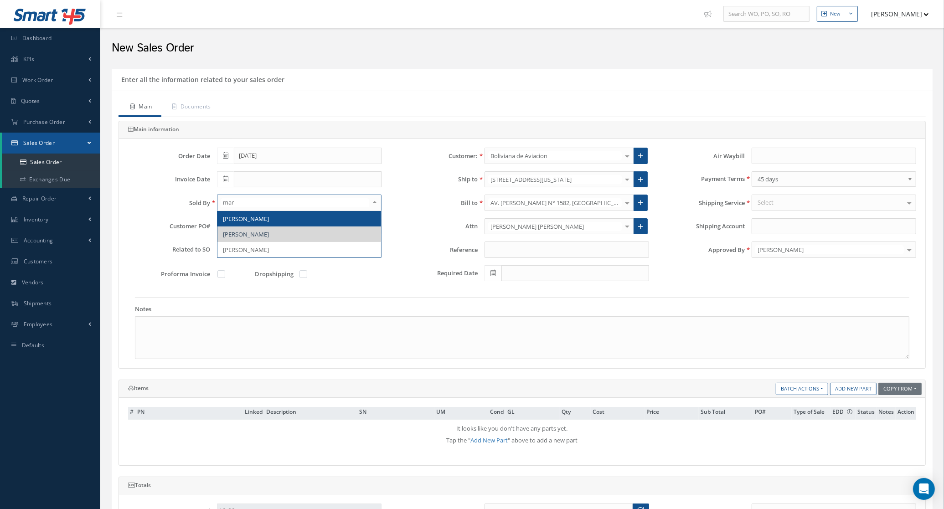
click at [270, 220] on span "[PERSON_NAME]" at bounding box center [300, 219] width 164 height 16
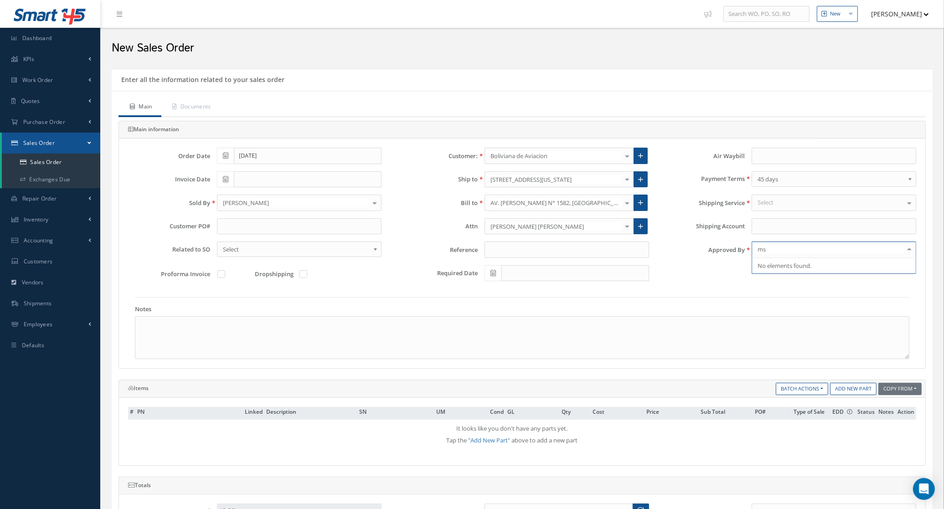
drag, startPoint x: 765, startPoint y: 250, endPoint x: 737, endPoint y: 250, distance: 28.7
click at [737, 250] on div "Approved By ms No elements found. List is empty." at bounding box center [789, 250] width 267 height 16
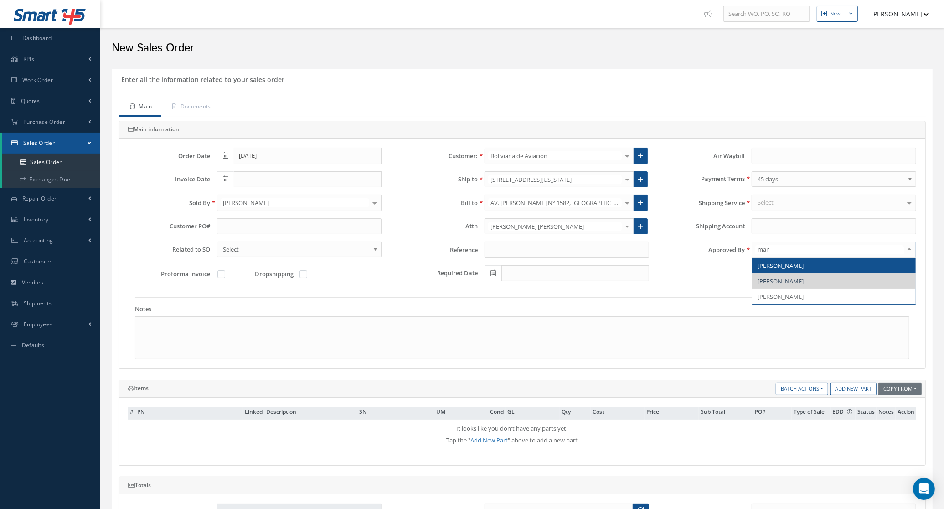
type input "mari"
click at [765, 265] on span "[PERSON_NAME]" at bounding box center [781, 266] width 46 height 8
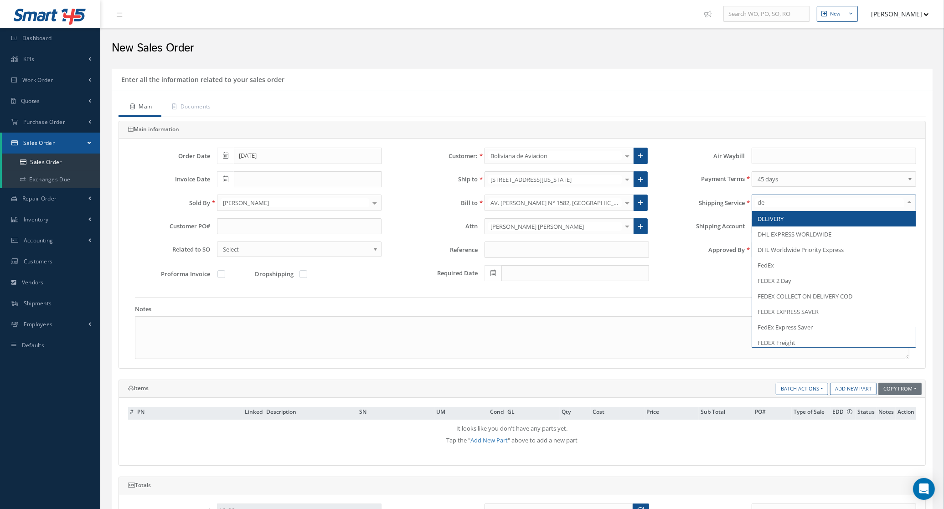
type input "del"
click at [783, 218] on span "DELIVERY" at bounding box center [771, 219] width 26 height 8
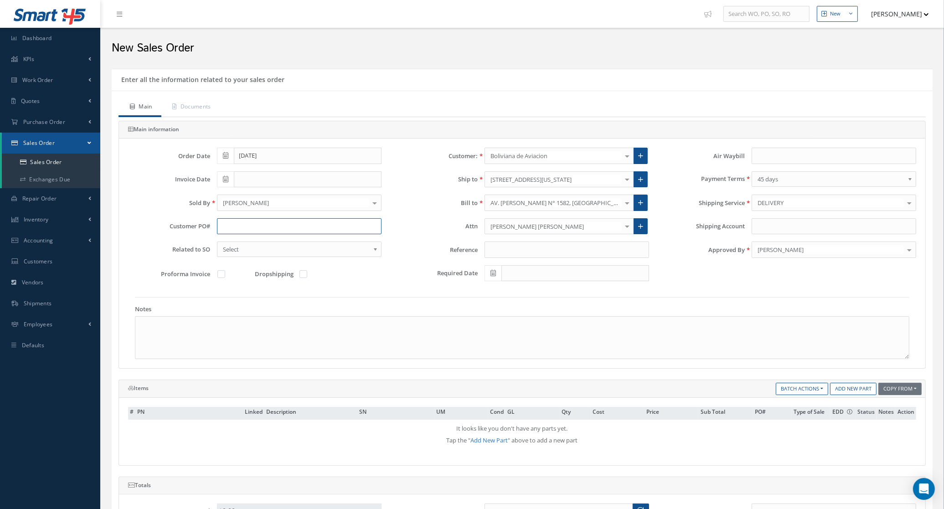
click at [283, 225] on input "text" at bounding box center [299, 226] width 165 height 16
paste input "BoA-PO-12246"
type input "BoA-PO-12246"
drag, startPoint x: 845, startPoint y: 389, endPoint x: 837, endPoint y: 389, distance: 7.3
click at [845, 389] on link "Add New Part" at bounding box center [853, 389] width 47 height 12
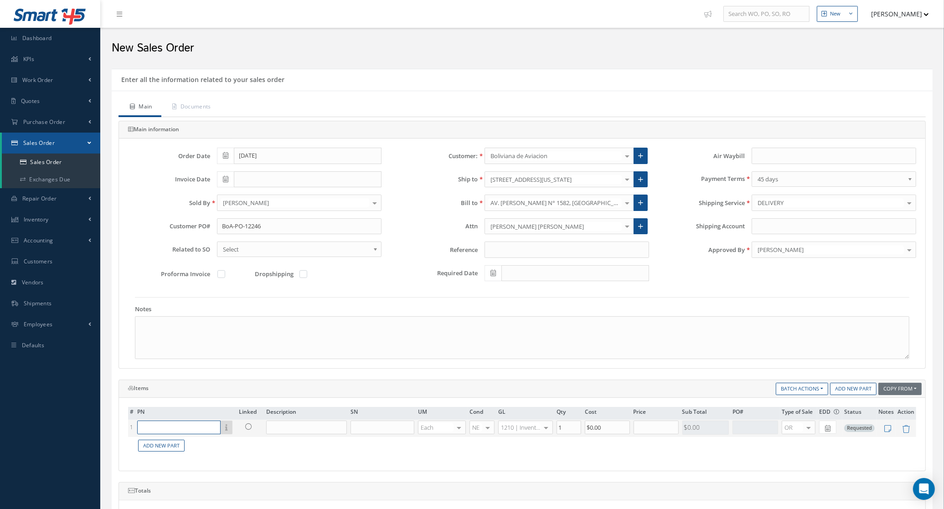
click at [194, 432] on input "text" at bounding box center [178, 428] width 83 height 14
paste input "3110-0012"
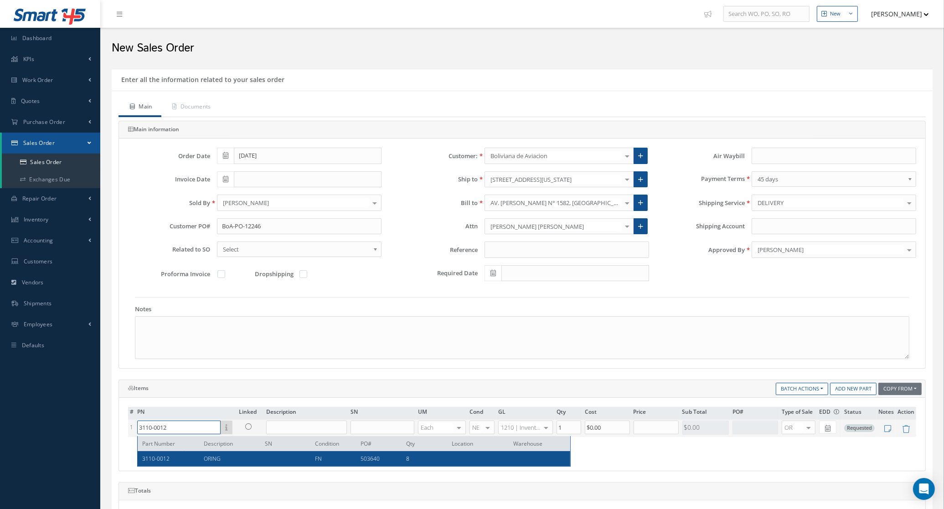
type input "3110-0012"
click at [208, 454] on table "# PN Linked Description SN UM Cond GL Qty Cost Price Sub Total PO# Type of Sale…" at bounding box center [522, 431] width 789 height 48
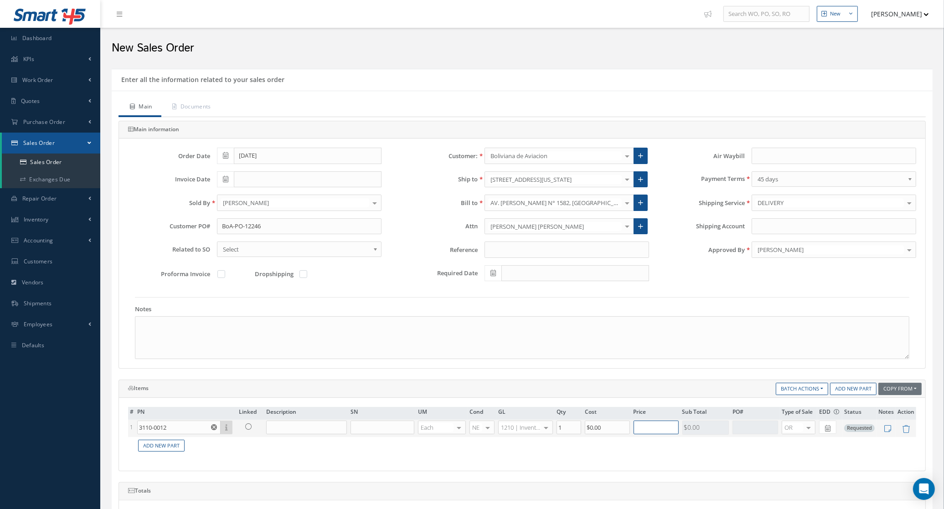
click at [638, 431] on input "text" at bounding box center [656, 428] width 45 height 14
type input "$35"
drag, startPoint x: 574, startPoint y: 426, endPoint x: 537, endPoint y: 432, distance: 37.0
click at [537, 432] on tr "1 3110-0012 Part Number Description SN Condition PO# Qty Location [GEOGRAPHIC_D…" at bounding box center [522, 428] width 789 height 17
type input "12"
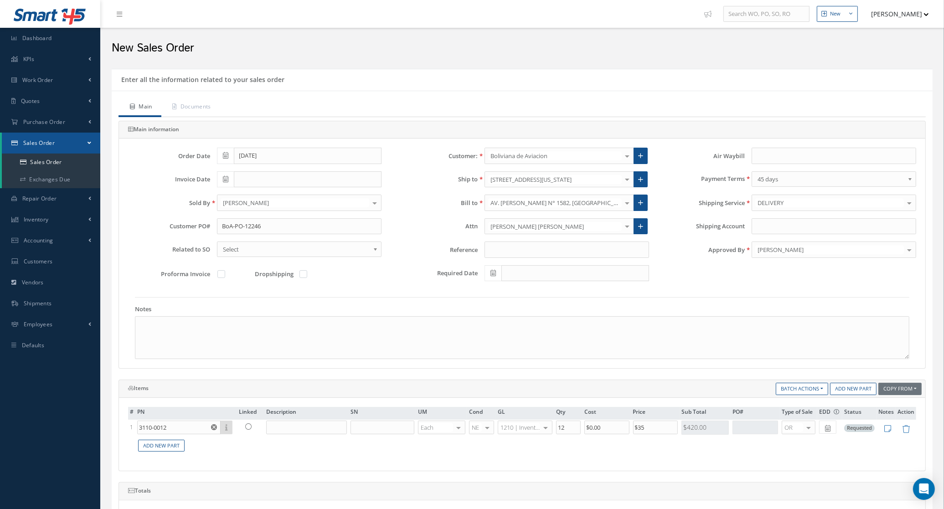
click at [658, 455] on td "Add New Part" at bounding box center [525, 446] width 781 height 18
click at [210, 103] on link "Documents" at bounding box center [190, 107] width 59 height 19
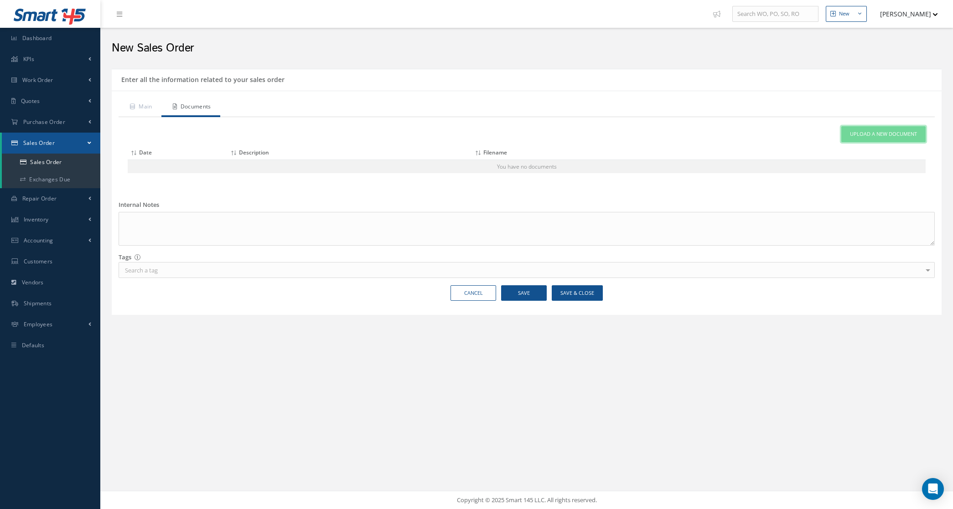
click at [869, 139] on link "Upload a New Document" at bounding box center [883, 134] width 84 height 16
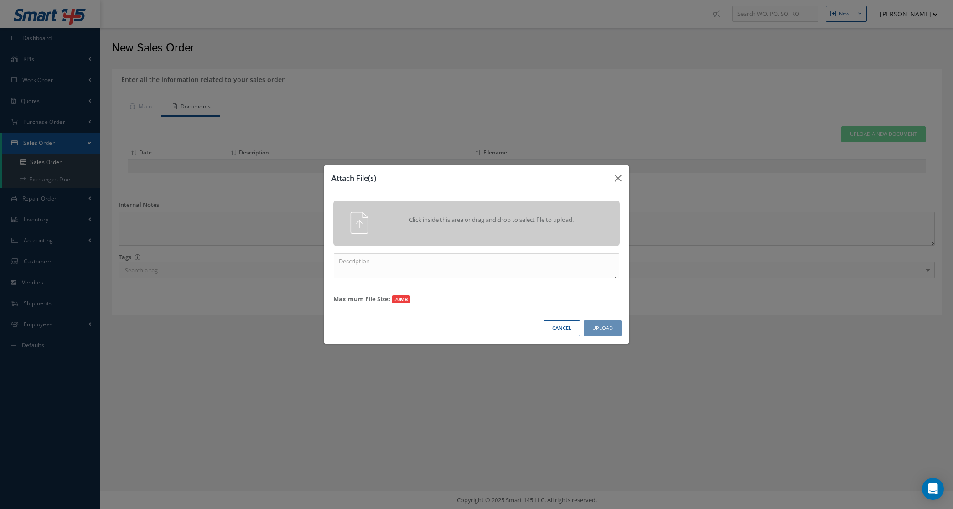
click at [497, 213] on div "Click inside this area or drag and drop to select file to upload." at bounding box center [489, 221] width 225 height 18
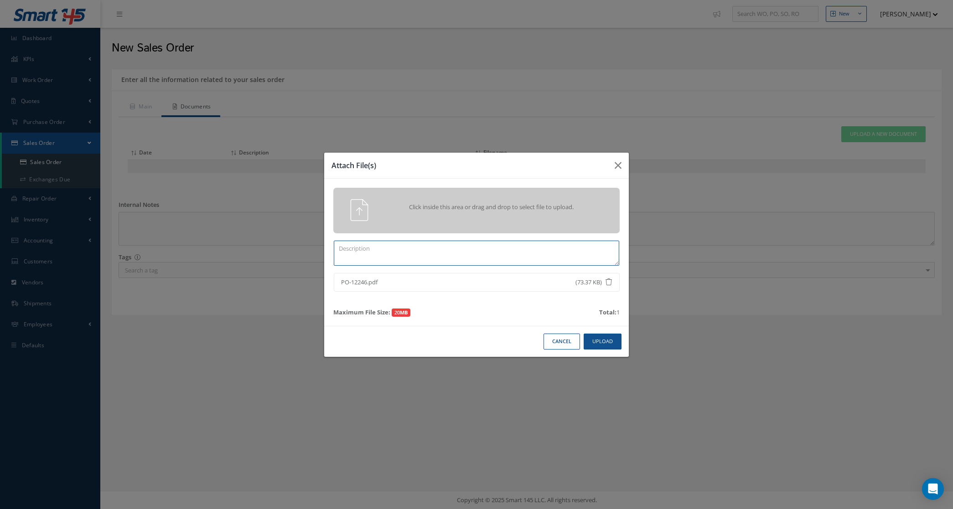
click at [522, 241] on textarea at bounding box center [476, 253] width 285 height 25
type textarea "po"
click at [605, 339] on button "Upload" at bounding box center [603, 342] width 38 height 16
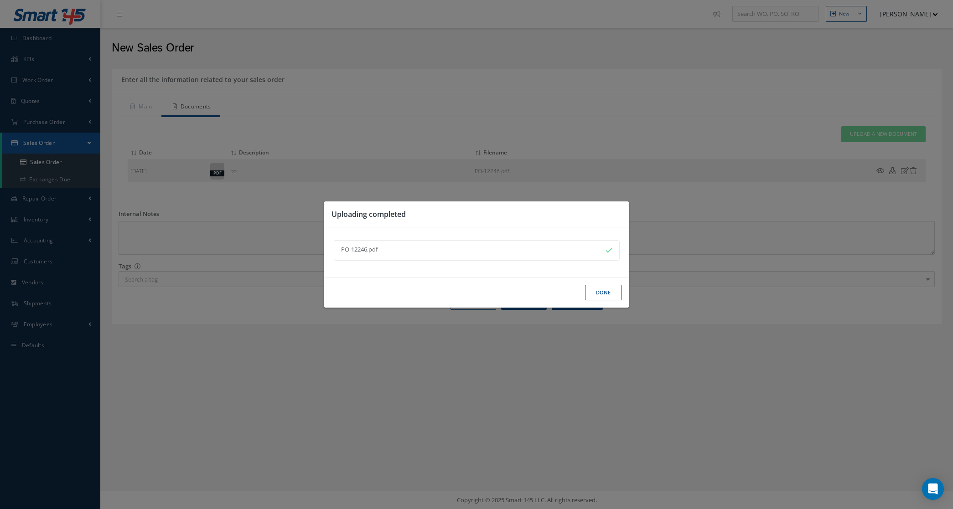
click at [600, 293] on button "Done" at bounding box center [603, 293] width 36 height 16
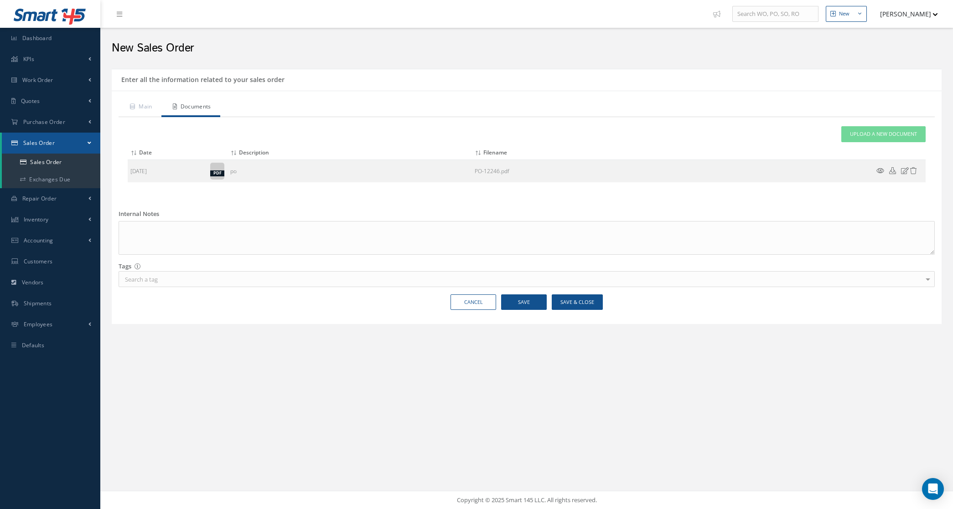
click at [140, 94] on div "Main Documents Main information Order Date [DATE] Customer: Boliviana de Aviaci…" at bounding box center [527, 208] width 830 height 234
click at [145, 105] on link "Main" at bounding box center [140, 107] width 43 height 19
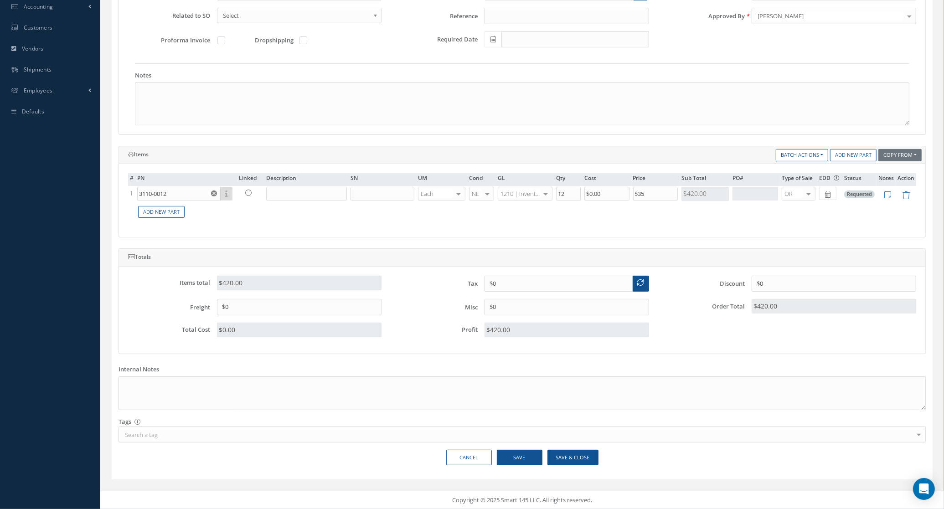
scroll to position [237, 0]
click at [575, 462] on button "Save & Close" at bounding box center [573, 458] width 51 height 16
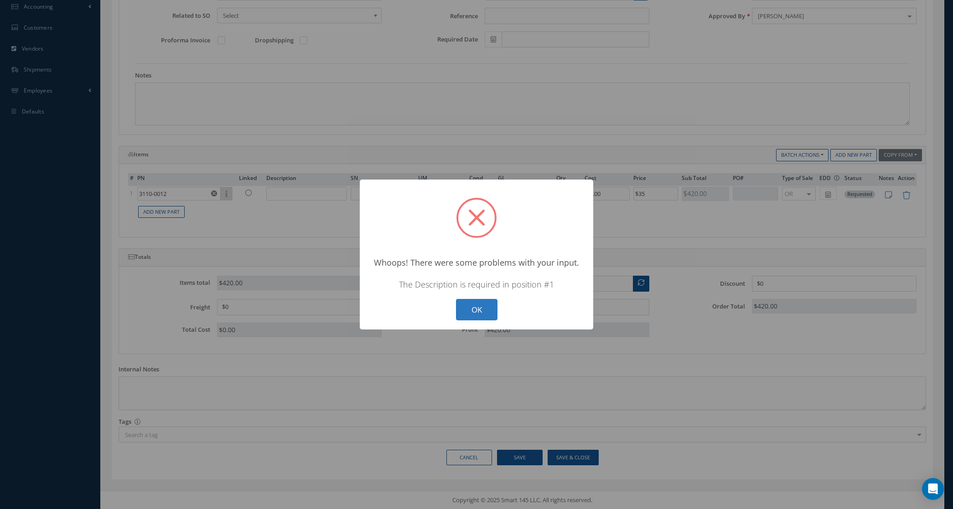
click at [487, 309] on button "OK" at bounding box center [477, 309] width 42 height 21
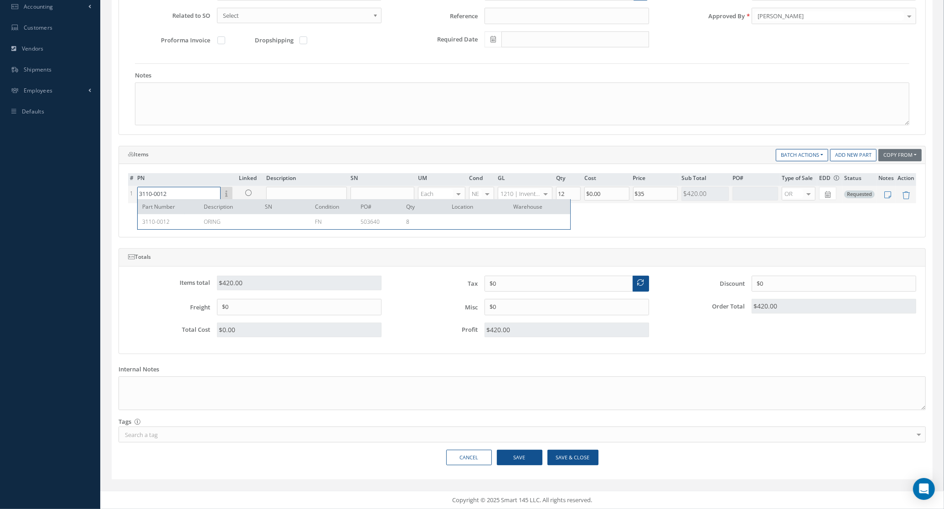
click at [194, 192] on input "3110-0012" at bounding box center [178, 194] width 83 height 14
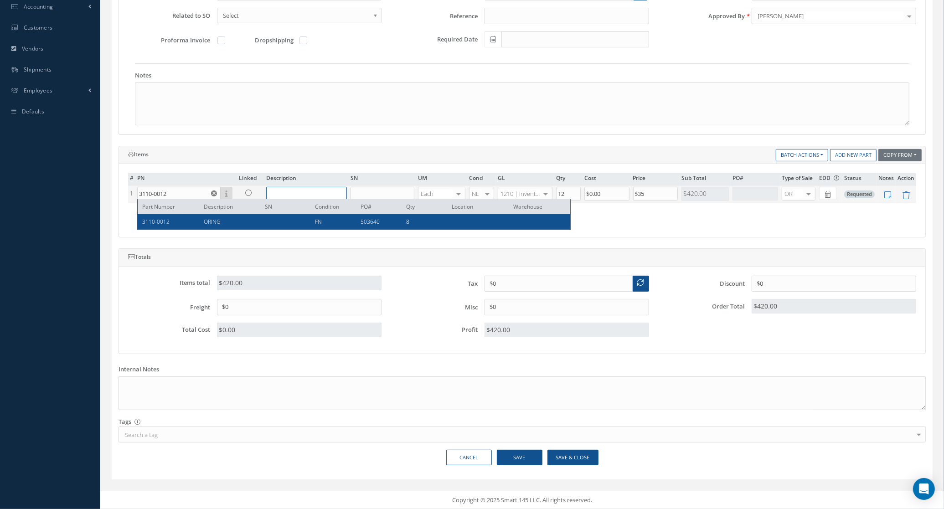
click at [290, 190] on input "text" at bounding box center [306, 194] width 81 height 14
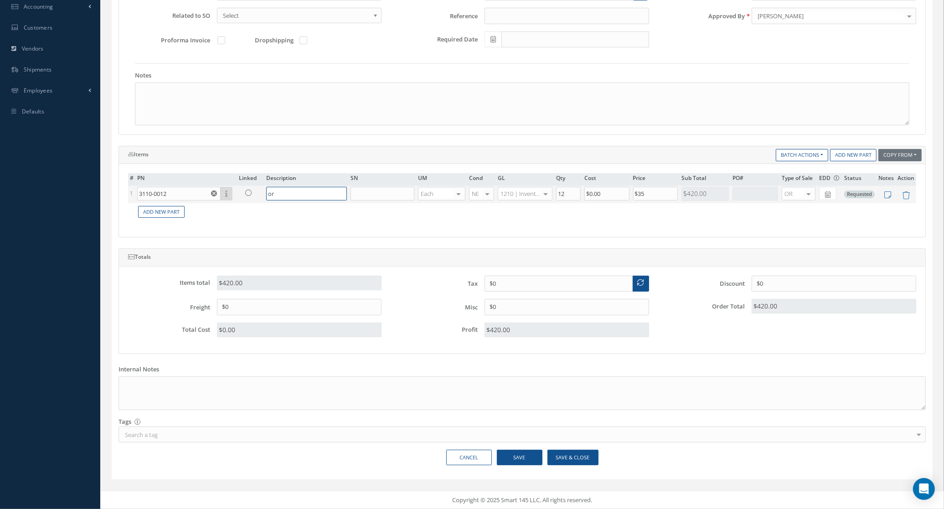
type input "o"
type input "ORING"
click at [575, 463] on button "Save & Close" at bounding box center [573, 458] width 51 height 16
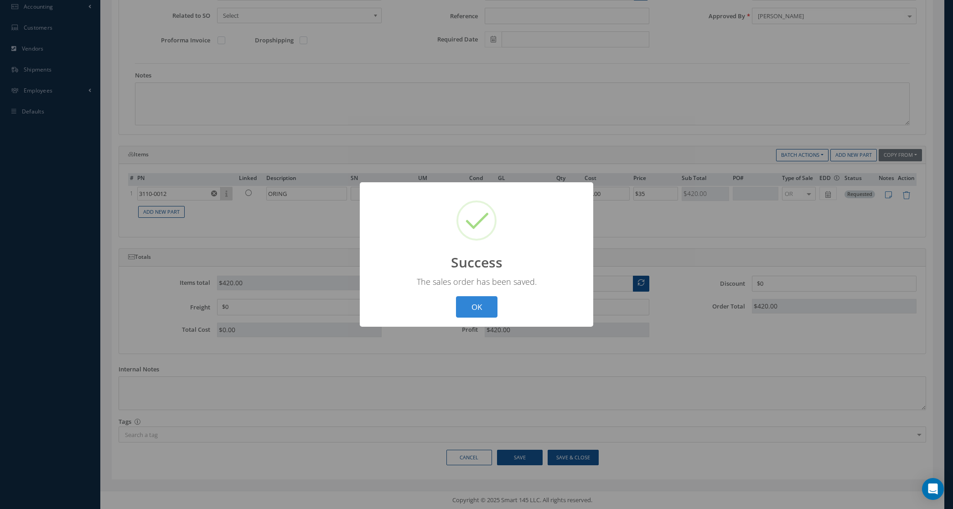
click at [454, 300] on div "OK Cancel" at bounding box center [476, 306] width 47 height 21
click at [487, 302] on button "OK" at bounding box center [477, 306] width 42 height 21
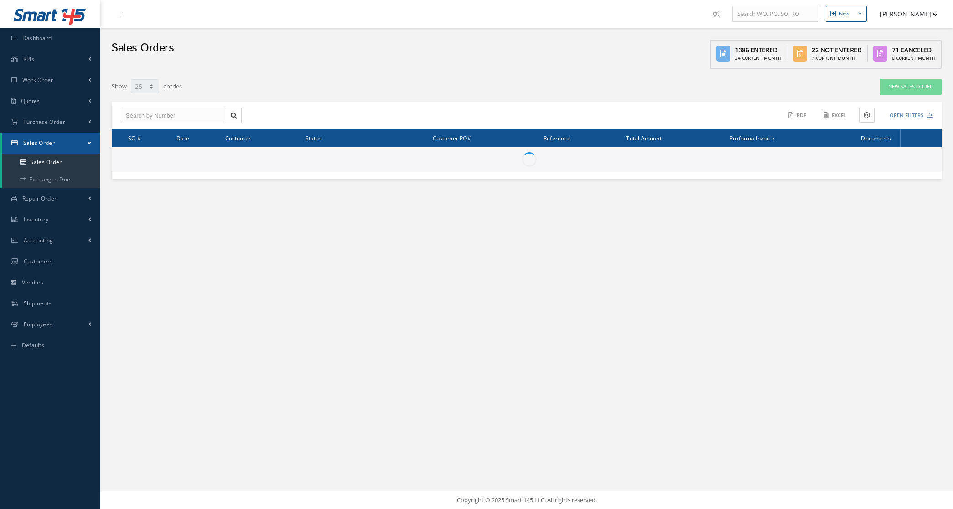
select select "25"
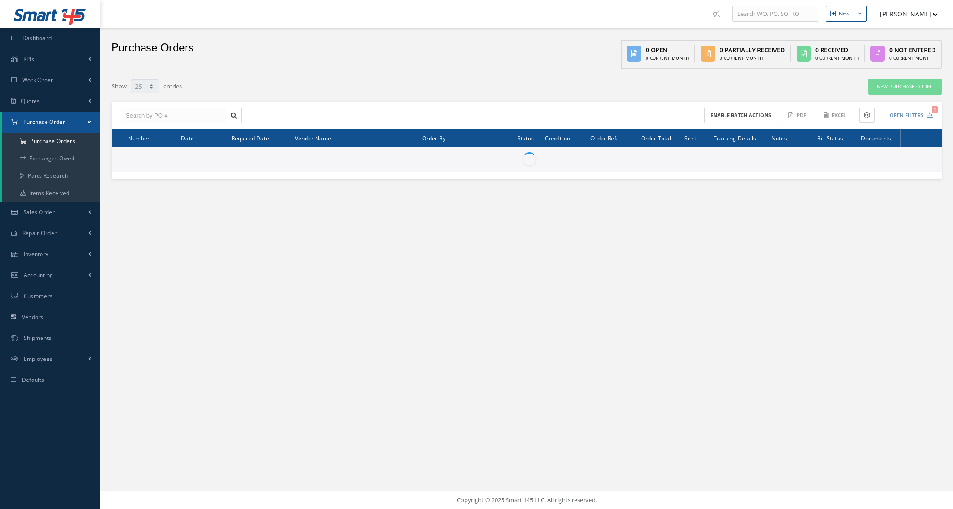
select select "25"
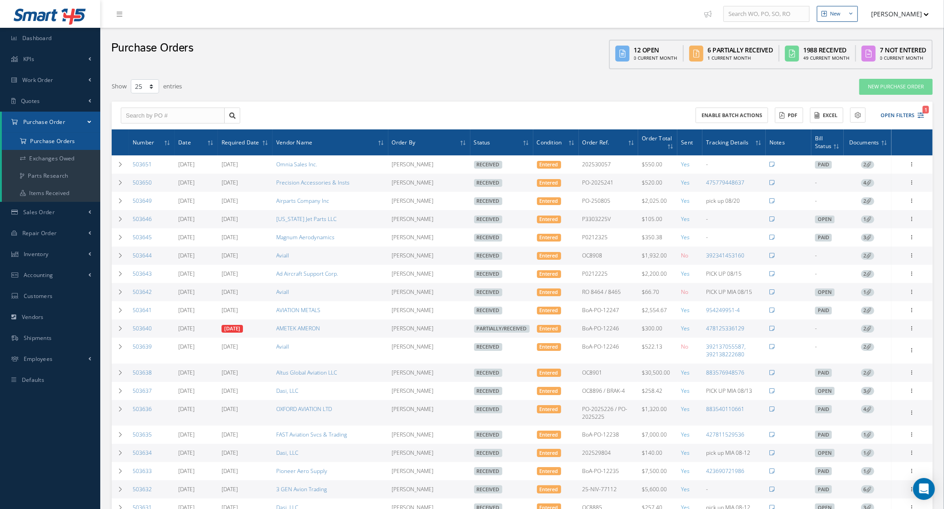
click at [44, 141] on a=1&status_id=2&status_id=3&status_id=5&collapsedFilters"] "Purchase Orders" at bounding box center [51, 141] width 99 height 17
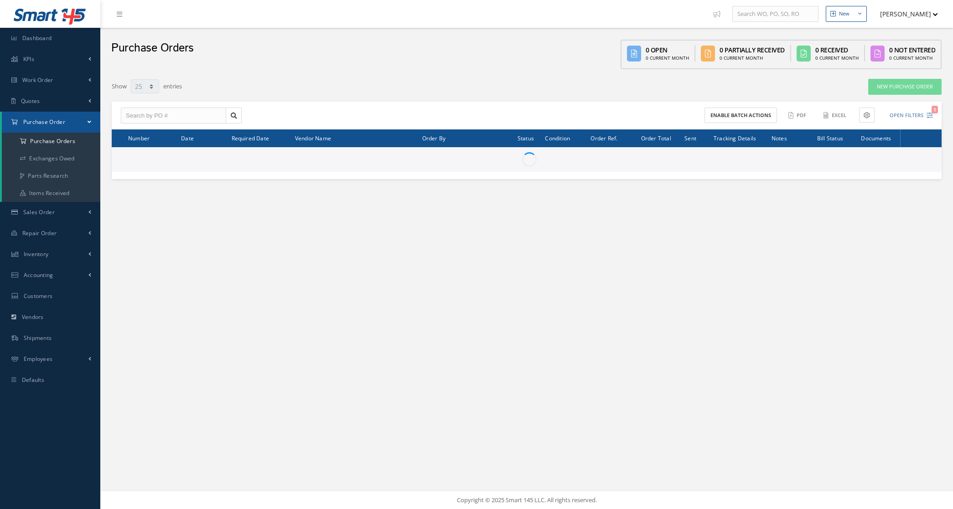
select select "25"
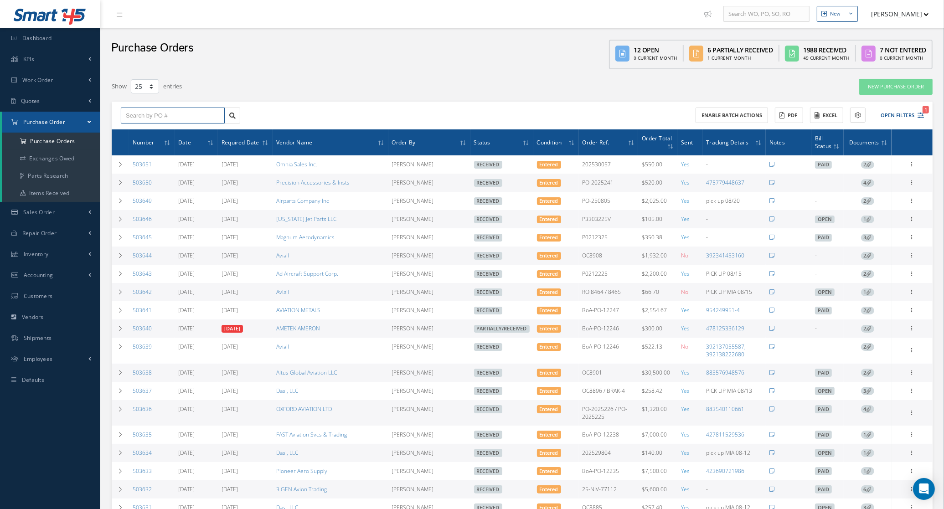
click at [149, 118] on input "text" at bounding box center [173, 116] width 104 height 16
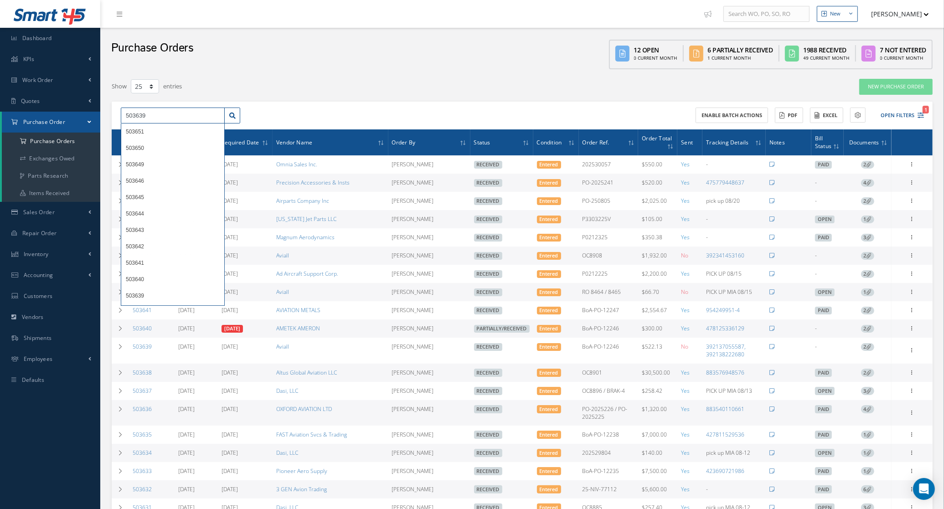
type input "503639"
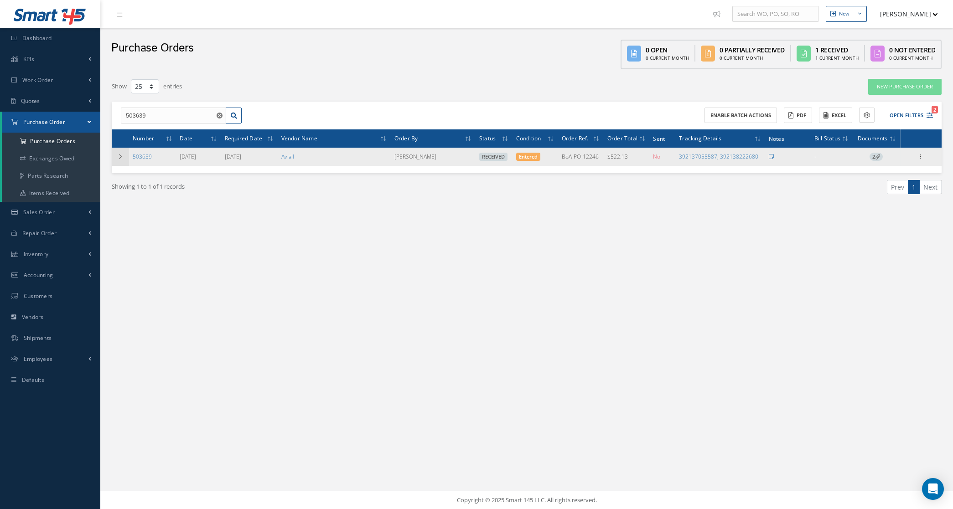
click at [120, 158] on icon at bounding box center [120, 156] width 6 height 5
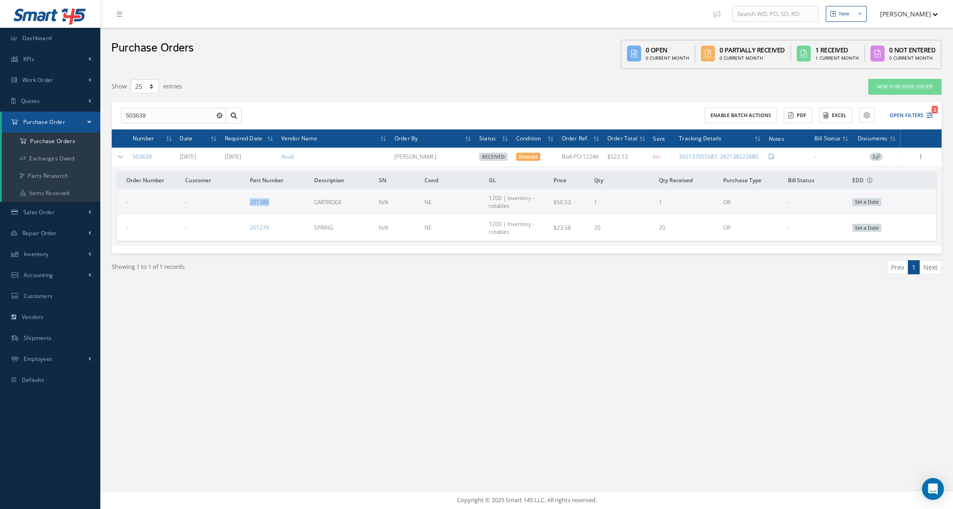
drag, startPoint x: 288, startPoint y: 205, endPoint x: 238, endPoint y: 208, distance: 50.2
click at [238, 208] on tr "- - 201386 CARTRIDGE N/A NE 1200 | Inventory - rotables $50.53 1 1 OR - Set a D…" at bounding box center [526, 202] width 819 height 26
copy tr "201386"
